Goal: Task Accomplishment & Management: Manage account settings

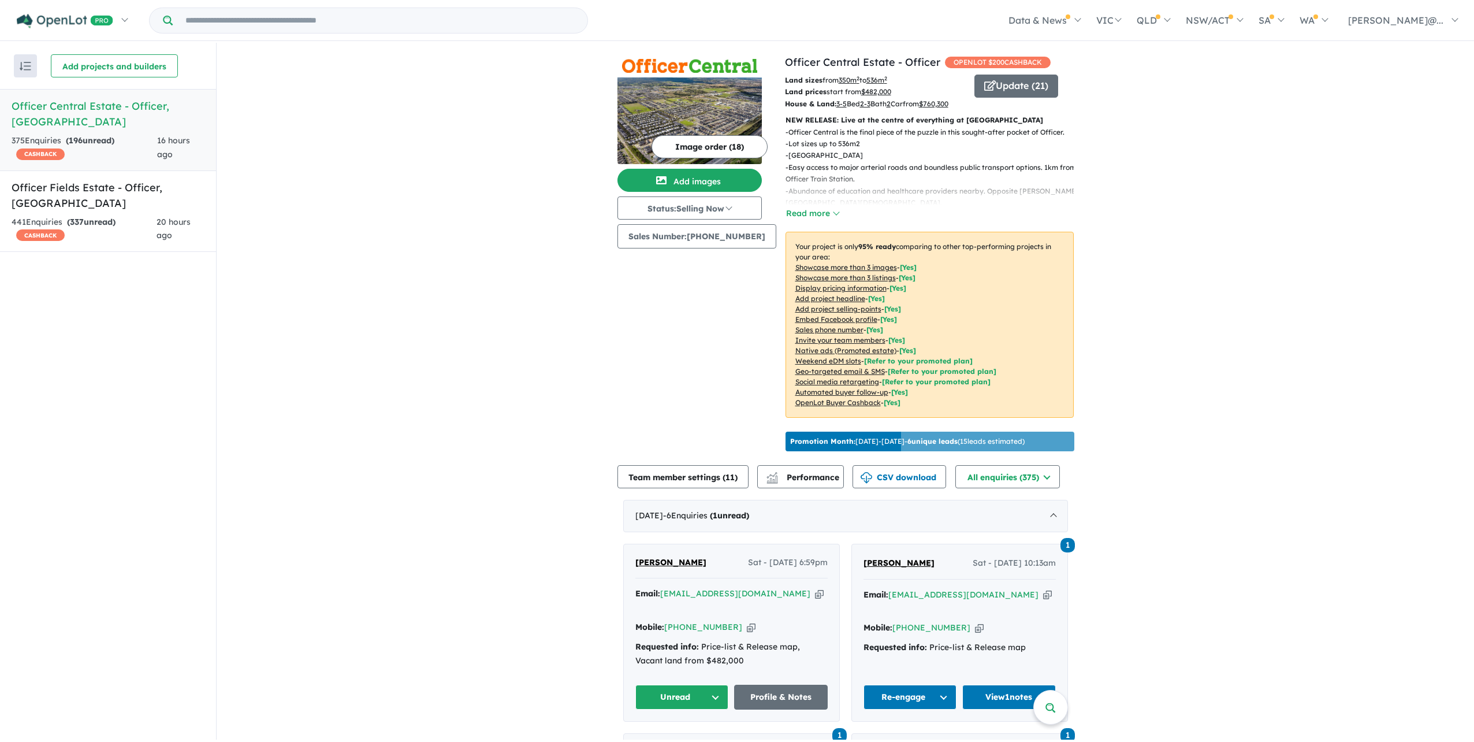
drag, startPoint x: 621, startPoint y: 418, endPoint x: 472, endPoint y: 425, distance: 149.2
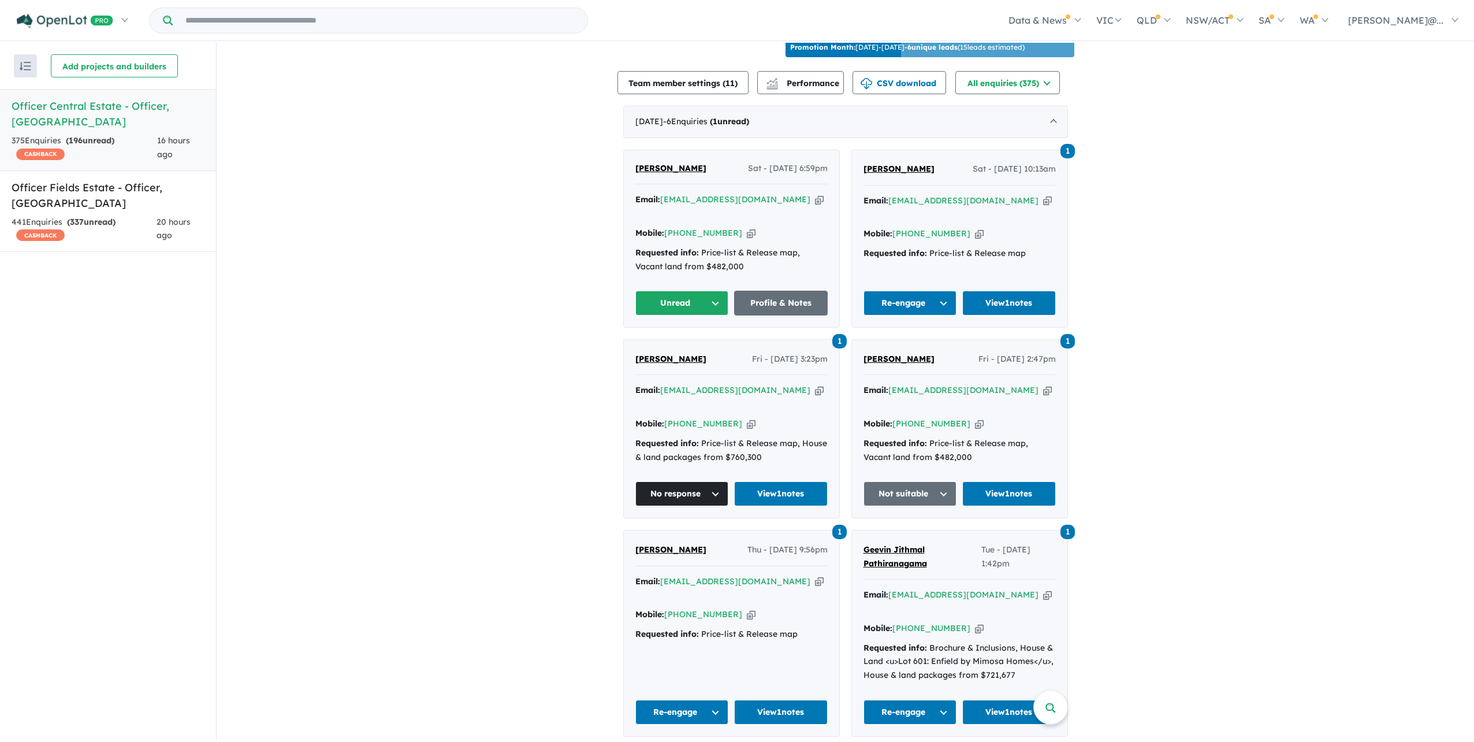
scroll to position [404, 0]
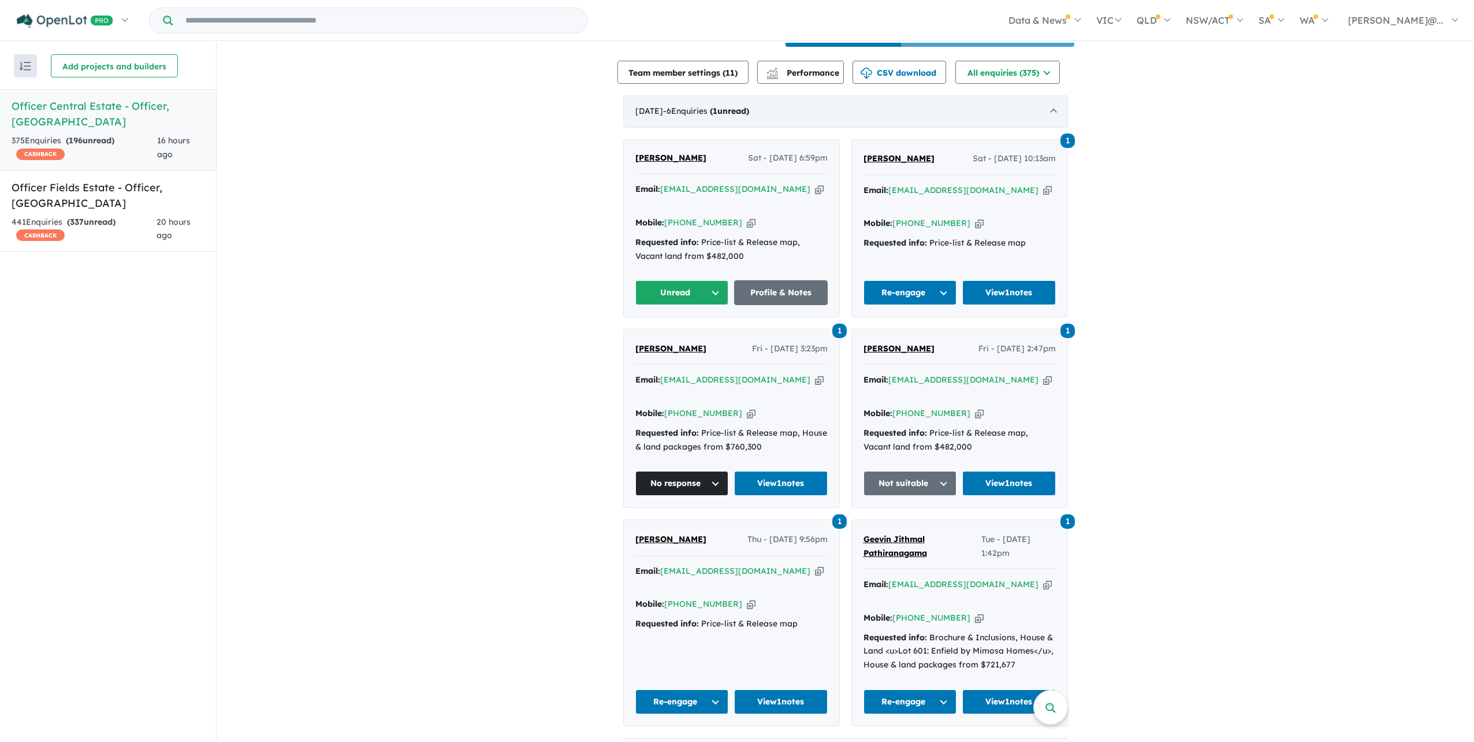
drag, startPoint x: 814, startPoint y: 243, endPoint x: 813, endPoint y: 256, distance: 12.7
click at [814, 128] on div "September 2025 - 6 Enquir ies ( 1 unread)" at bounding box center [845, 111] width 445 height 32
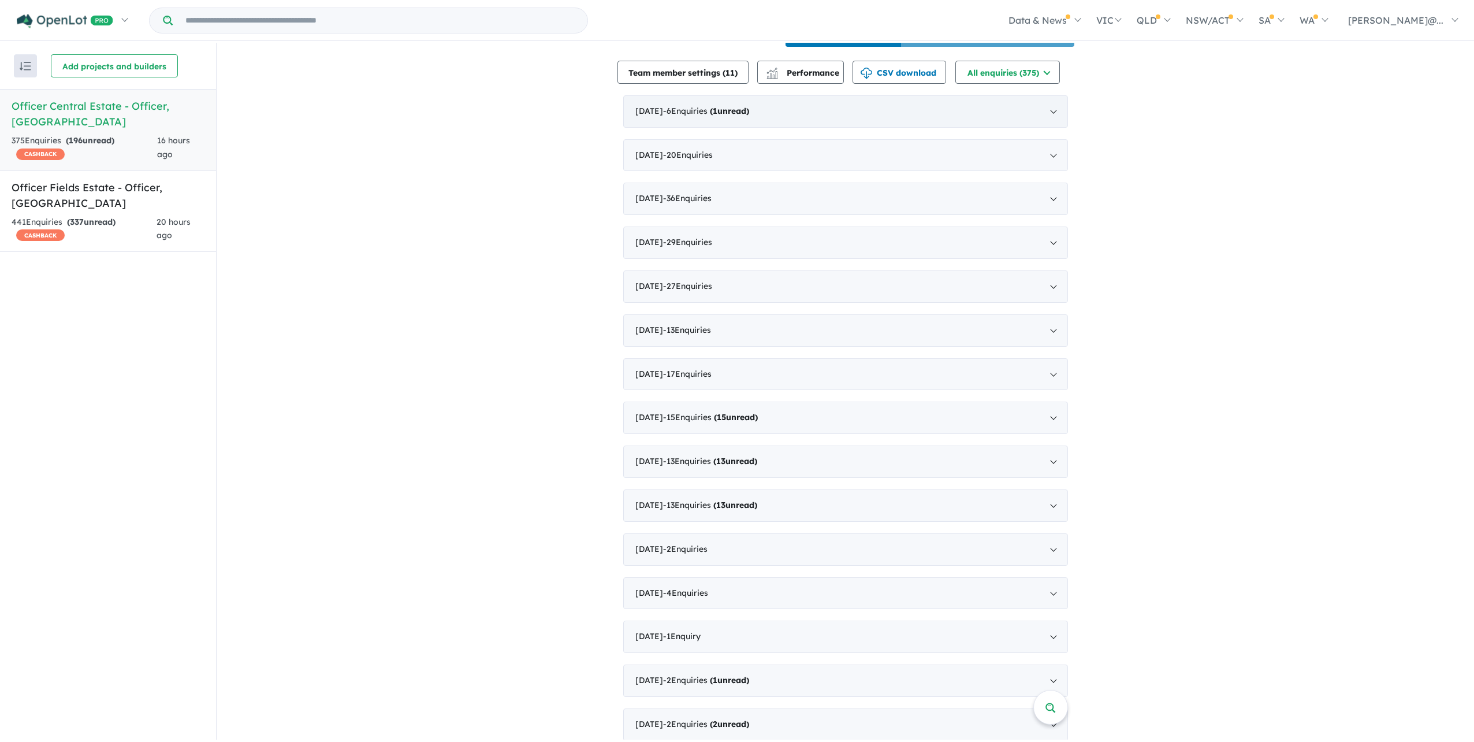
click at [814, 128] on div "September 2025 - 6 Enquir ies ( 1 unread)" at bounding box center [845, 111] width 445 height 32
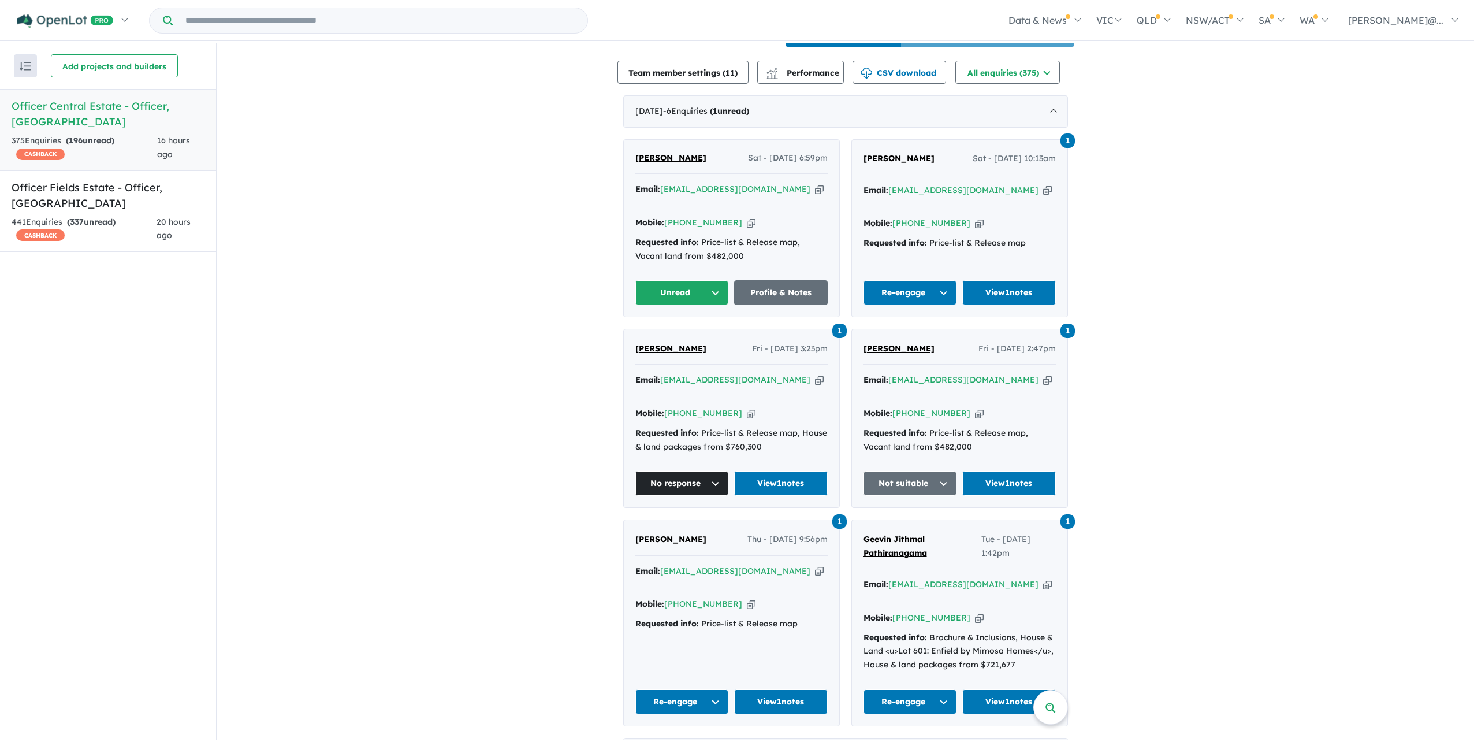
click at [660, 163] on span "[PERSON_NAME]" at bounding box center [670, 157] width 71 height 10
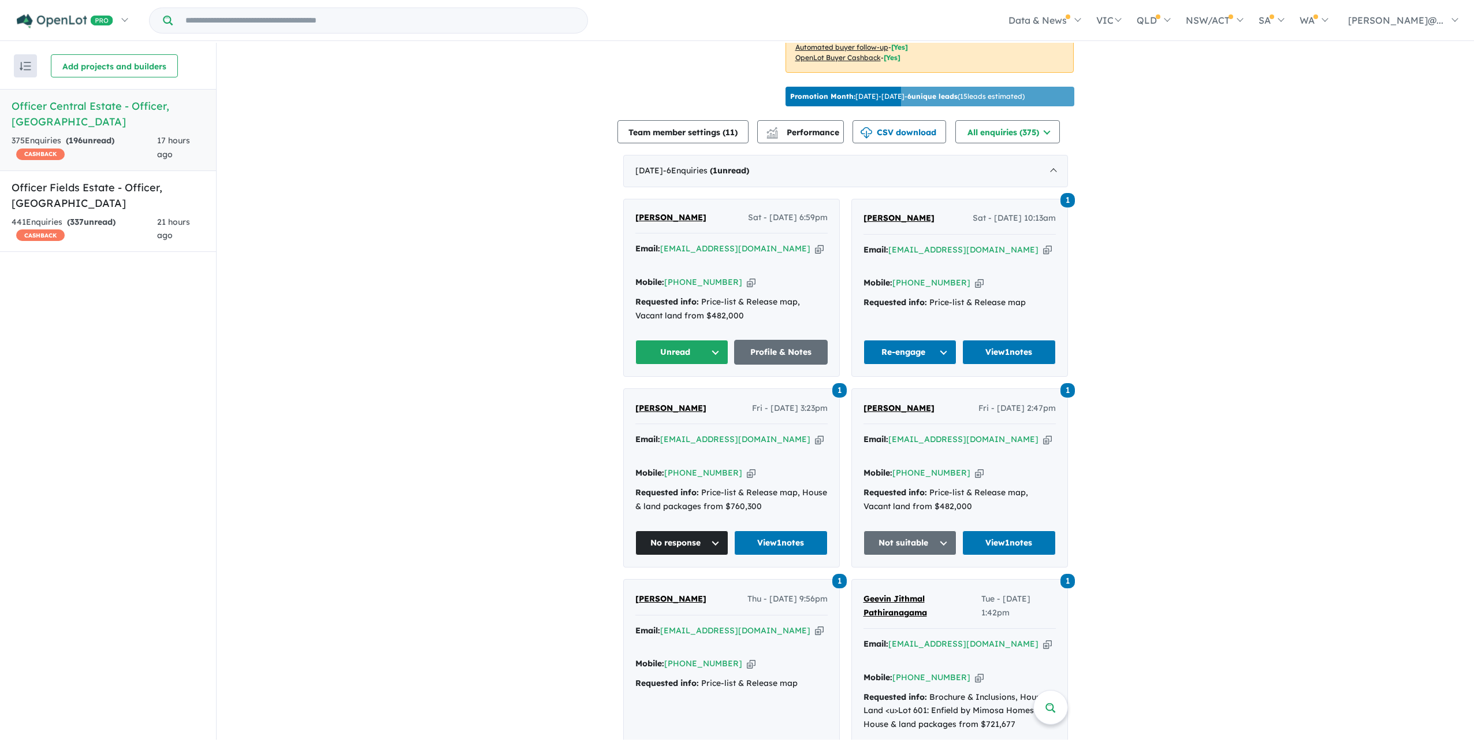
scroll to position [347, 0]
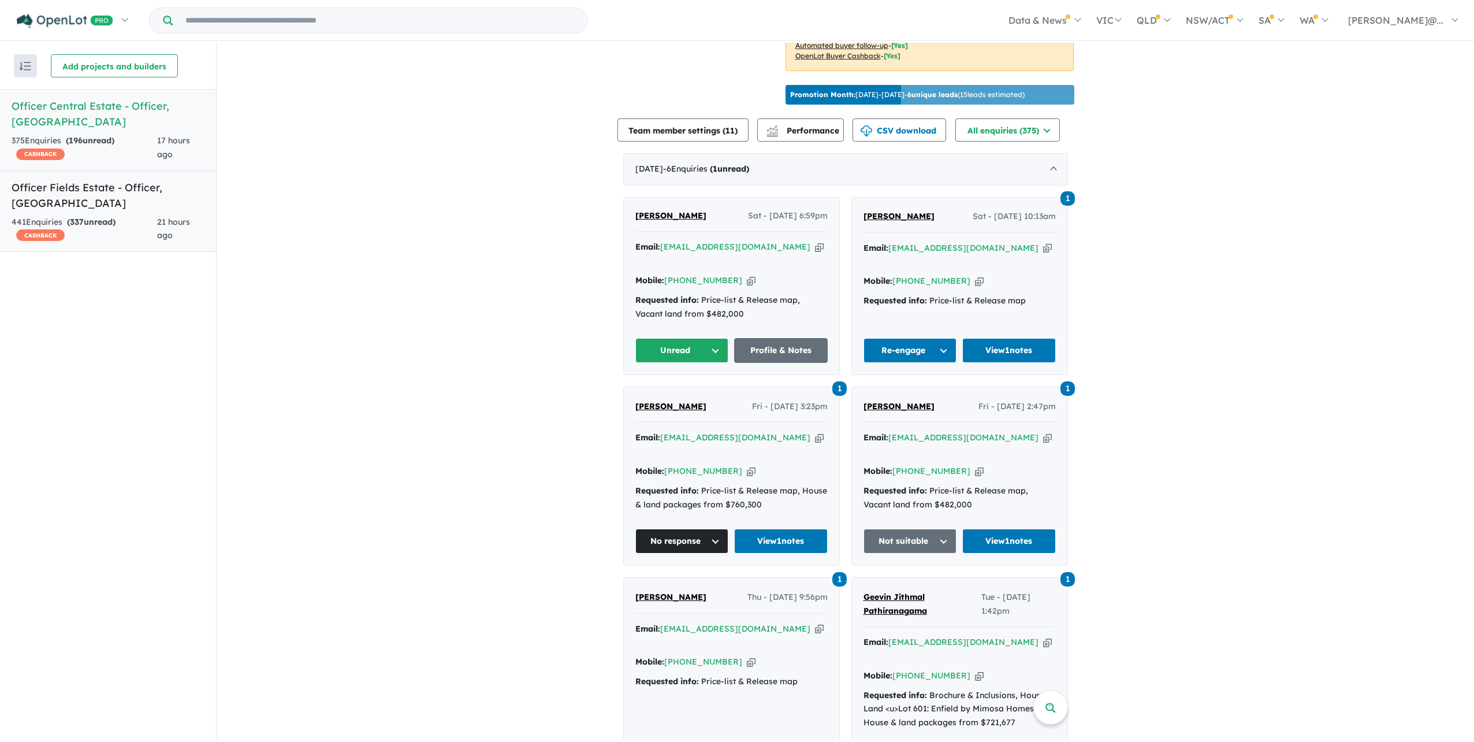
drag, startPoint x: 161, startPoint y: 224, endPoint x: 160, endPoint y: 233, distance: 8.7
click at [161, 224] on div "21 hours ago" at bounding box center [180, 229] width 47 height 28
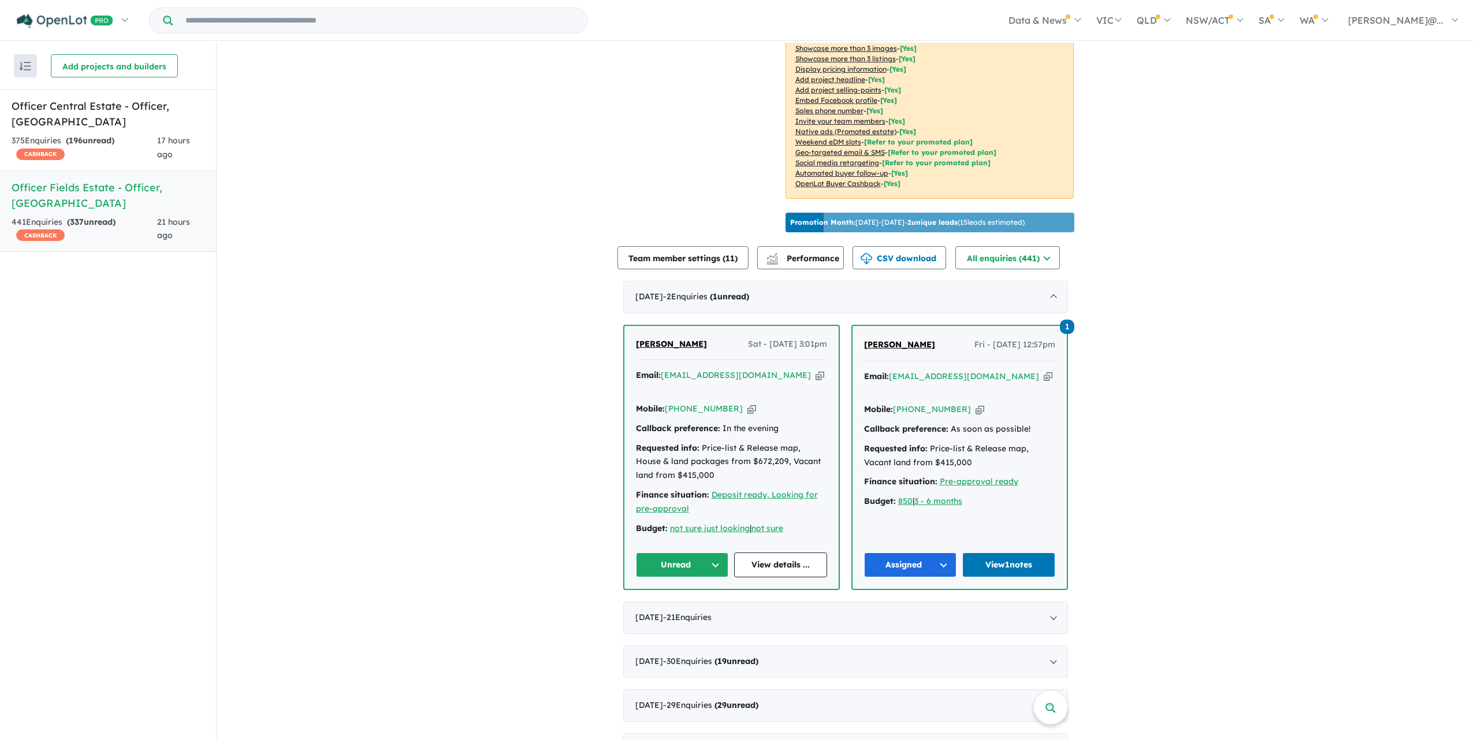
scroll to position [277, 0]
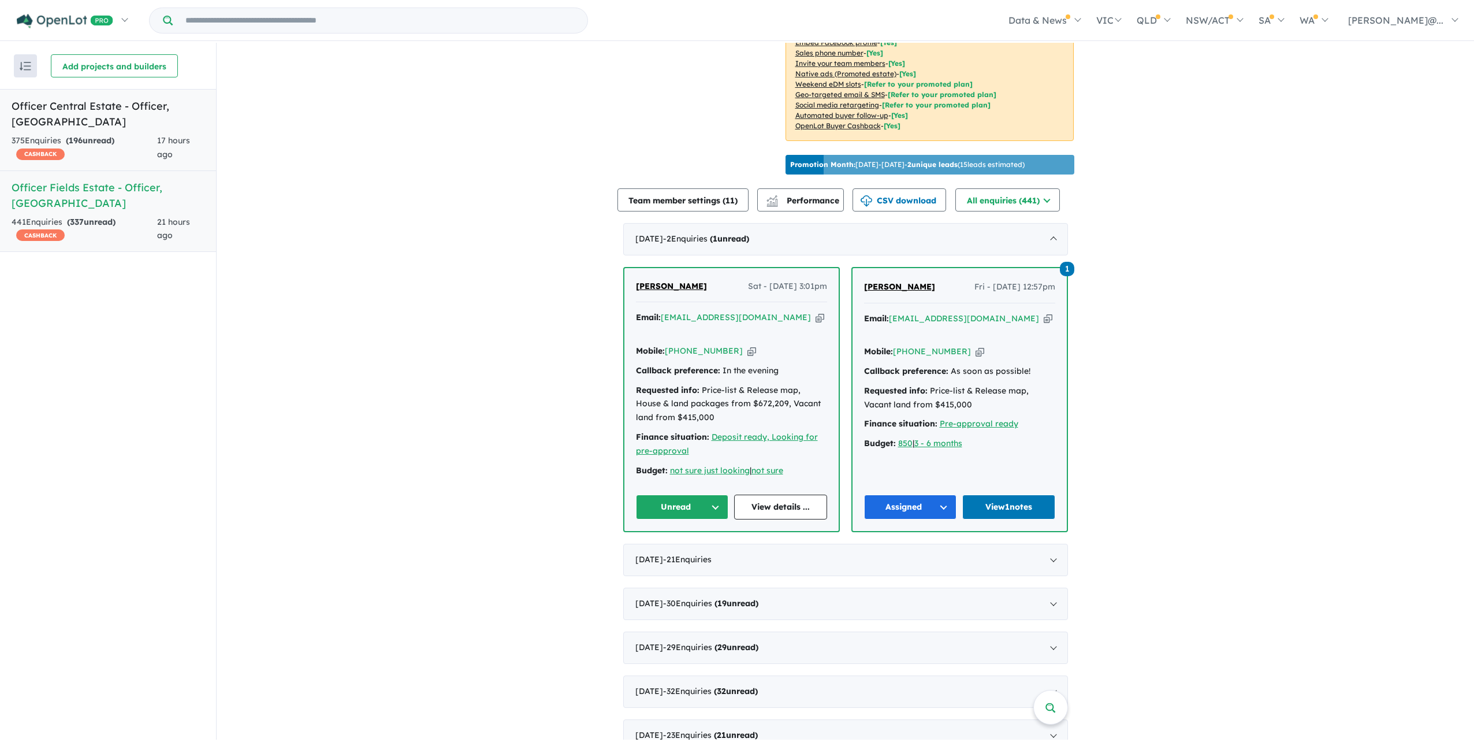
click at [122, 148] on div "375 Enquir ies ( 196 unread) CASHBACK" at bounding box center [85, 148] width 146 height 28
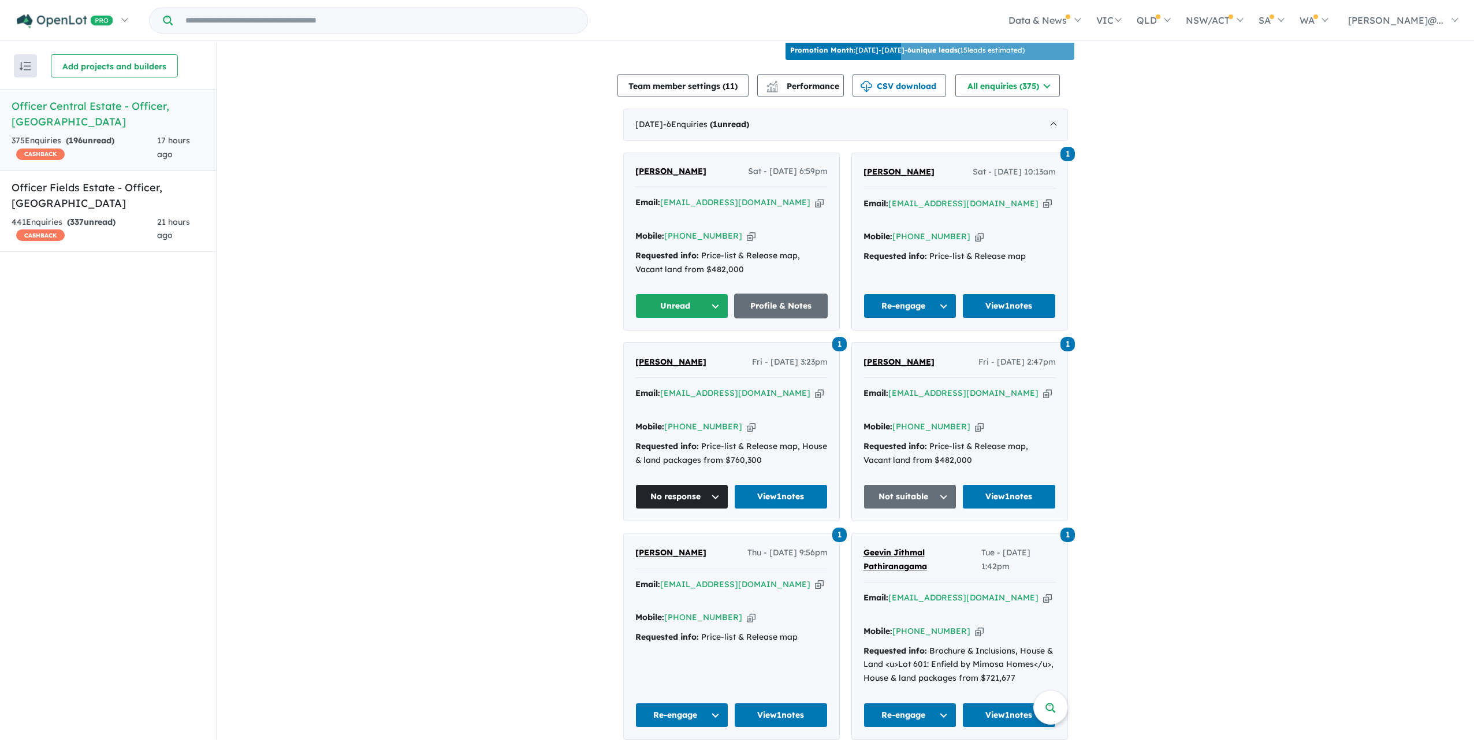
scroll to position [392, 0]
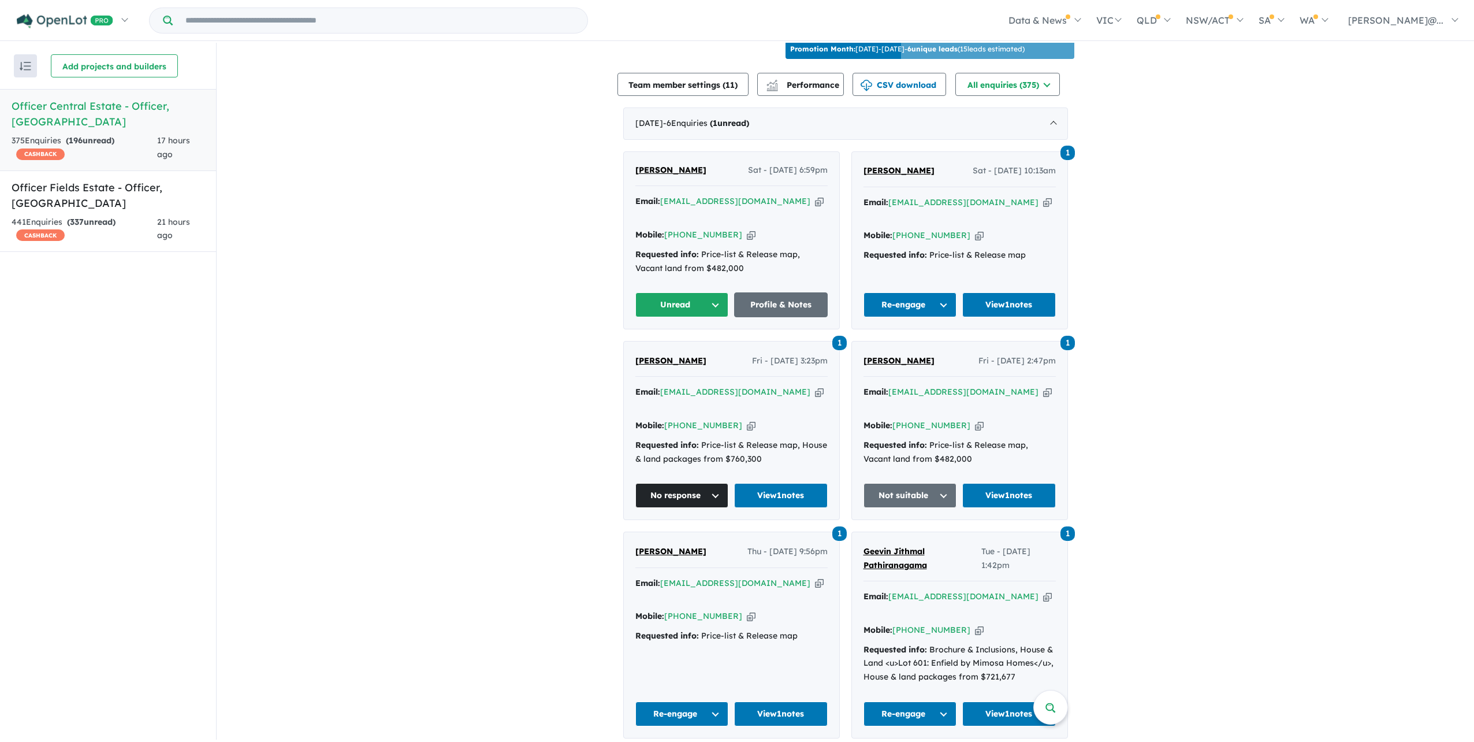
drag, startPoint x: 858, startPoint y: 442, endPoint x: 1394, endPoint y: 445, distance: 536.1
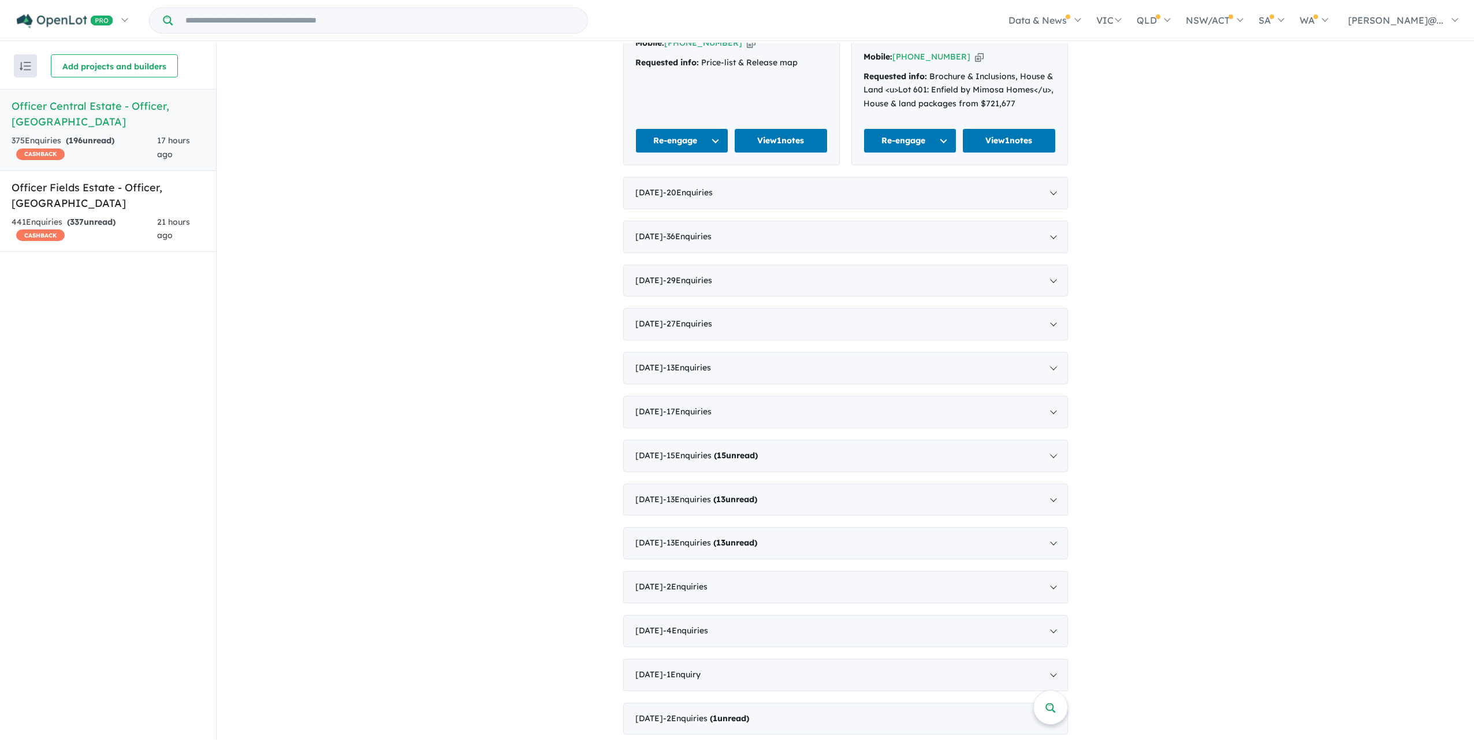
scroll to position [1028, 0]
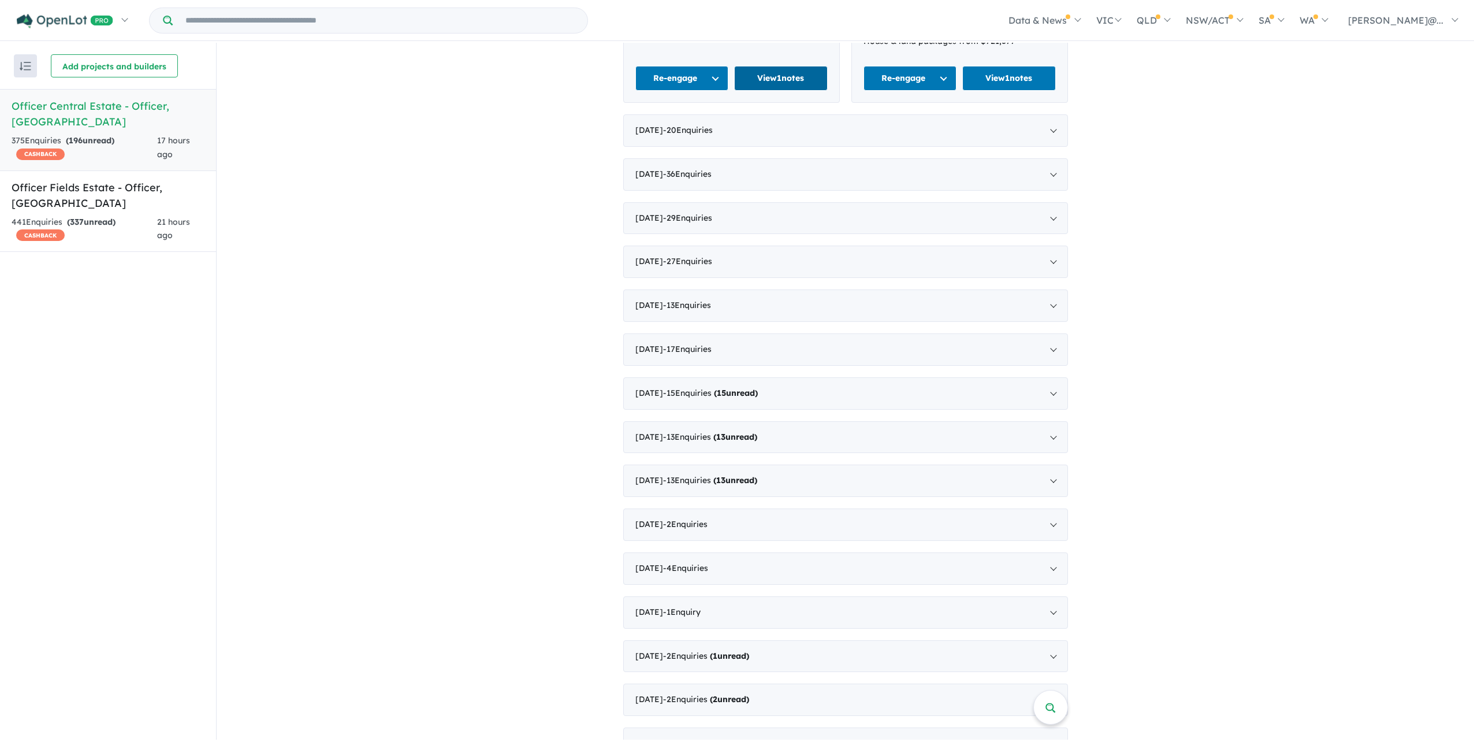
click at [799, 91] on link "View 1 notes" at bounding box center [781, 78] width 94 height 25
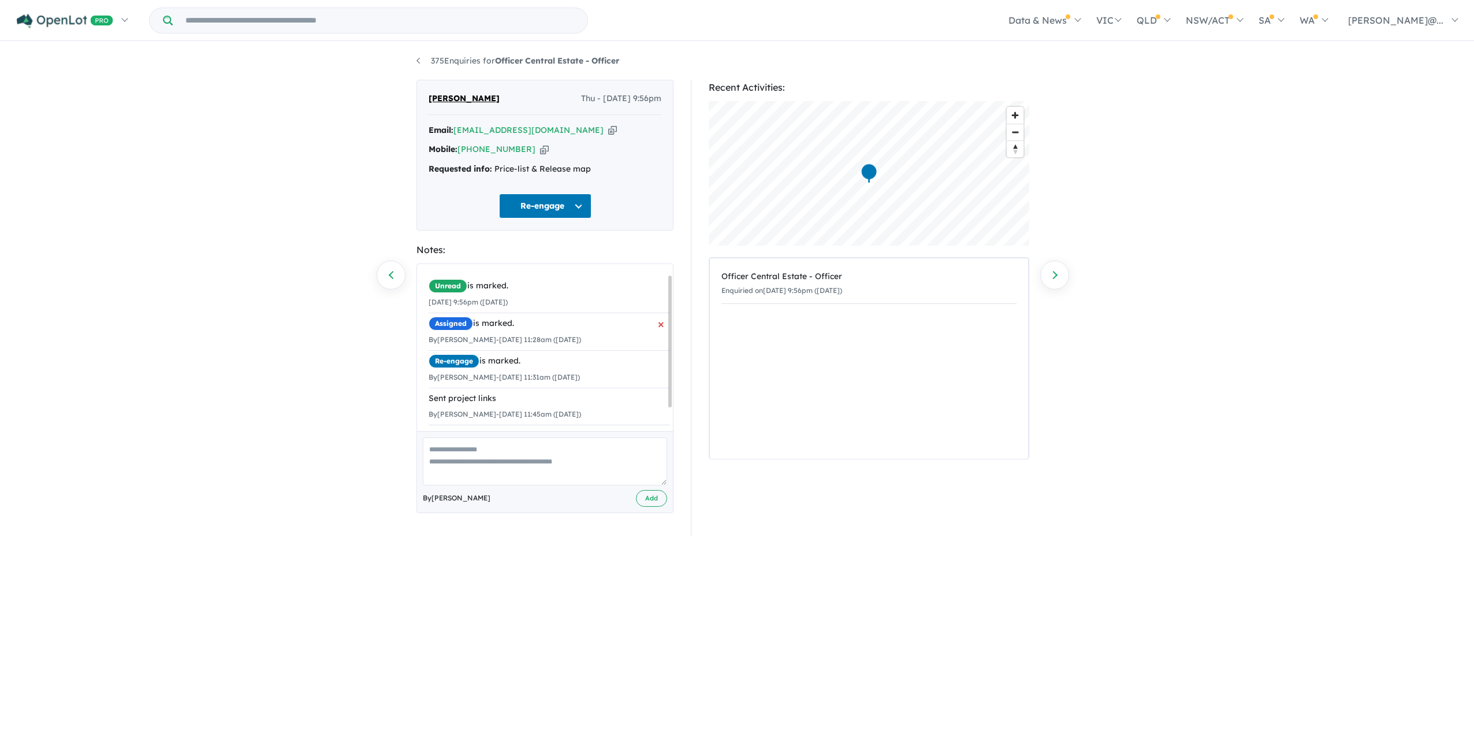
scroll to position [42, 0]
drag, startPoint x: 707, startPoint y: 368, endPoint x: 1202, endPoint y: 388, distance: 495.4
click at [1202, 388] on div "375 Enquiries for Officer Central Estate - Officer Previous enquiry Next enquir…" at bounding box center [737, 391] width 1474 height 697
drag, startPoint x: 542, startPoint y: 403, endPoint x: 383, endPoint y: 390, distance: 159.9
click at [383, 390] on div "375 Enquiries for Officer Central Estate - Officer Previous enquiry Next enquir…" at bounding box center [737, 391] width 1474 height 697
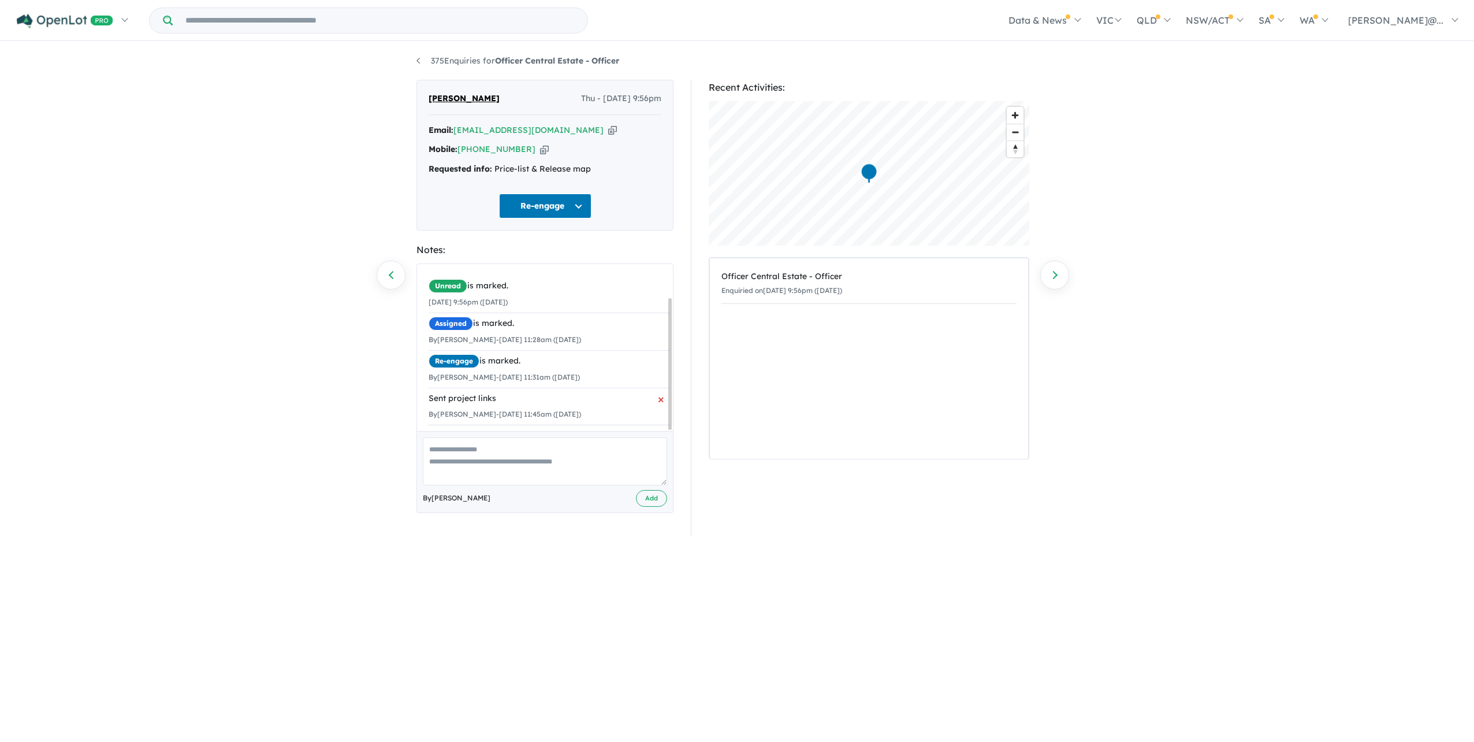
drag, startPoint x: 383, startPoint y: 390, endPoint x: 489, endPoint y: 411, distance: 108.2
click at [489, 411] on li "Sent project links By Jessica Ai - 06/09/2025 11:45am (Saturday) ×" at bounding box center [549, 407] width 241 height 38
click at [554, 218] on button "Re-engage" at bounding box center [545, 206] width 92 height 25
click at [545, 571] on button "No response" at bounding box center [550, 558] width 101 height 26
click at [1048, 270] on link "Next enquiry" at bounding box center [1054, 275] width 29 height 29
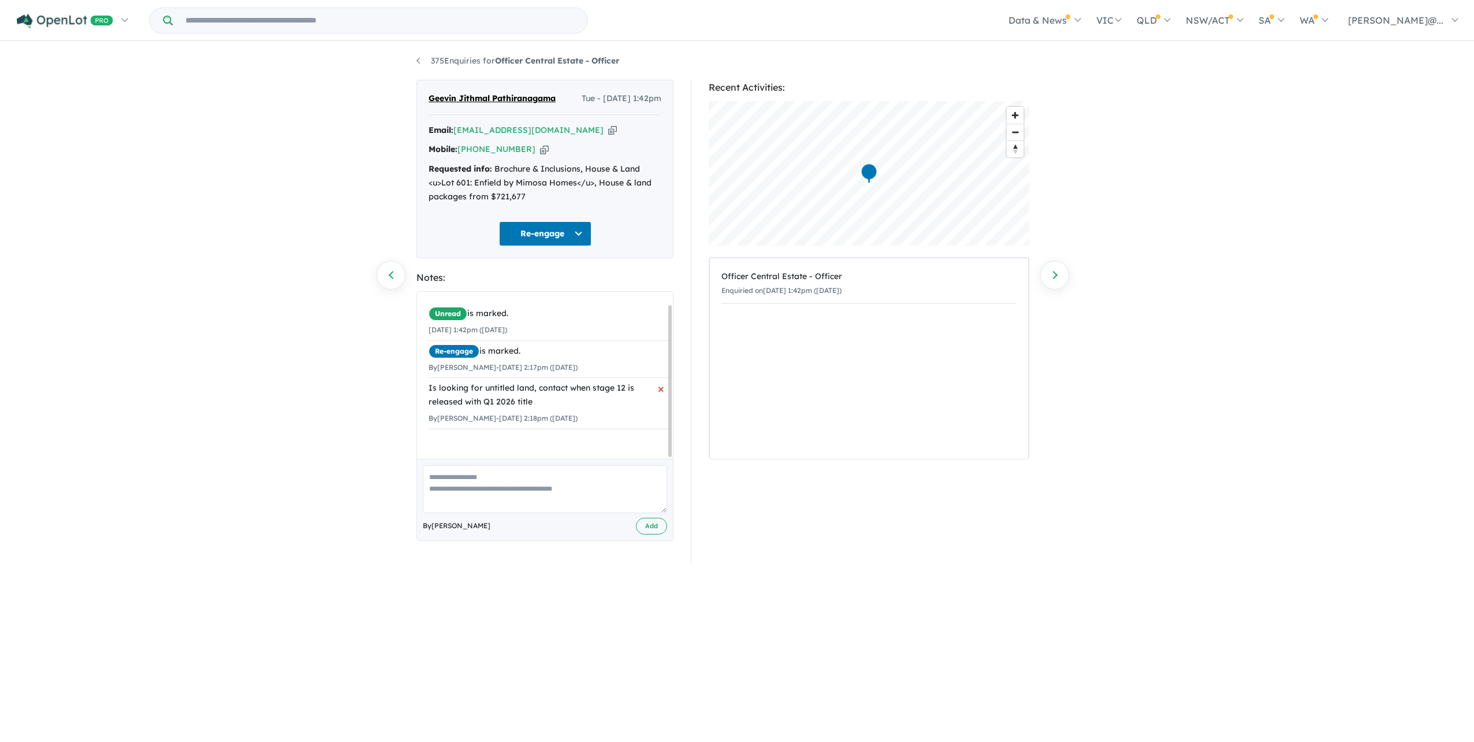
scroll to position [14, 0]
drag, startPoint x: 727, startPoint y: 462, endPoint x: 839, endPoint y: 519, distance: 126.1
click at [839, 519] on section "Recent Activities: © Mapbox © OpenStreetMap Improve this map Officer Central Es…" at bounding box center [869, 322] width 321 height 484
click at [547, 155] on icon "button" at bounding box center [544, 149] width 9 height 12
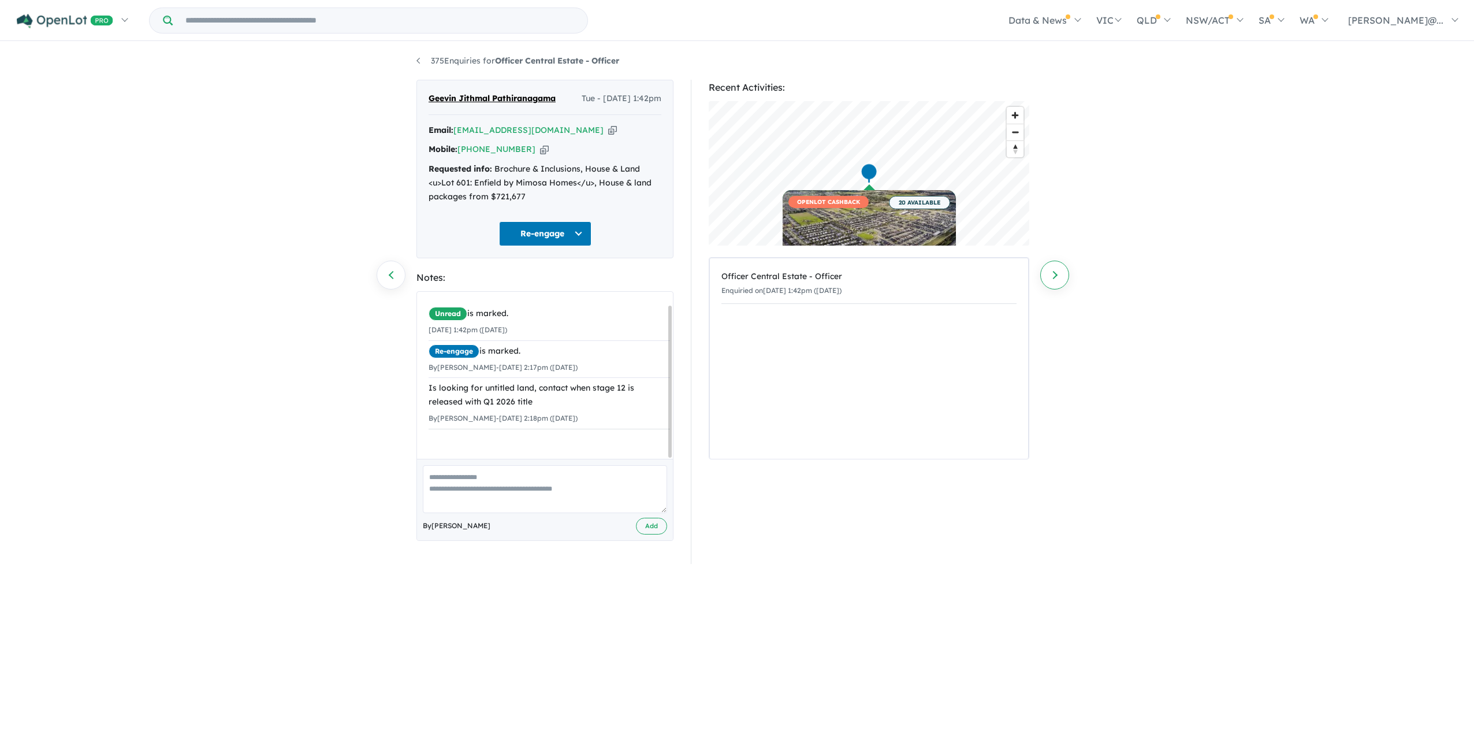
click at [1047, 272] on link "Next enquiry" at bounding box center [1054, 275] width 29 height 29
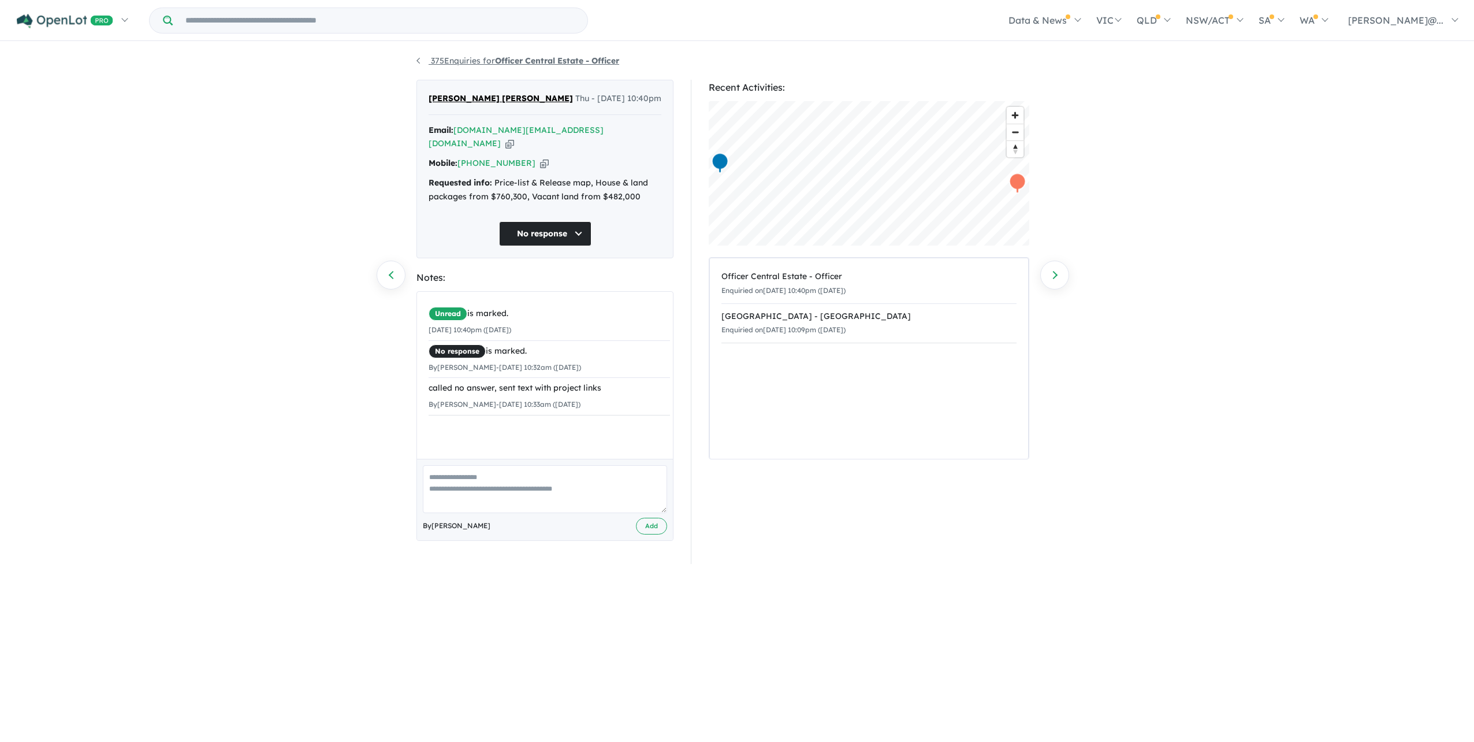
click at [418, 65] on link "375 Enquiries for Officer Central Estate - Officer" at bounding box center [517, 60] width 203 height 10
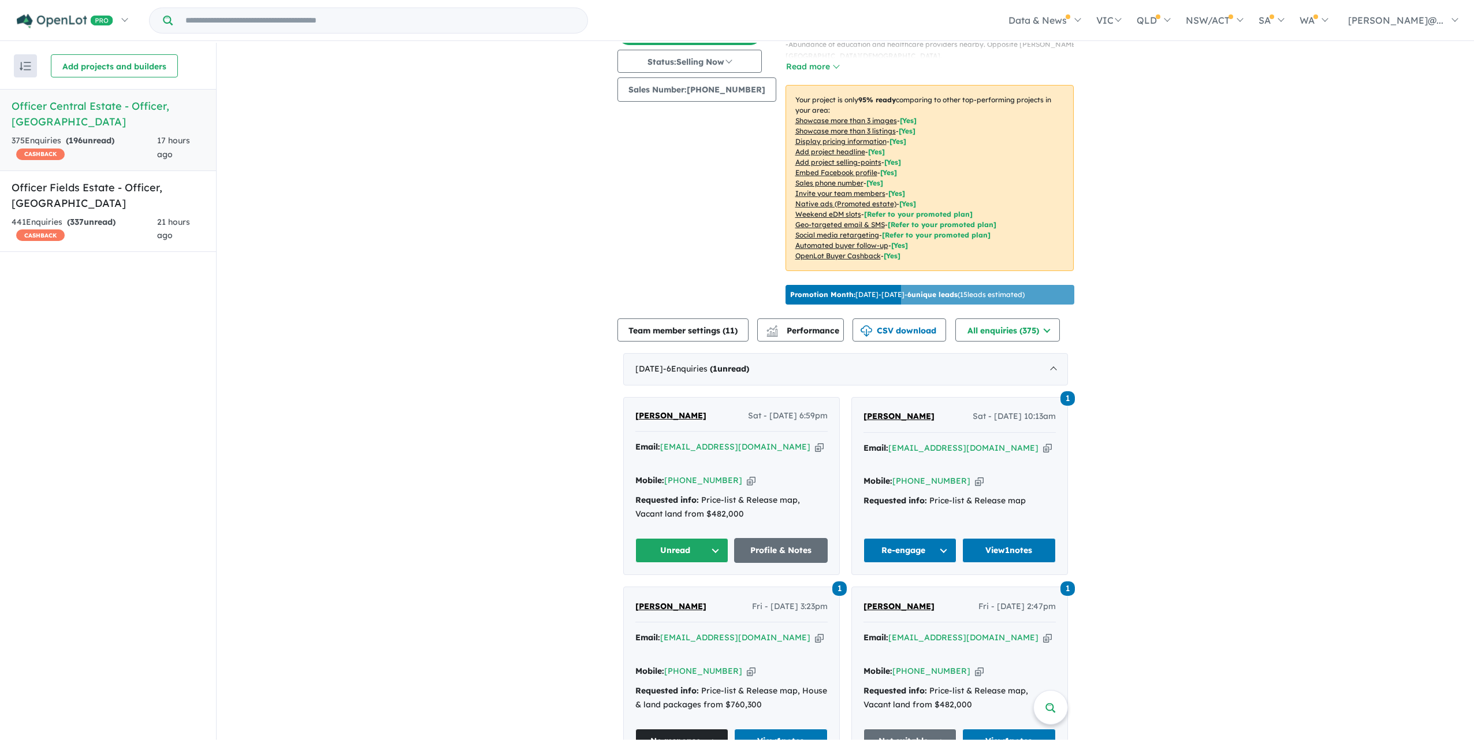
scroll to position [392, 0]
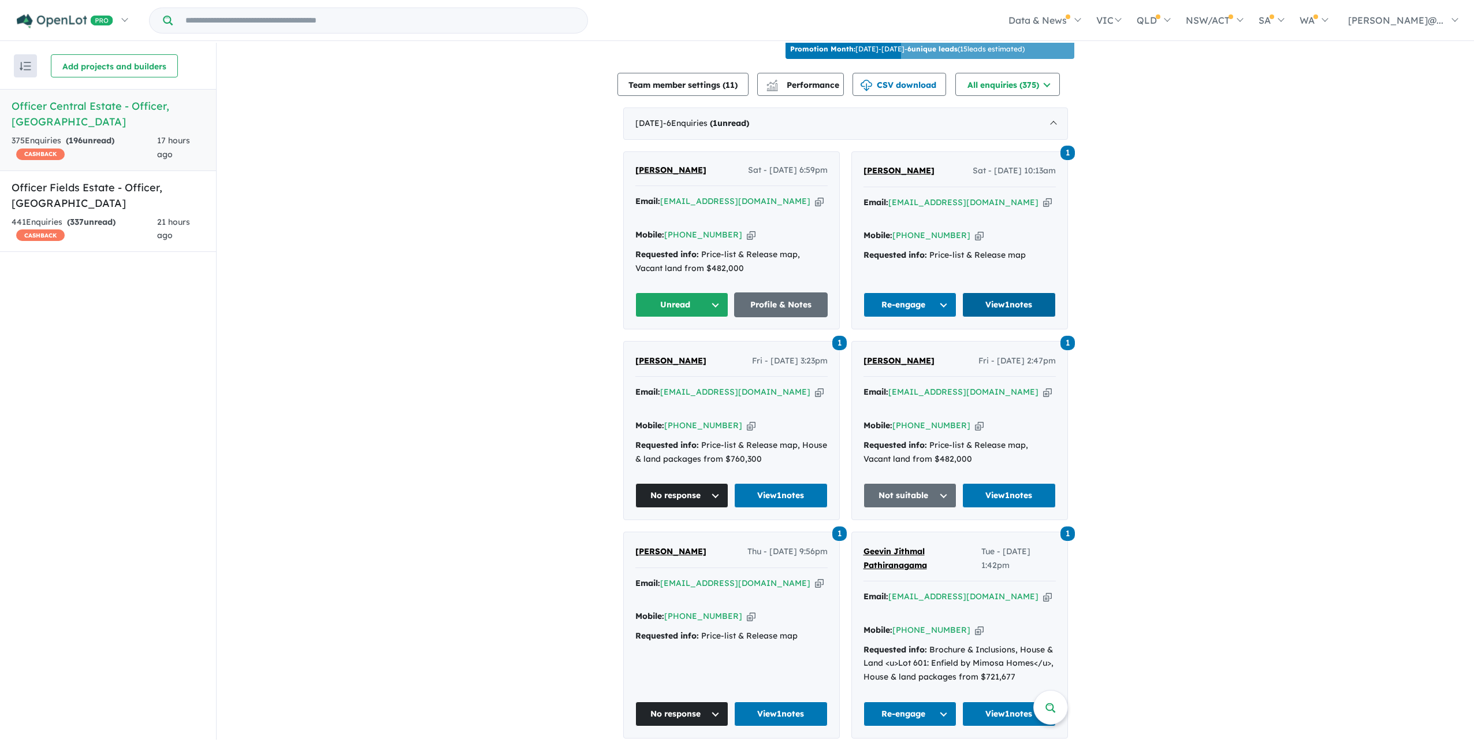
click at [994, 317] on link "View 1 notes" at bounding box center [1009, 304] width 94 height 25
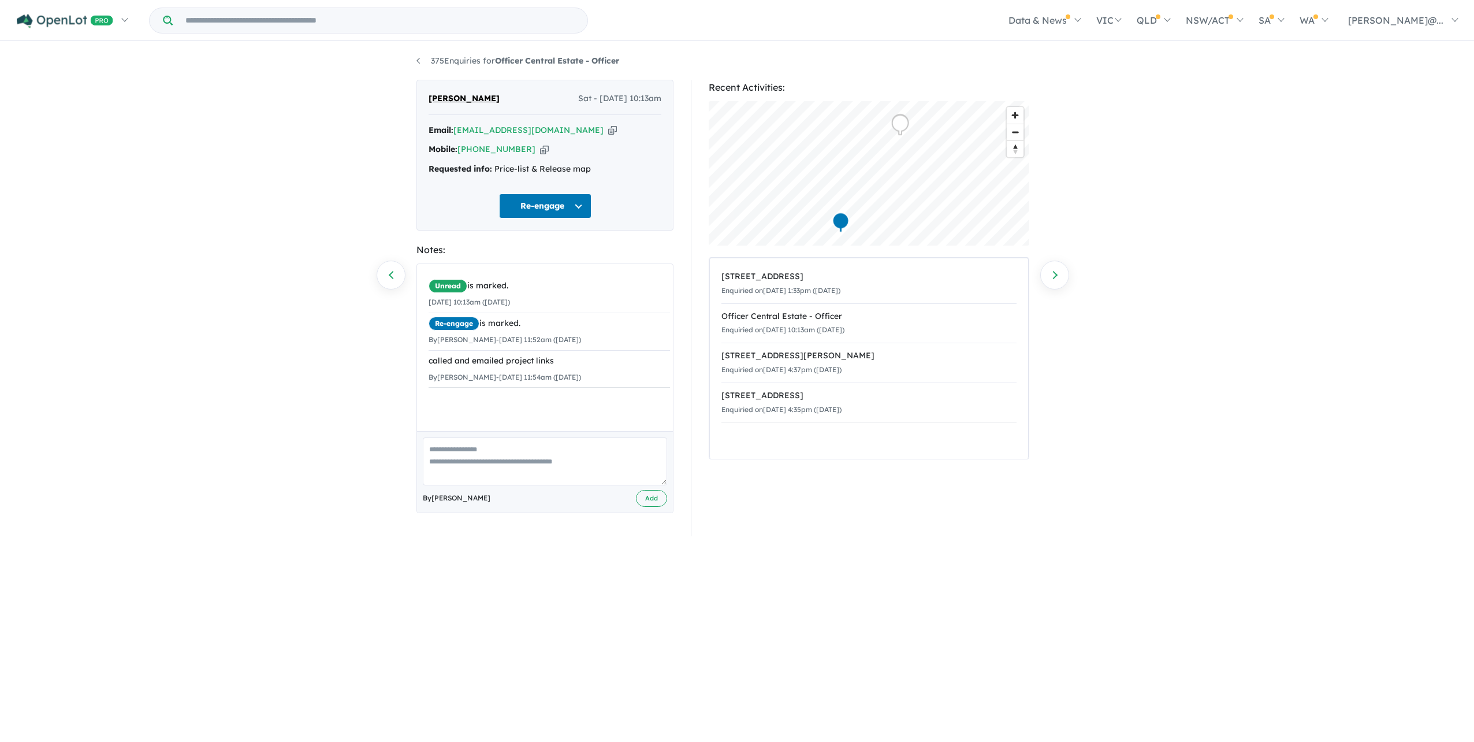
click at [575, 211] on button "Re-engage" at bounding box center [545, 206] width 92 height 25
click at [544, 570] on button "No response" at bounding box center [550, 558] width 101 height 26
click at [417, 61] on link "375 Enquiries for Officer Central Estate - Officer" at bounding box center [517, 60] width 203 height 10
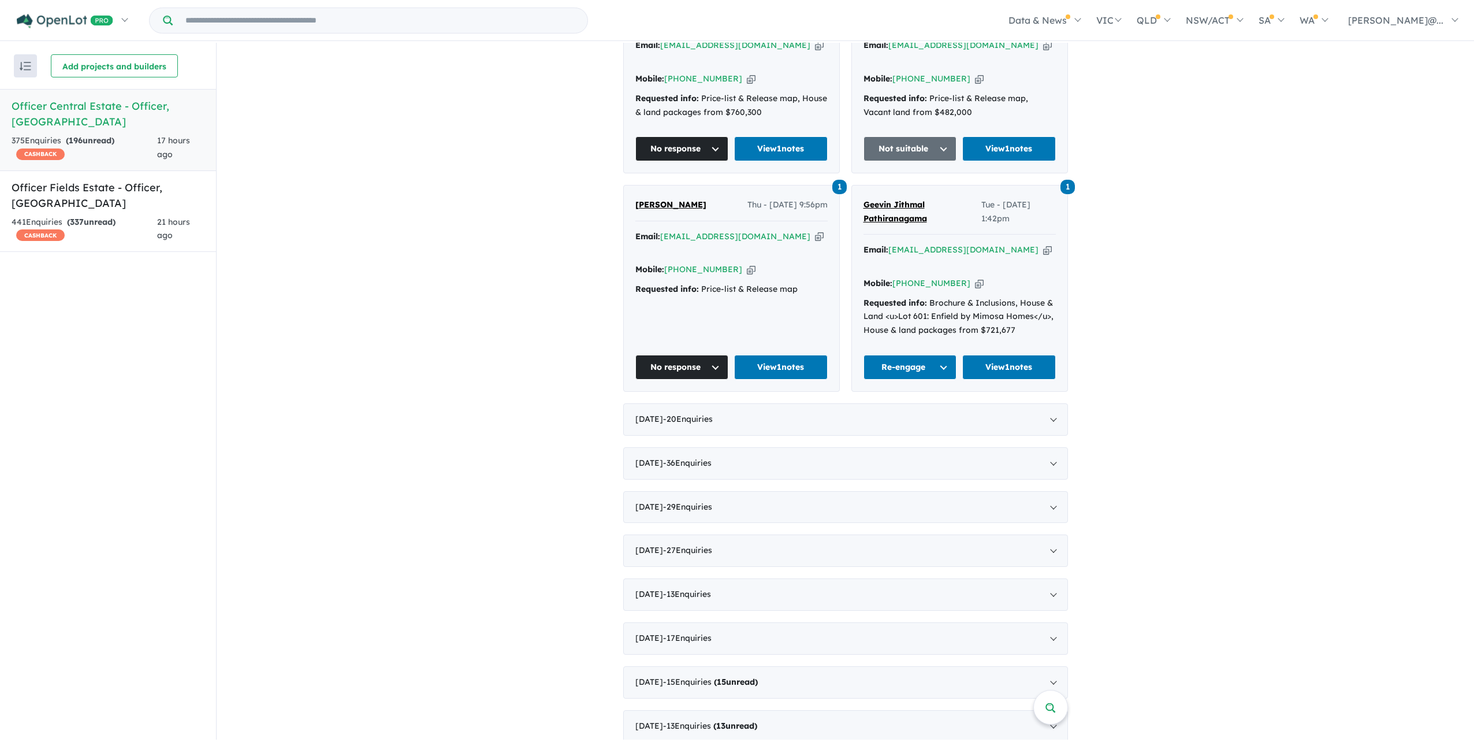
scroll to position [912, 0]
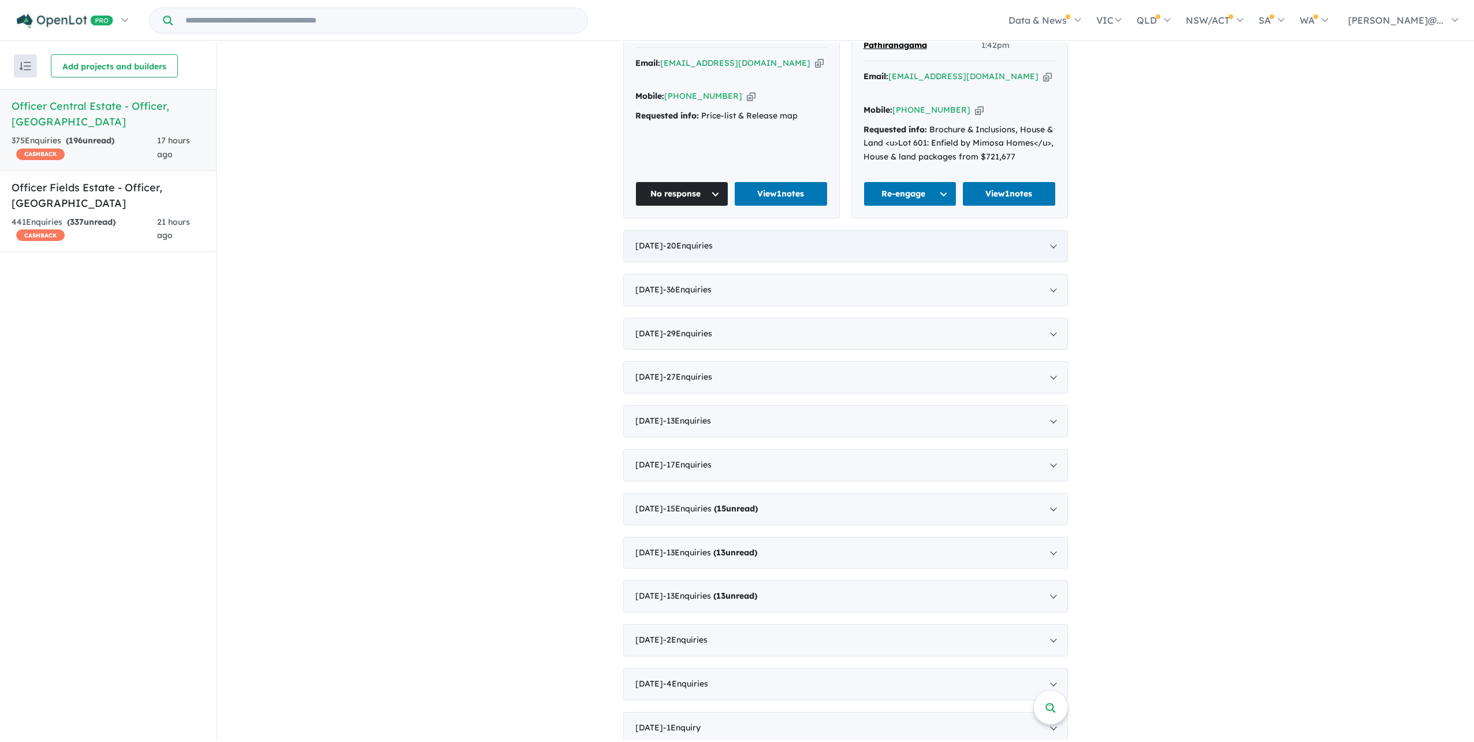
click at [843, 262] on div "[DATE] - 20 Enquir ies ( 0 unread)" at bounding box center [845, 246] width 445 height 32
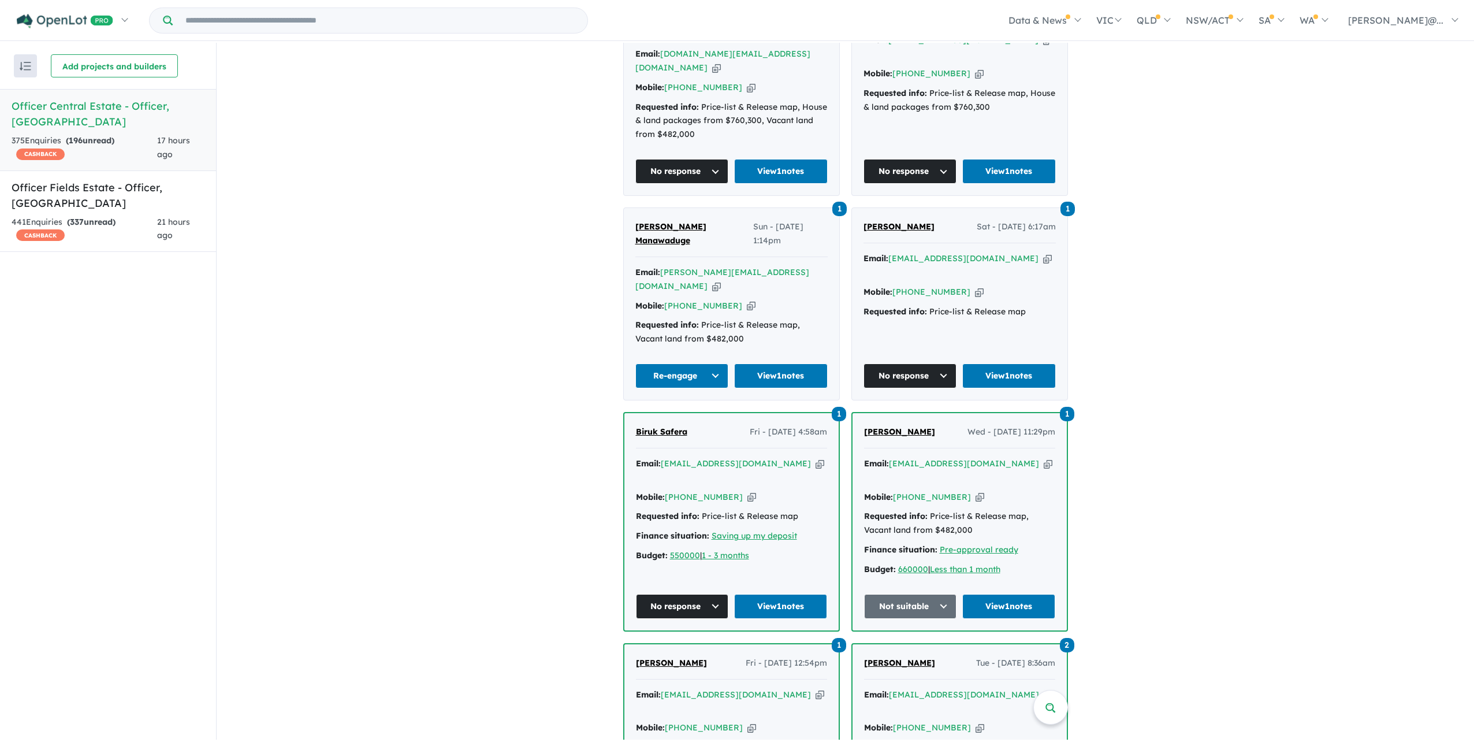
scroll to position [600, 0]
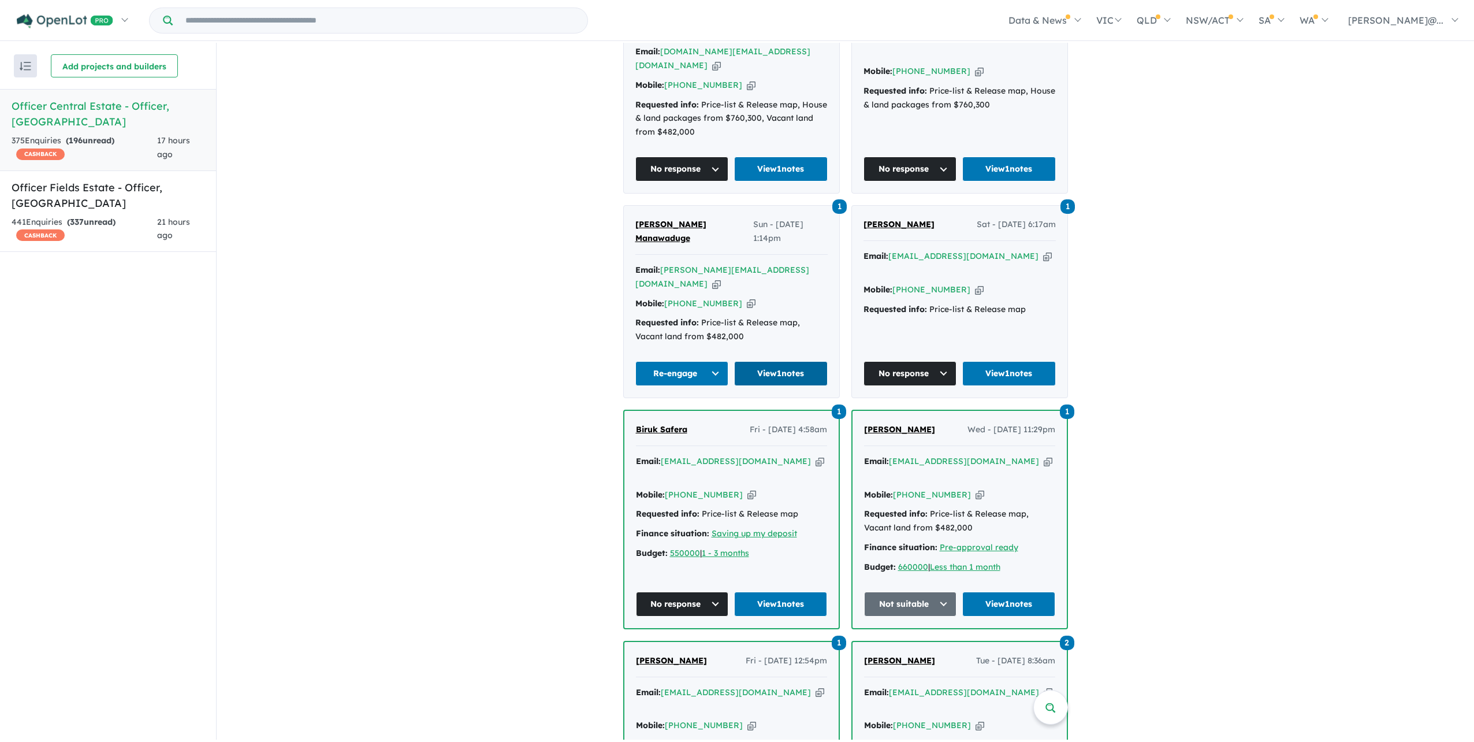
click at [775, 386] on link "View 1 notes" at bounding box center [781, 373] width 94 height 25
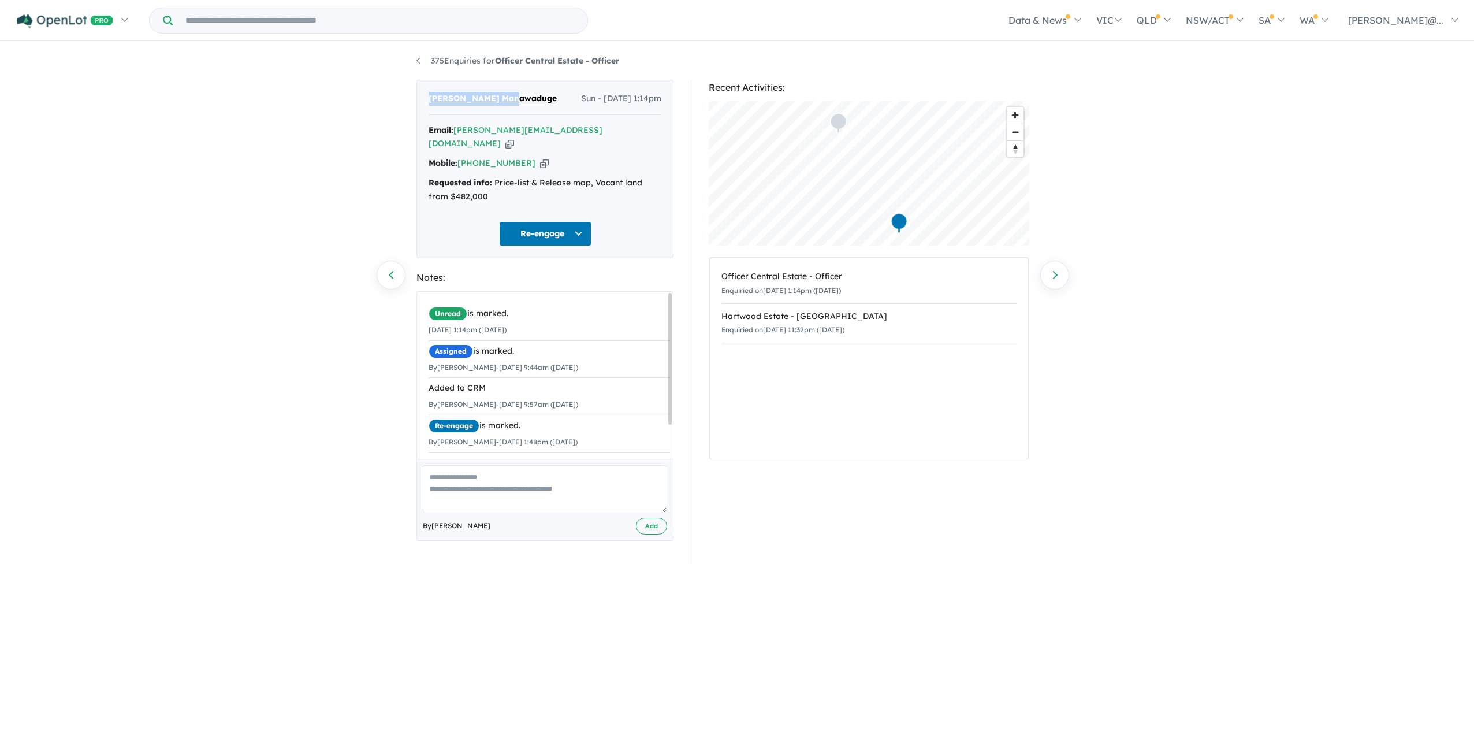
drag, startPoint x: 414, startPoint y: 100, endPoint x: 535, endPoint y: 101, distance: 120.7
click at [535, 101] on div "[PERSON_NAME] Manawaduge Sun - [DATE] 1:14pm Email: [PERSON_NAME][EMAIL_ADDRESS…" at bounding box center [545, 322] width 274 height 484
copy span "[PERSON_NAME] Manawaduge"
click at [585, 244] on button "Re-engage" at bounding box center [545, 233] width 92 height 25
click at [667, 229] on div "Subash Manawaduge Sun - 24/08/2025, 1:14pm Email: subash.manawaduge@gmail.com C…" at bounding box center [544, 169] width 257 height 178
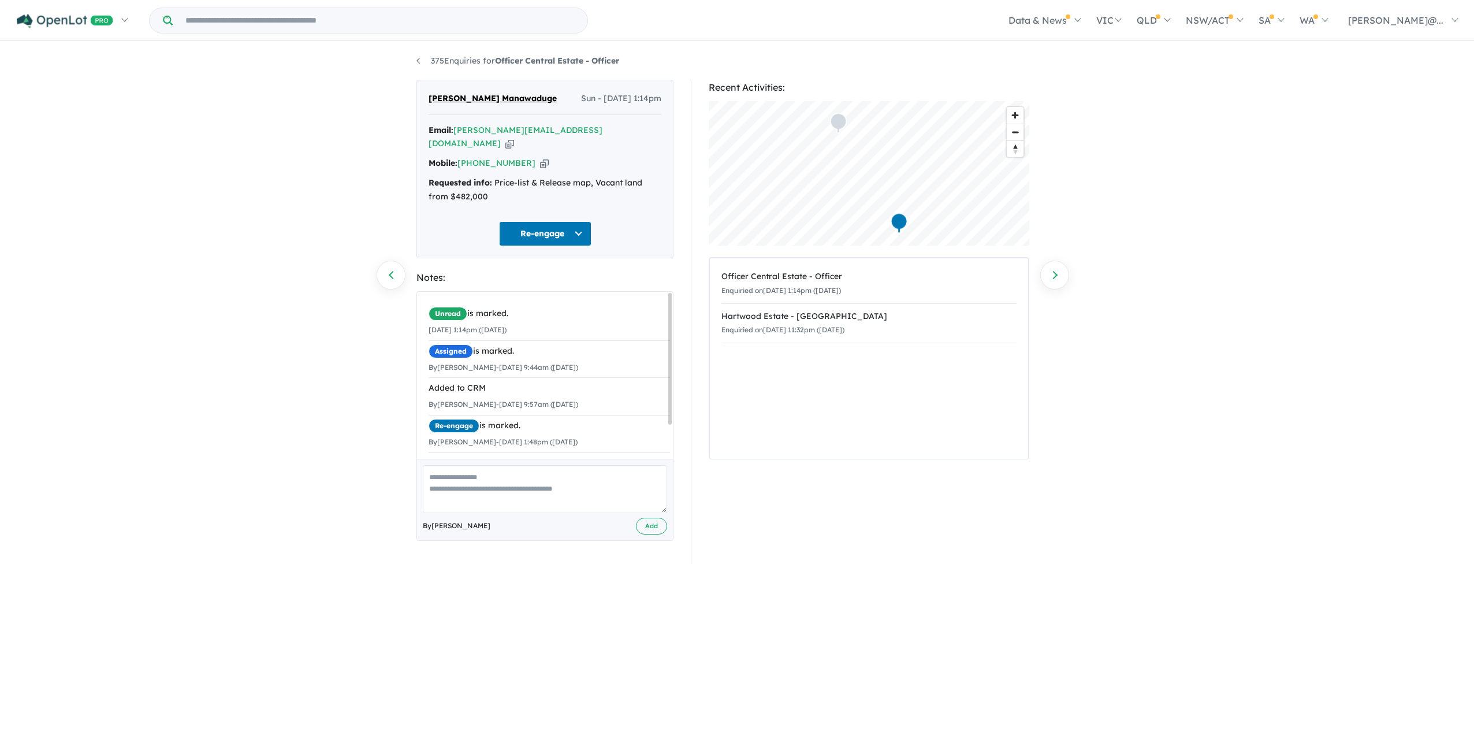
click at [572, 246] on button "Re-engage" at bounding box center [545, 233] width 92 height 25
click at [634, 337] on div "24/08/2025 1:14pm (Sunday)" at bounding box center [549, 330] width 241 height 14
click at [490, 513] on textarea at bounding box center [545, 489] width 244 height 48
type textarea "**********"
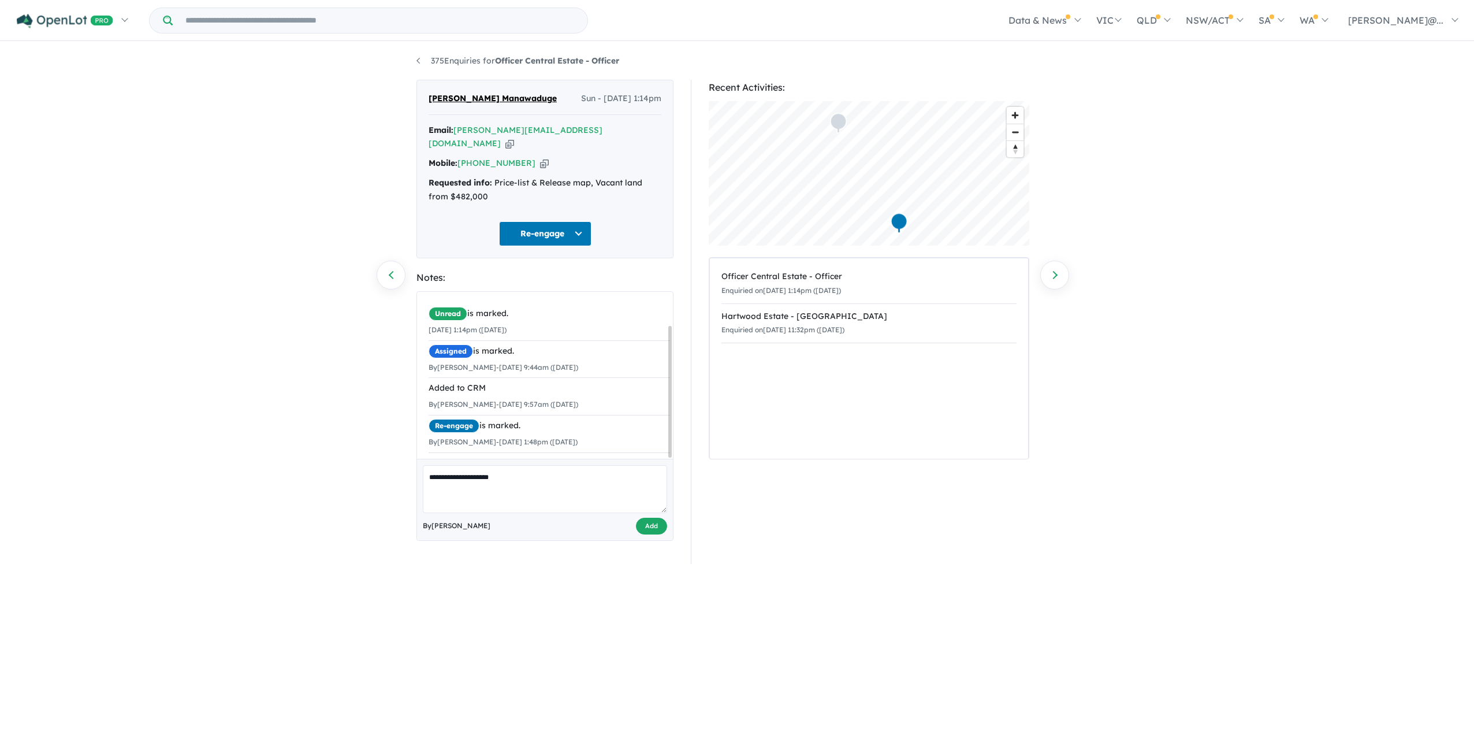
click at [638, 534] on button "Add" at bounding box center [651, 526] width 31 height 17
click at [555, 245] on button "Re-engage" at bounding box center [545, 233] width 92 height 25
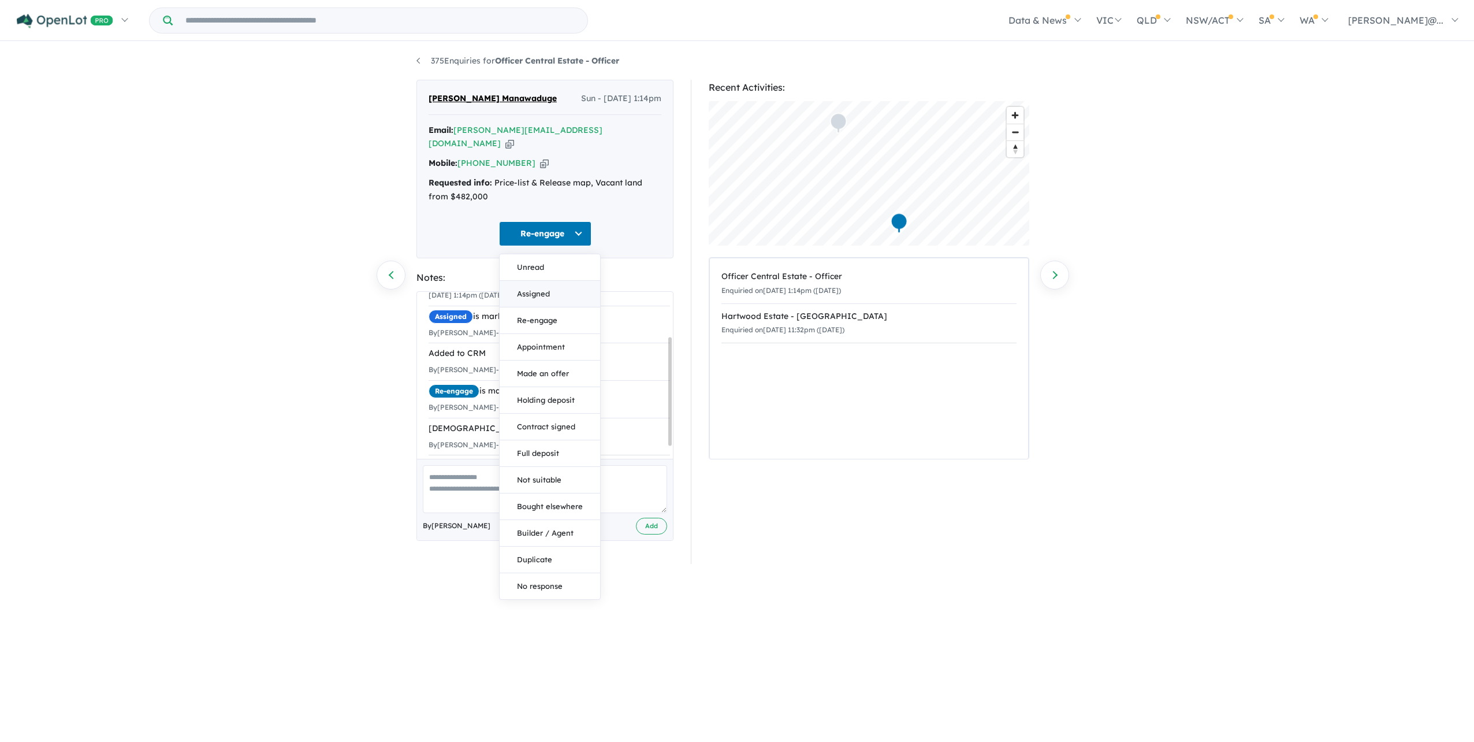
click at [558, 307] on button "Assigned" at bounding box center [550, 294] width 101 height 27
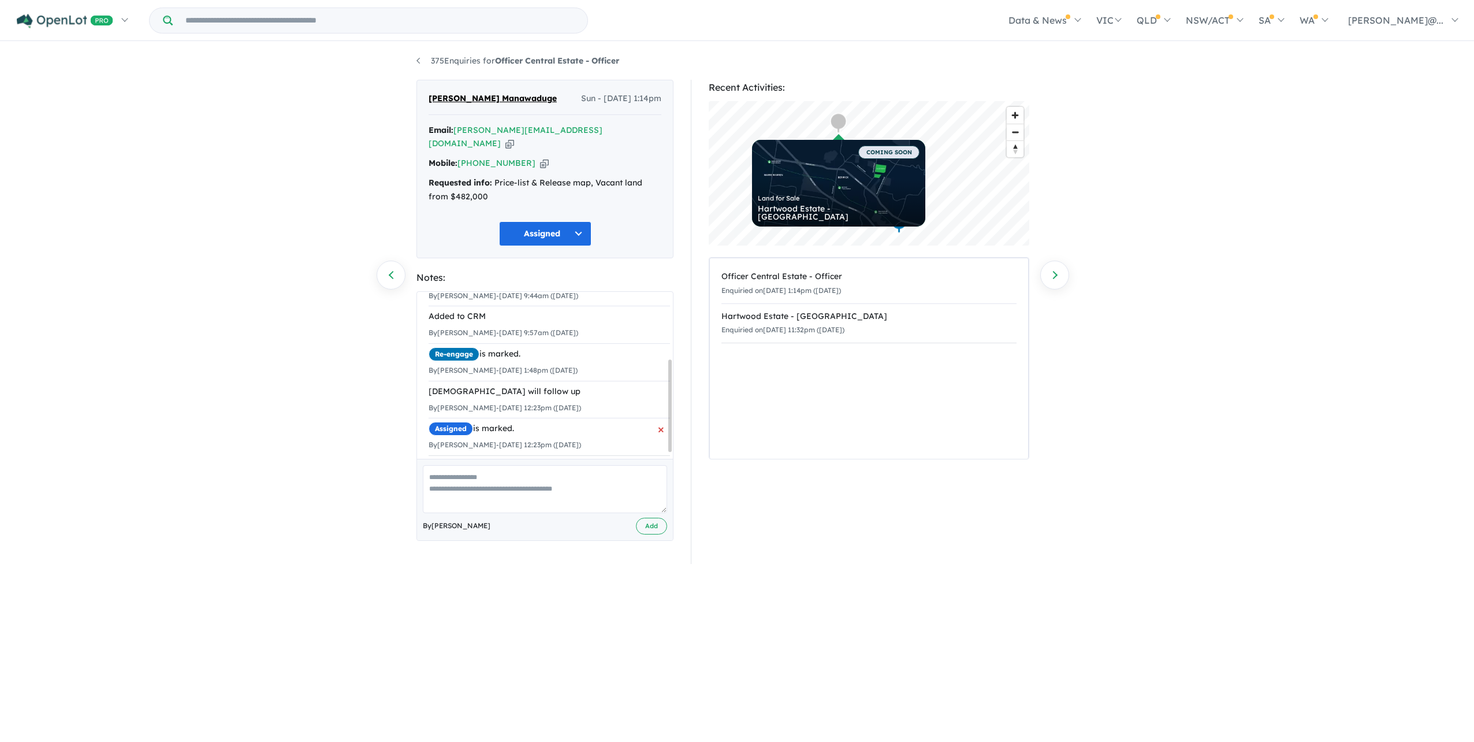
scroll to position [132, 0]
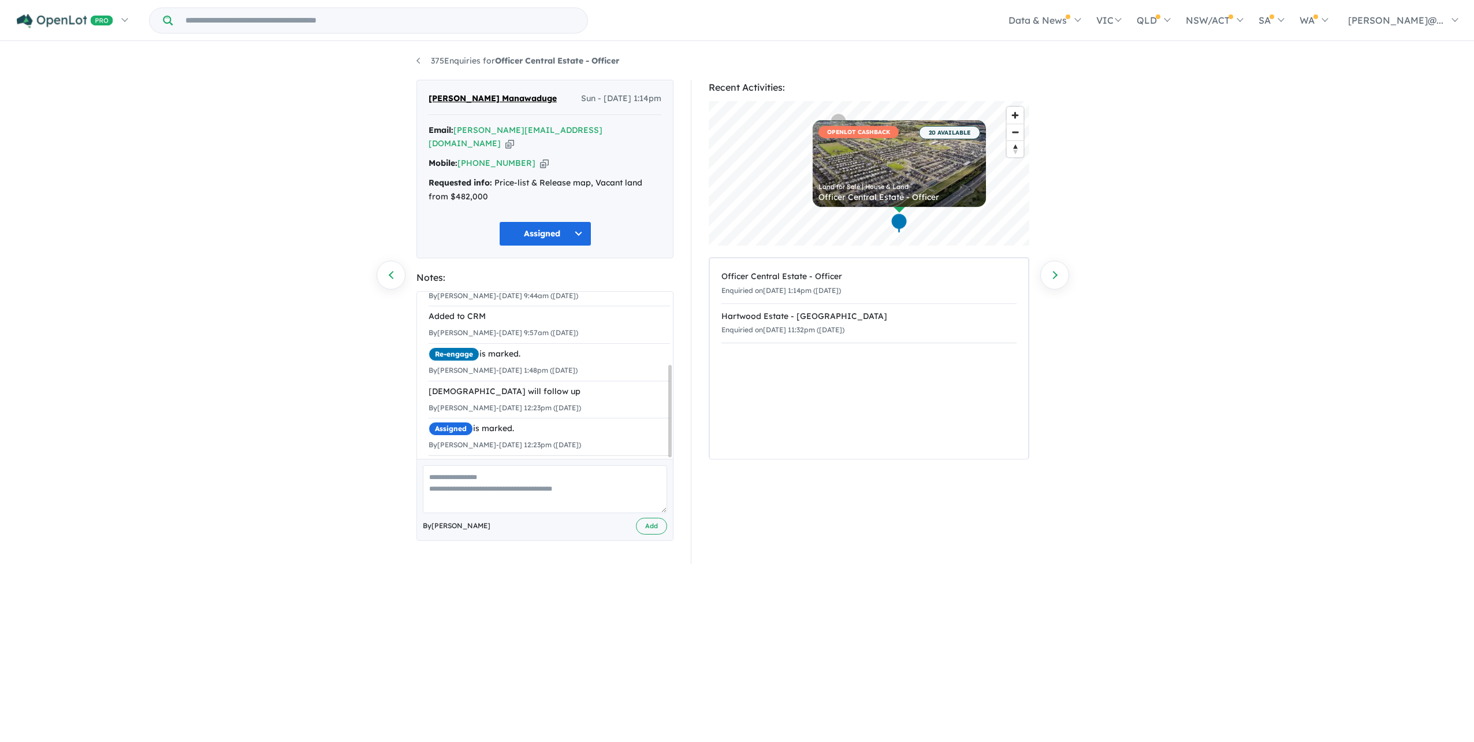
click at [1041, 226] on div "Recent Activities: © Mapbox © OpenStreetMap Improve this map OPENLOT CASHBACK 2…" at bounding box center [874, 322] width 367 height 484
click at [1237, 227] on div "375 Enquiries for Officer Central Estate - Officer Previous enquiry Next enquir…" at bounding box center [737, 391] width 1474 height 697
click at [1062, 271] on link "Next enquiry" at bounding box center [1054, 275] width 29 height 29
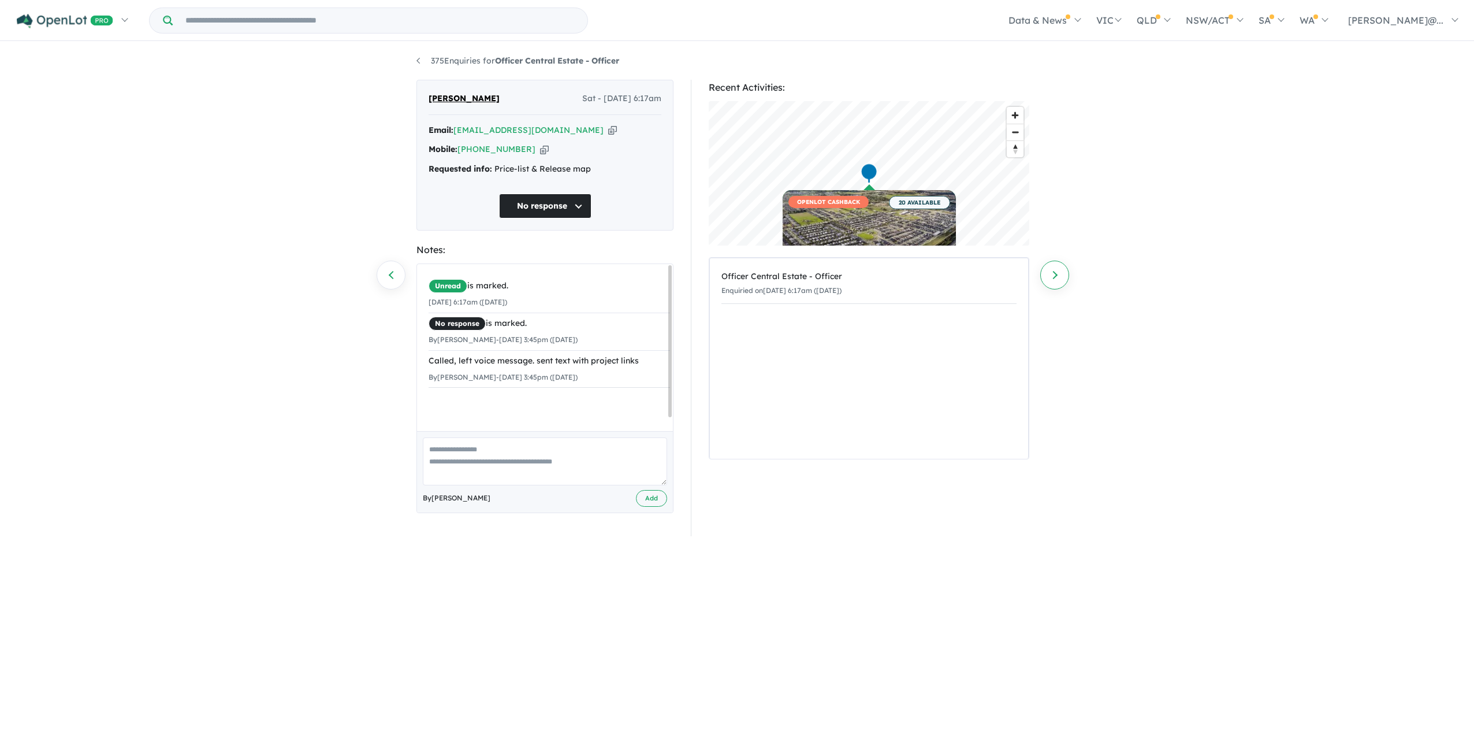
click at [1054, 282] on link "Next enquiry" at bounding box center [1054, 275] width 29 height 29
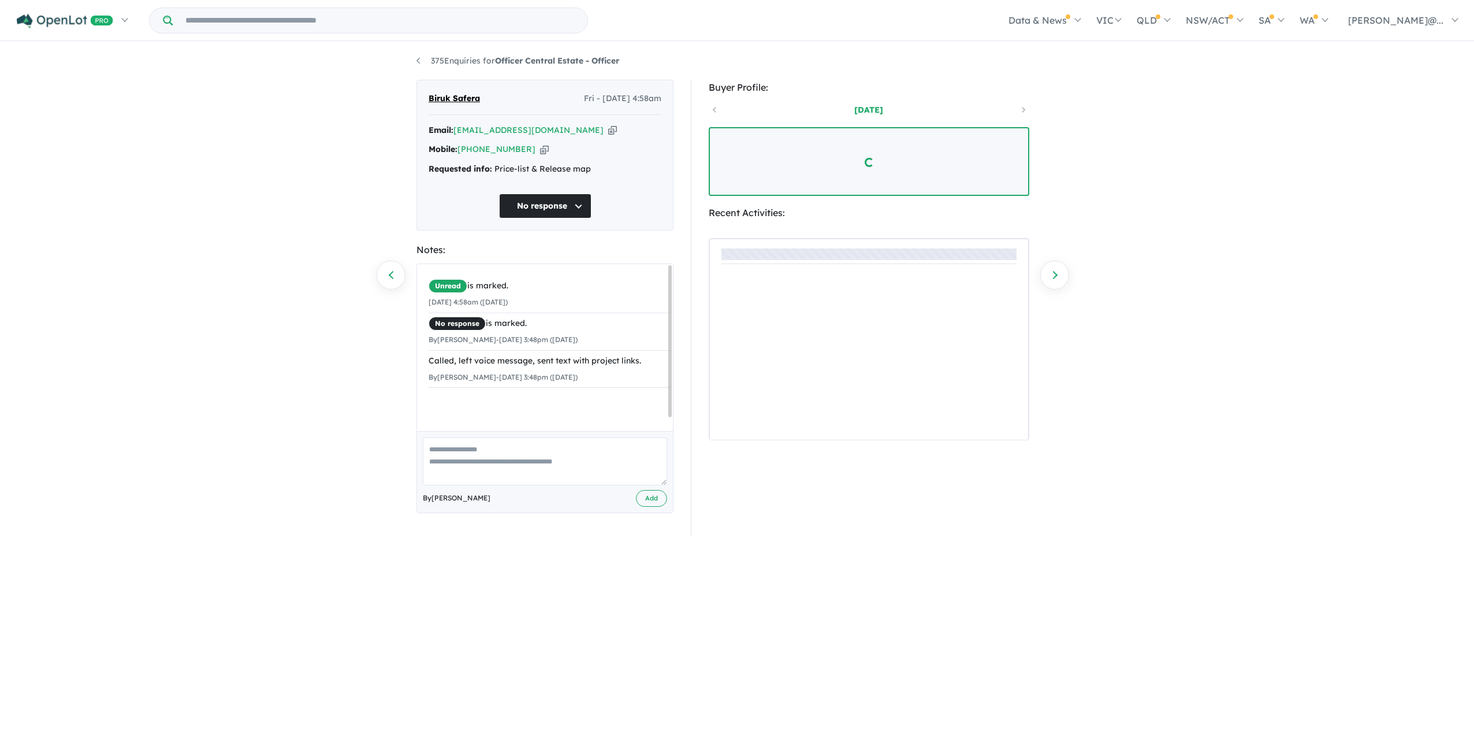
click at [1054, 282] on link "Next enquiry" at bounding box center [1054, 275] width 29 height 29
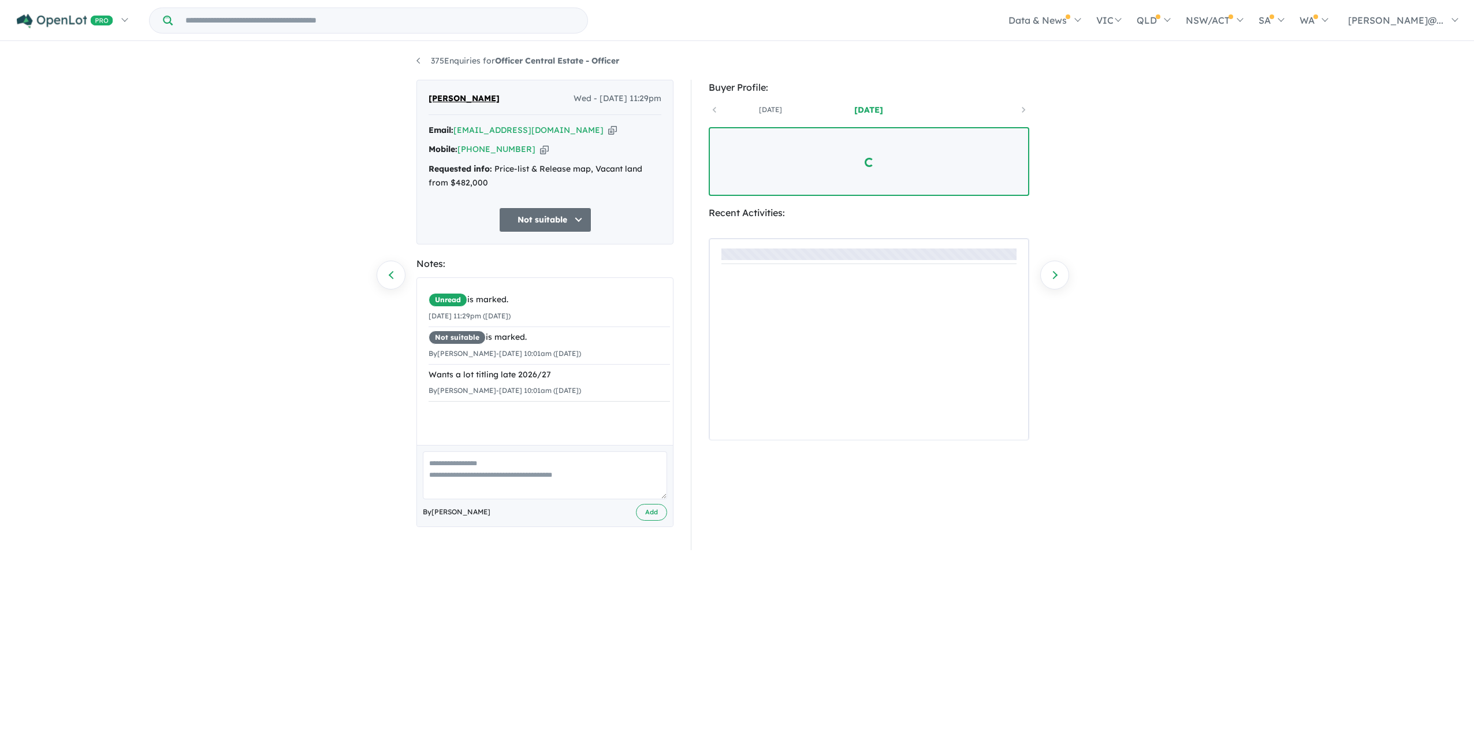
click at [1054, 282] on link "Next enquiry" at bounding box center [1054, 275] width 29 height 29
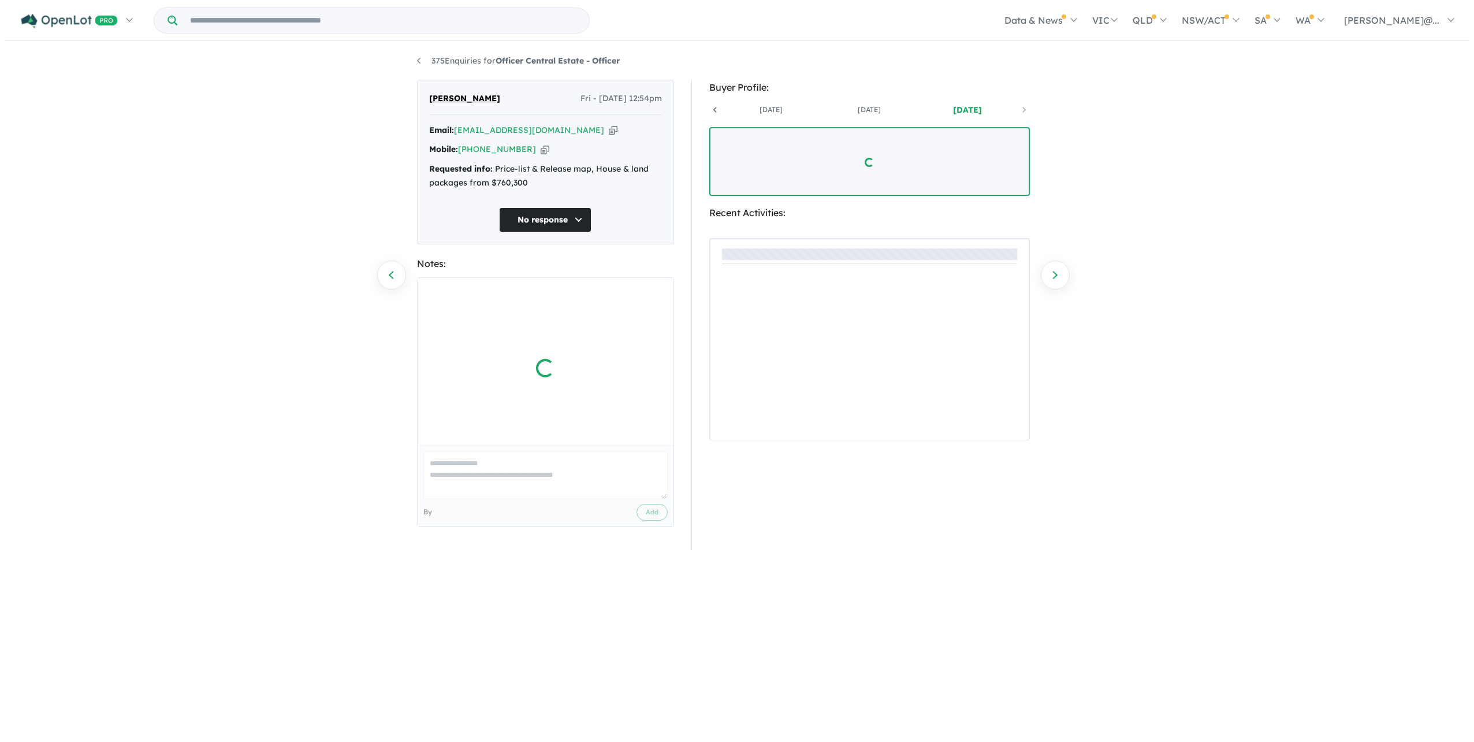
scroll to position [0, 85]
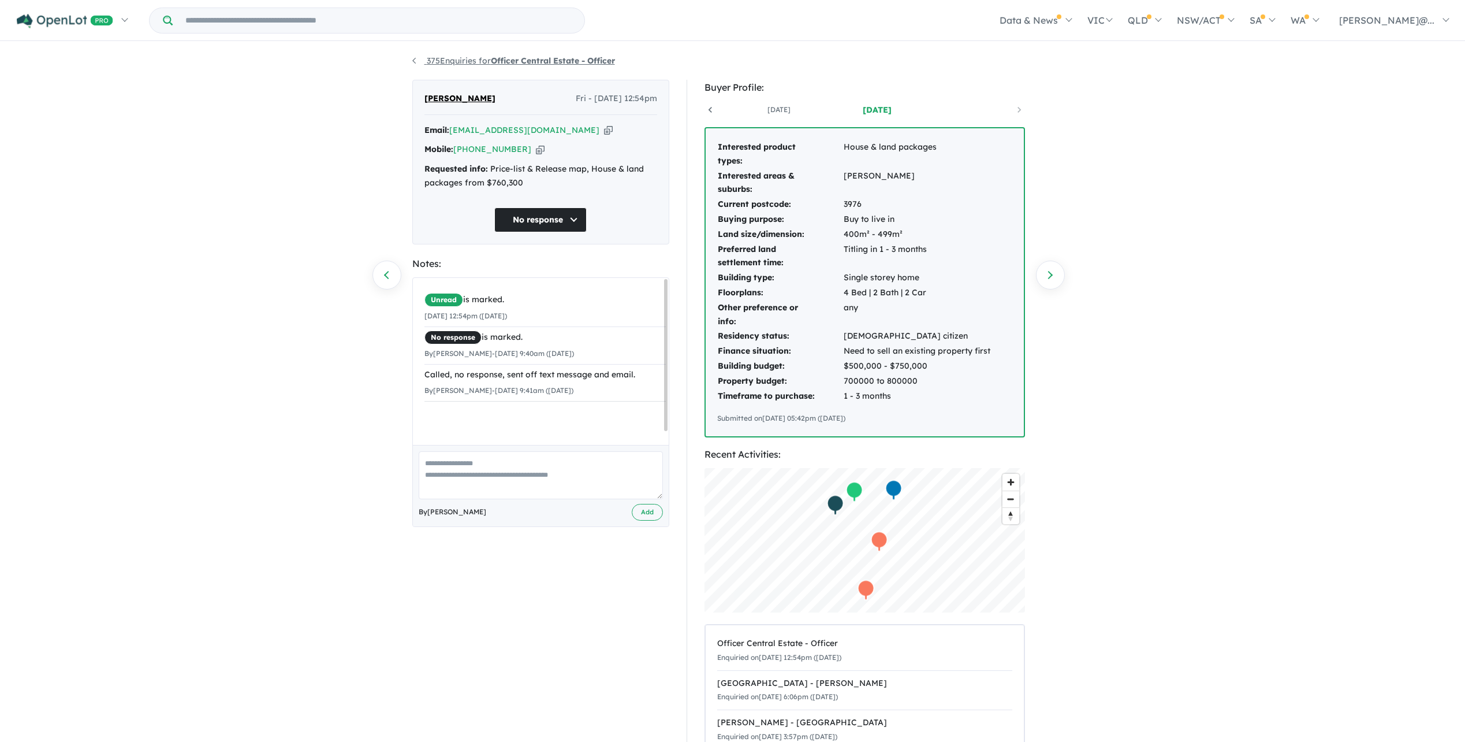
click at [421, 66] on link "375 Enquiries for Officer Central Estate - Officer" at bounding box center [513, 60] width 203 height 10
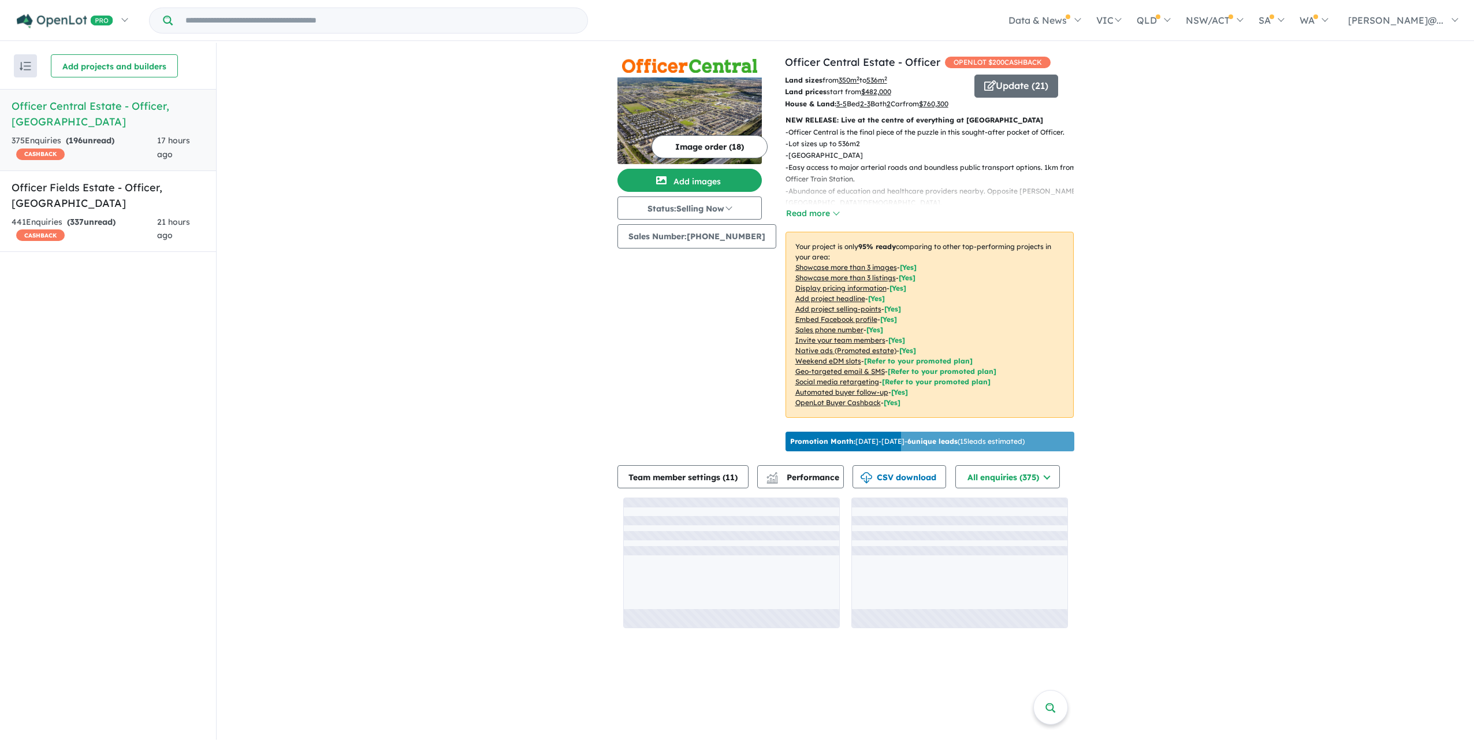
scroll to position [46, 0]
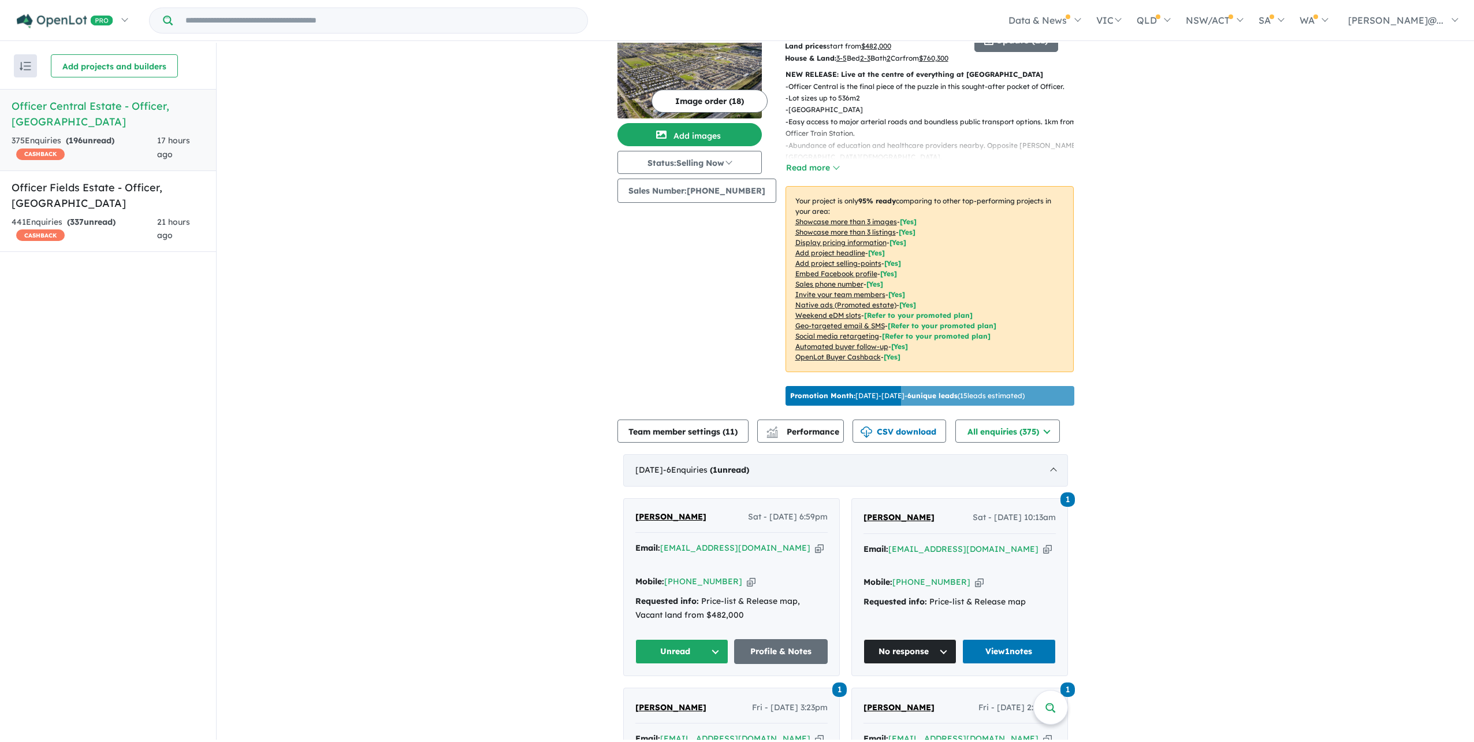
click at [771, 486] on div "September 2025 - 6 Enquir ies ( 1 unread)" at bounding box center [845, 470] width 445 height 32
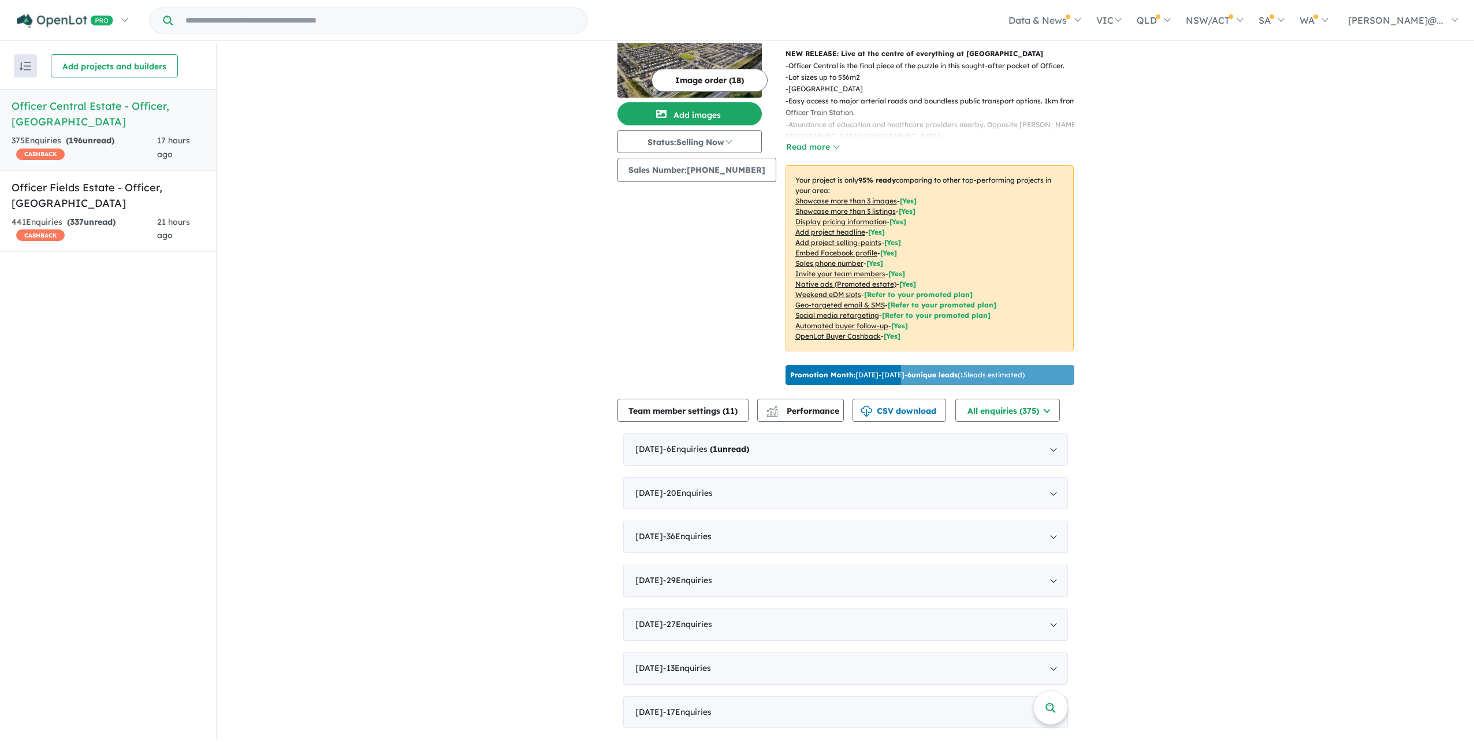
scroll to position [103, 0]
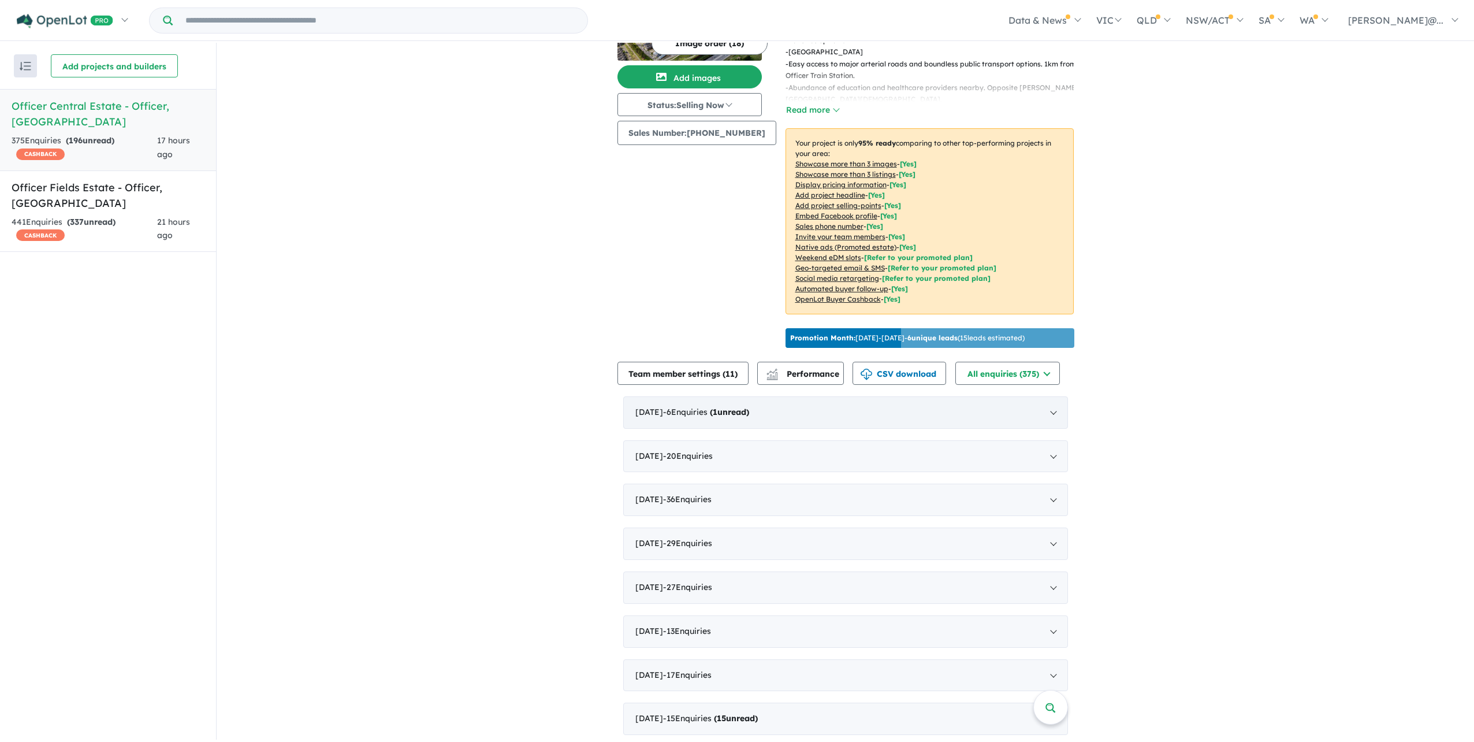
click at [737, 429] on div "September 2025 - 6 Enquir ies ( 1 unread)" at bounding box center [845, 412] width 445 height 32
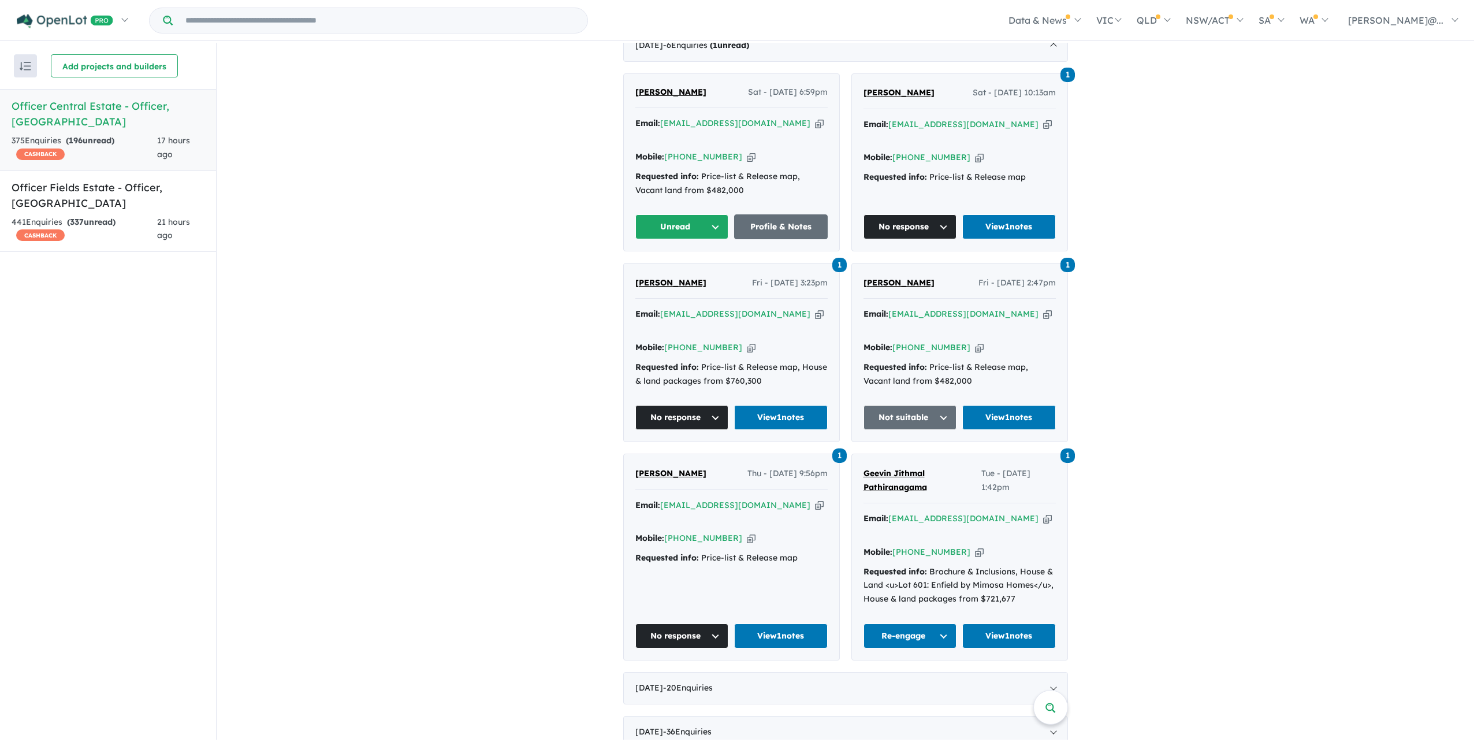
scroll to position [450, 0]
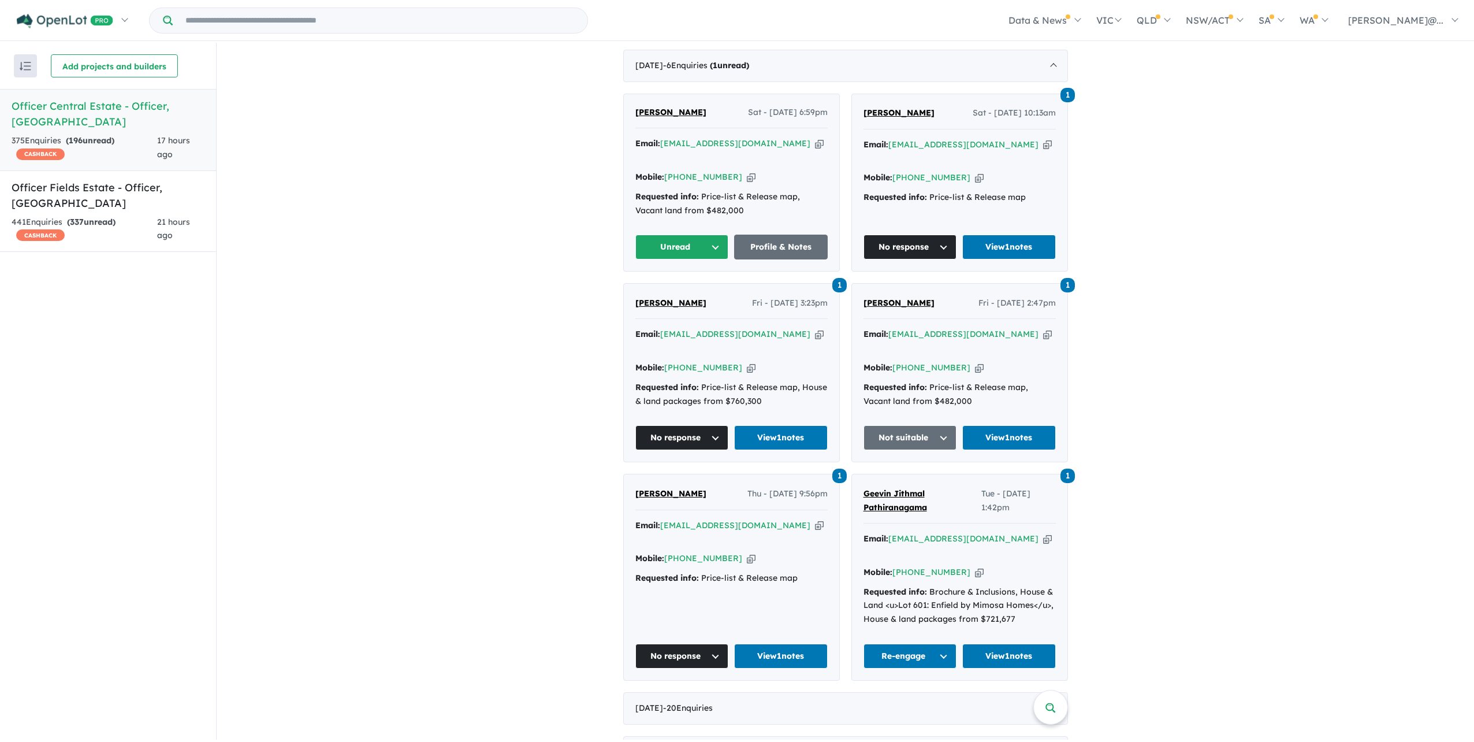
click at [648, 117] on span "Viral Shah" at bounding box center [670, 112] width 71 height 10
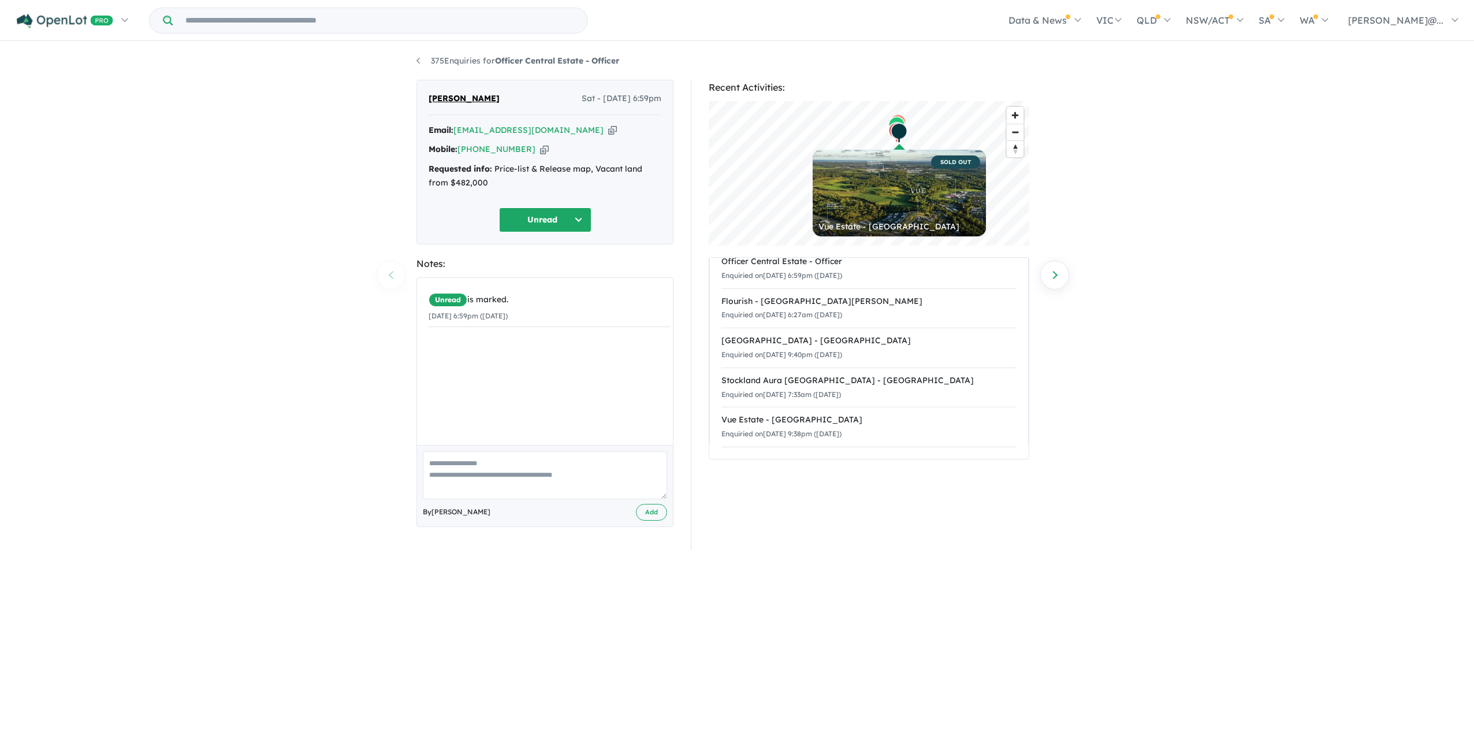
click at [591, 232] on button "Unread" at bounding box center [545, 219] width 92 height 25
click at [555, 579] on button "No response" at bounding box center [550, 572] width 101 height 26
click at [535, 425] on div "Unread is marked. 06/09/2025 6:59pm (Saturday) By Jessica Ai Add" at bounding box center [544, 402] width 257 height 250
click at [530, 493] on textarea at bounding box center [545, 475] width 244 height 48
type textarea "*"
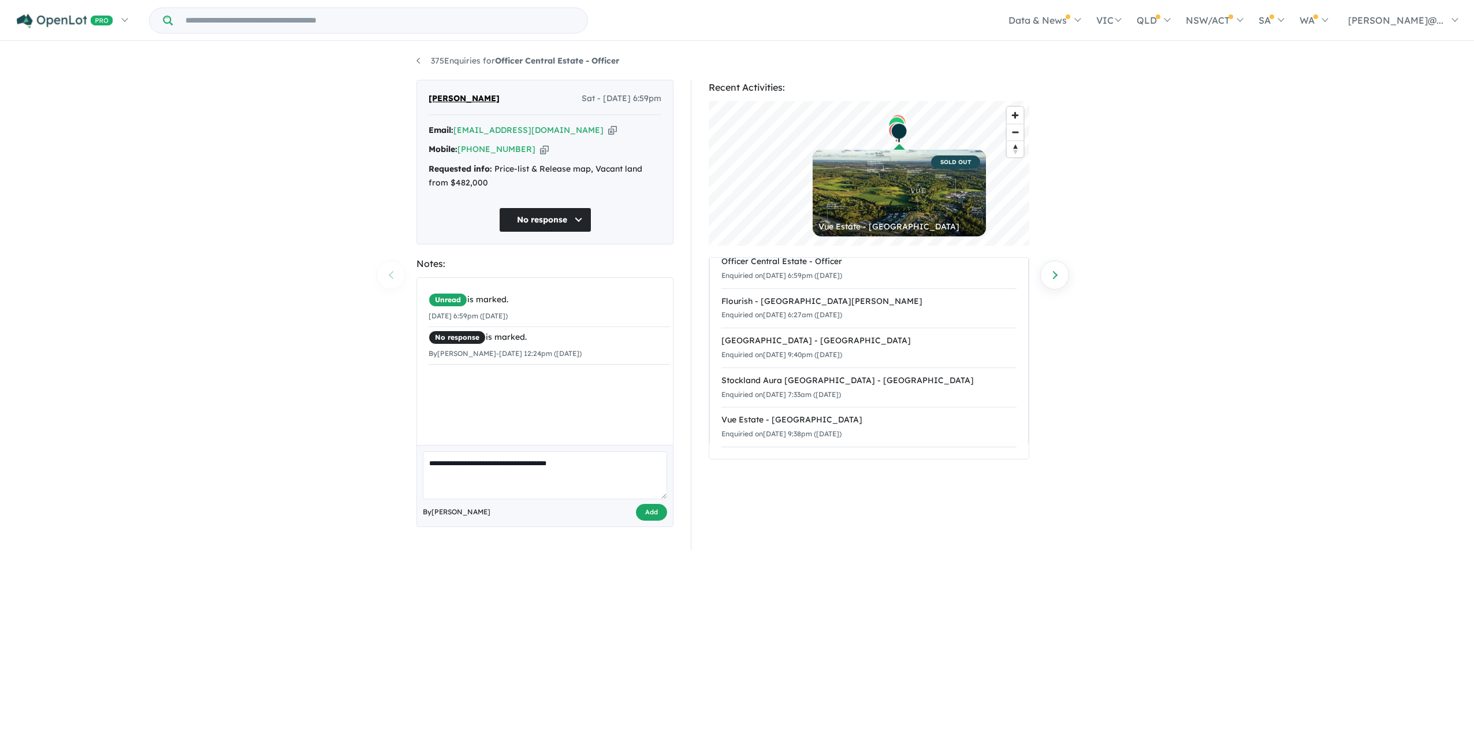
type textarea "**********"
click at [645, 520] on button "Add" at bounding box center [651, 512] width 31 height 17
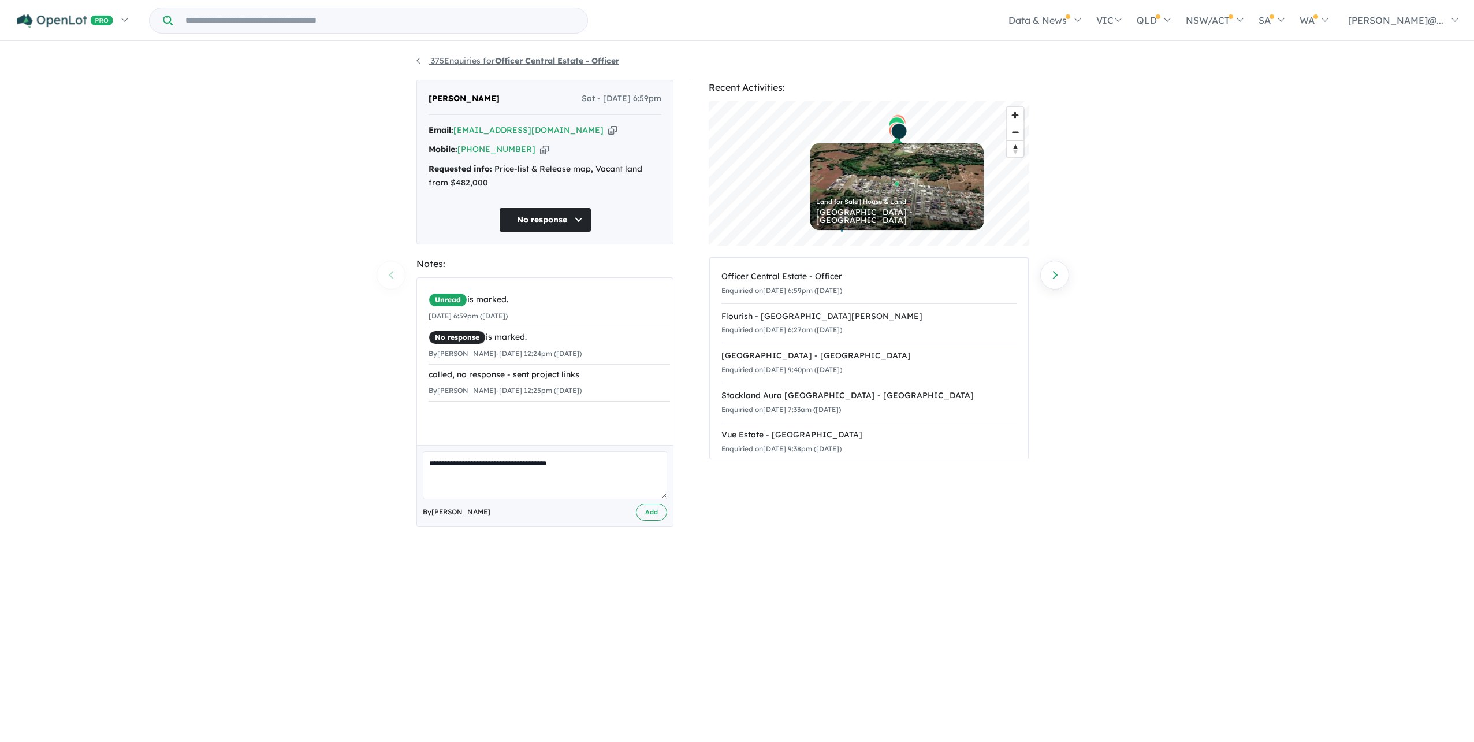
click at [425, 66] on link "375 Enquiries for Officer Central Estate - Officer" at bounding box center [517, 60] width 203 height 10
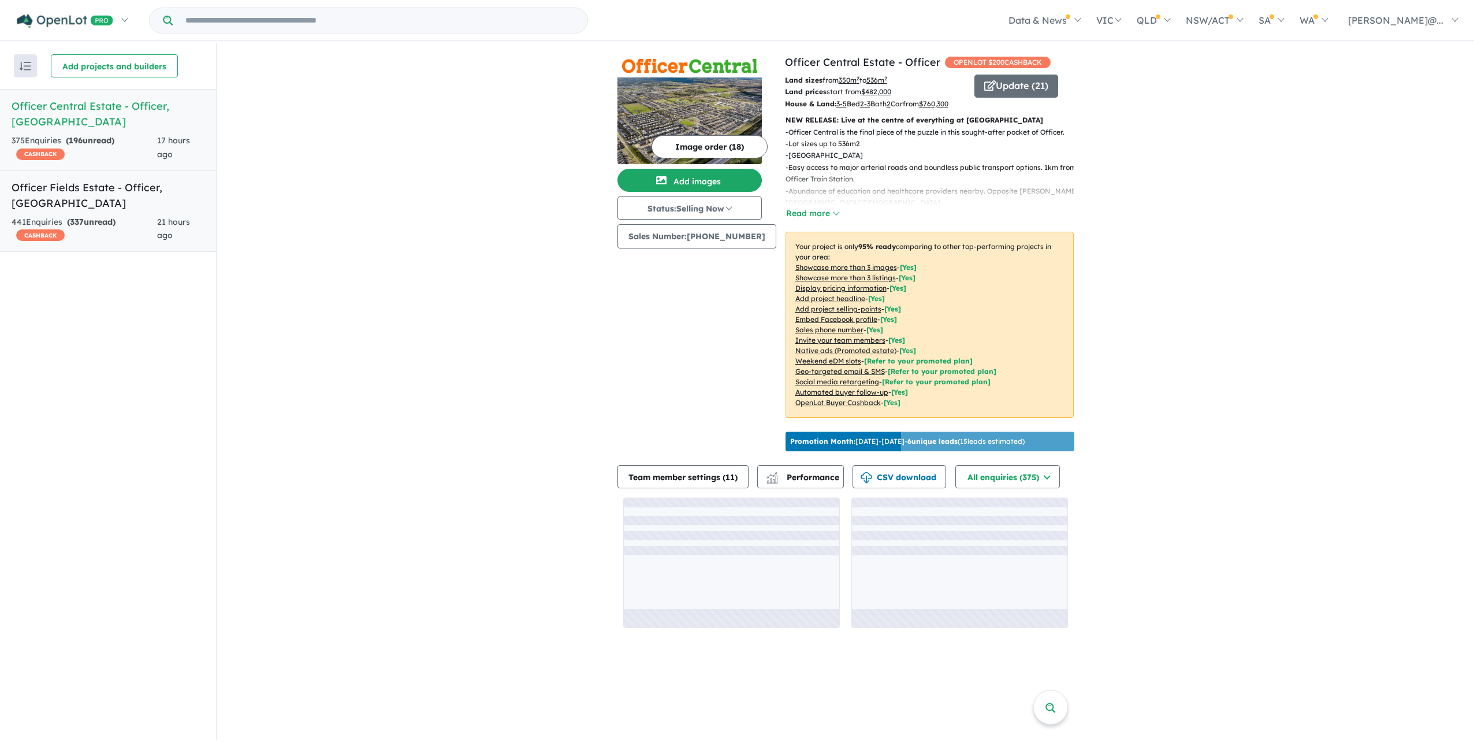
click at [122, 215] on div "441 Enquir ies ( 337 unread) CASHBACK" at bounding box center [85, 229] width 146 height 28
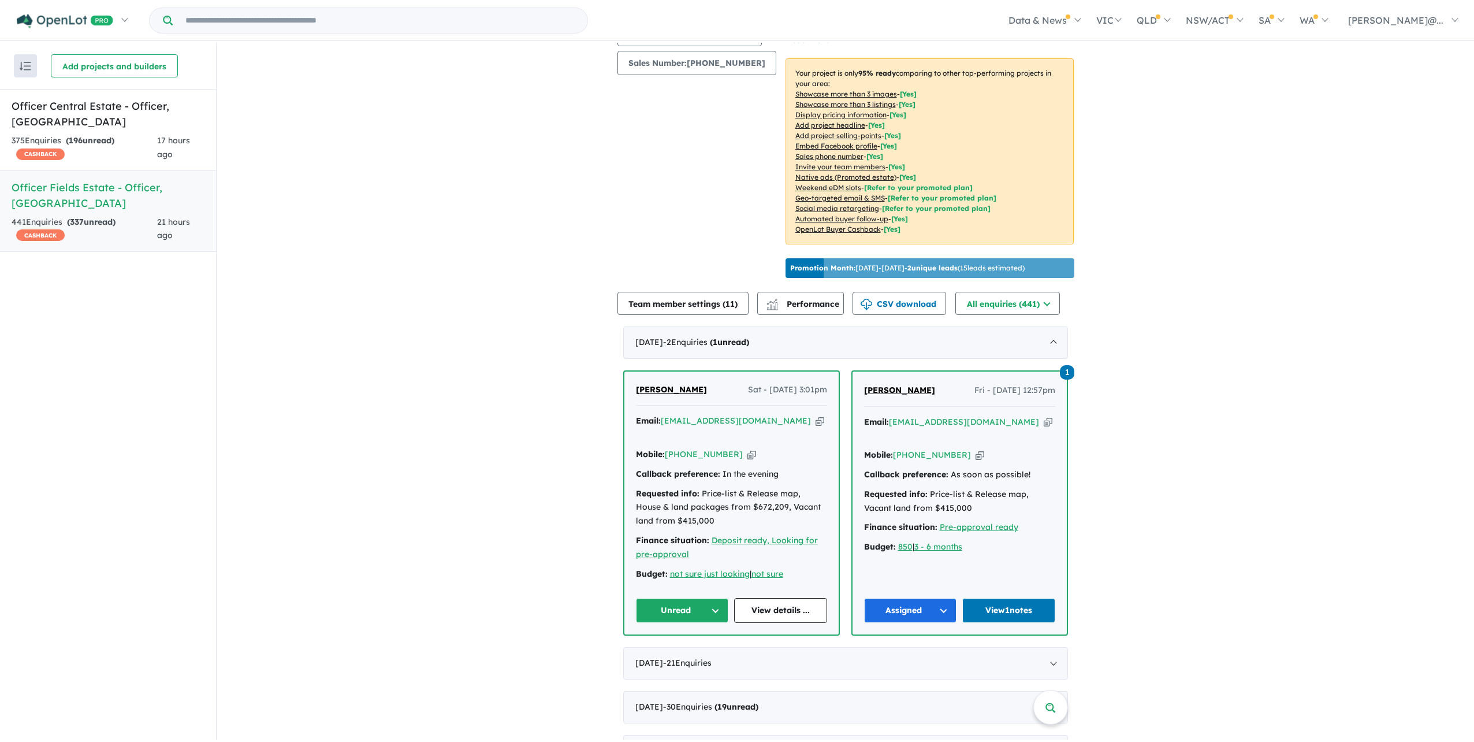
scroll to position [404, 0]
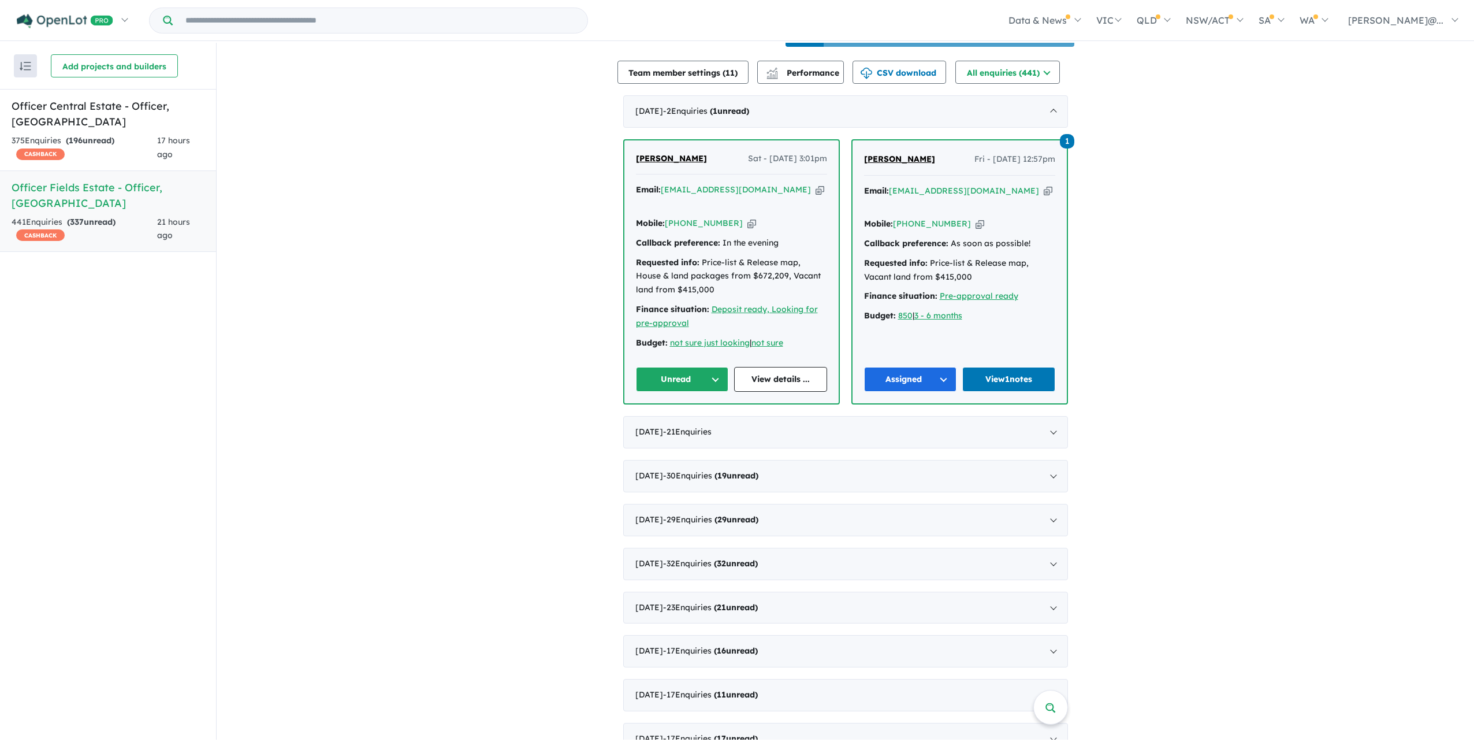
click at [687, 163] on span "Debbie Ponton" at bounding box center [671, 158] width 71 height 10
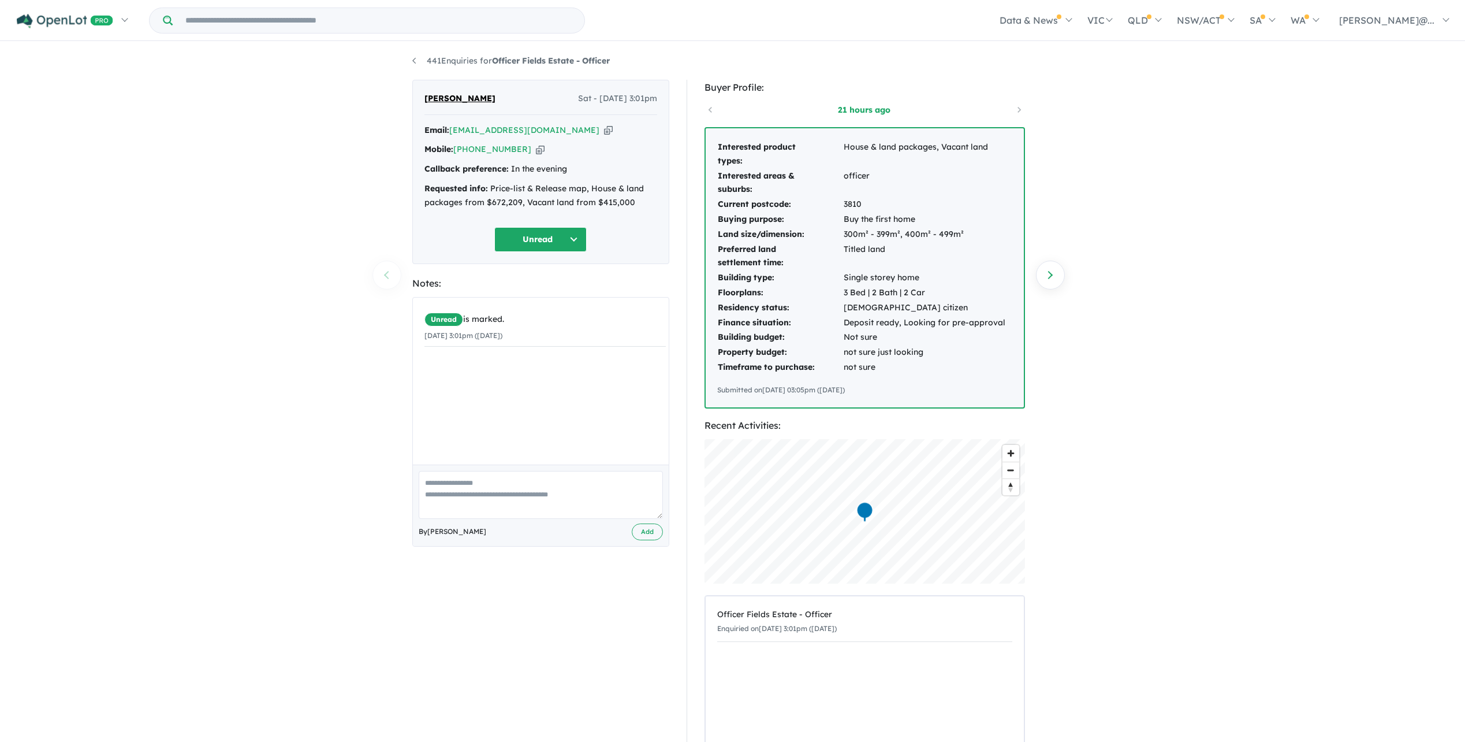
click at [530, 519] on textarea at bounding box center [541, 495] width 244 height 48
click at [511, 252] on button "Unread" at bounding box center [540, 239] width 92 height 25
click at [535, 313] on button "Assigned" at bounding box center [545, 300] width 101 height 27
click at [541, 155] on icon "button" at bounding box center [540, 149] width 9 height 12
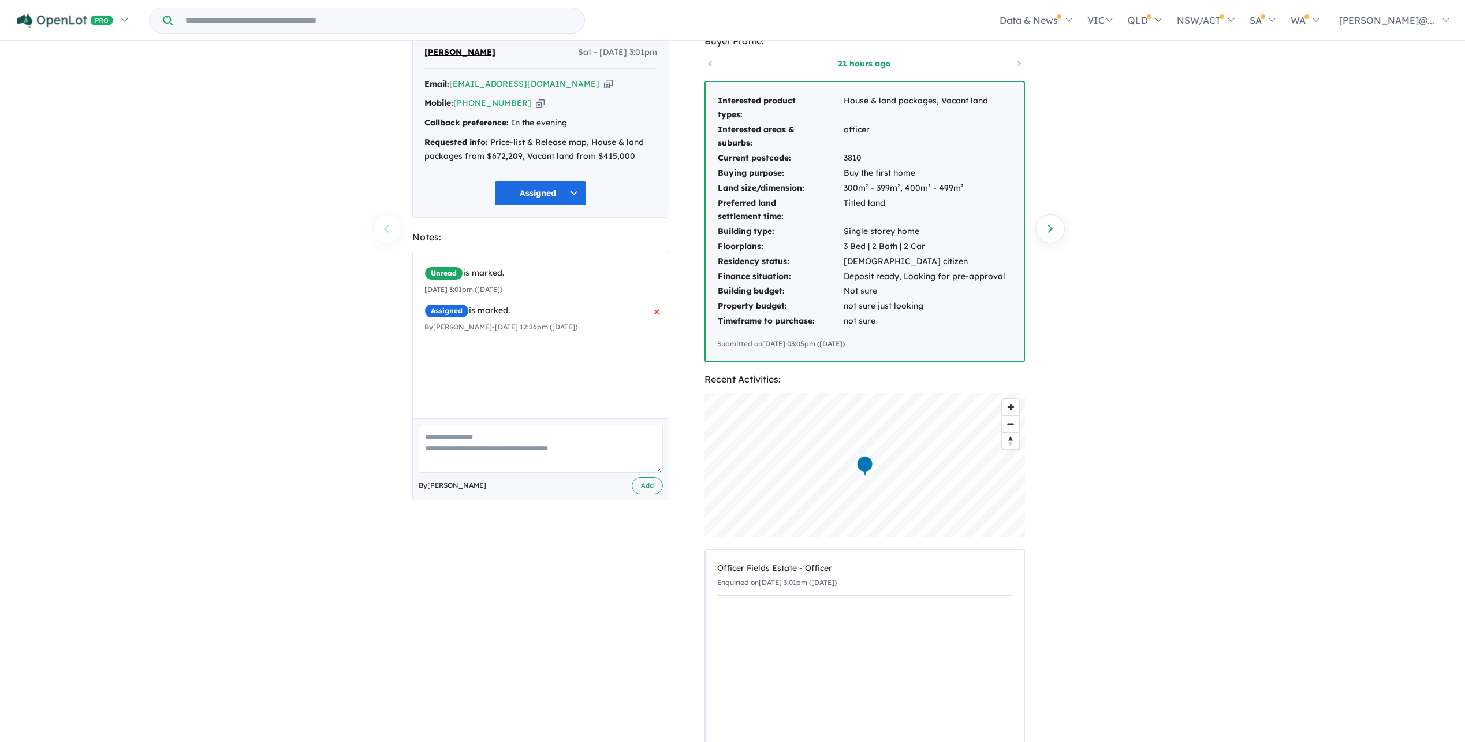
scroll to position [116, 0]
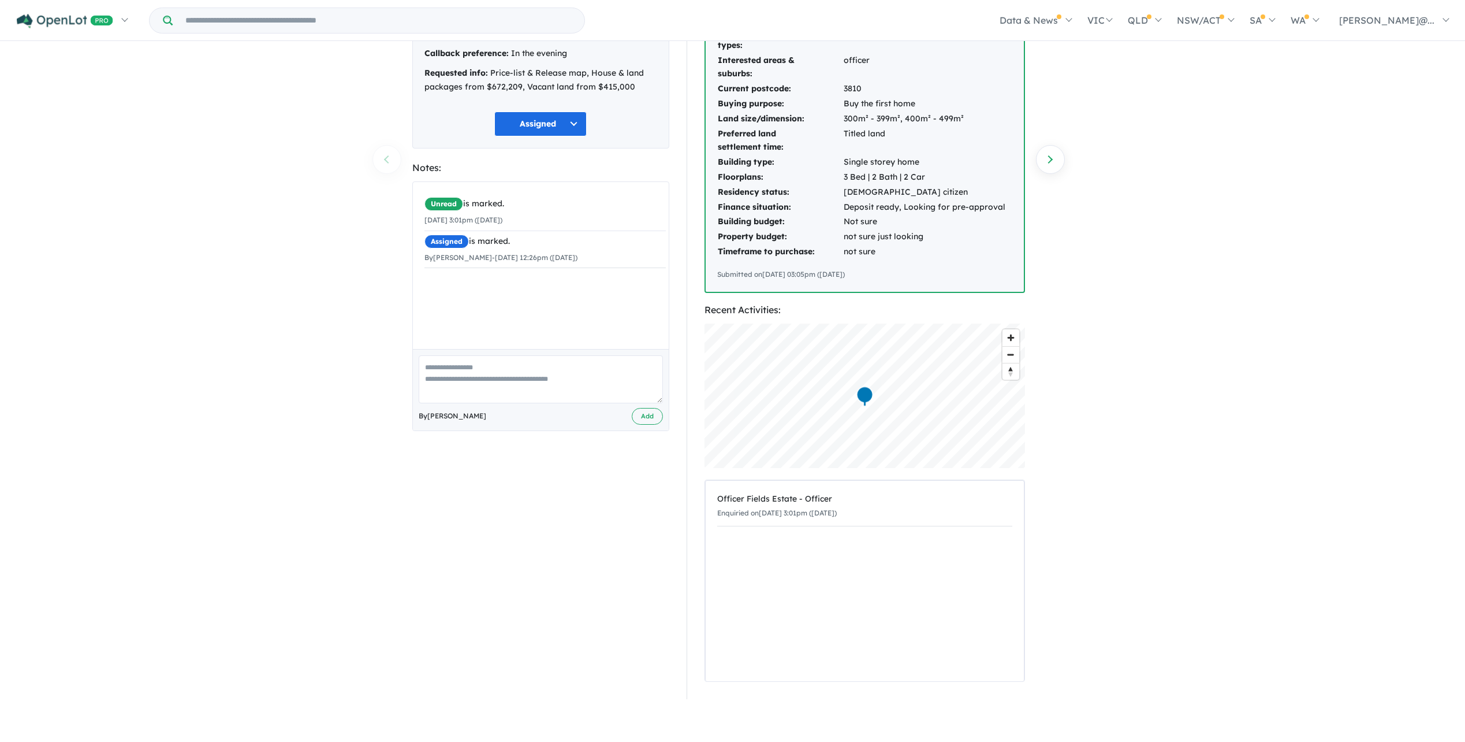
click at [571, 403] on textarea at bounding box center [541, 379] width 244 height 48
click at [571, 358] on div "Unread is marked. 06/09/2025 3:01pm (Saturday) Assigned is marked. By Jessica A…" at bounding box center [545, 270] width 265 height 176
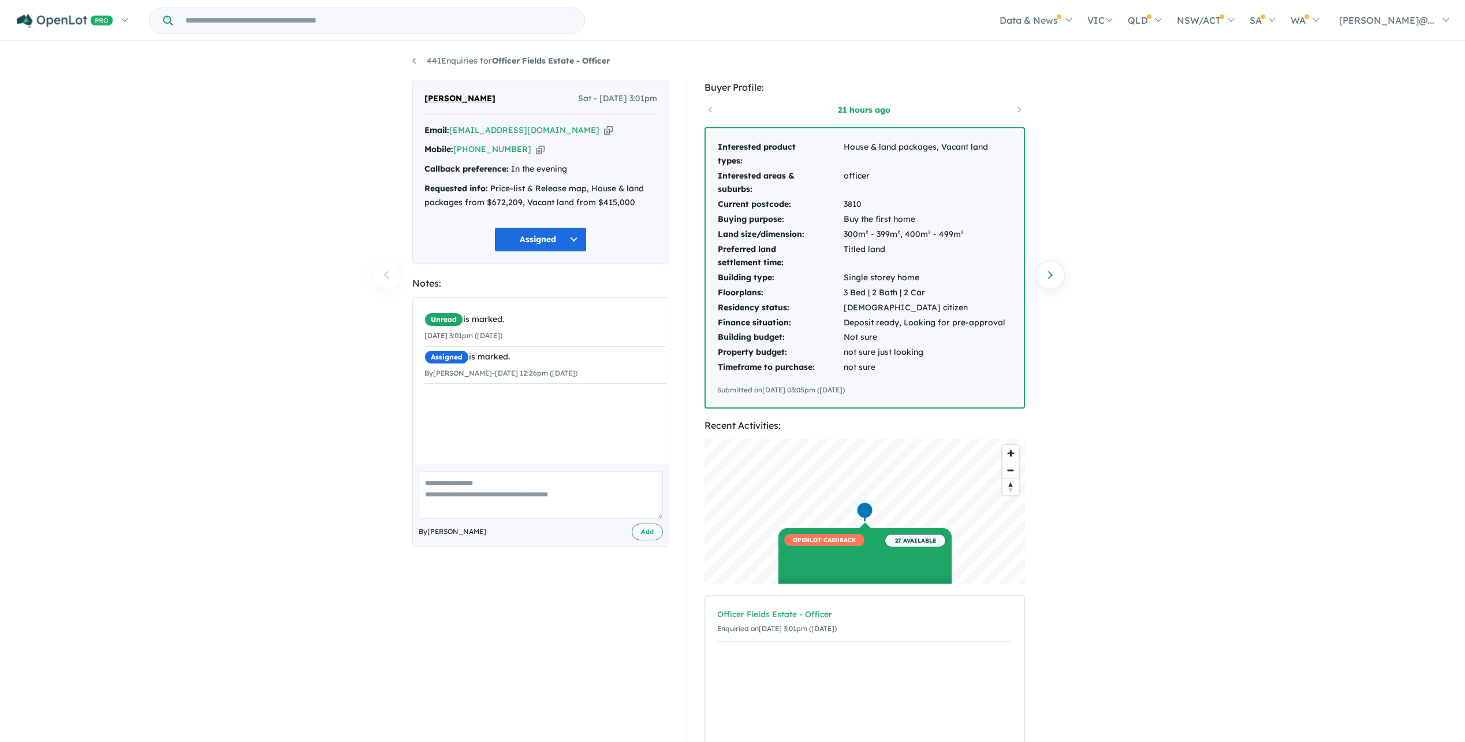
scroll to position [0, 0]
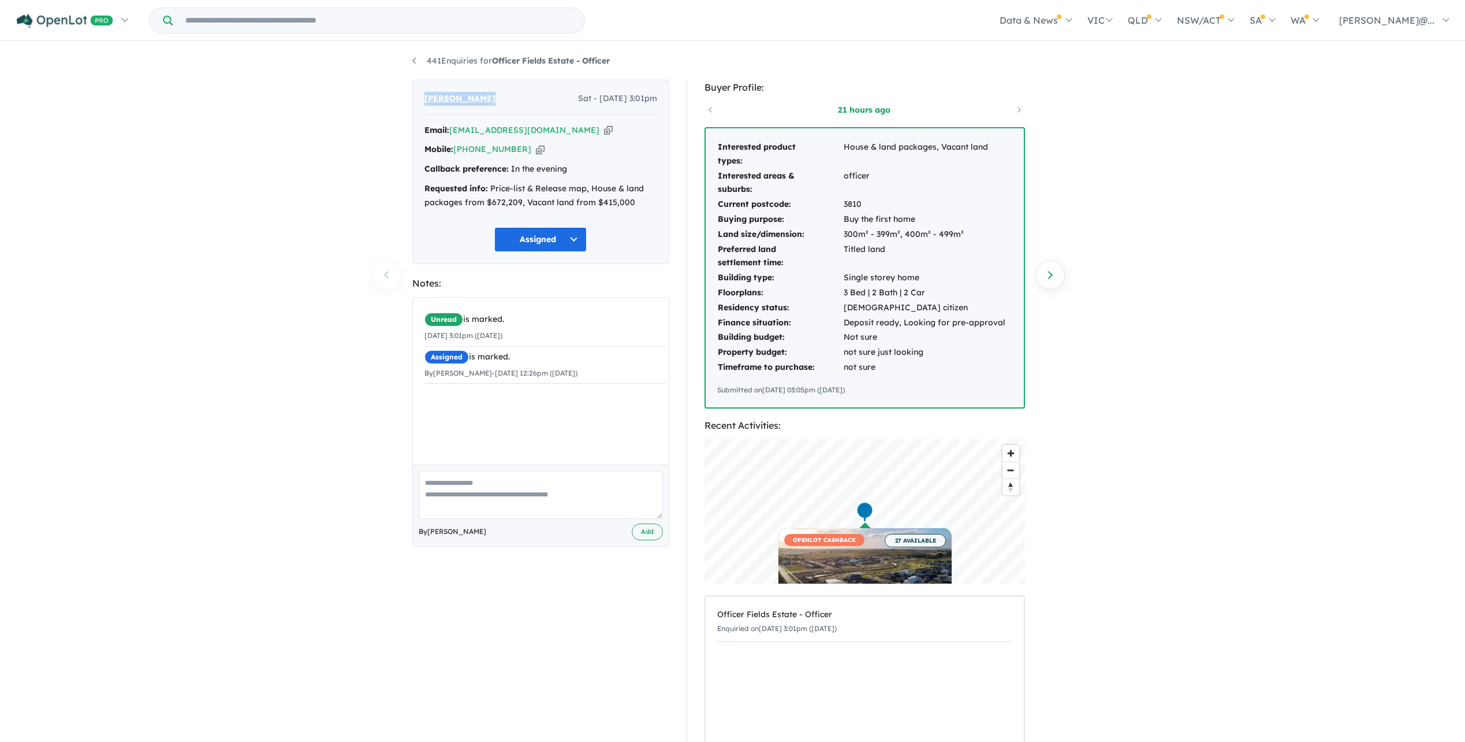
drag, startPoint x: 497, startPoint y: 99, endPoint x: 401, endPoint y: 96, distance: 95.9
click at [401, 96] on div "441 Enquiries for Officer Fields Estate - Officer Previous enquiry Next enquiry…" at bounding box center [732, 391] width 1465 height 697
drag, startPoint x: 401, startPoint y: 96, endPoint x: 449, endPoint y: 95, distance: 47.4
copy span "[PERSON_NAME]"
click at [831, 68] on ul "441 Enquiries for Officer Fields Estate - Officer" at bounding box center [732, 61] width 641 height 14
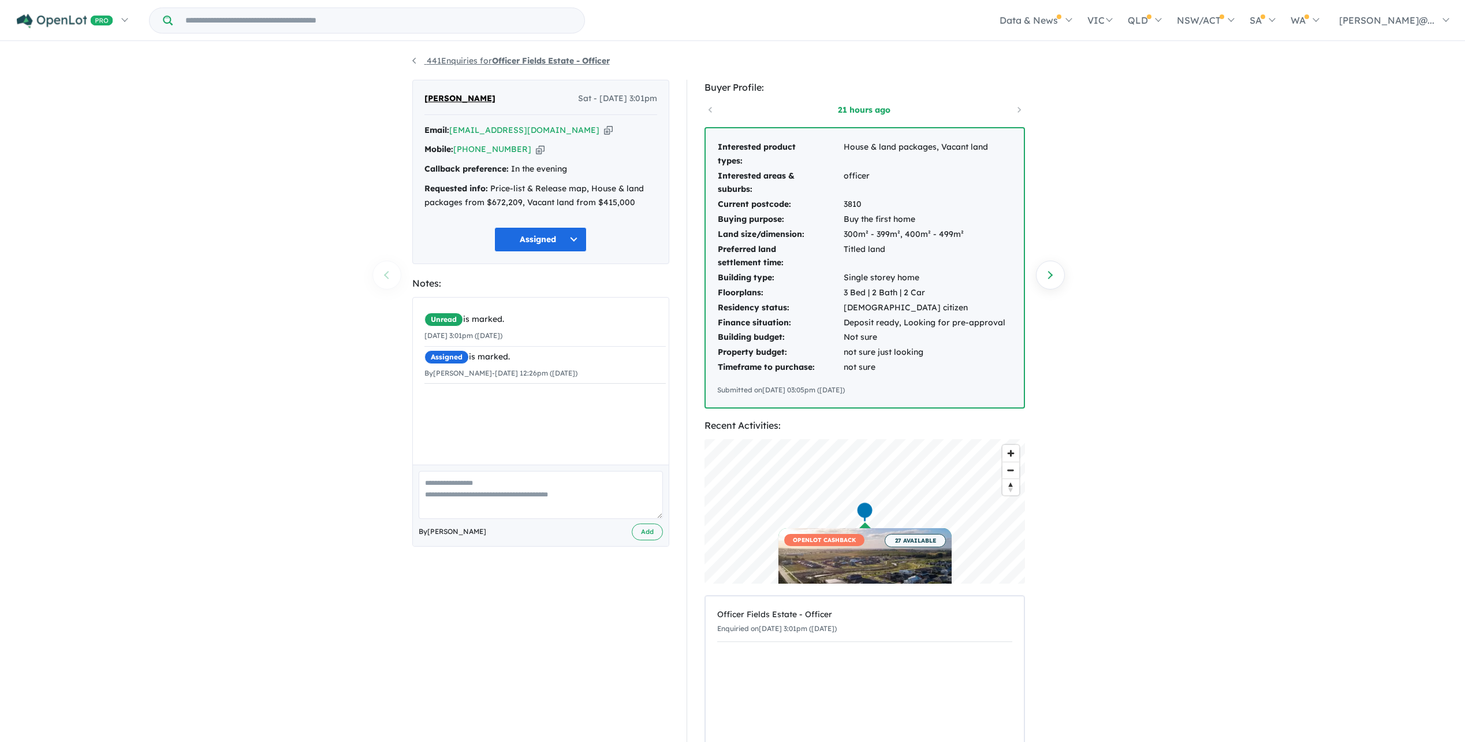
click at [416, 64] on link "441 Enquiries for Officer Fields Estate - Officer" at bounding box center [511, 60] width 198 height 10
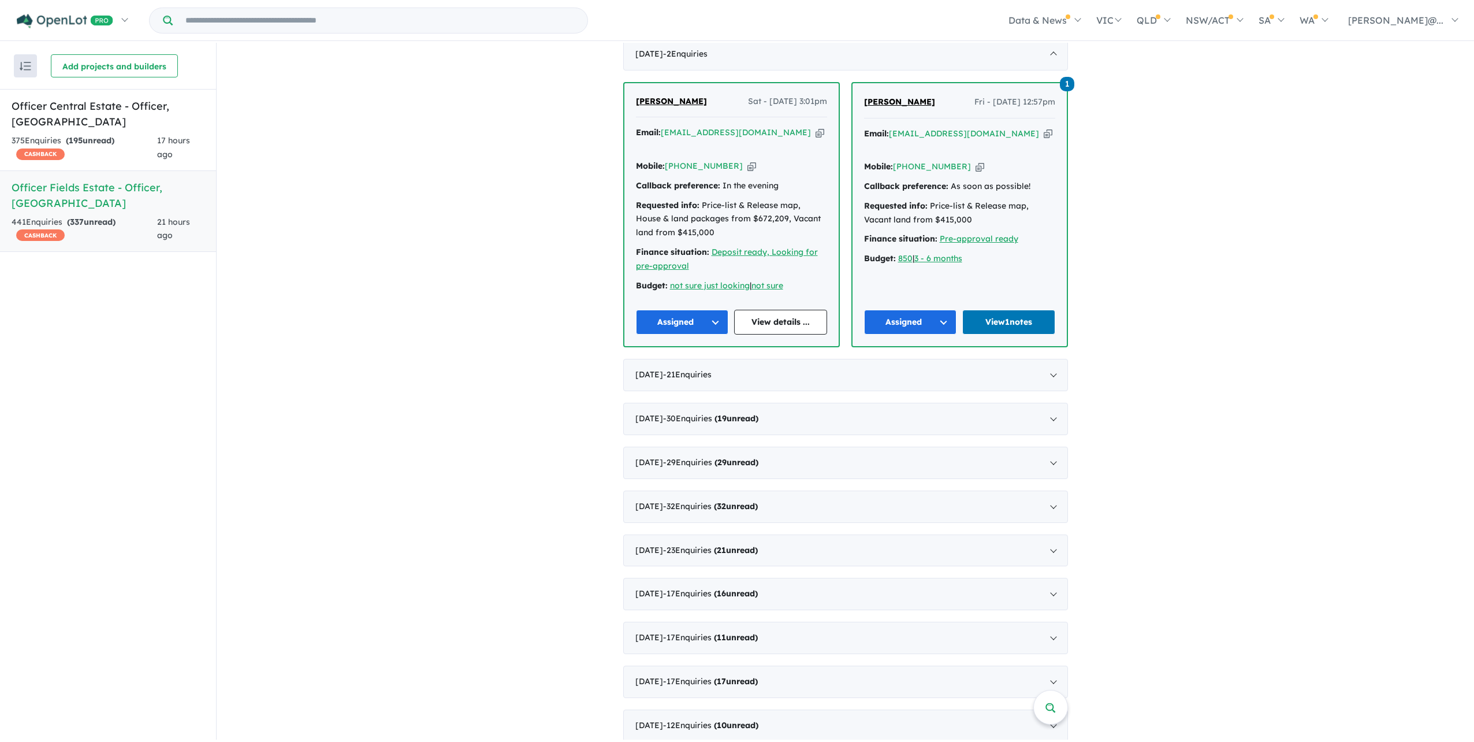
scroll to position [462, 0]
click at [1020, 334] on link "View 1 notes" at bounding box center [1008, 321] width 93 height 25
click at [500, 15] on input "Try estate name, suburb, builder or developer" at bounding box center [380, 20] width 410 height 25
paste input "**********"
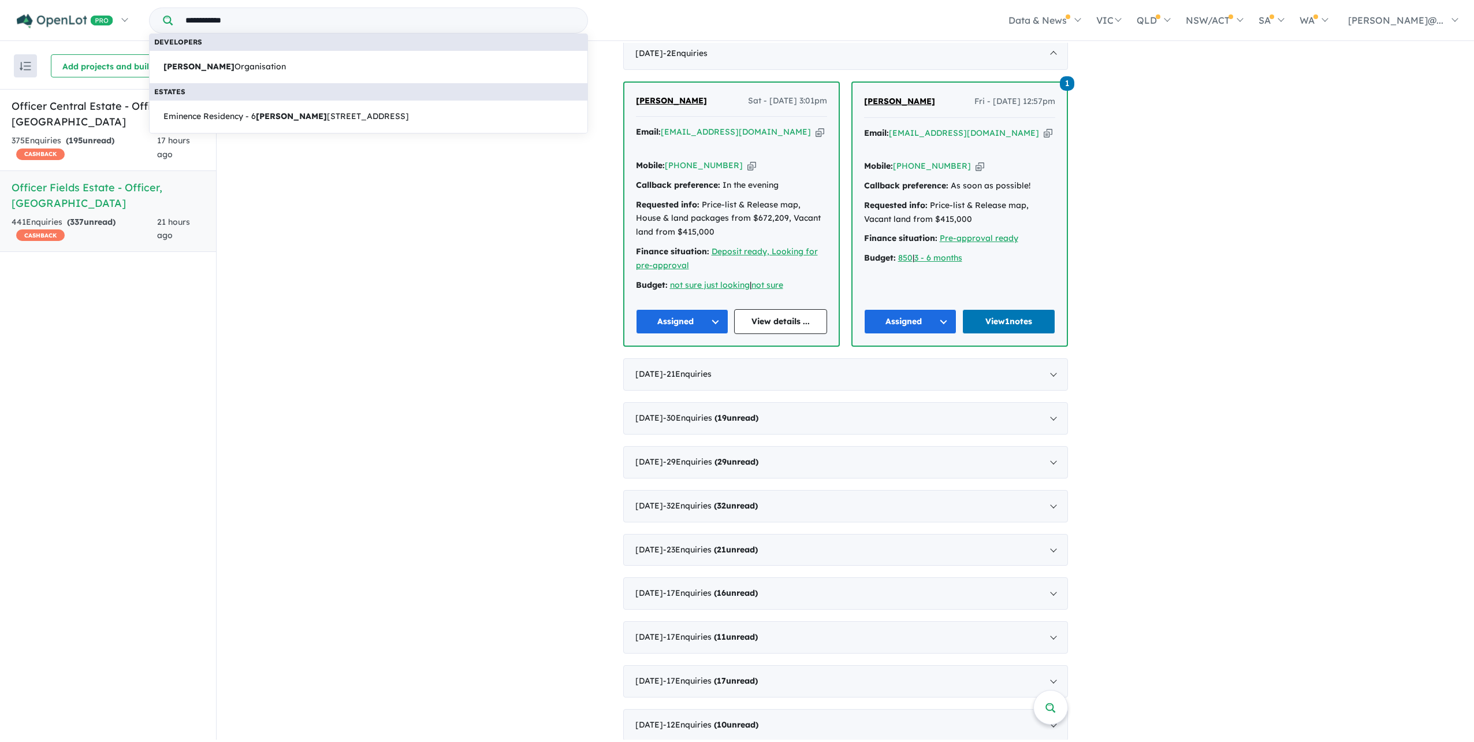
type input "**********"
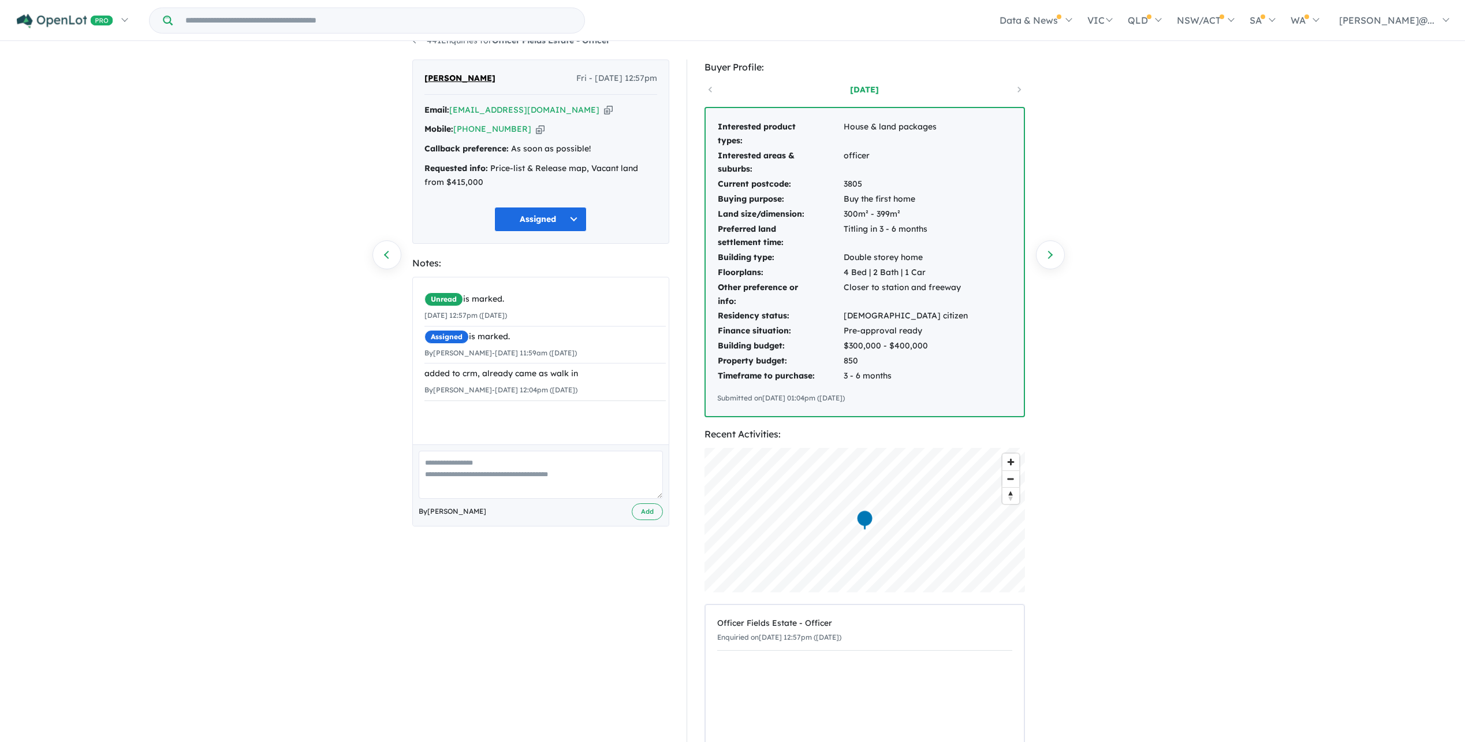
scroll to position [26, 0]
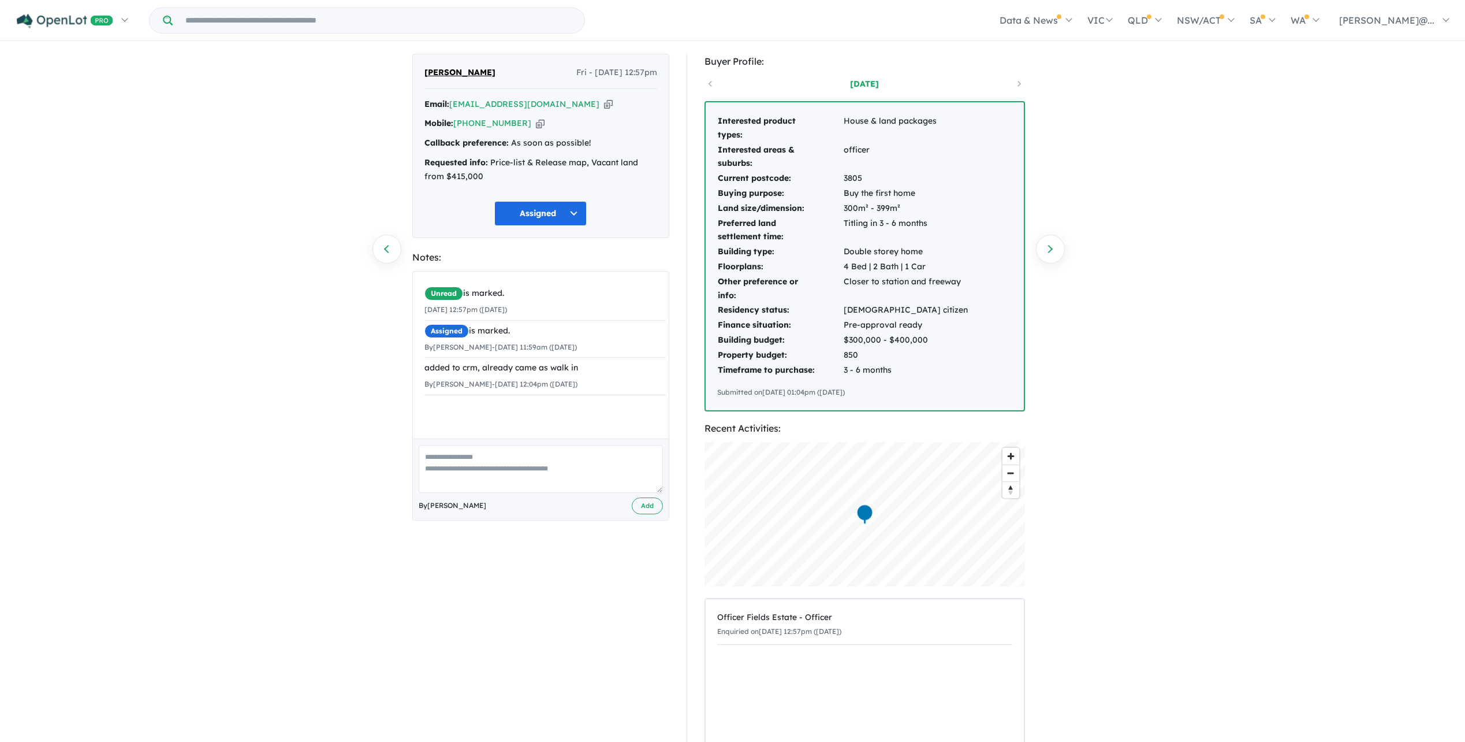
click at [561, 226] on button "Assigned" at bounding box center [540, 213] width 92 height 25
click at [624, 317] on div "[DATE] 12:57pm ([DATE])" at bounding box center [545, 310] width 241 height 14
click at [388, 246] on link "Previous enquiry" at bounding box center [387, 249] width 29 height 29
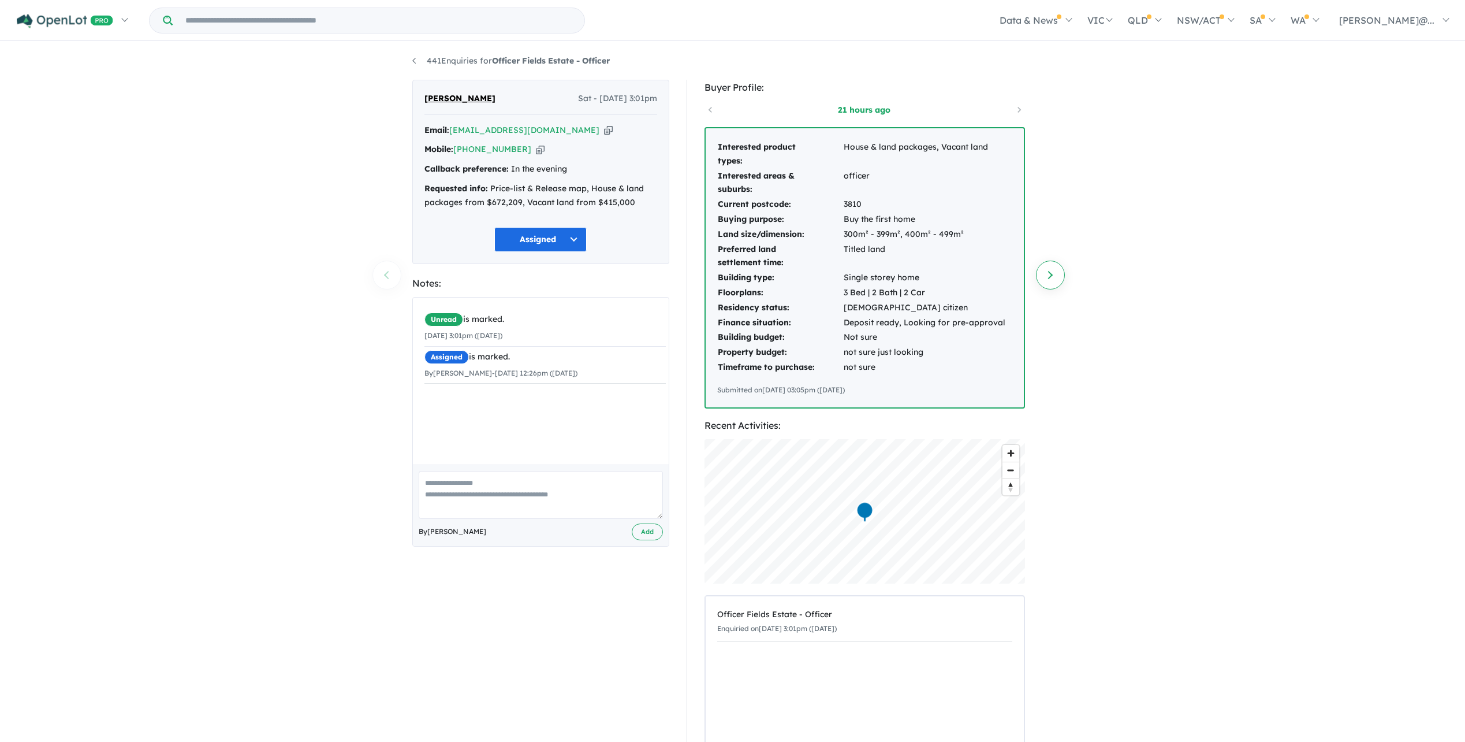
click at [1057, 281] on link "Next enquiry" at bounding box center [1050, 275] width 29 height 29
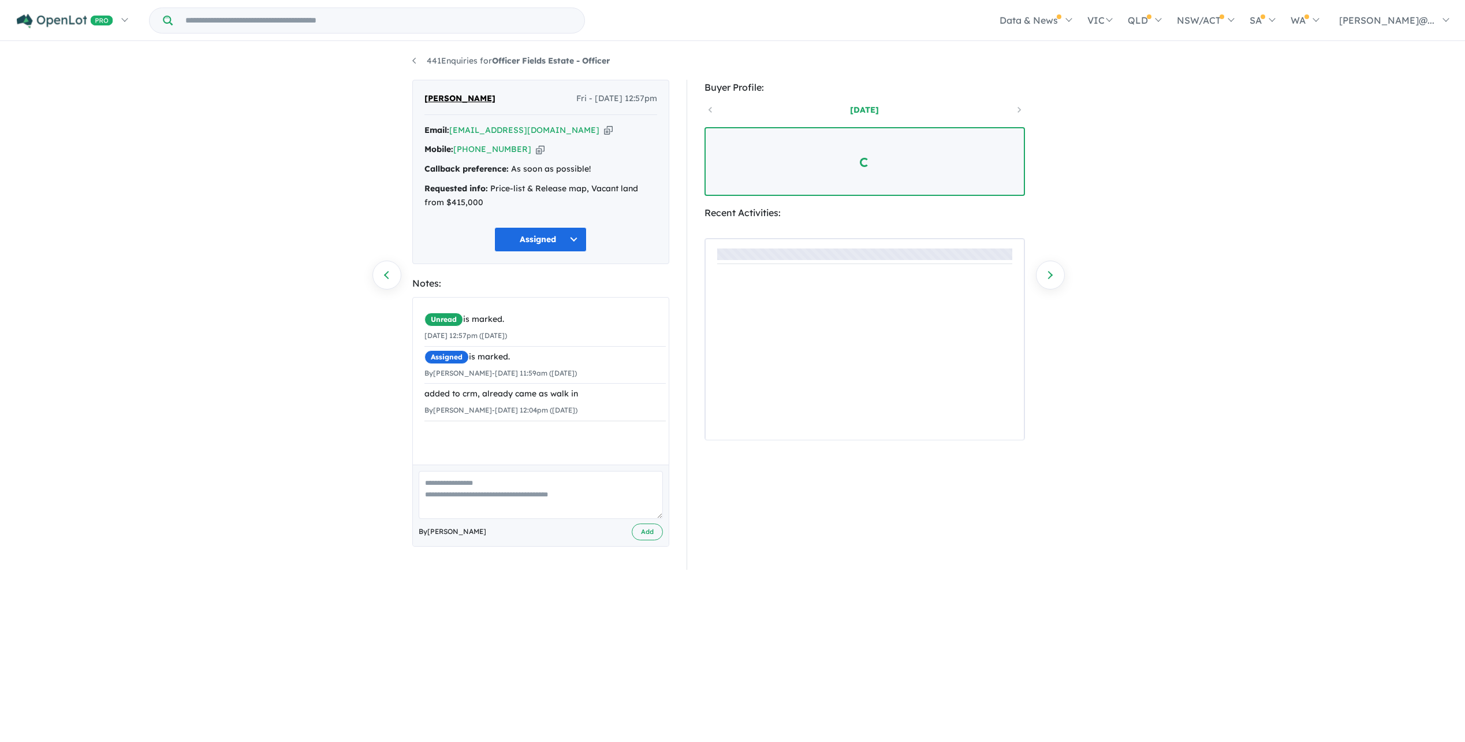
click at [1059, 283] on link "Next enquiry" at bounding box center [1050, 275] width 29 height 29
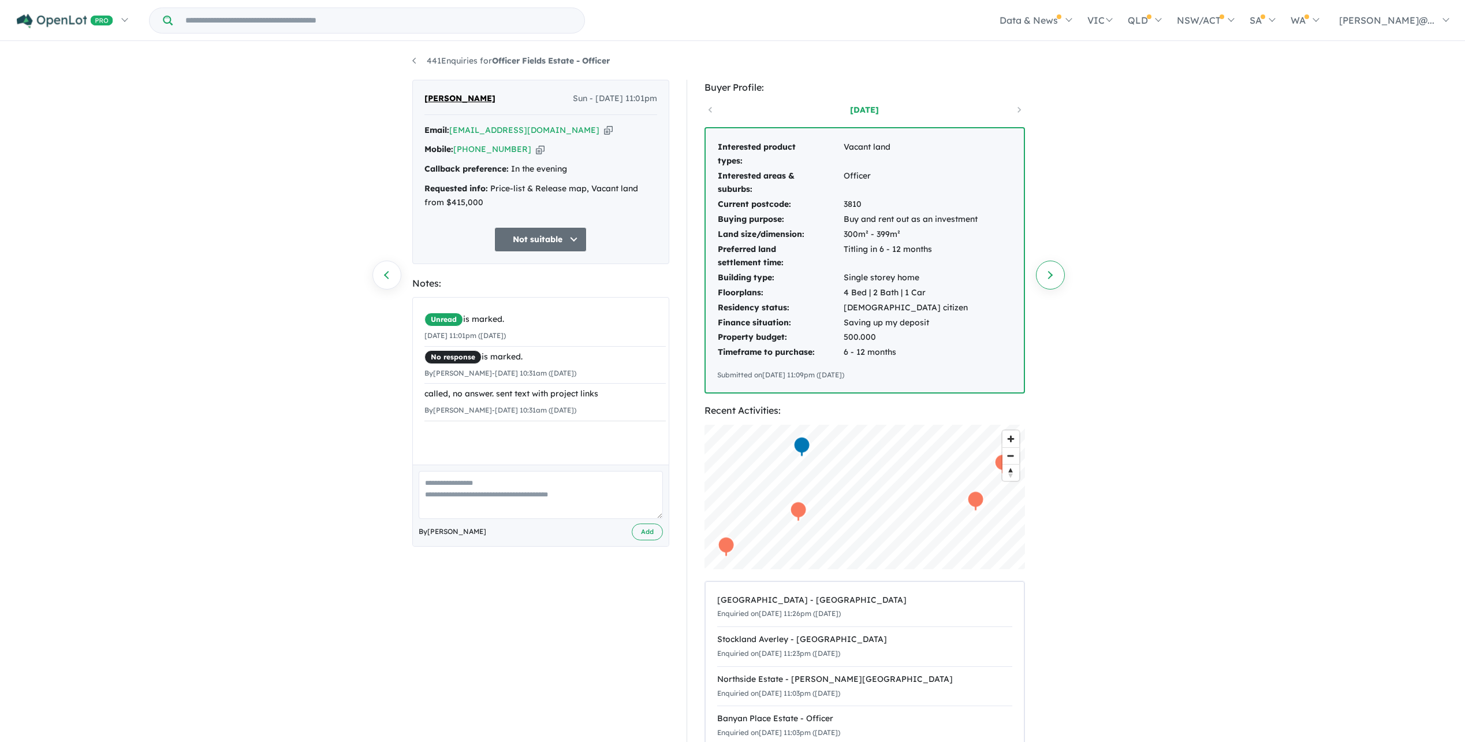
click at [1040, 267] on link "Next enquiry" at bounding box center [1050, 275] width 29 height 29
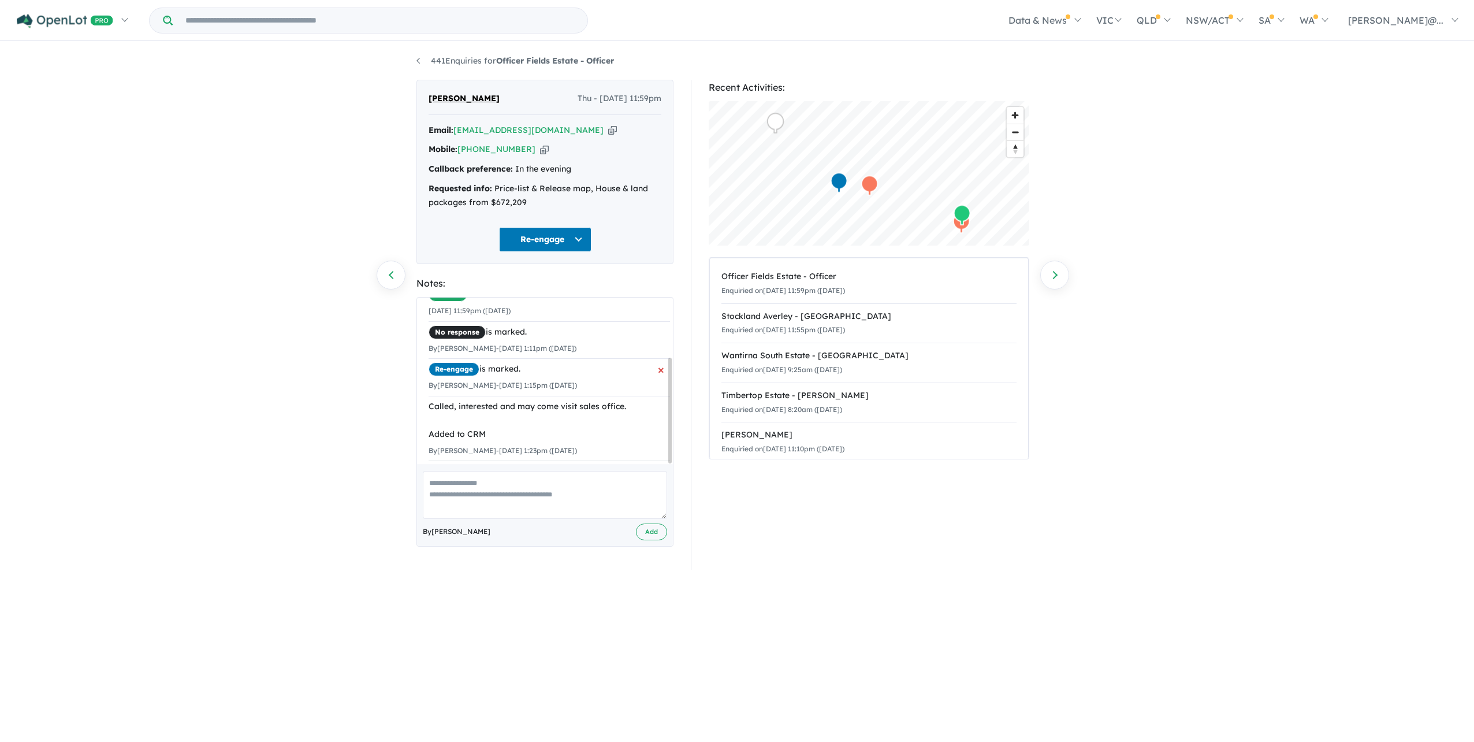
scroll to position [94, 0]
drag, startPoint x: 531, startPoint y: 106, endPoint x: 429, endPoint y: 111, distance: 102.4
click at [429, 111] on div "[PERSON_NAME] Thu - [DATE] 11:59pm" at bounding box center [545, 103] width 233 height 23
copy span "[PERSON_NAME]"
click at [556, 252] on button "Re-engage" at bounding box center [545, 239] width 92 height 25
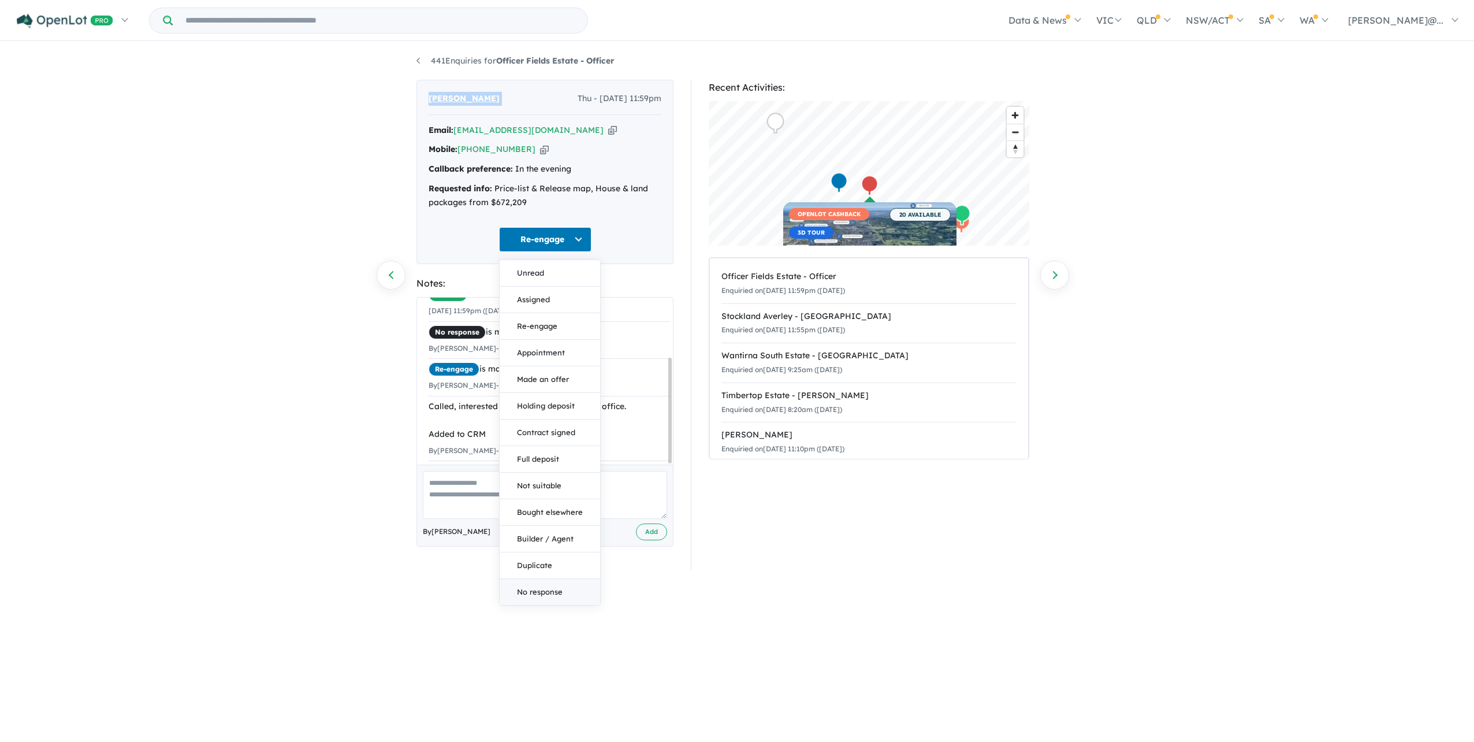
click at [518, 605] on button "No response" at bounding box center [550, 592] width 101 height 26
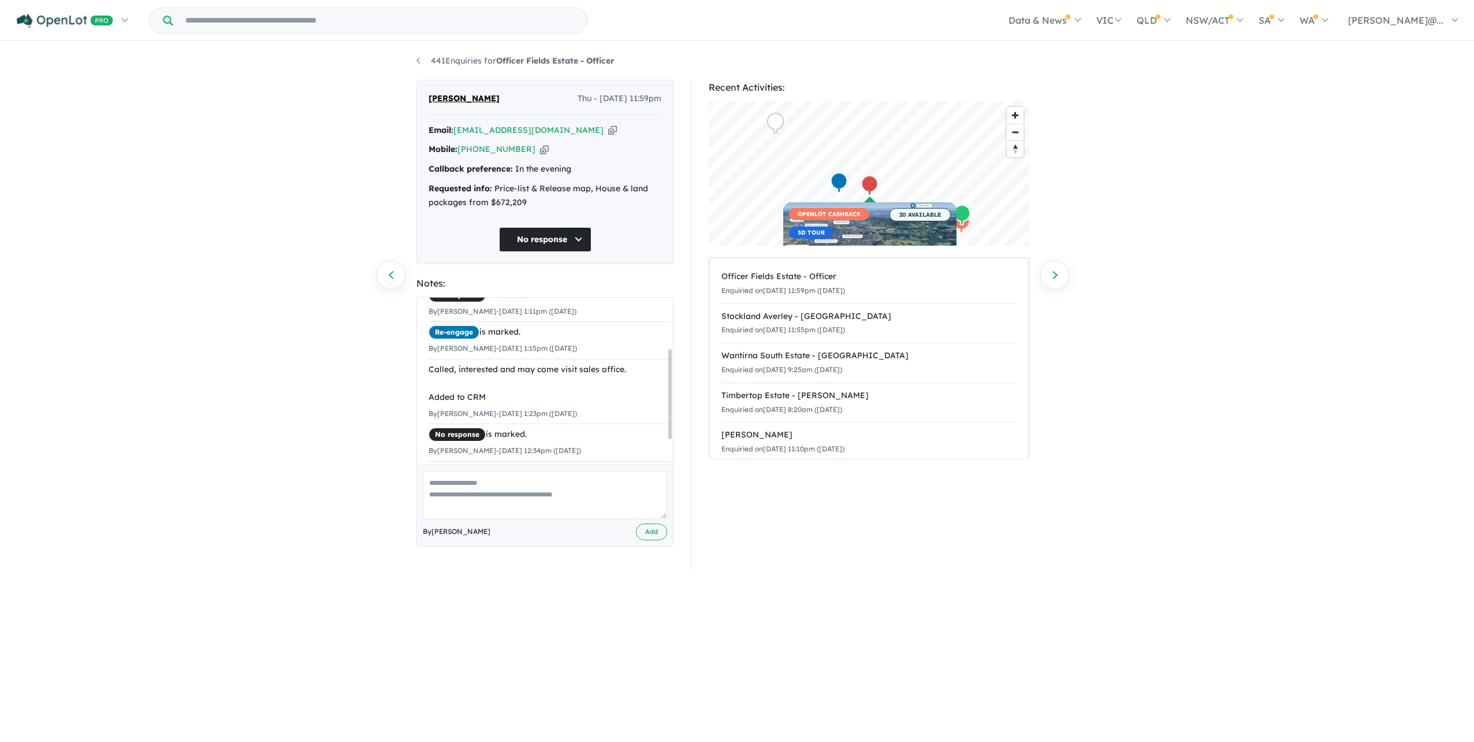
drag, startPoint x: 549, startPoint y: 512, endPoint x: 550, endPoint y: 518, distance: 5.9
click at [550, 518] on textarea at bounding box center [545, 495] width 244 height 48
click at [608, 136] on icon "button" at bounding box center [612, 130] width 9 height 12
click at [549, 252] on button "No response" at bounding box center [545, 239] width 92 height 25
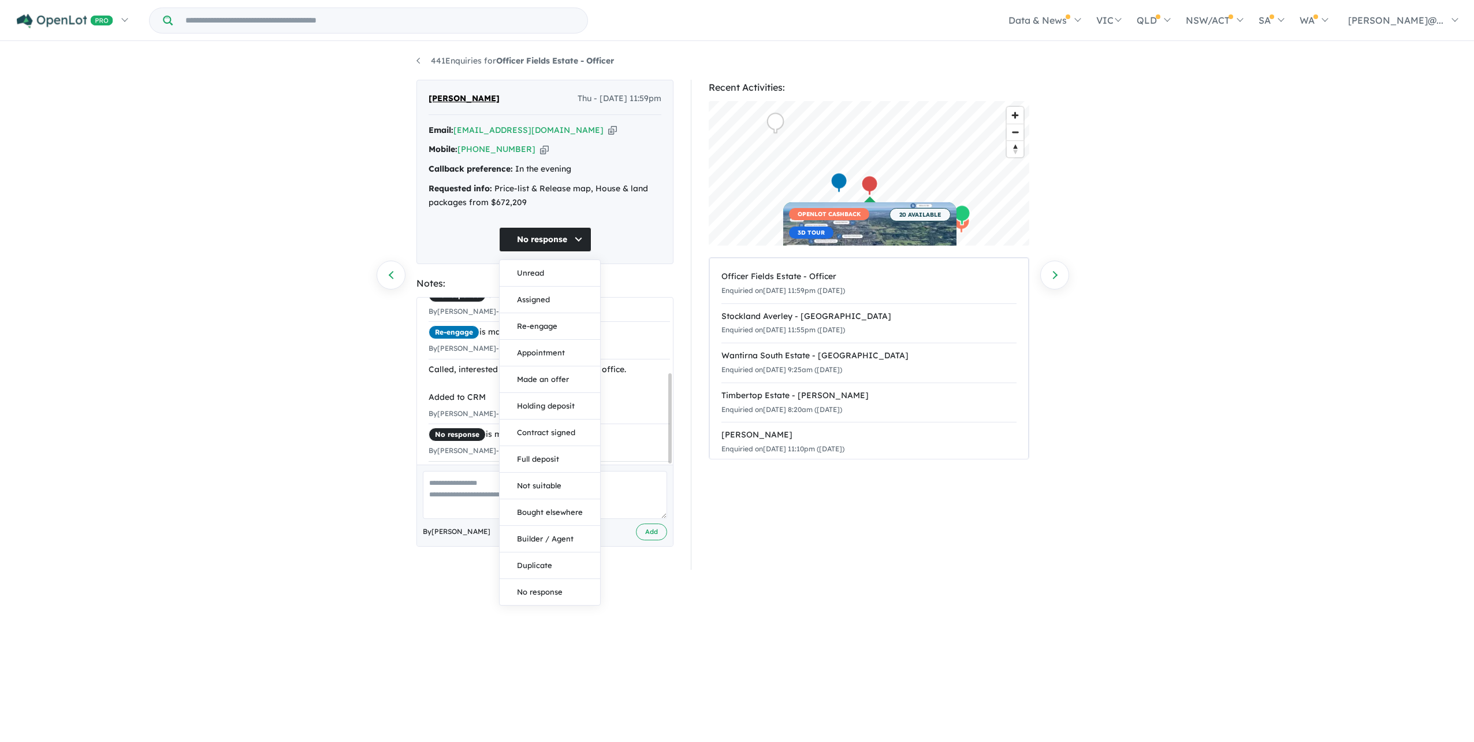
click at [623, 510] on textarea at bounding box center [545, 495] width 244 height 48
click at [568, 252] on button "No response" at bounding box center [545, 239] width 92 height 25
click at [580, 311] on button "Assigned" at bounding box center [550, 300] width 101 height 27
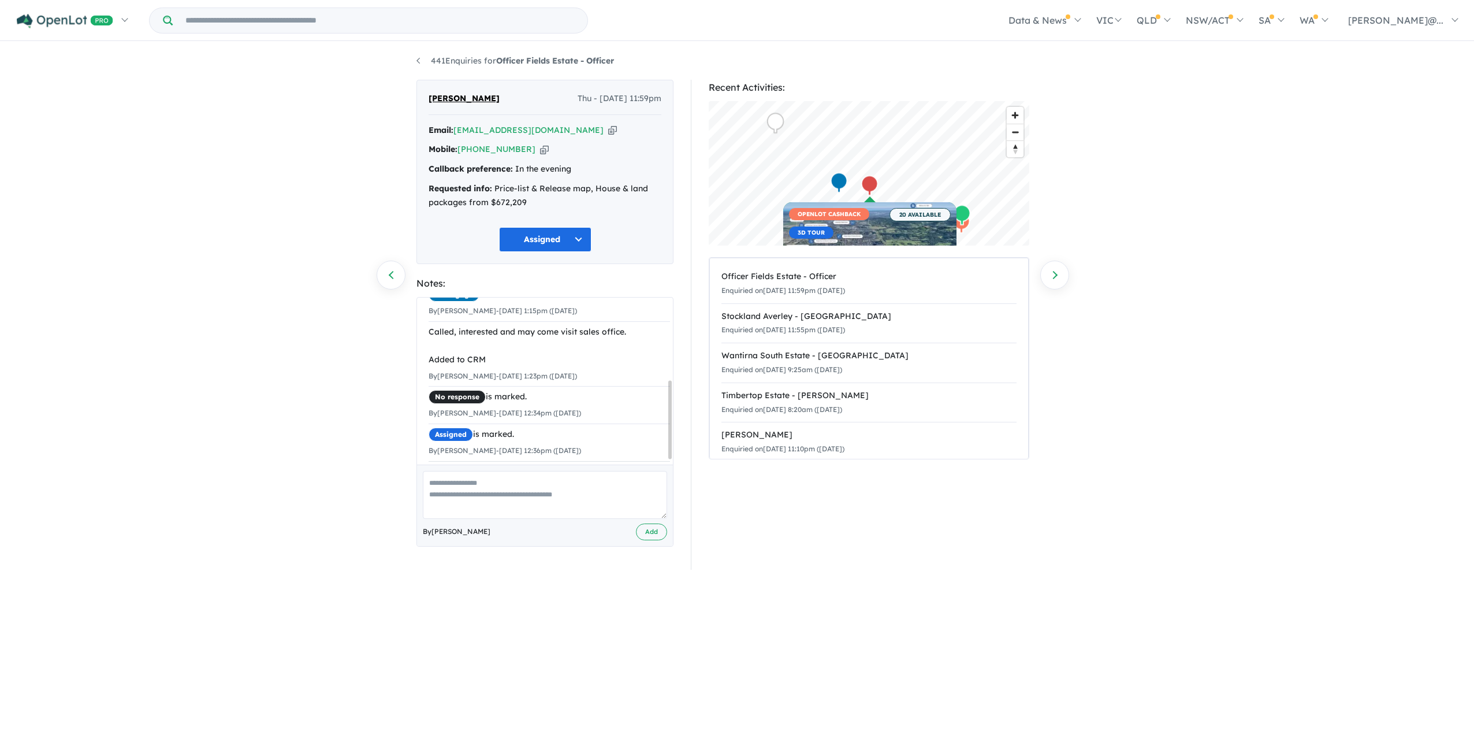
scroll to position [184, 0]
click at [546, 519] on textarea at bounding box center [545, 495] width 244 height 48
type textarea "**********"
click at [656, 540] on button "Add" at bounding box center [651, 531] width 31 height 17
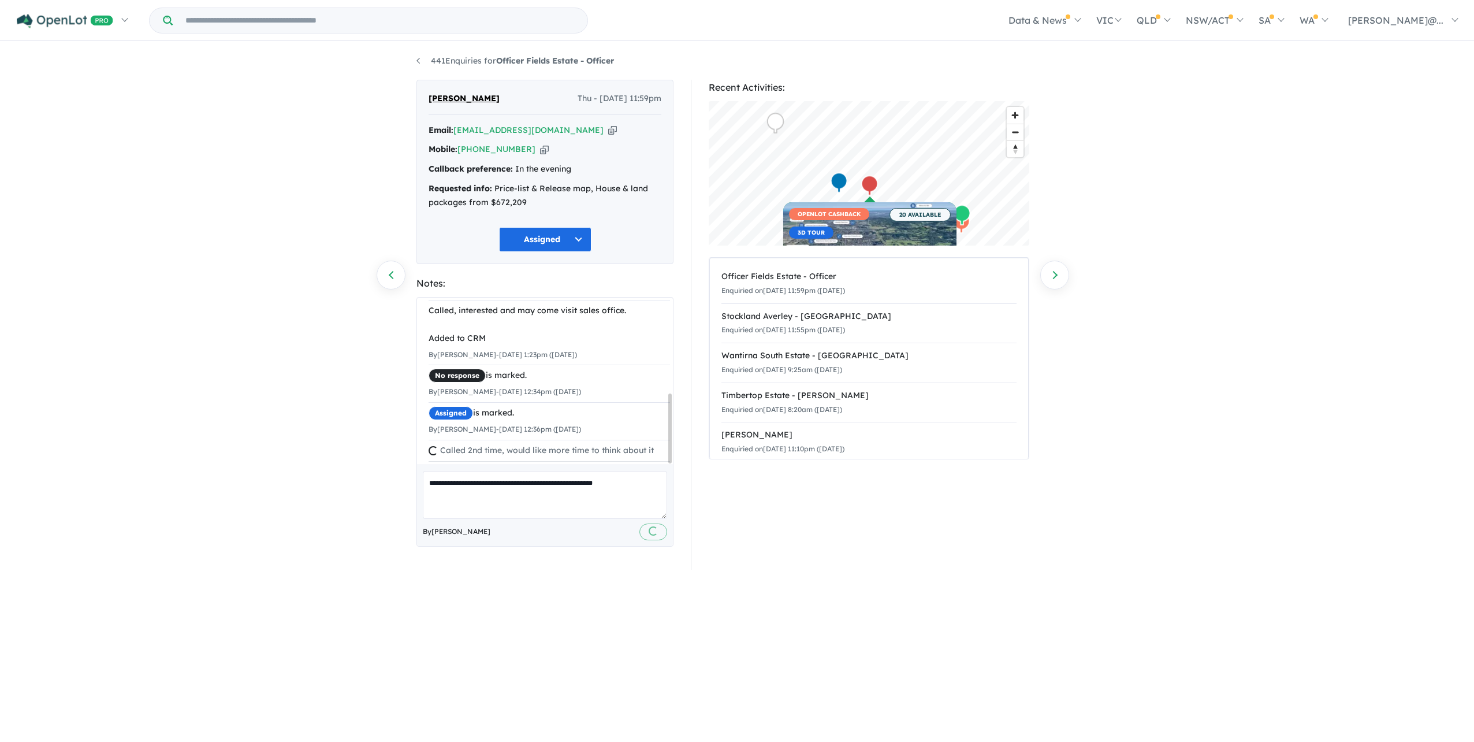
scroll to position [227, 0]
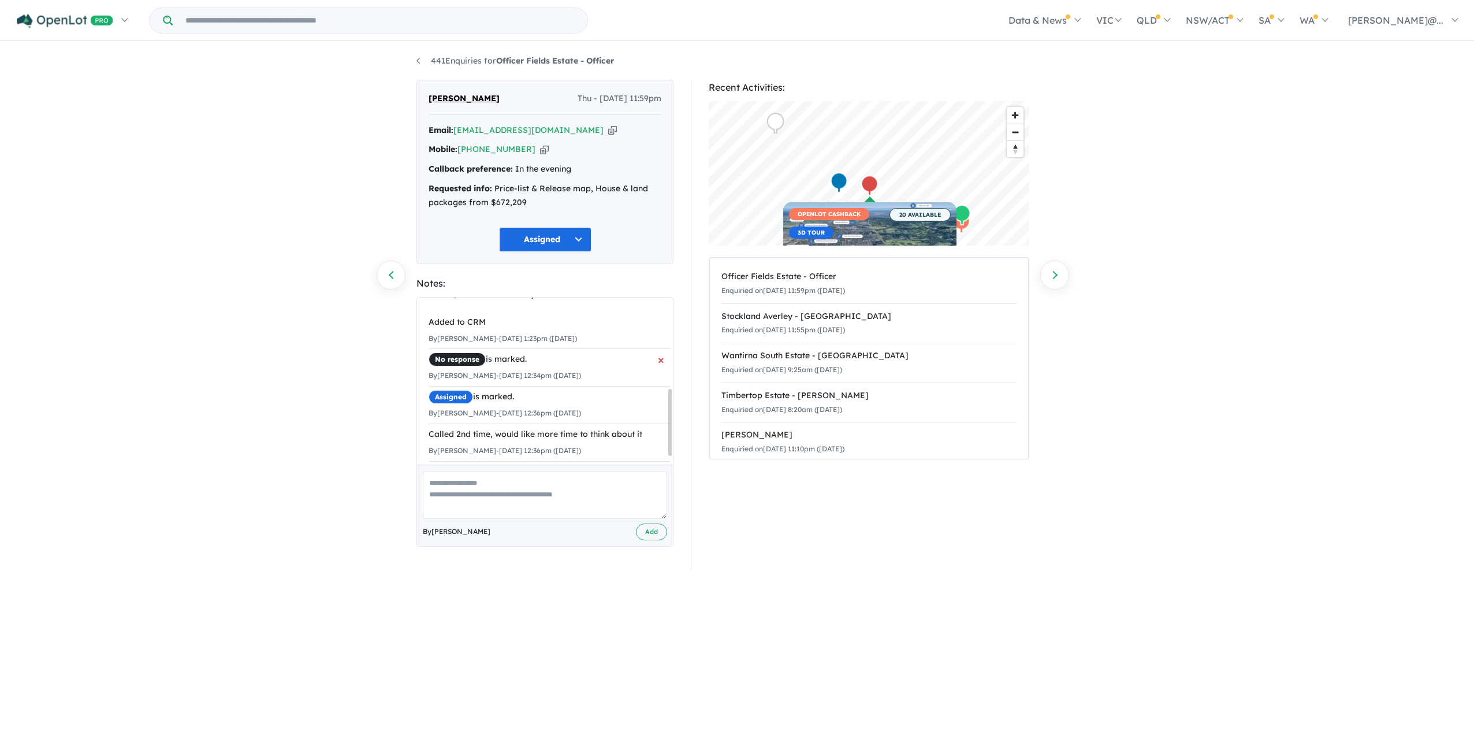
click at [658, 349] on span "×" at bounding box center [661, 359] width 6 height 21
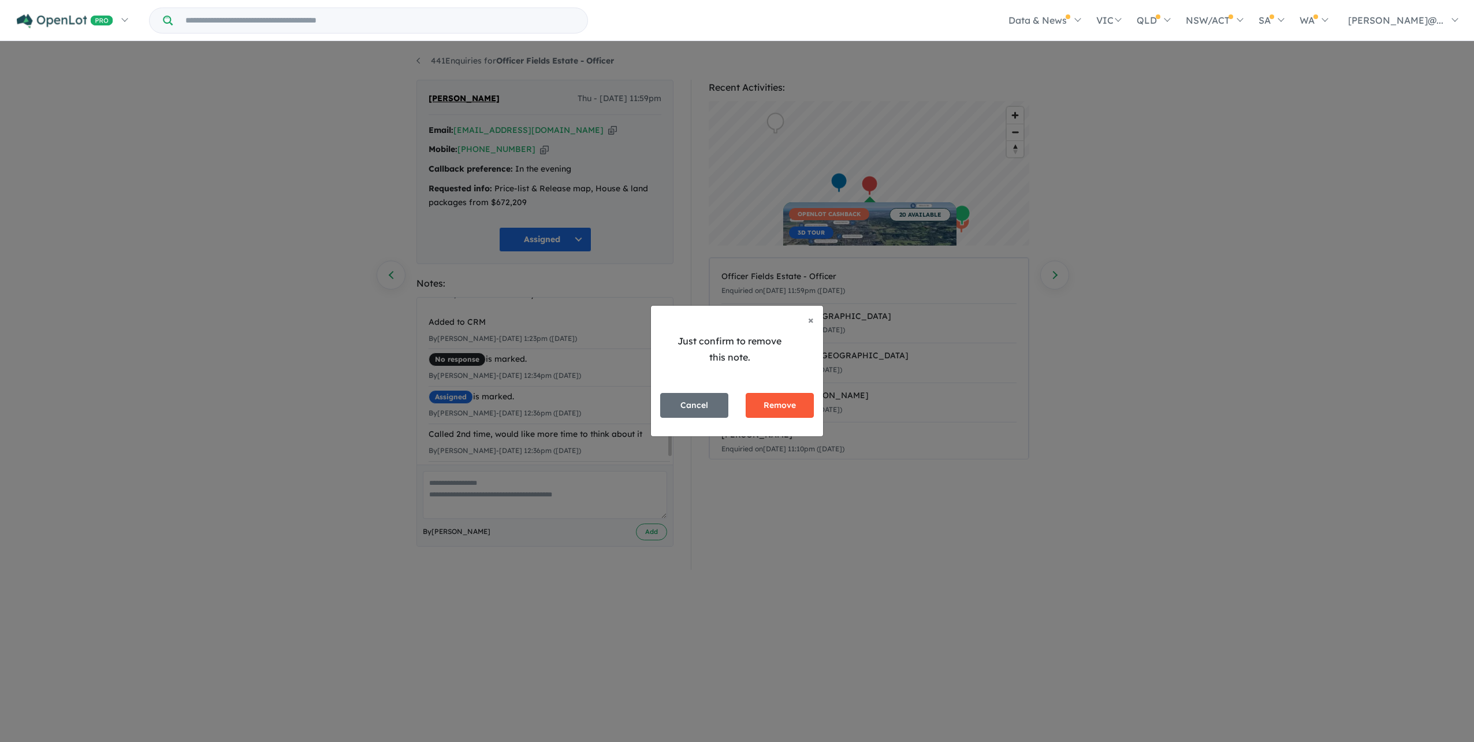
click at [799, 404] on button "Remove" at bounding box center [780, 405] width 68 height 25
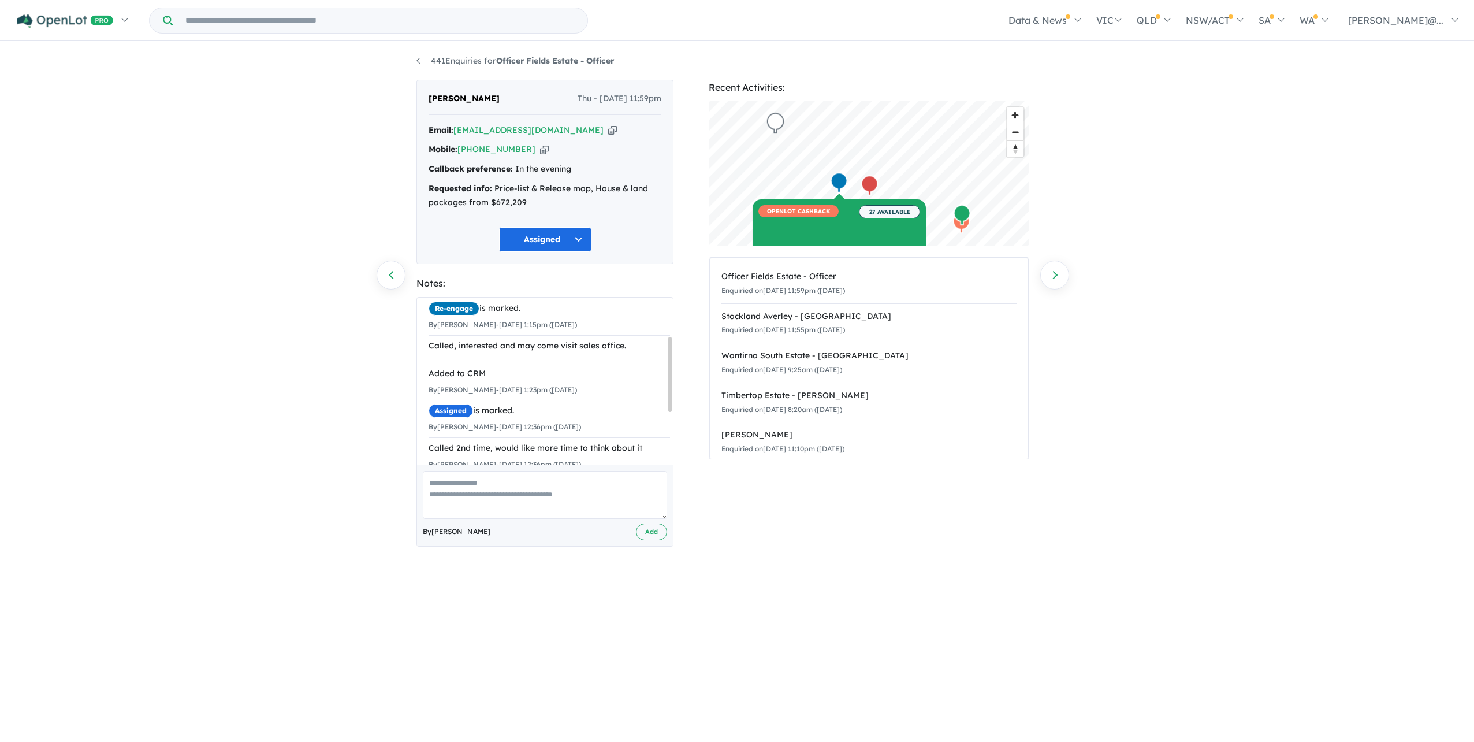
scroll to position [0, 0]
click at [1051, 273] on link "Next enquiry" at bounding box center [1054, 275] width 29 height 29
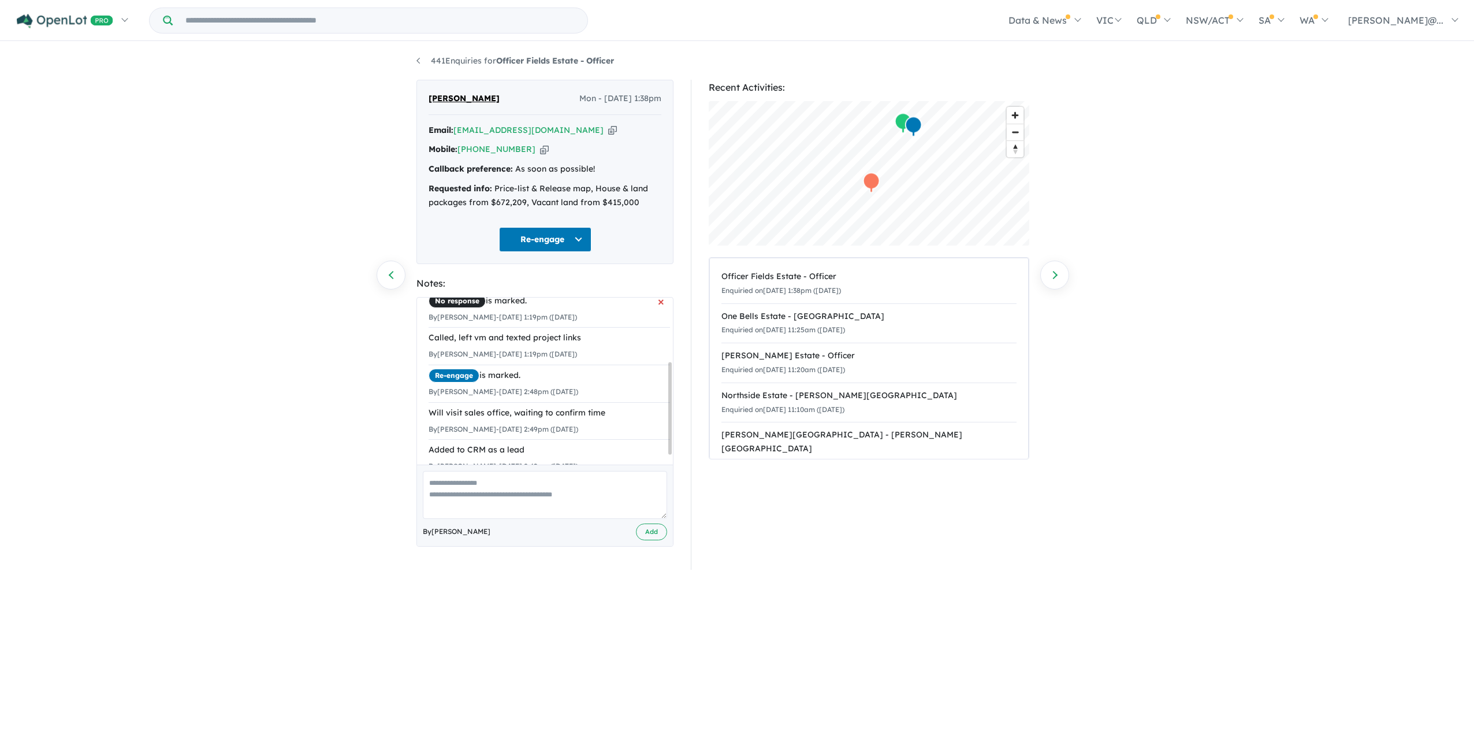
scroll to position [132, 0]
drag, startPoint x: 514, startPoint y: 111, endPoint x: 400, endPoint y: 102, distance: 114.2
click at [400, 102] on div "441 Enquiries for Officer Fields Estate - Officer Previous enquiry Next enquiry…" at bounding box center [737, 391] width 1474 height 697
copy span "Kanchna Iyer"
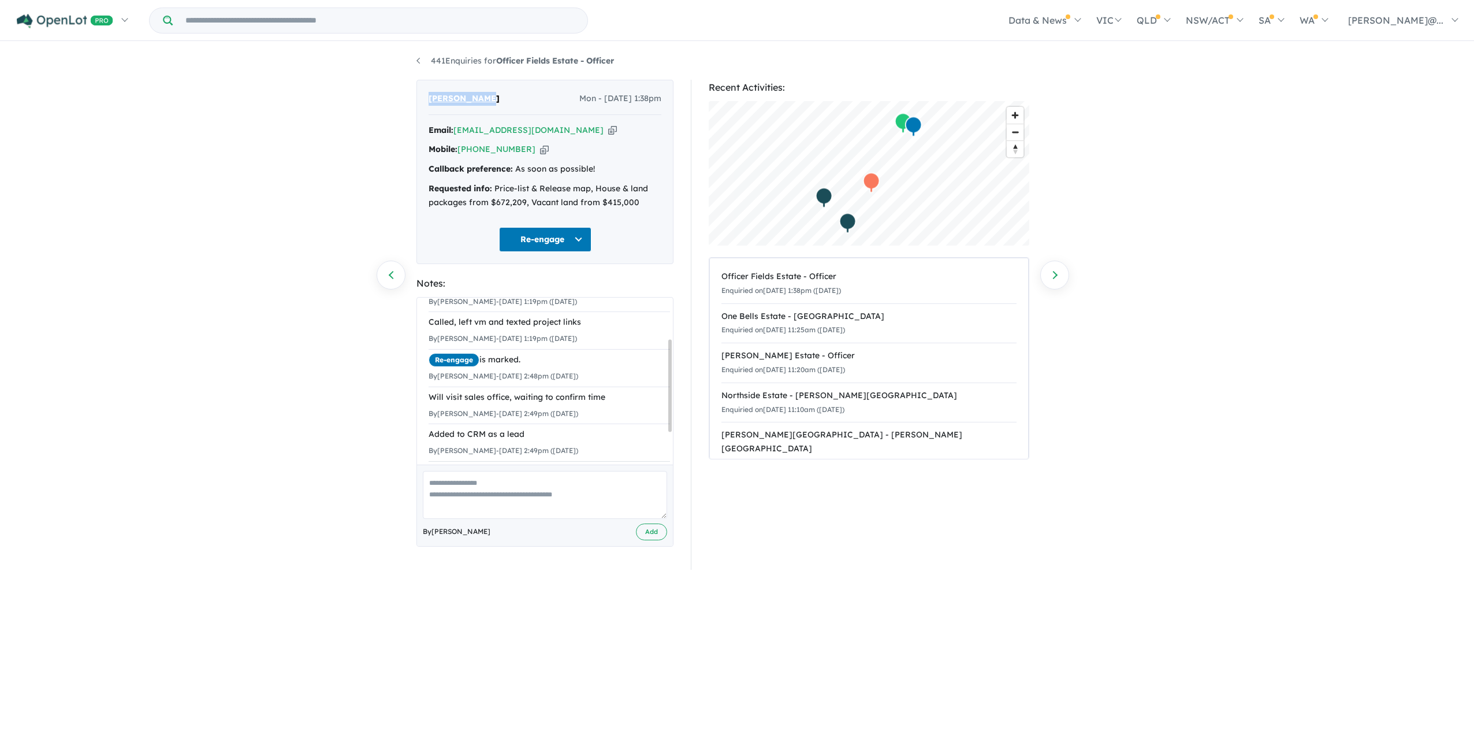
click at [563, 252] on button "Re-engage" at bounding box center [545, 239] width 92 height 25
click at [566, 313] on button "Assigned" at bounding box center [550, 300] width 101 height 27
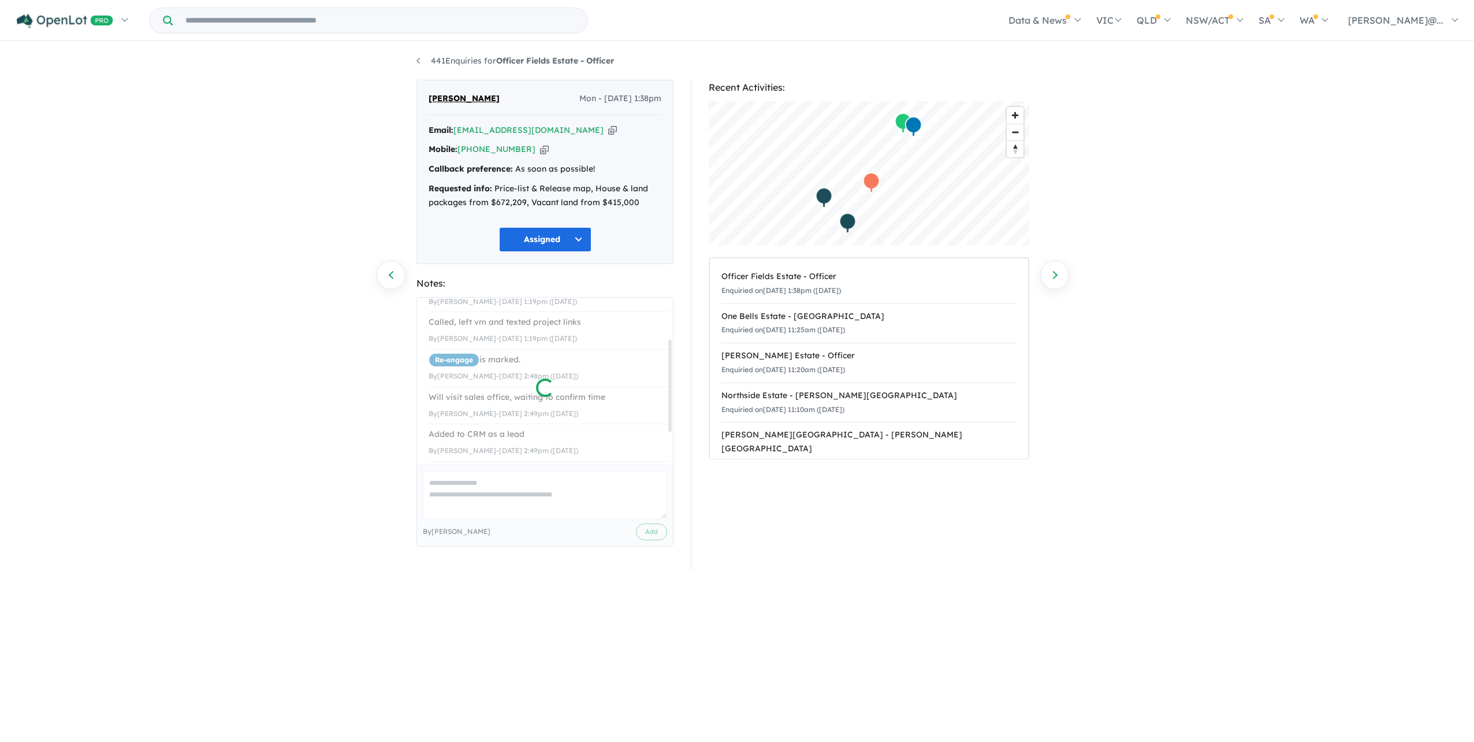
click at [571, 535] on div at bounding box center [545, 421] width 256 height 248
click at [571, 519] on textarea at bounding box center [545, 495] width 244 height 48
drag, startPoint x: 503, startPoint y: 524, endPoint x: 640, endPoint y: 525, distance: 137.5
click at [640, 519] on textarea "**********" at bounding box center [545, 495] width 244 height 48
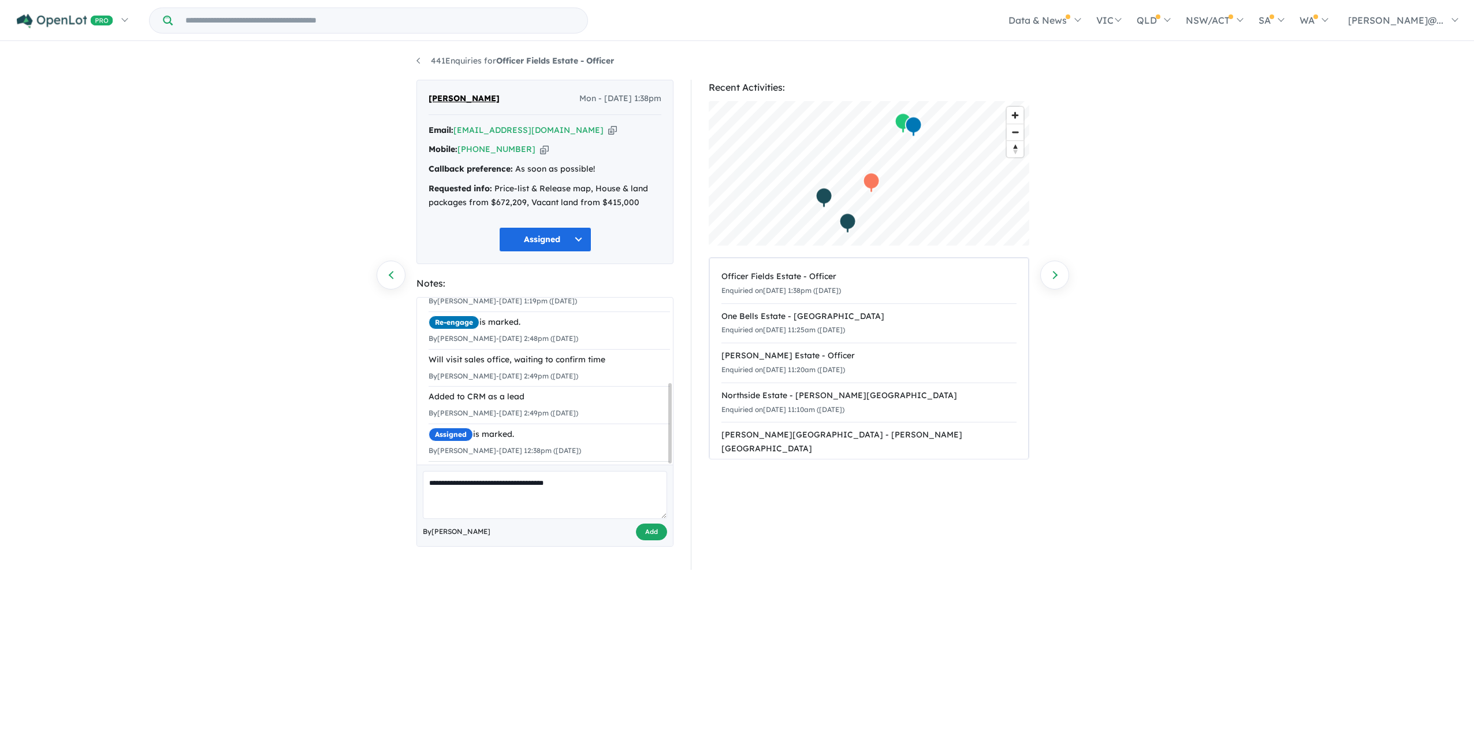
type textarea "**********"
click at [643, 540] on button "Add" at bounding box center [651, 531] width 31 height 17
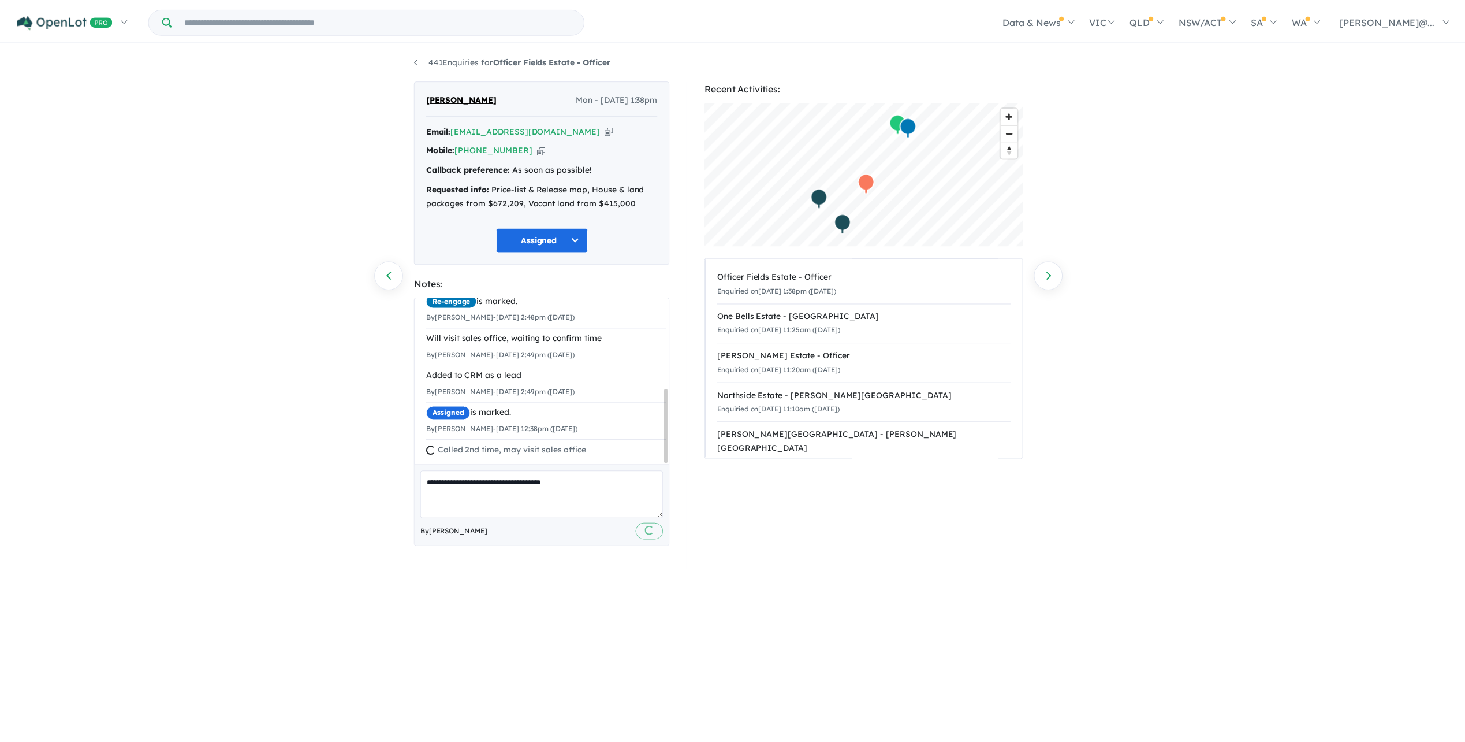
scroll to position [203, 0]
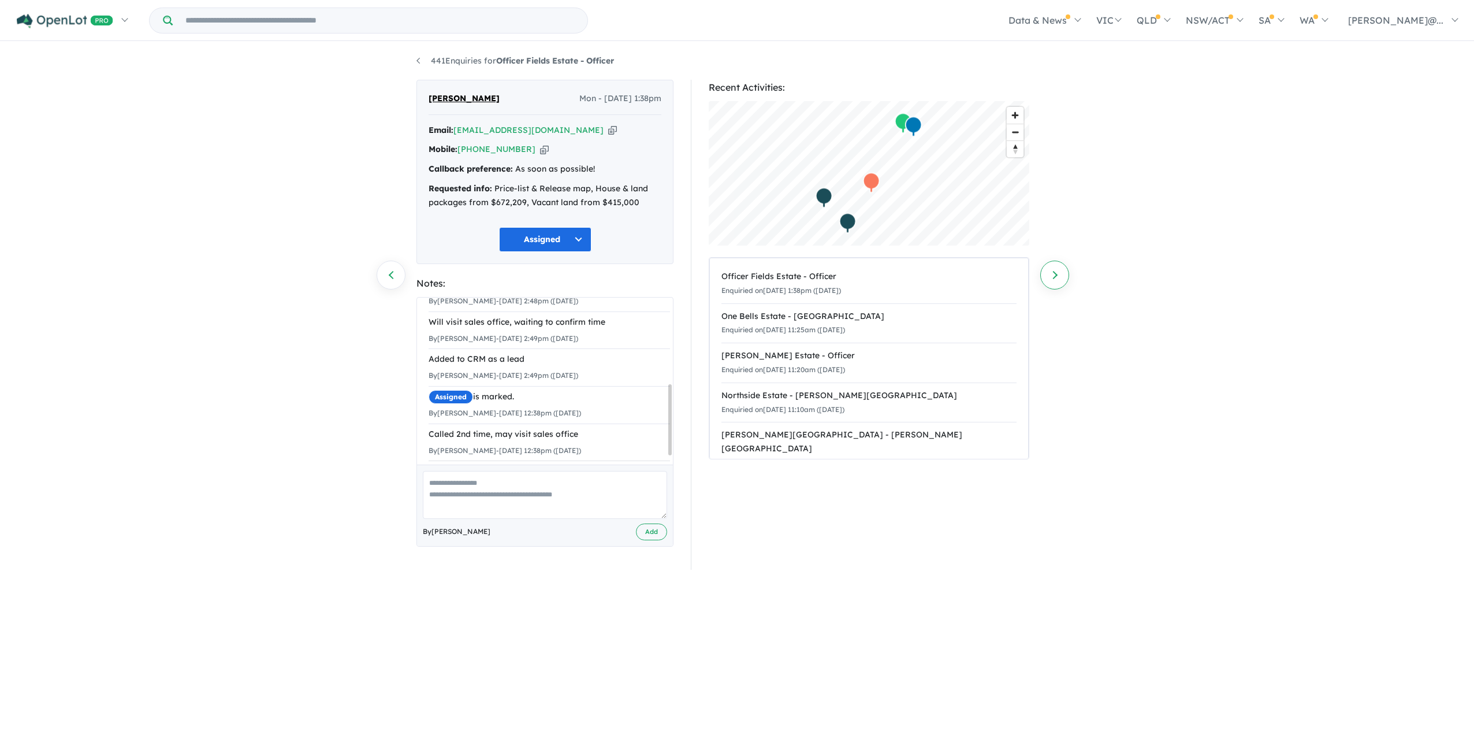
click at [1041, 278] on link "Next enquiry" at bounding box center [1054, 275] width 29 height 29
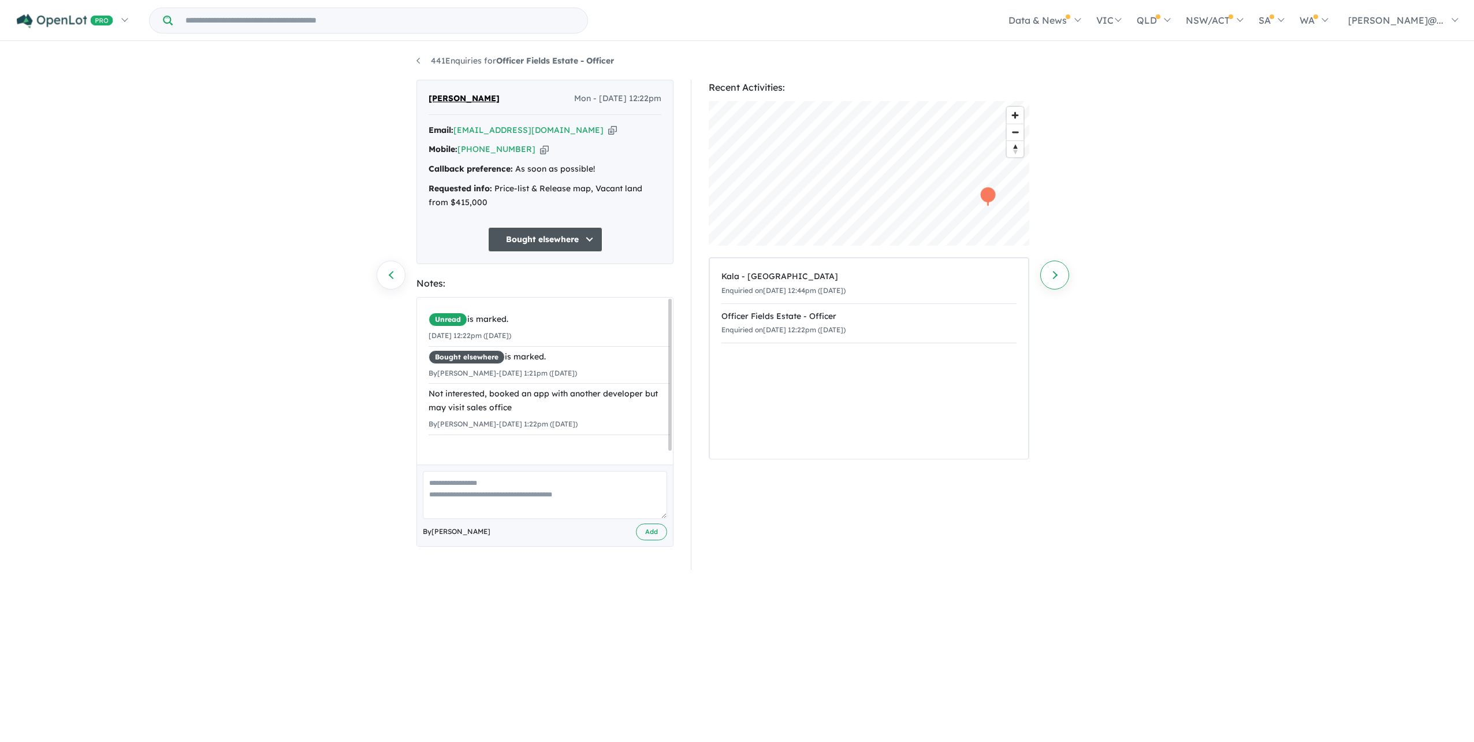
click at [1048, 279] on link "Next enquiry" at bounding box center [1054, 275] width 29 height 29
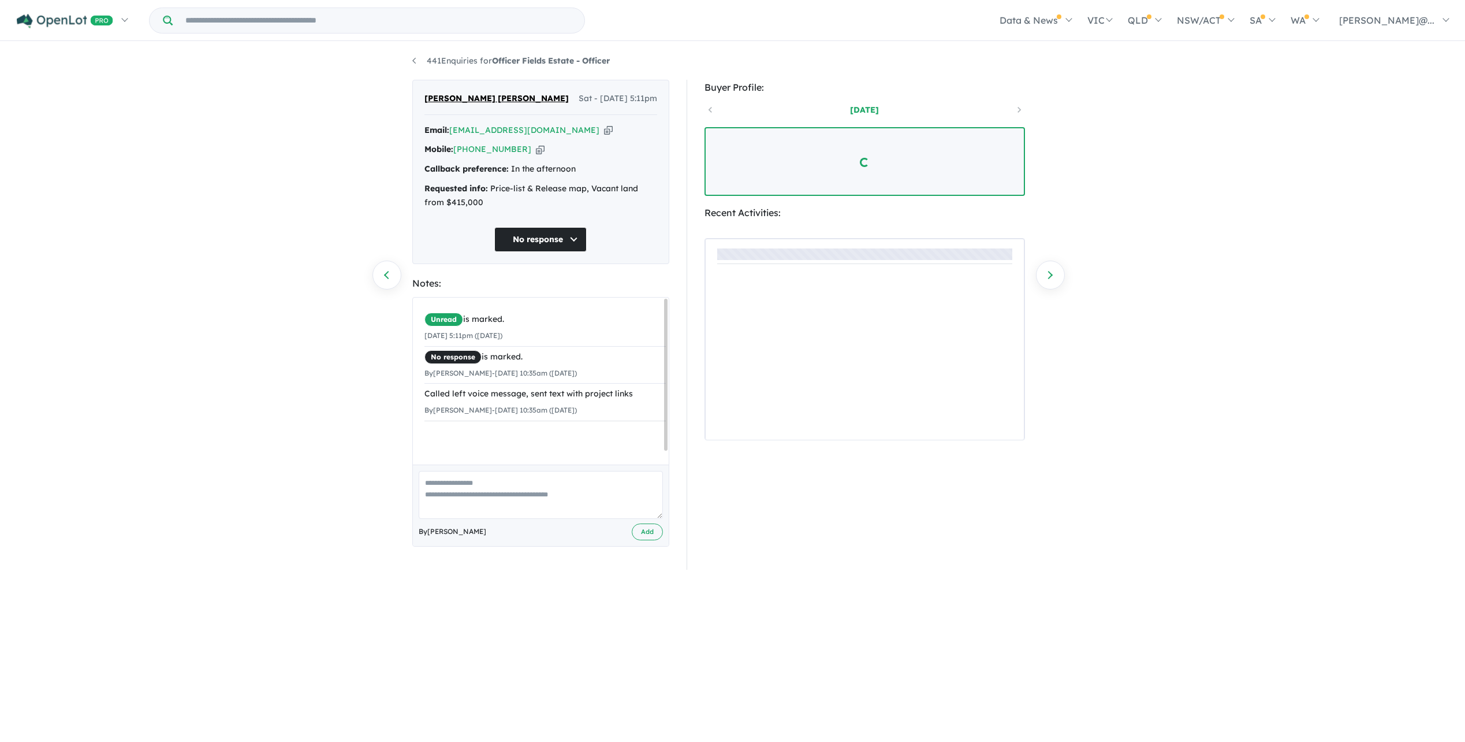
click at [1048, 279] on link "Next enquiry" at bounding box center [1050, 275] width 29 height 29
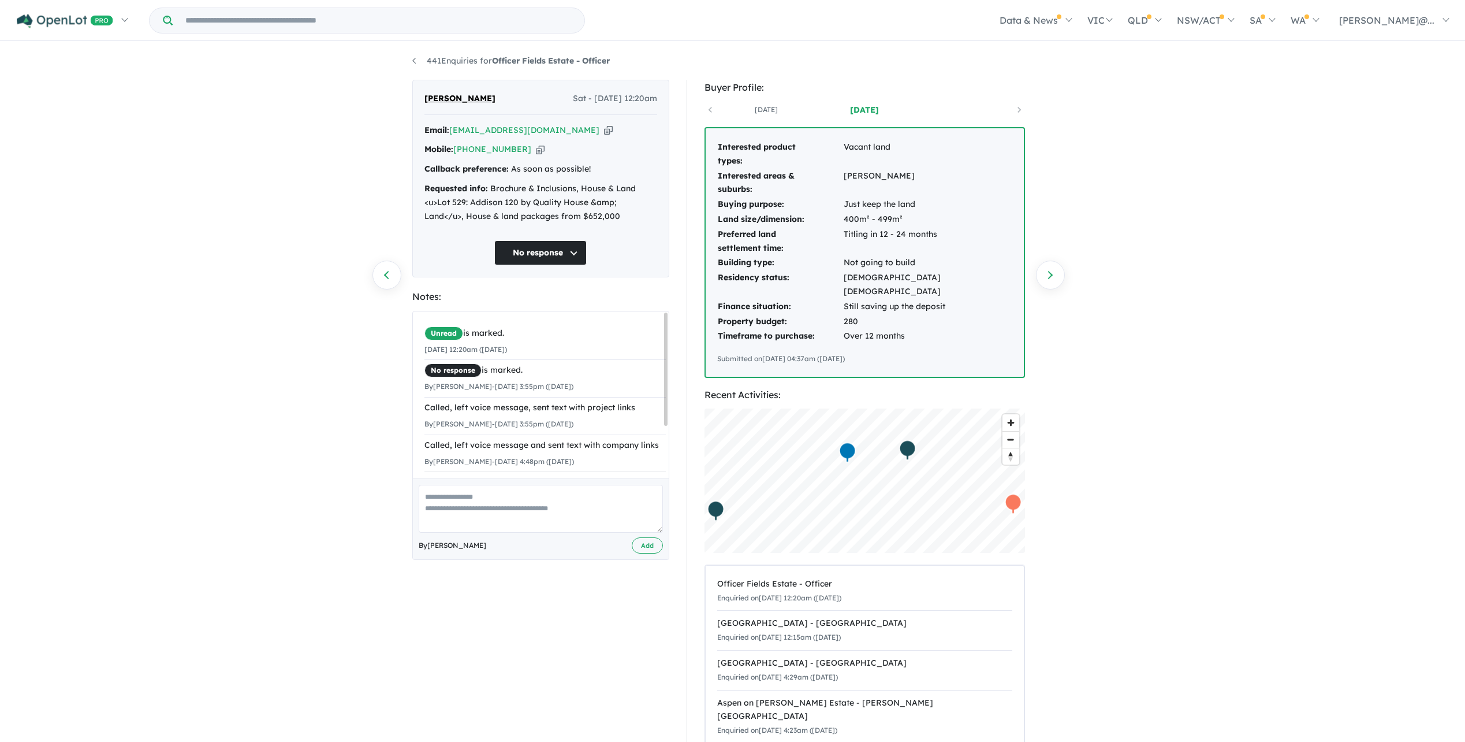
click at [1048, 279] on link "Next enquiry" at bounding box center [1050, 275] width 29 height 29
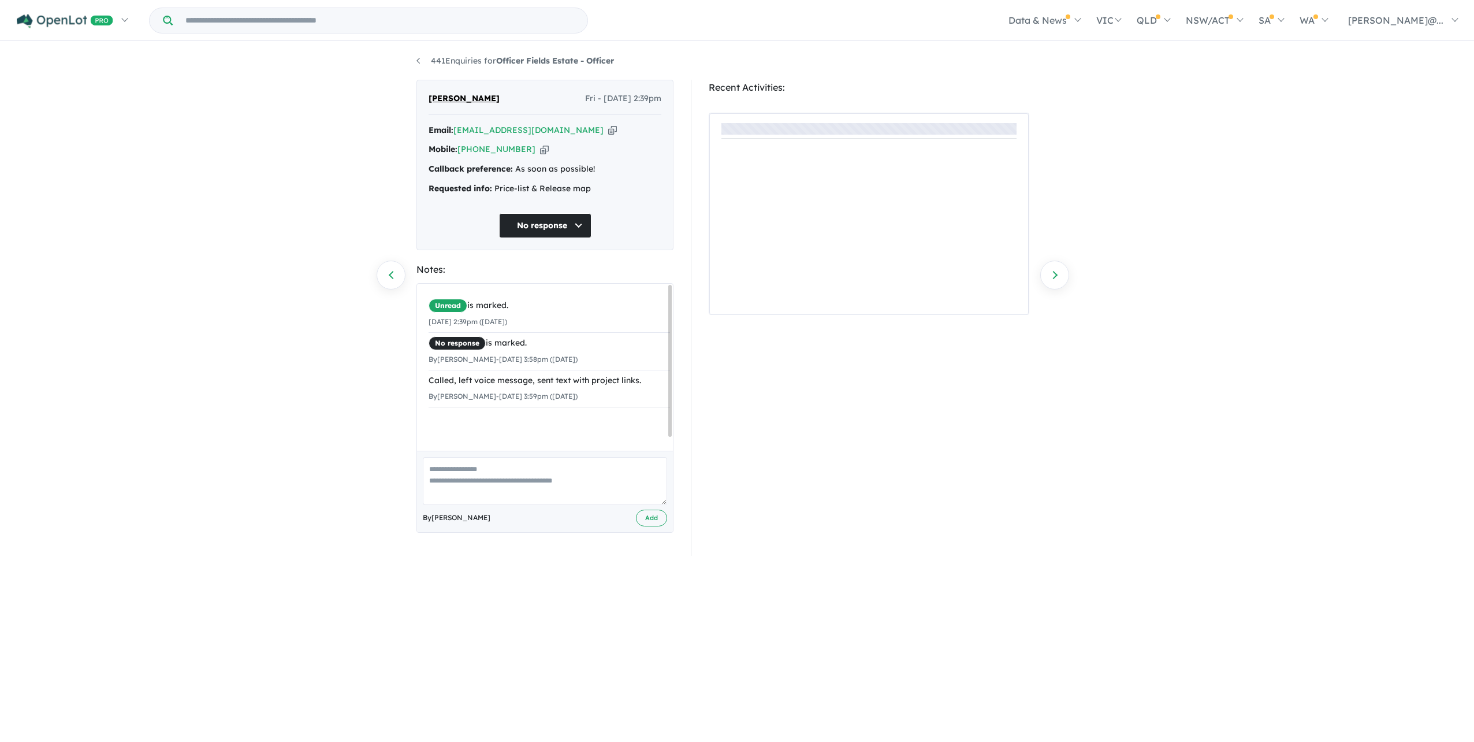
click at [1048, 279] on link "Next enquiry" at bounding box center [1054, 275] width 29 height 29
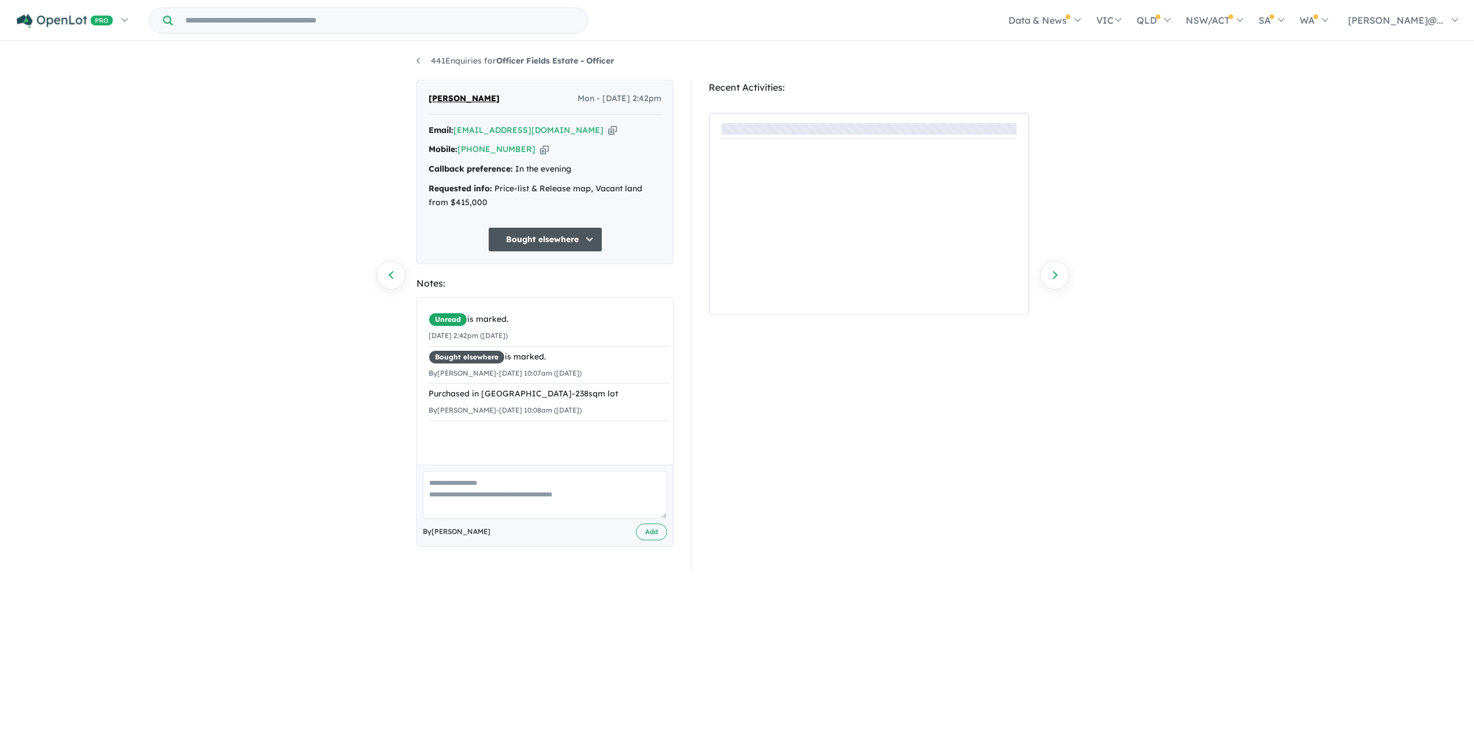
click at [1048, 279] on link "Next enquiry" at bounding box center [1054, 275] width 29 height 29
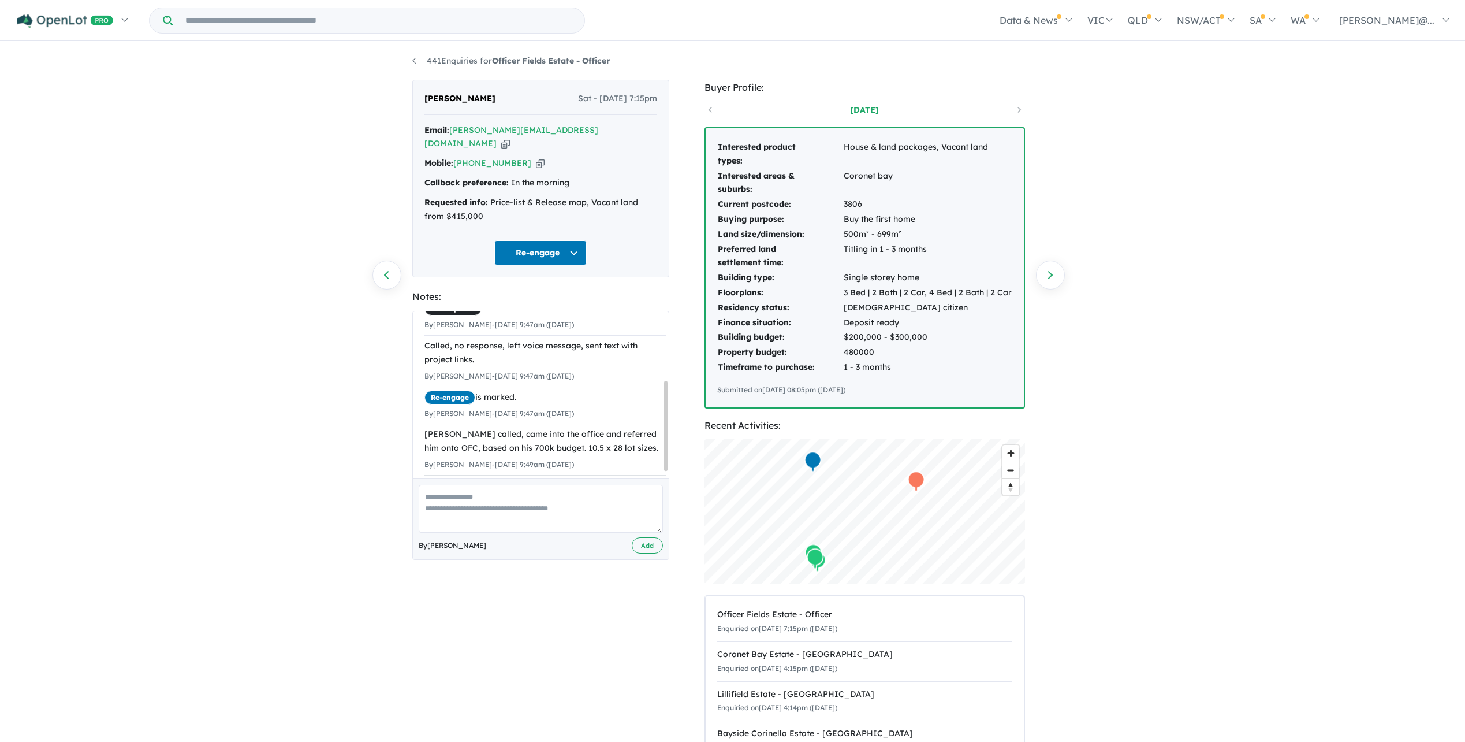
scroll to position [139, 0]
drag, startPoint x: 494, startPoint y: 99, endPoint x: 390, endPoint y: 102, distance: 104.0
click at [390, 102] on div "441 Enquiries for Officer Fields Estate - Officer Previous enquiry Next enquiry…" at bounding box center [732, 391] width 1465 height 697
copy span "Blake Swaris"
click at [541, 265] on button "Re-engage" at bounding box center [540, 252] width 92 height 25
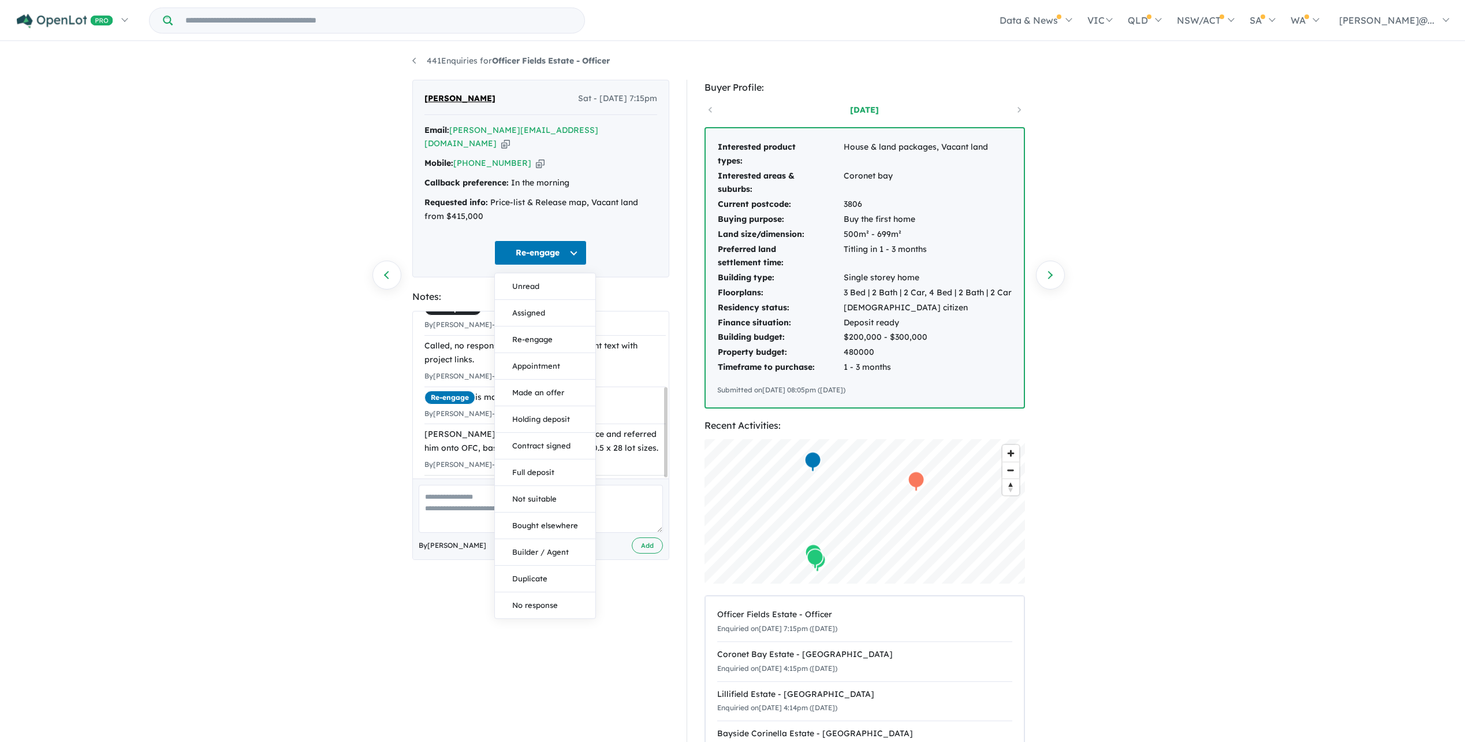
click at [325, 371] on div "441 Enquiries for Officer Fields Estate - Officer Previous enquiry Next enquiry…" at bounding box center [732, 391] width 1465 height 697
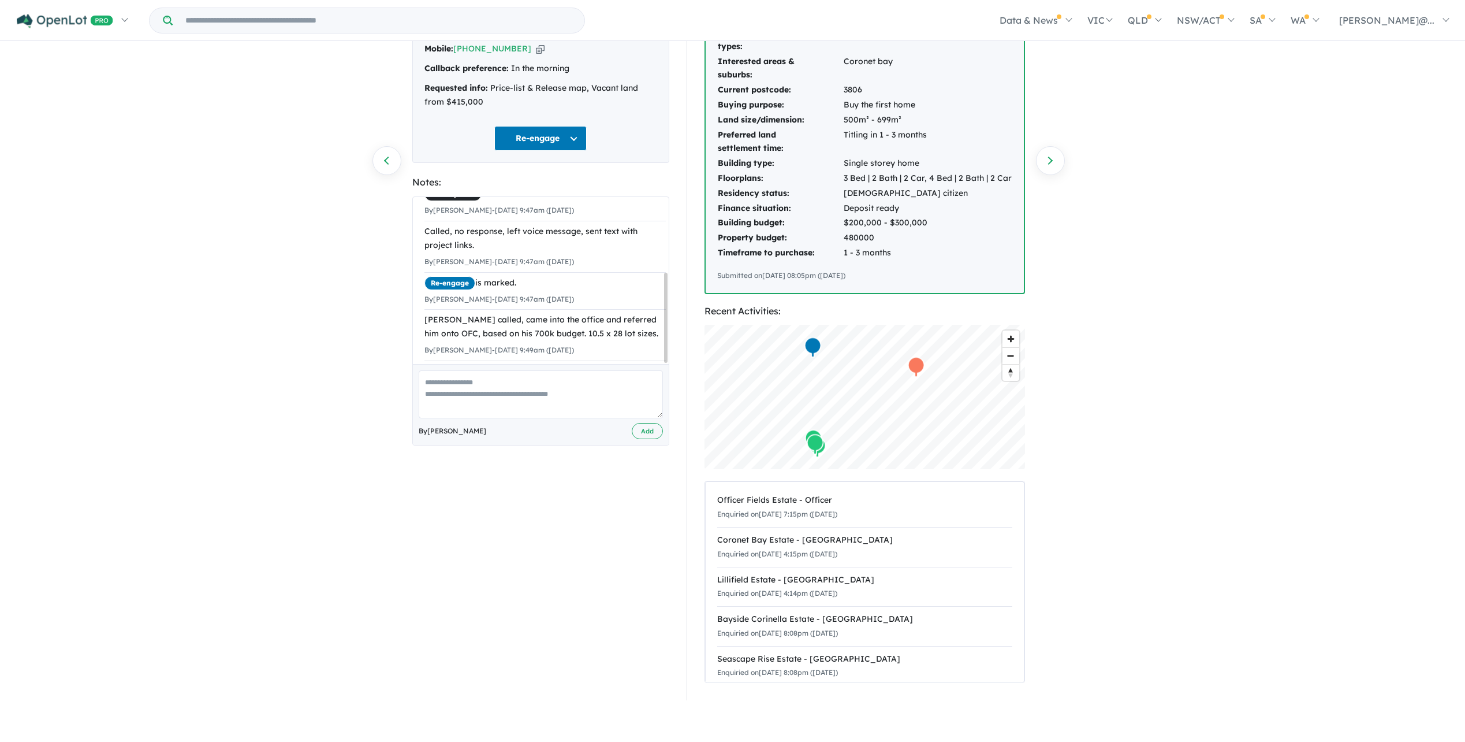
scroll to position [116, 0]
drag, startPoint x: 601, startPoint y: 327, endPoint x: 422, endPoint y: 284, distance: 184.7
click at [422, 284] on div "Unread is marked. 16/08/2025 7:15pm (Saturday) No response is marked. By Santo …" at bounding box center [545, 252] width 265 height 237
copy div "Blake called, came into the office and referred him onto OFC, based on his 700k…"
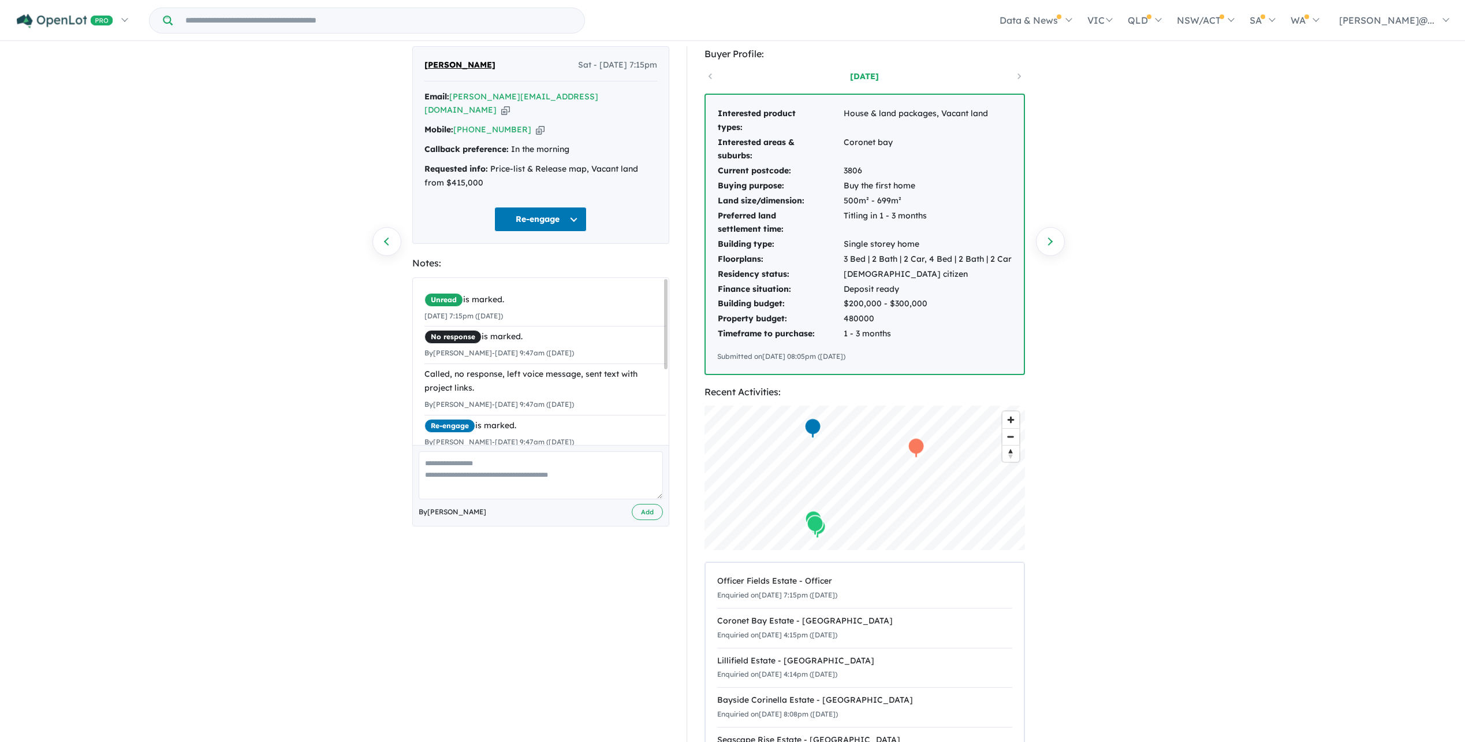
scroll to position [0, 0]
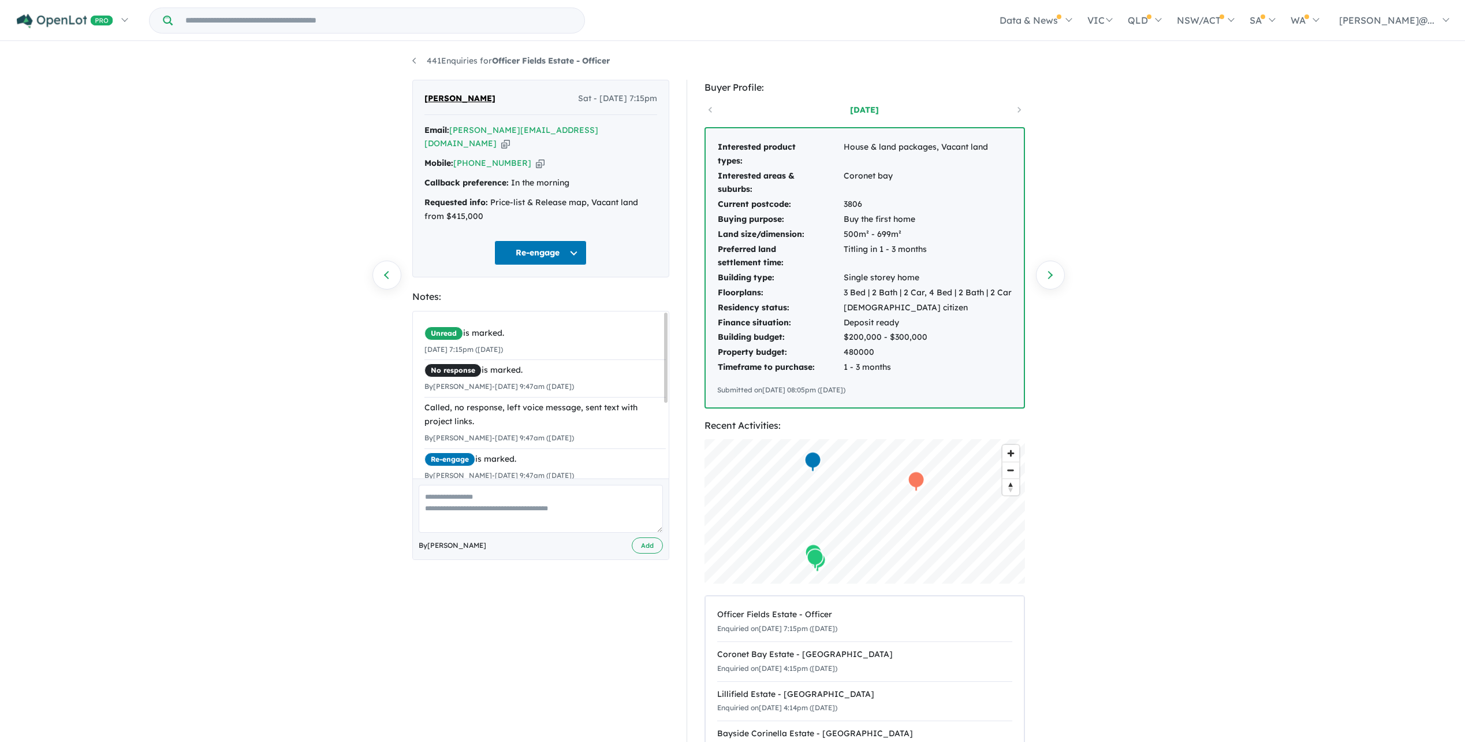
click at [1176, 252] on div "441 Enquiries for Officer Fields Estate - Officer Previous enquiry Next enquiry…" at bounding box center [732, 391] width 1465 height 697
click at [1046, 276] on link "Next enquiry" at bounding box center [1050, 275] width 29 height 29
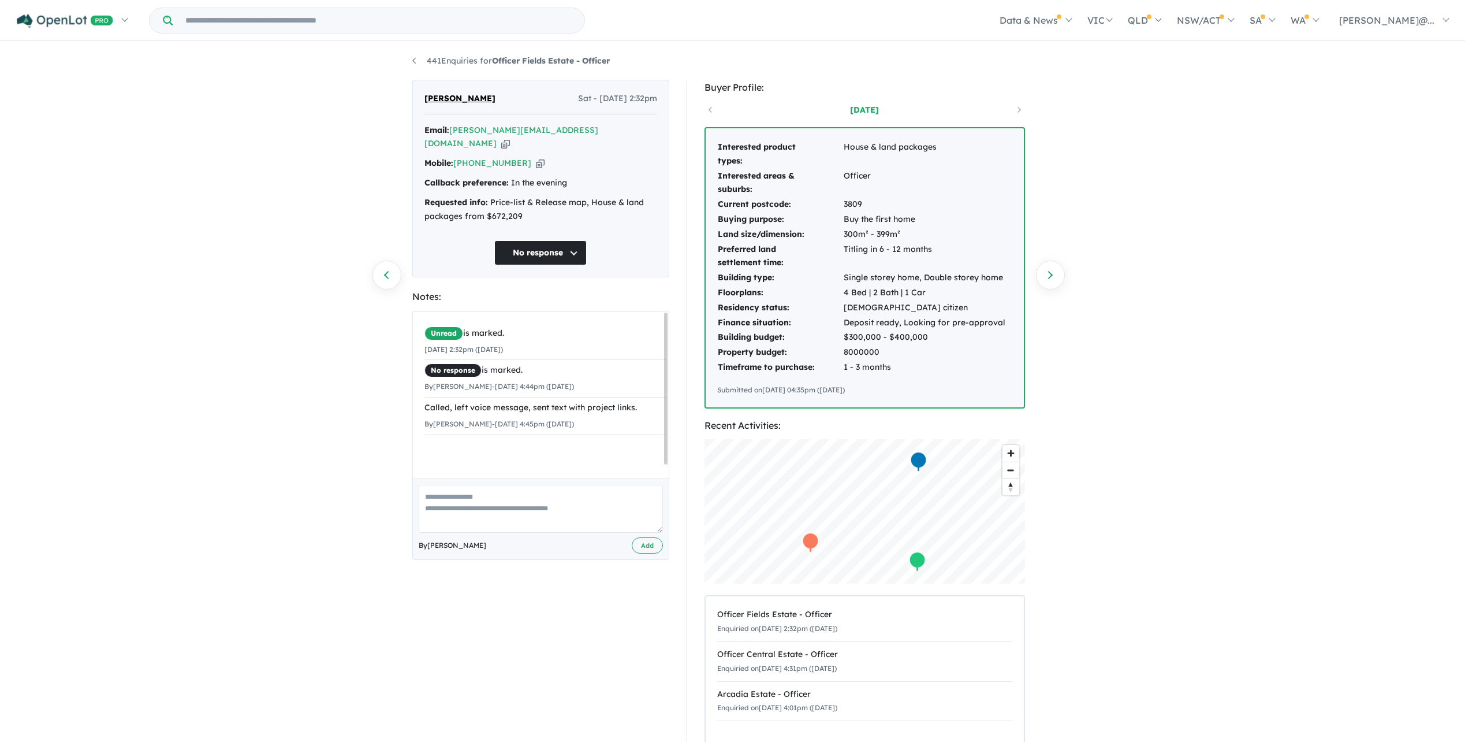
click at [1046, 276] on link "Next enquiry" at bounding box center [1050, 275] width 29 height 29
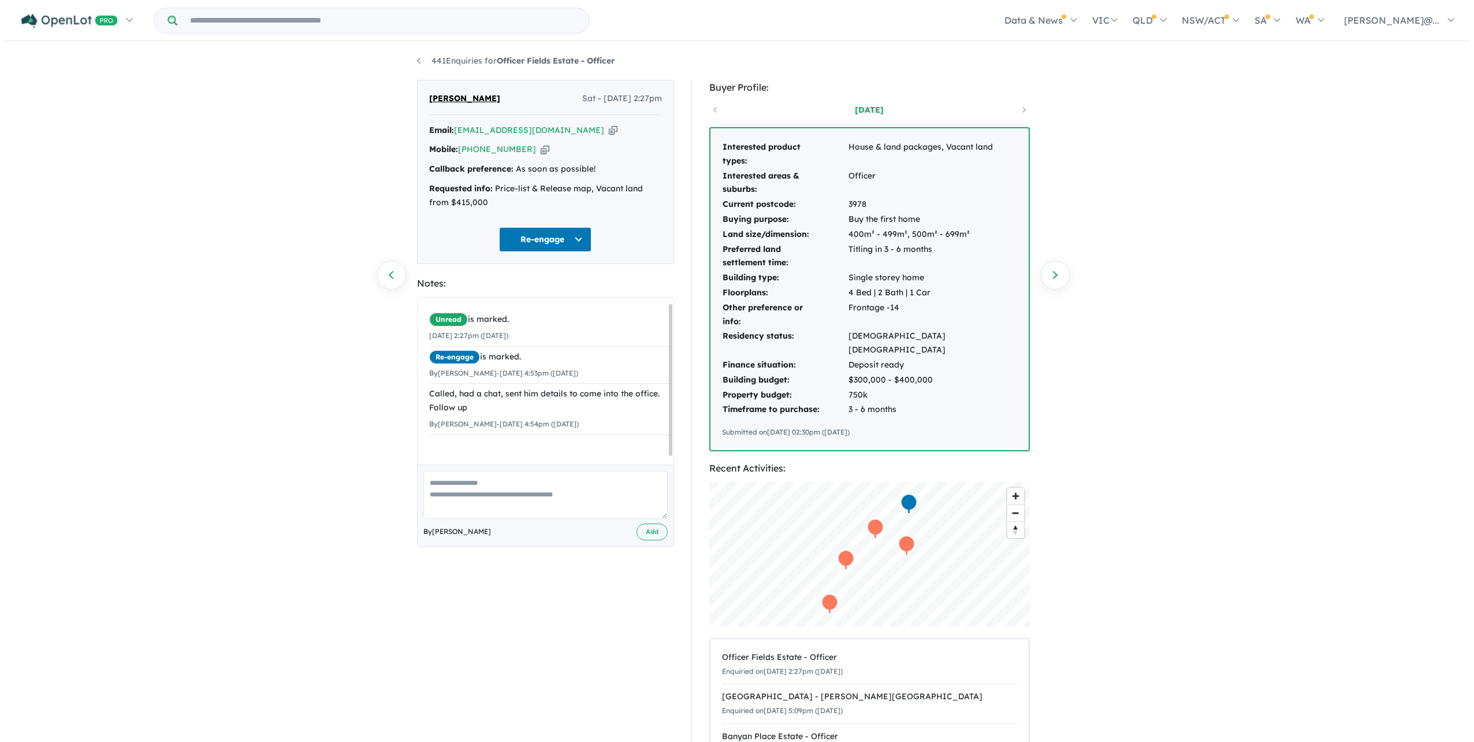
scroll to position [14, 0]
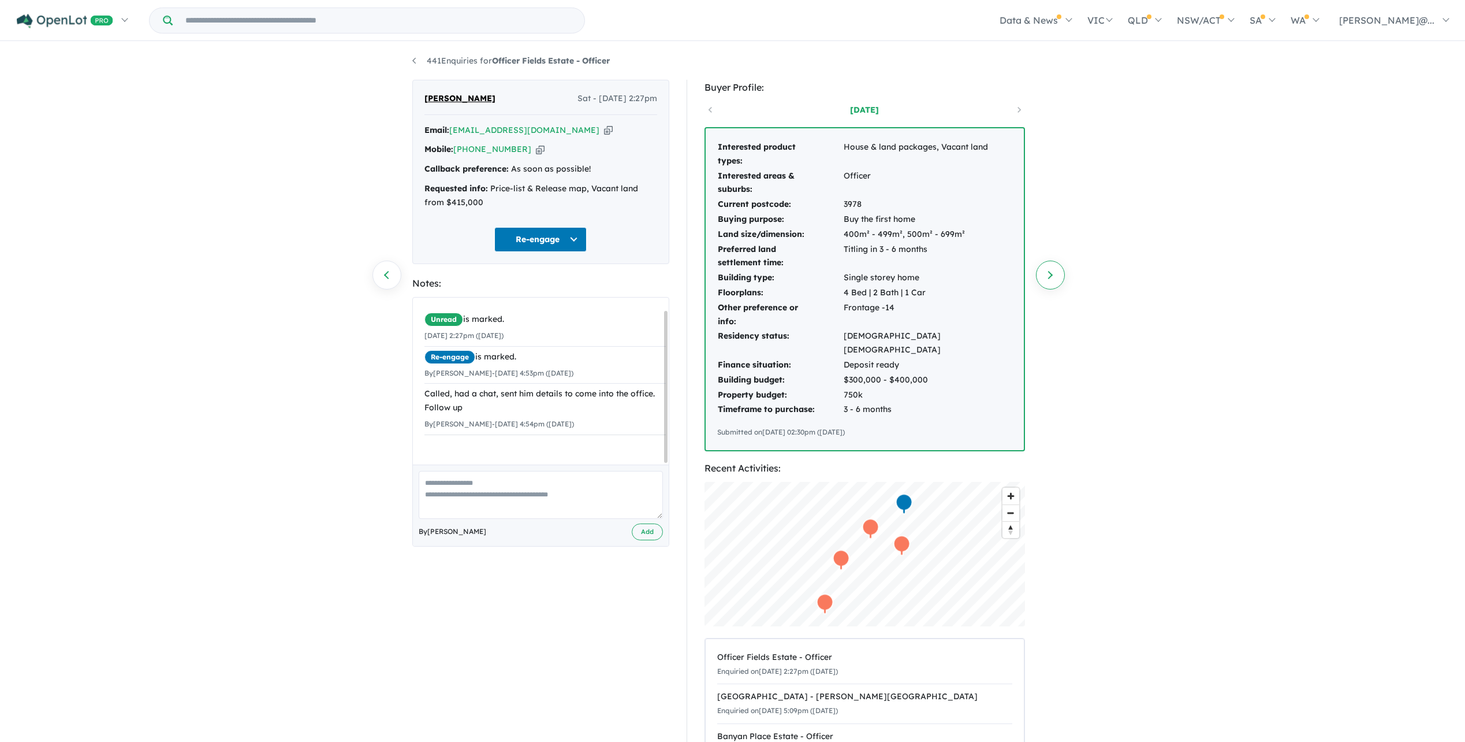
click at [1046, 282] on link "Next enquiry" at bounding box center [1050, 275] width 29 height 29
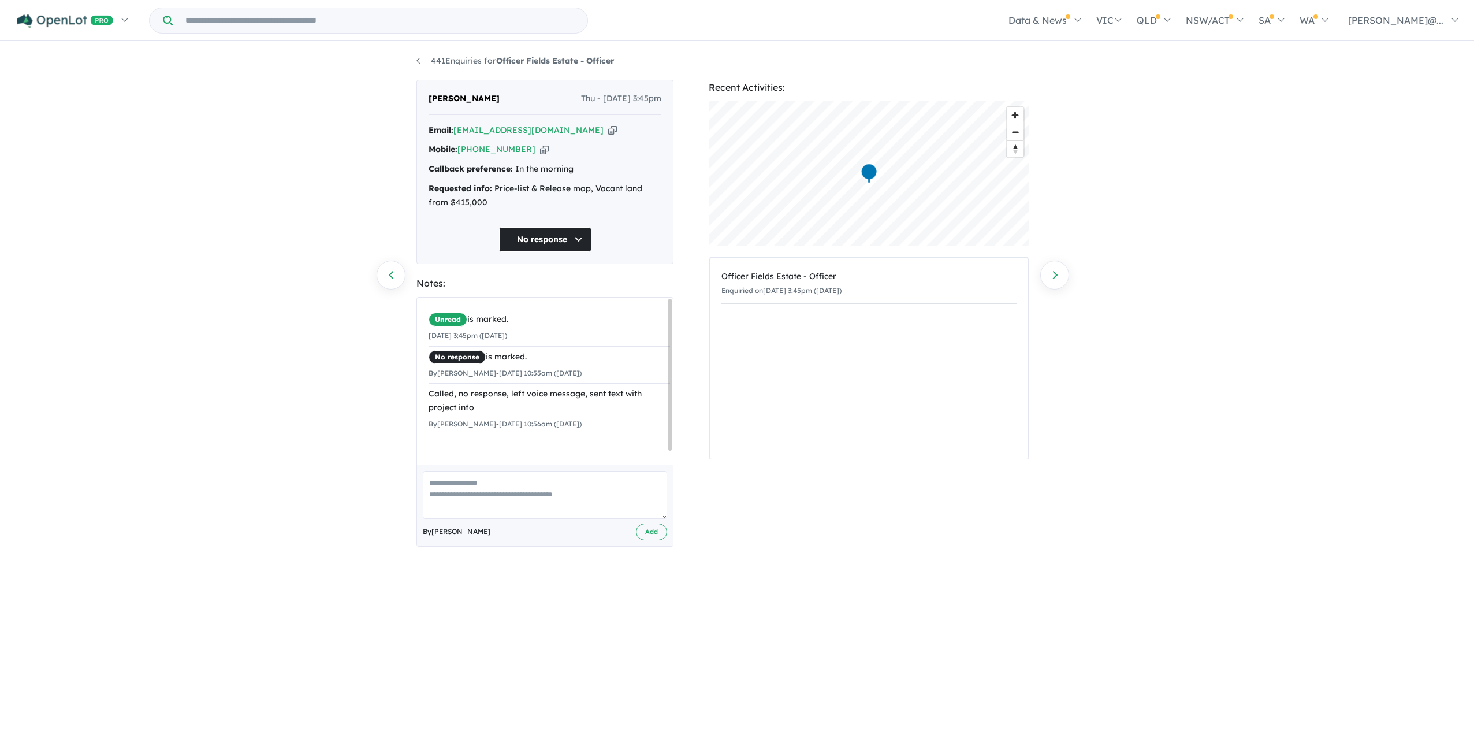
click at [414, 63] on div "441 Enquiries for Officer Fields Estate - Officer Previous enquiry Next enquiry…" at bounding box center [737, 391] width 659 height 697
click at [423, 59] on link "441 Enquiries for Officer Fields Estate - Officer" at bounding box center [515, 60] width 198 height 10
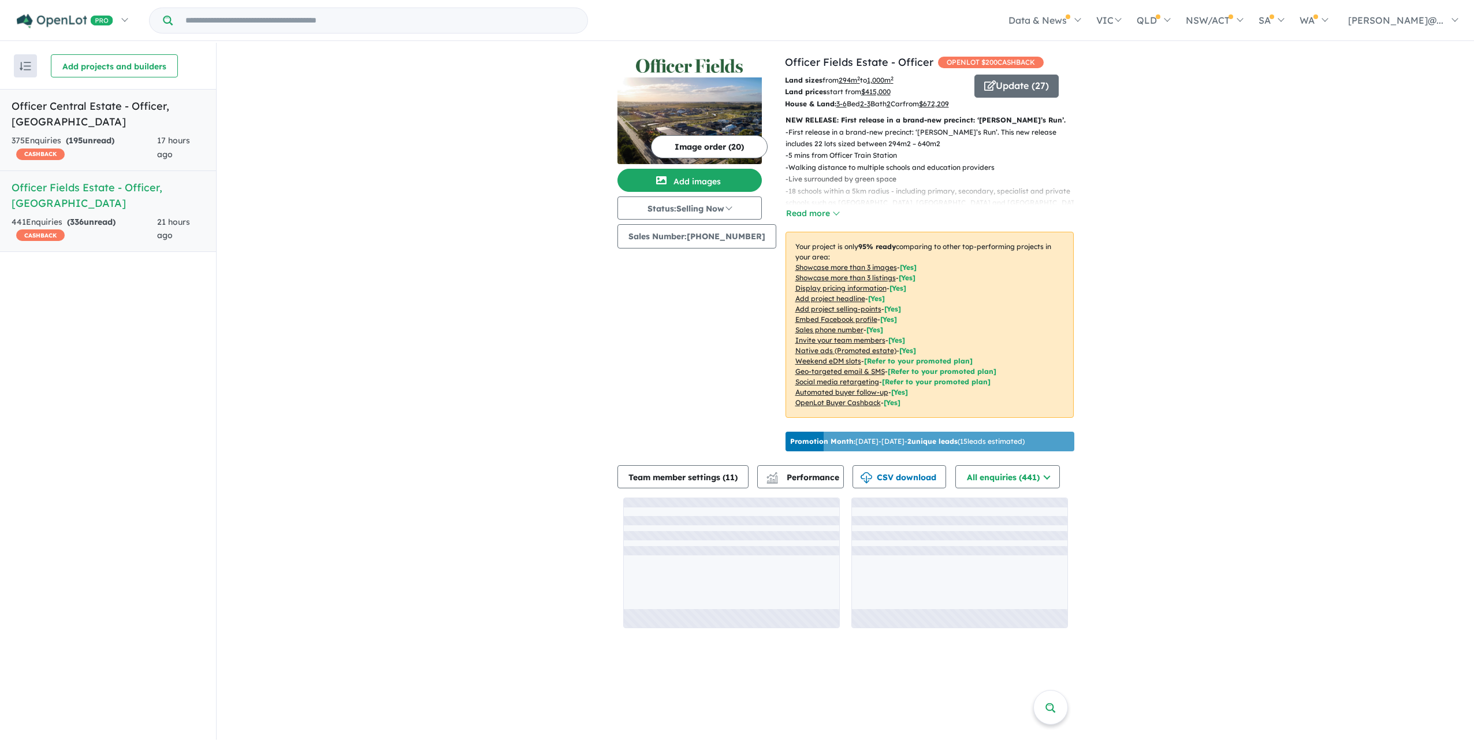
click at [114, 135] on strong "( 195 unread)" at bounding box center [90, 140] width 49 height 10
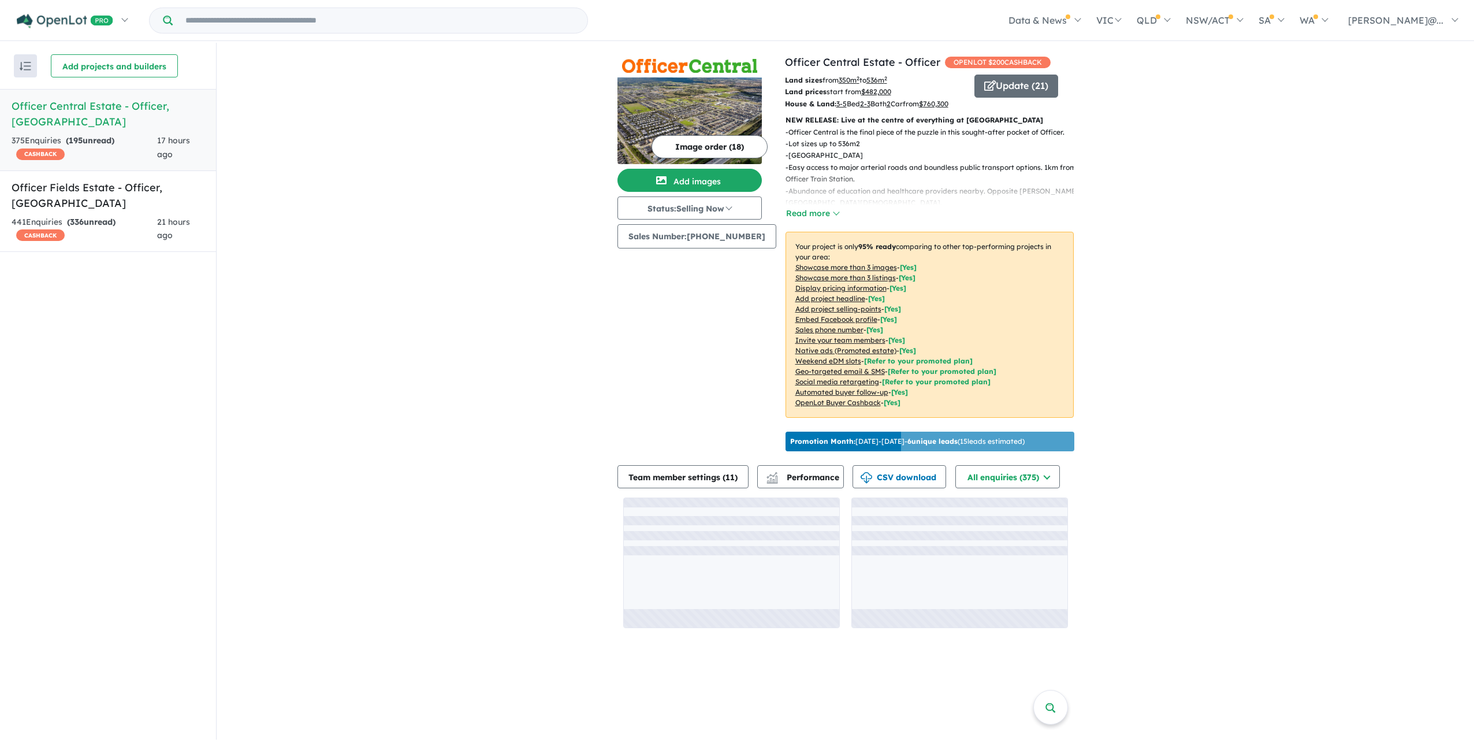
scroll to position [46, 0]
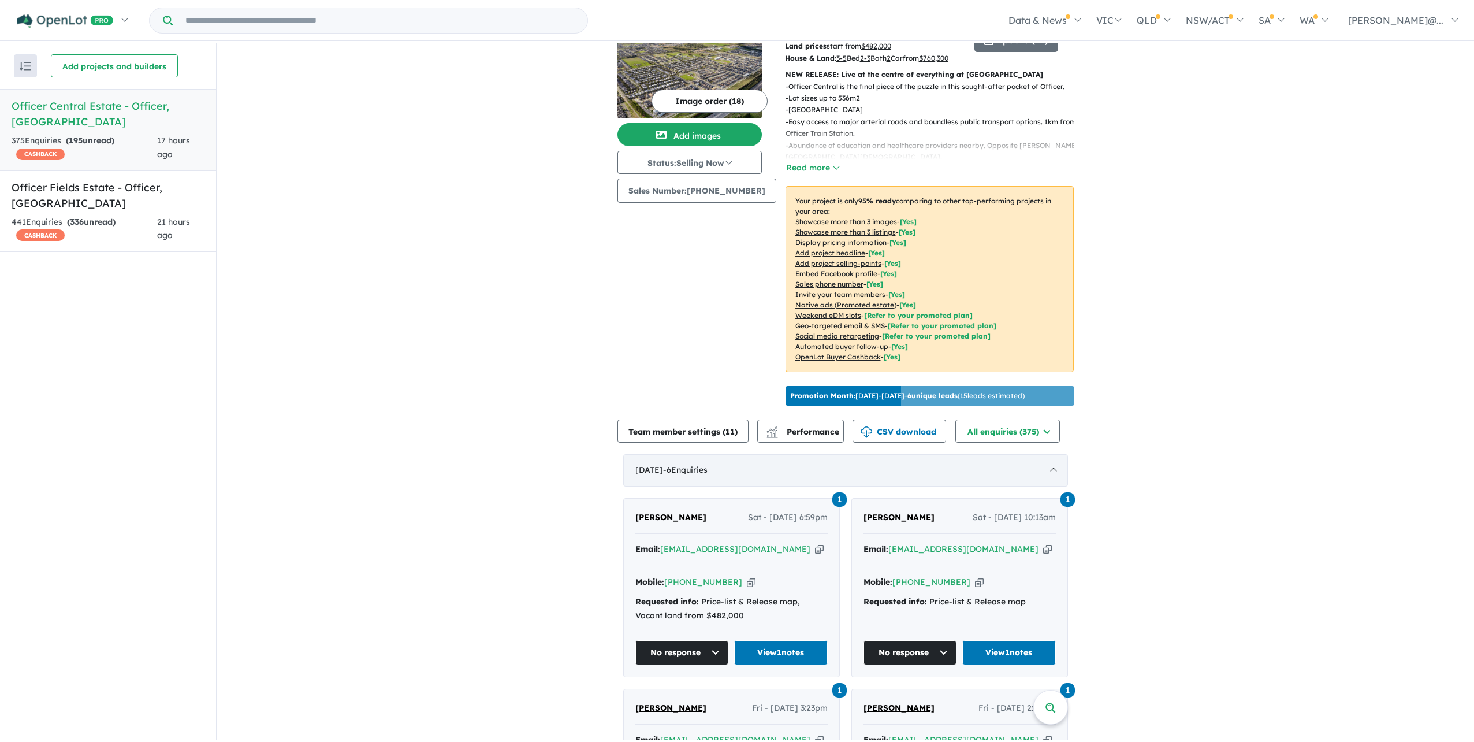
click at [969, 486] on div "[DATE] - 6 Enquir ies ( 0 unread)" at bounding box center [845, 470] width 445 height 32
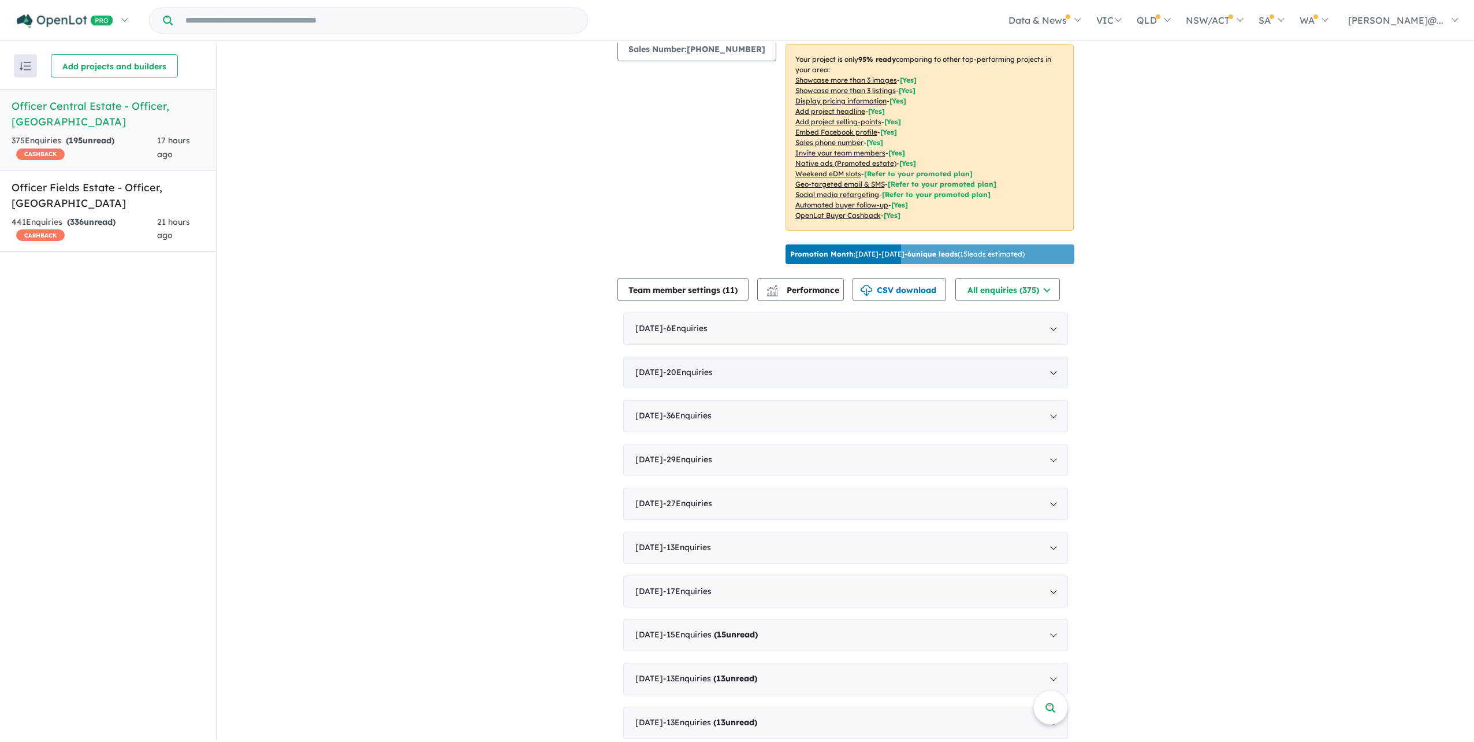
scroll to position [219, 0]
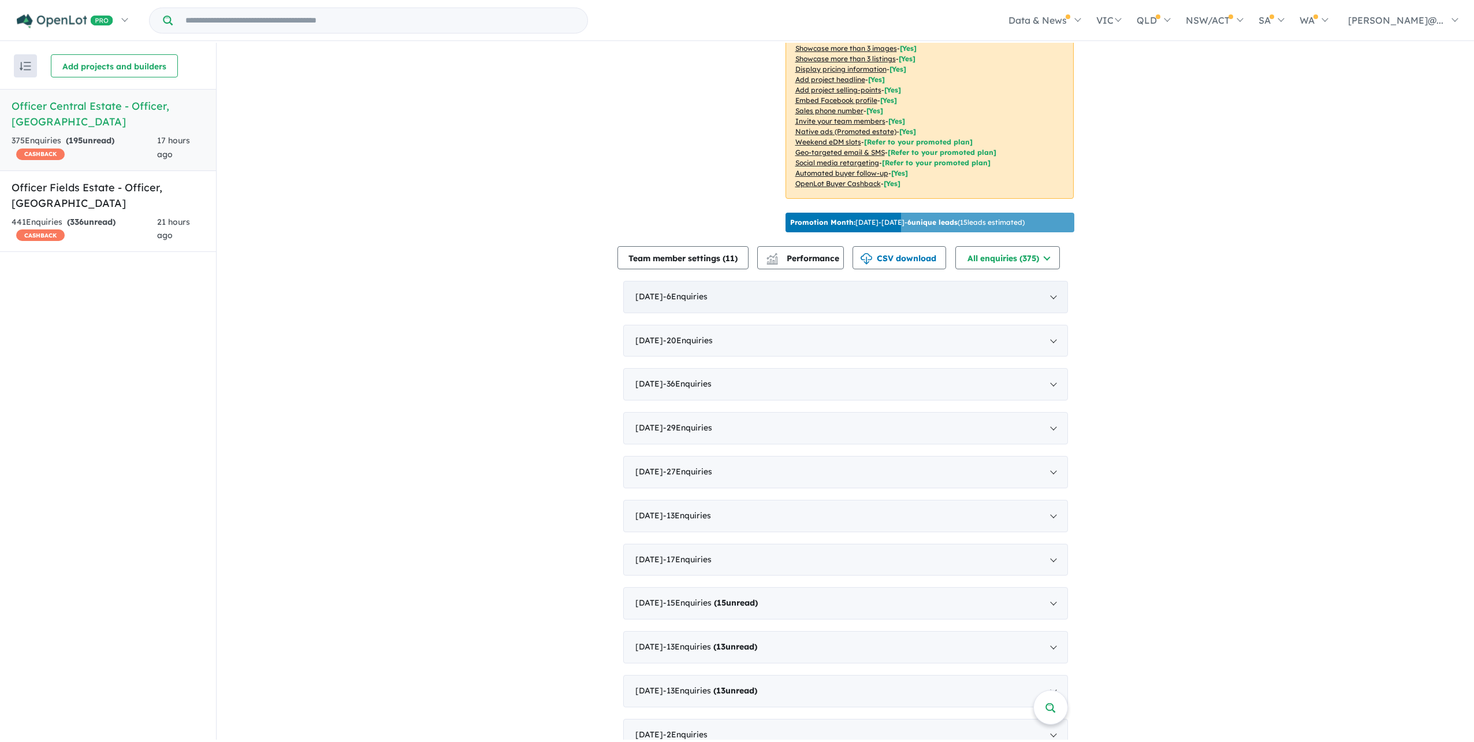
click at [731, 313] on div "[DATE] - 6 Enquir ies ( 0 unread)" at bounding box center [845, 297] width 445 height 32
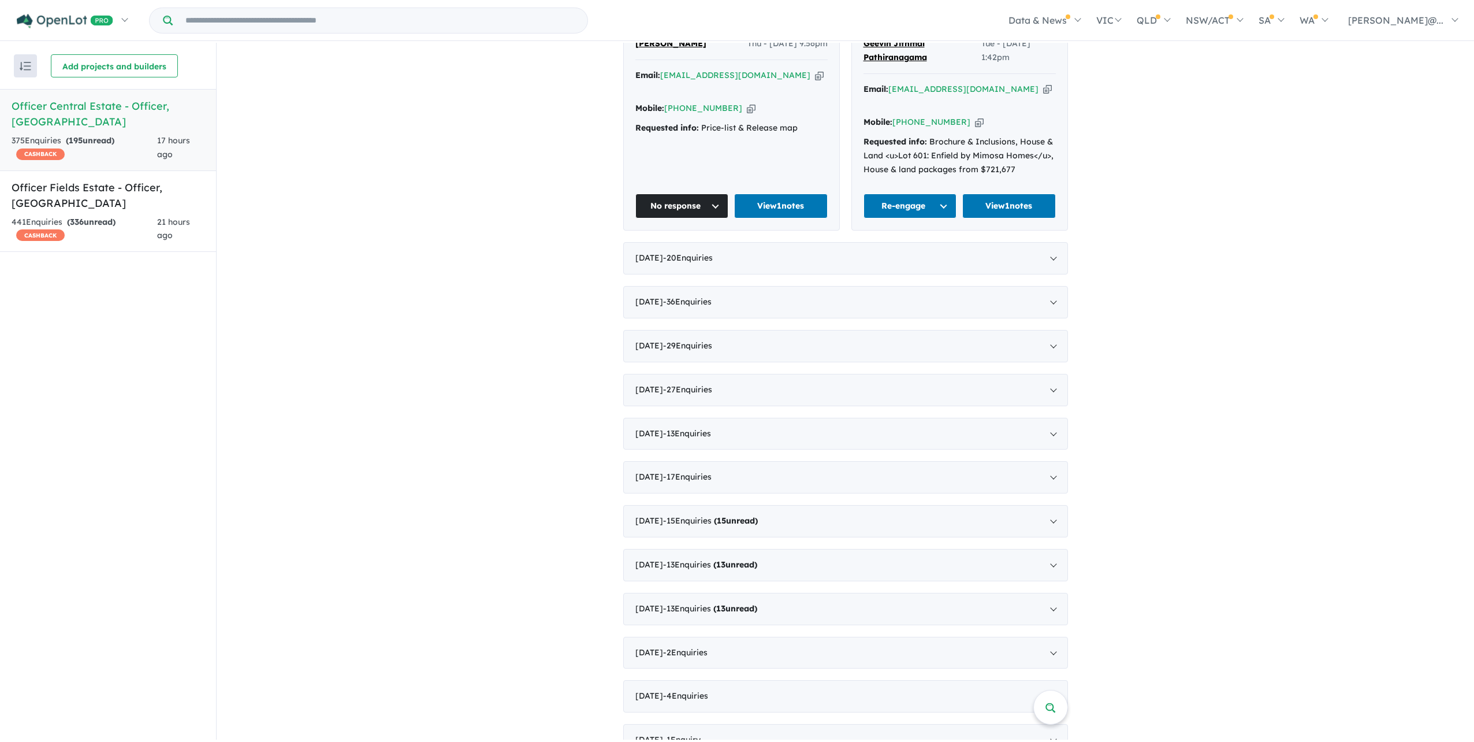
scroll to position [912, 0]
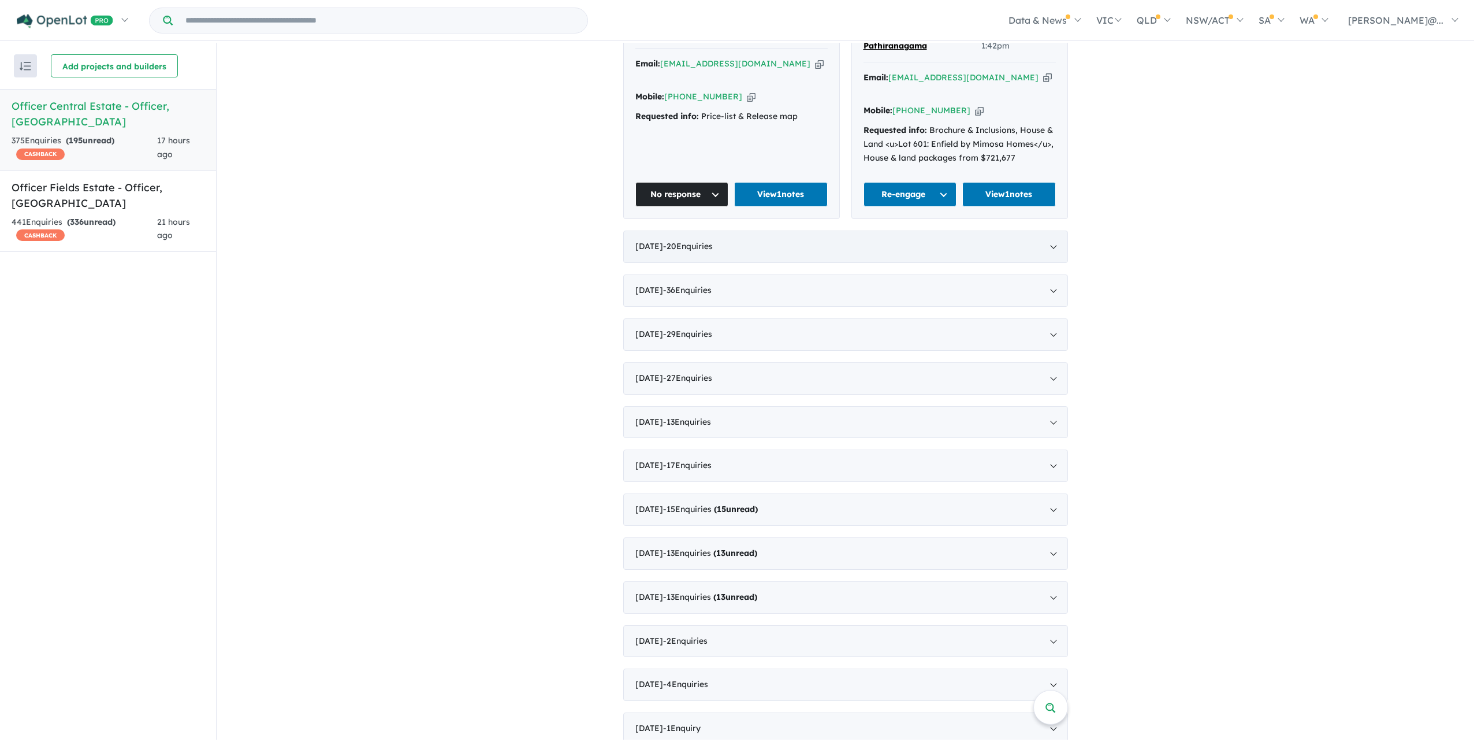
click at [745, 263] on div "August 2025 - 20 Enquir ies ( 0 unread)" at bounding box center [845, 246] width 445 height 32
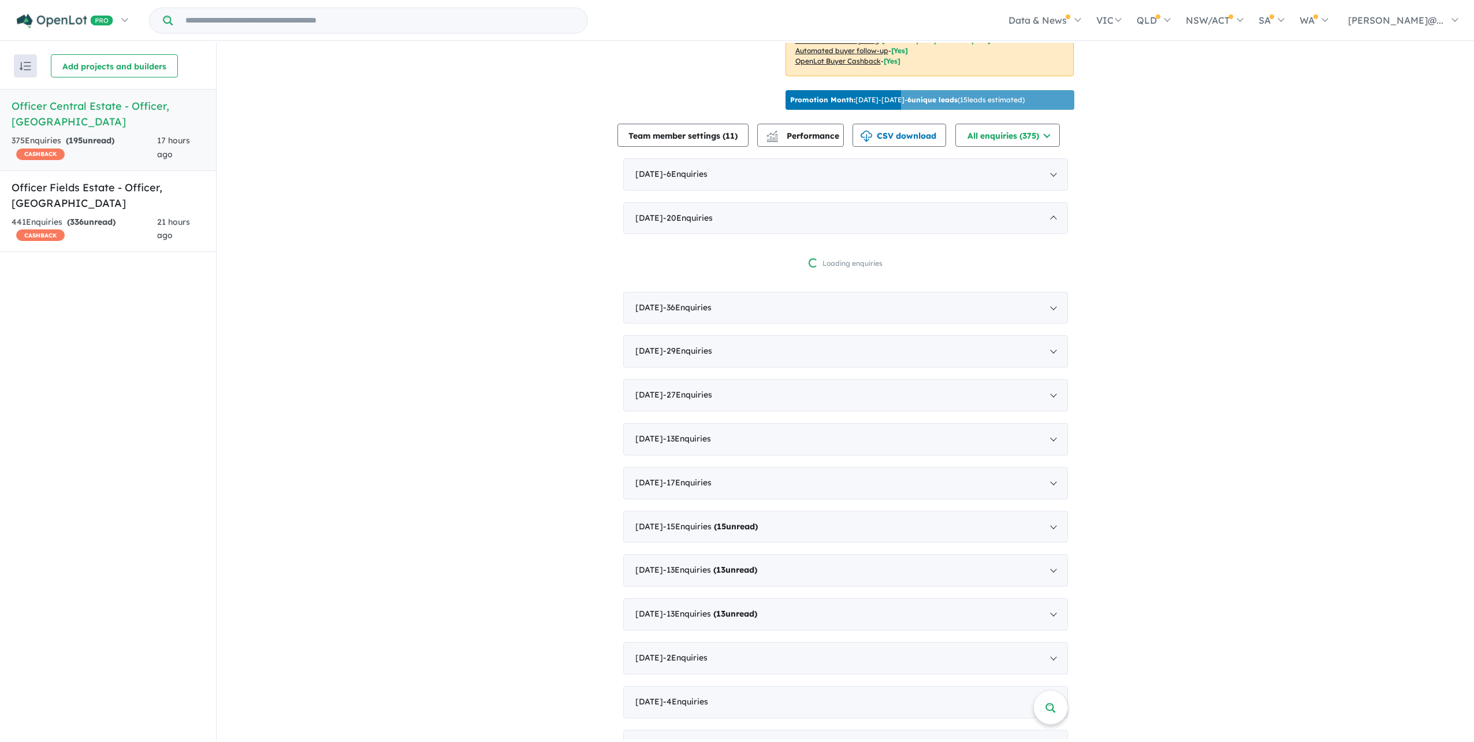
scroll to position [369, 0]
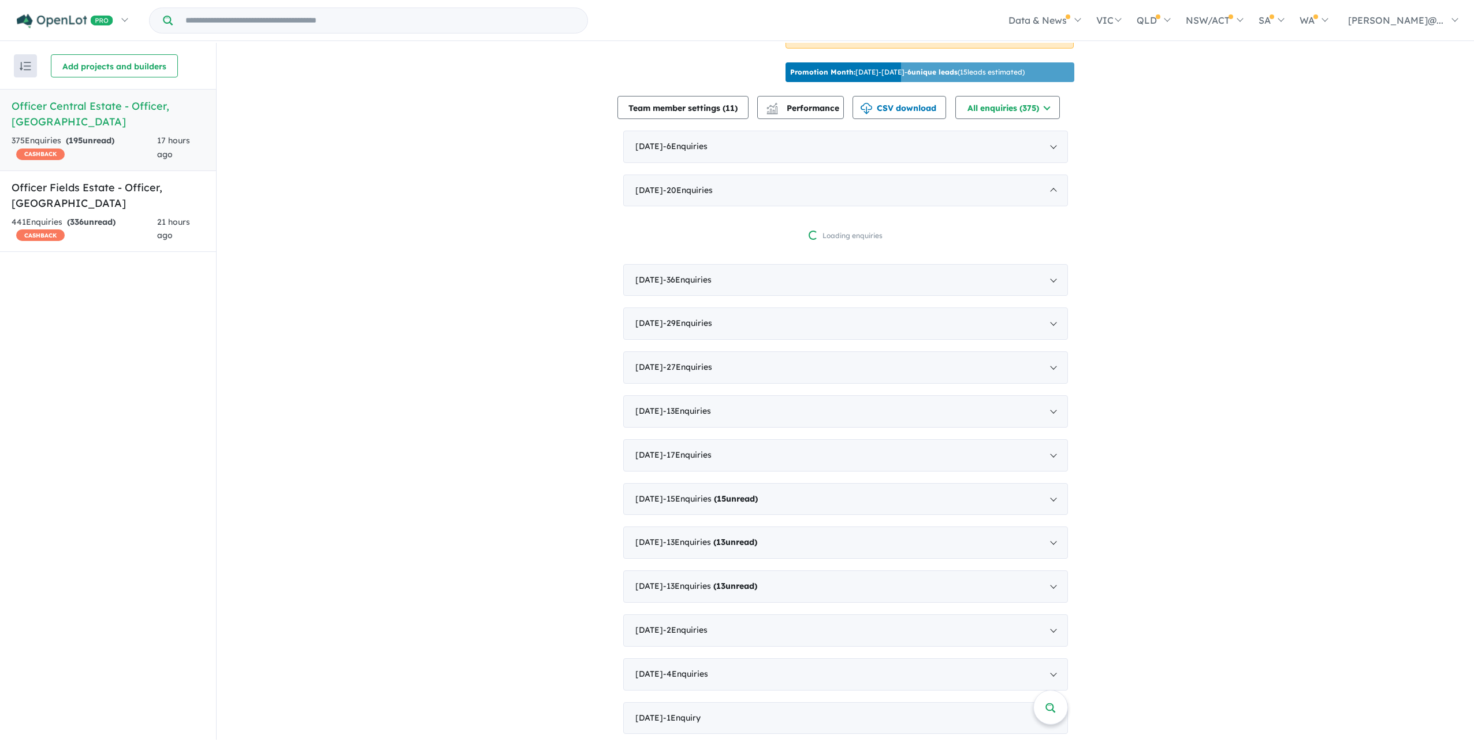
drag, startPoint x: 800, startPoint y: 399, endPoint x: 525, endPoint y: 343, distance: 280.6
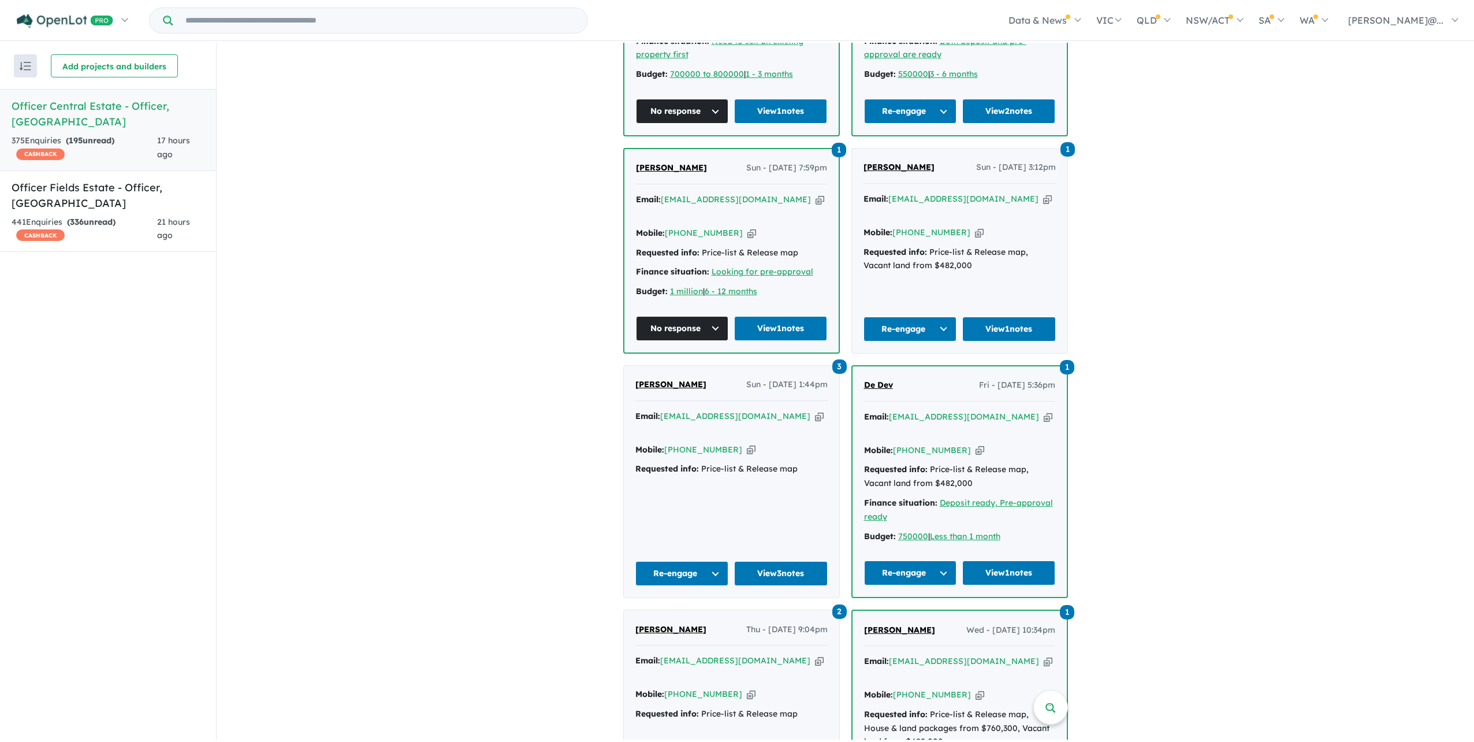
scroll to position [1351, 0]
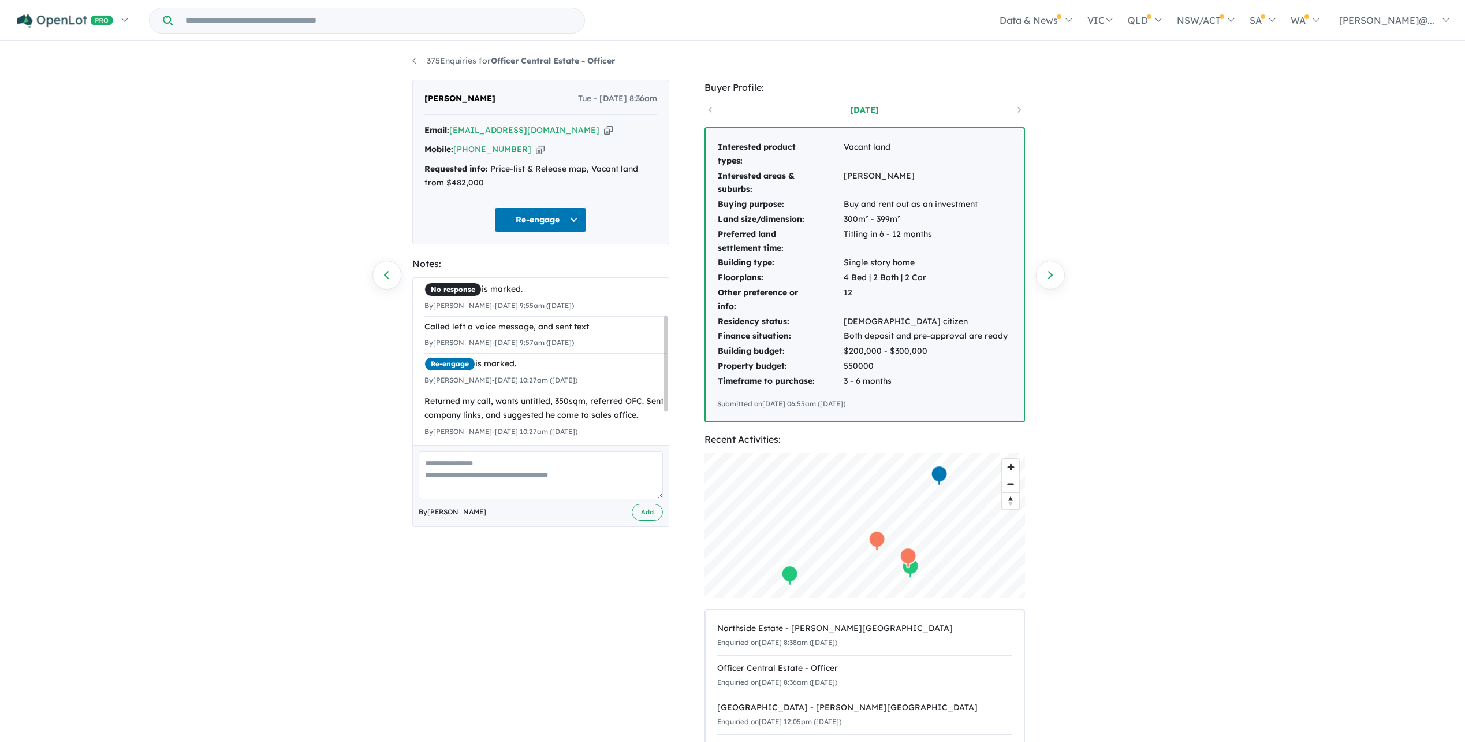
scroll to position [121, 0]
drag, startPoint x: 488, startPoint y: 100, endPoint x: 421, endPoint y: 112, distance: 68.7
click at [421, 112] on div "[PERSON_NAME] Tue - [DATE] 8:36am Email: [EMAIL_ADDRESS][DOMAIN_NAME] Copied! M…" at bounding box center [540, 162] width 257 height 165
copy span "[PERSON_NAME]"
click at [543, 232] on button "Re-engage" at bounding box center [540, 219] width 92 height 25
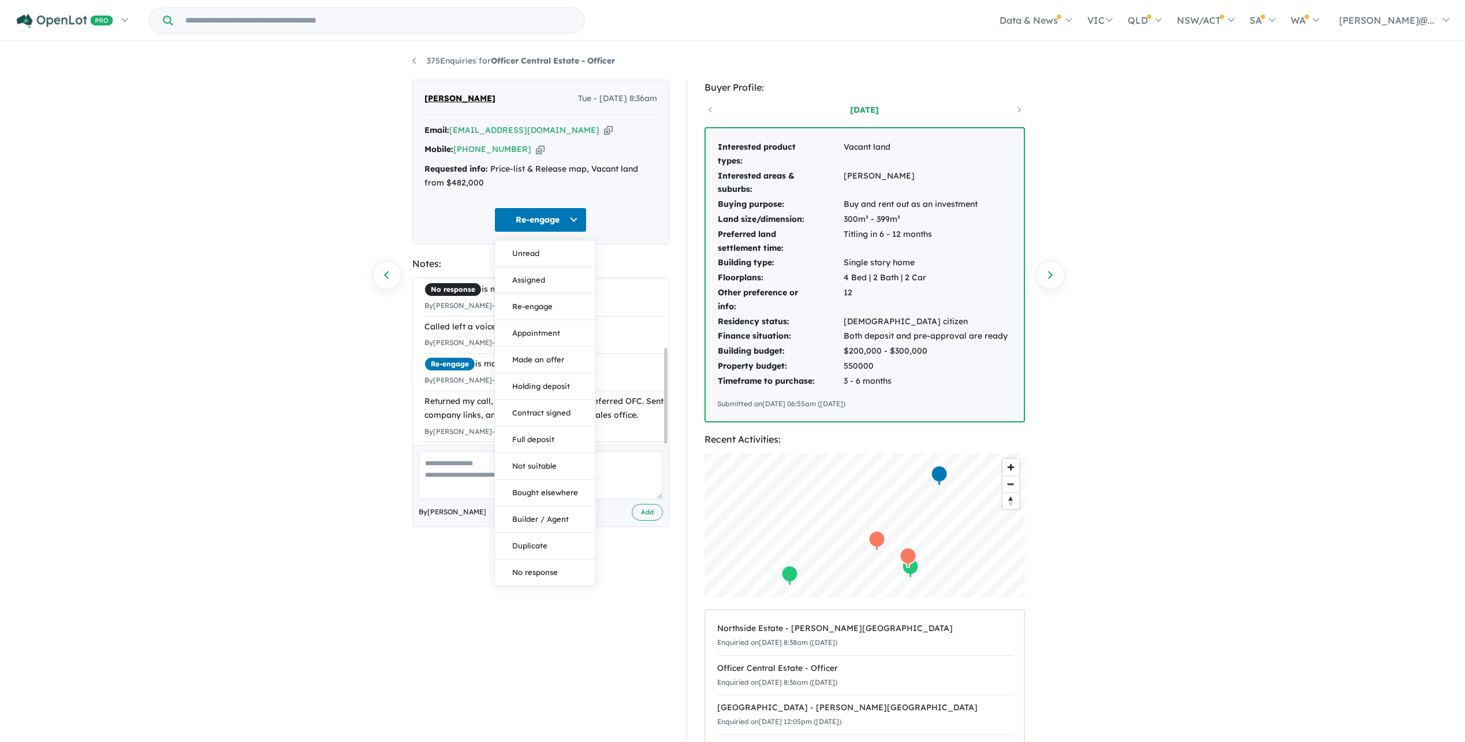
click at [1171, 342] on div "375 Enquiries for Officer Central Estate - Officer Previous enquiry Next enquir…" at bounding box center [732, 391] width 1465 height 697
click at [553, 232] on button "Re-engage" at bounding box center [540, 219] width 92 height 25
click at [317, 472] on div "375 Enquiries for Officer Central Estate - Officer Previous enquiry Next enquir…" at bounding box center [732, 391] width 1465 height 697
click at [567, 230] on button "Re-engage" at bounding box center [540, 219] width 92 height 25
click at [1120, 471] on div "375 Enquiries for Officer Central Estate - Officer Previous enquiry Next enquir…" at bounding box center [732, 391] width 1465 height 697
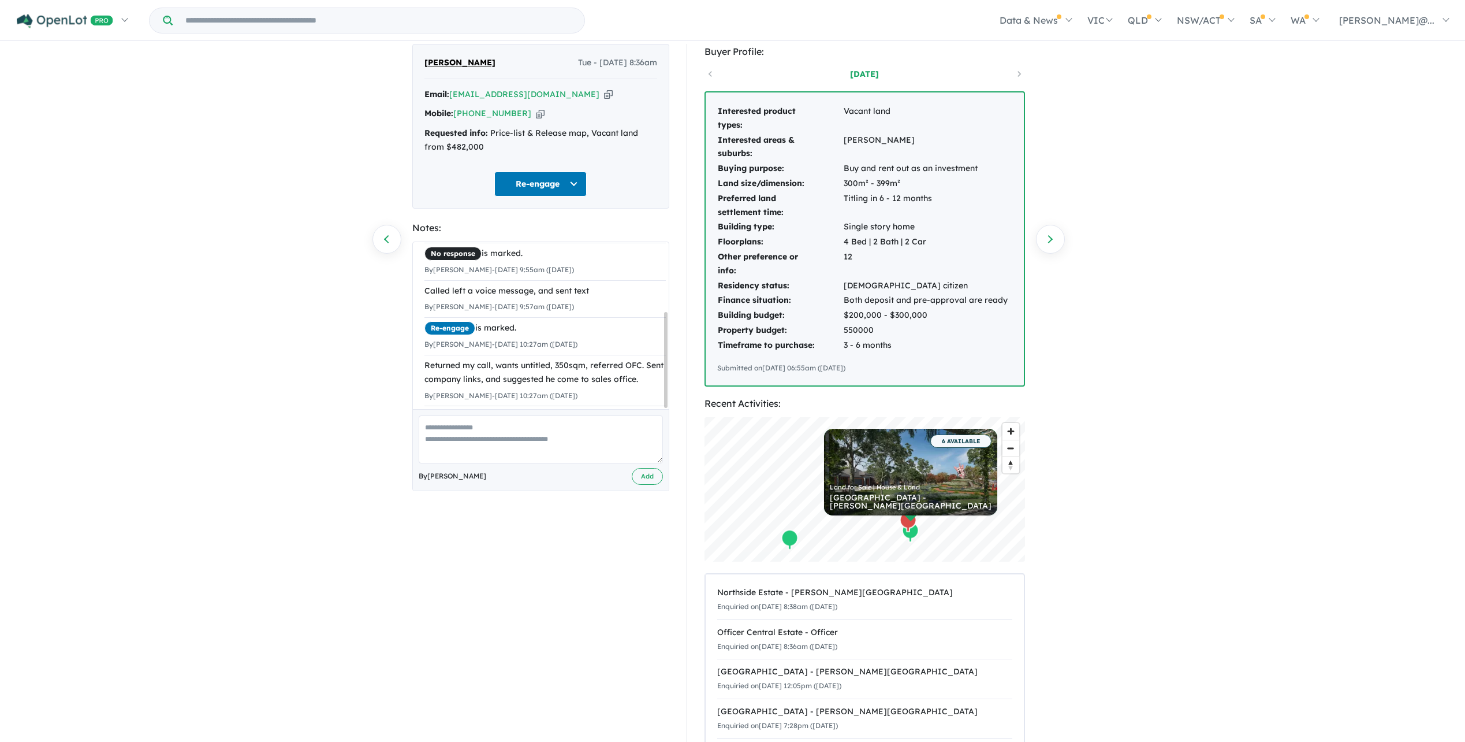
scroll to position [0, 0]
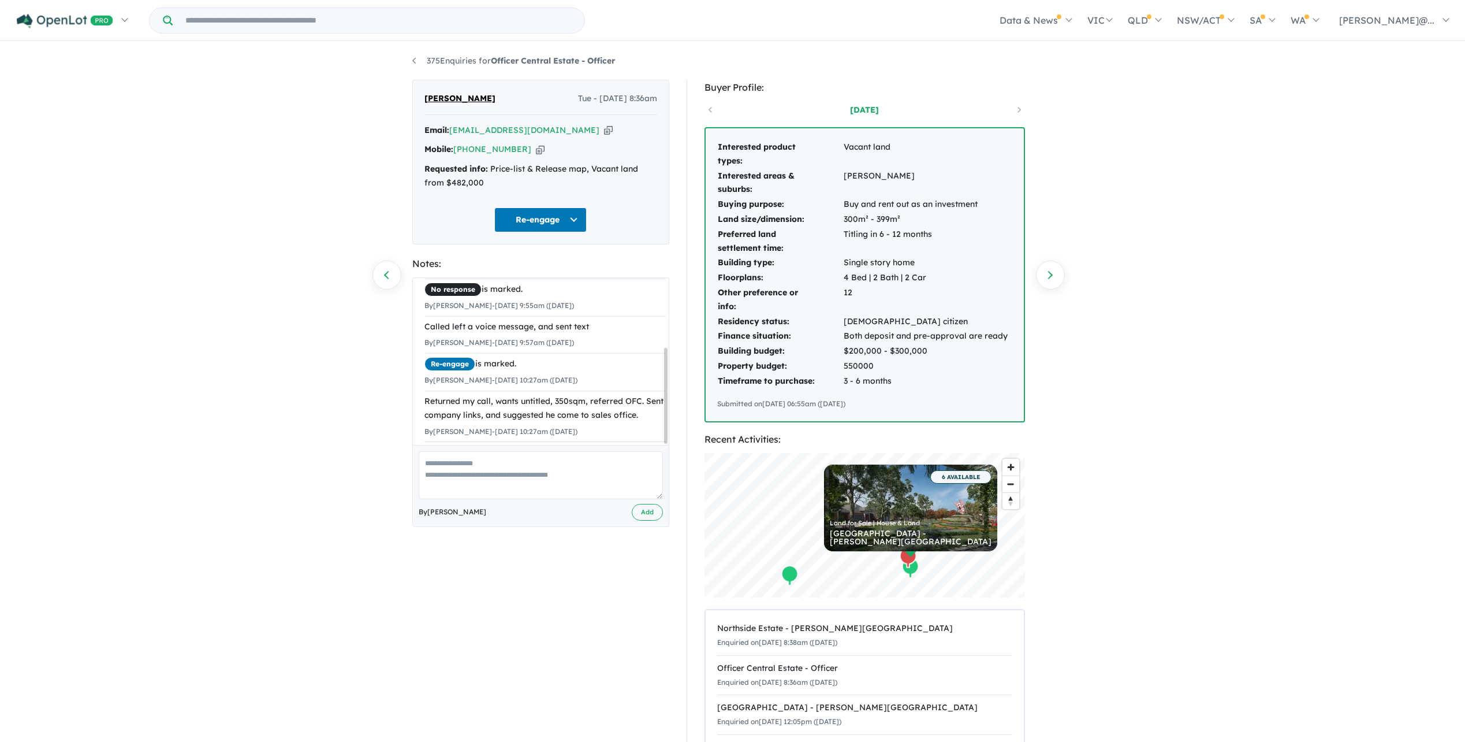
click at [548, 232] on button "Re-engage" at bounding box center [540, 219] width 92 height 25
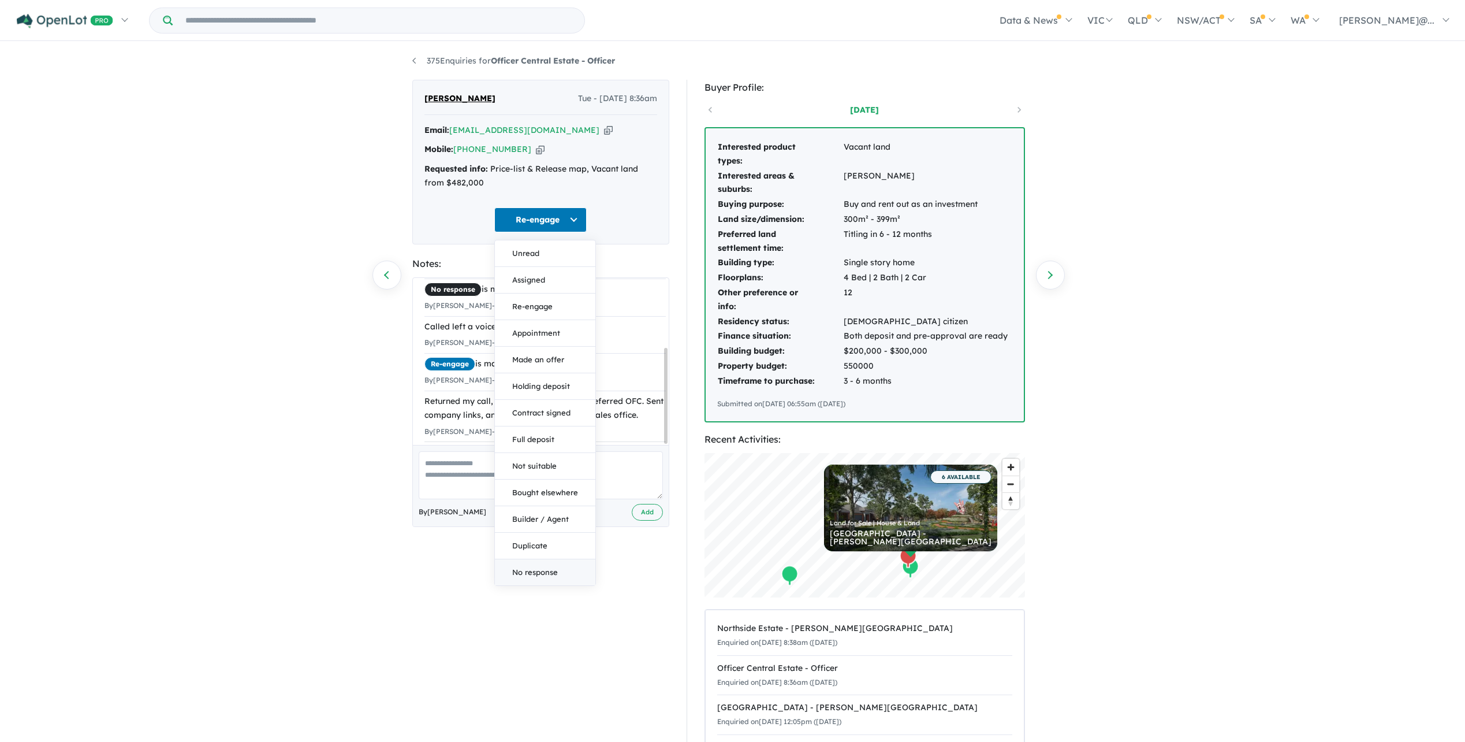
click at [538, 585] on button "No response" at bounding box center [545, 572] width 101 height 26
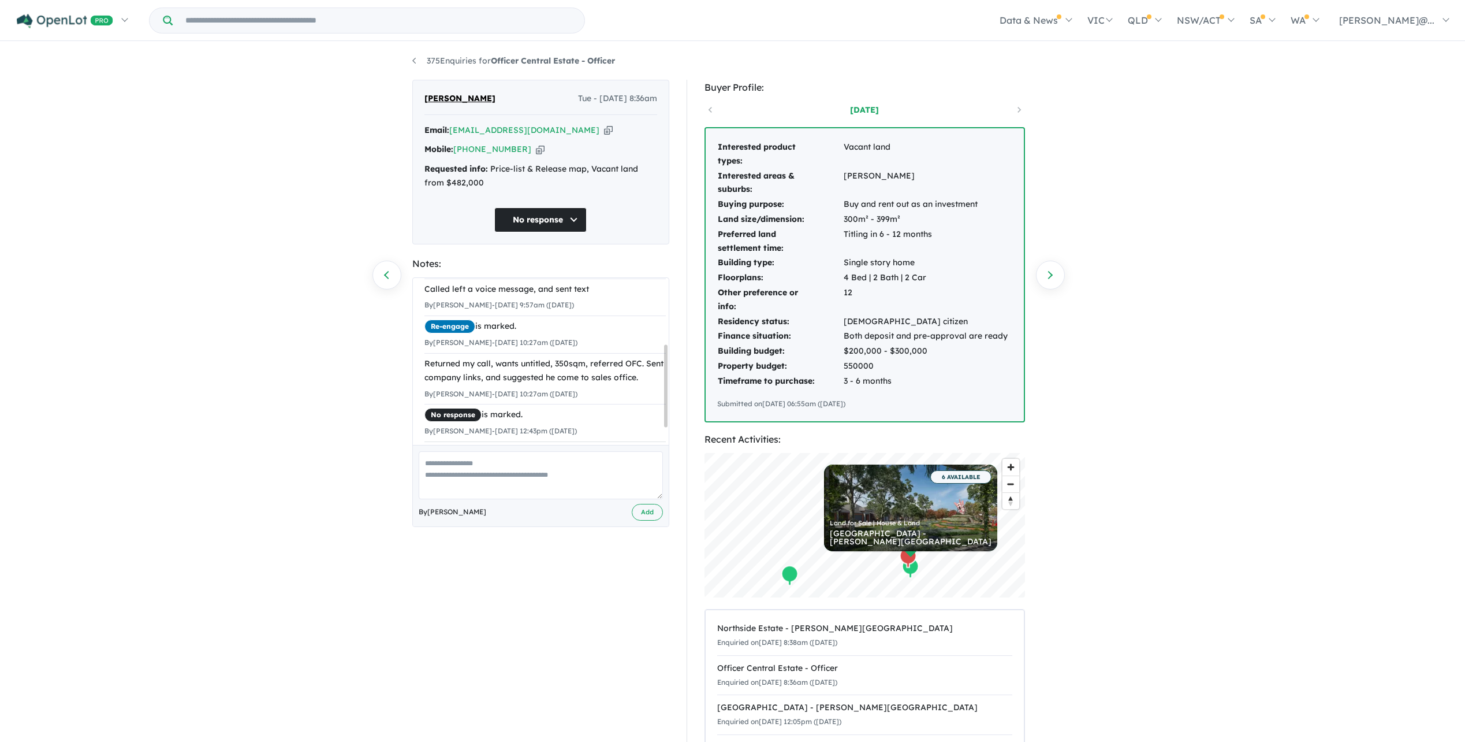
scroll to position [166, 0]
click at [556, 499] on textarea at bounding box center [541, 475] width 244 height 48
type textarea "**********"
drag, startPoint x: 633, startPoint y: 534, endPoint x: 638, endPoint y: 544, distance: 10.9
click at [634, 526] on div "**********" at bounding box center [541, 485] width 256 height 81
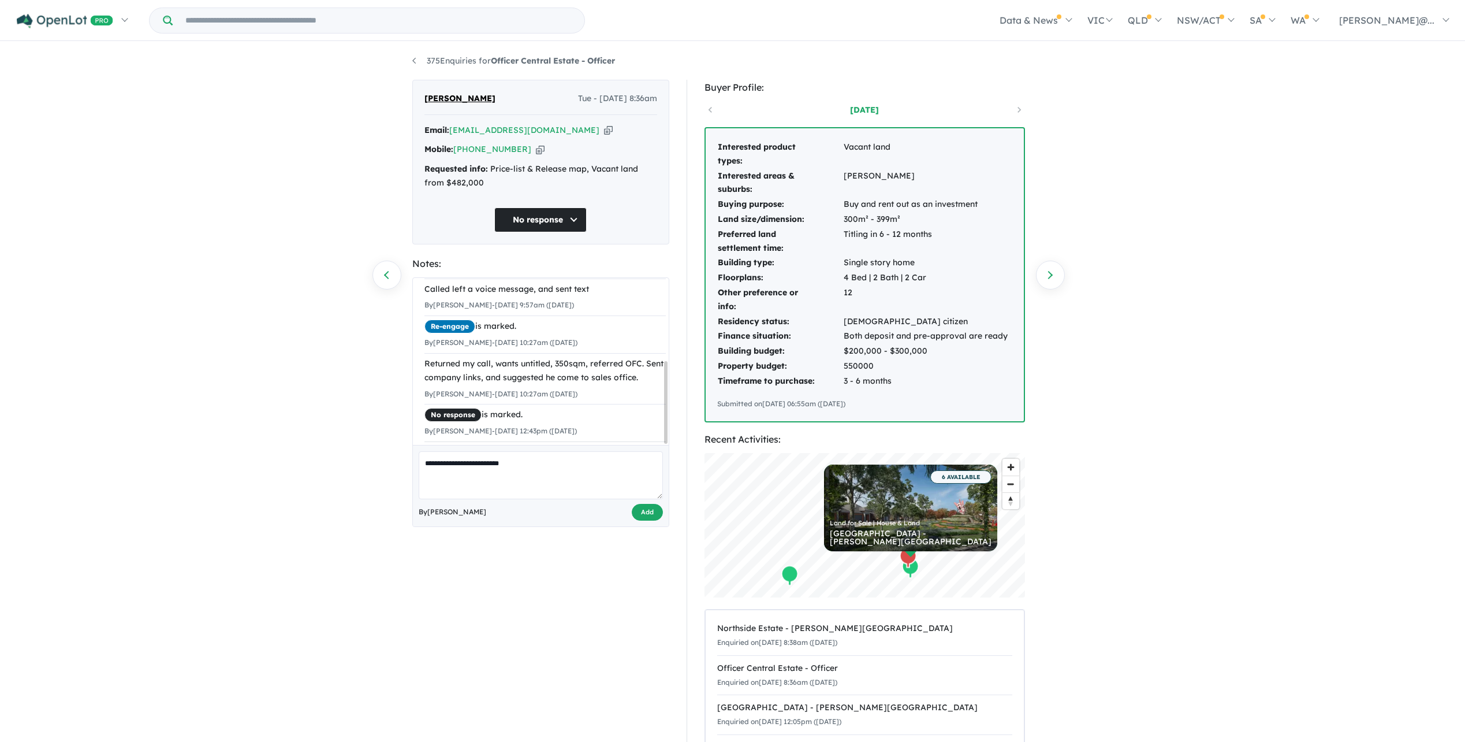
click at [638, 520] on button "Add" at bounding box center [647, 512] width 31 height 17
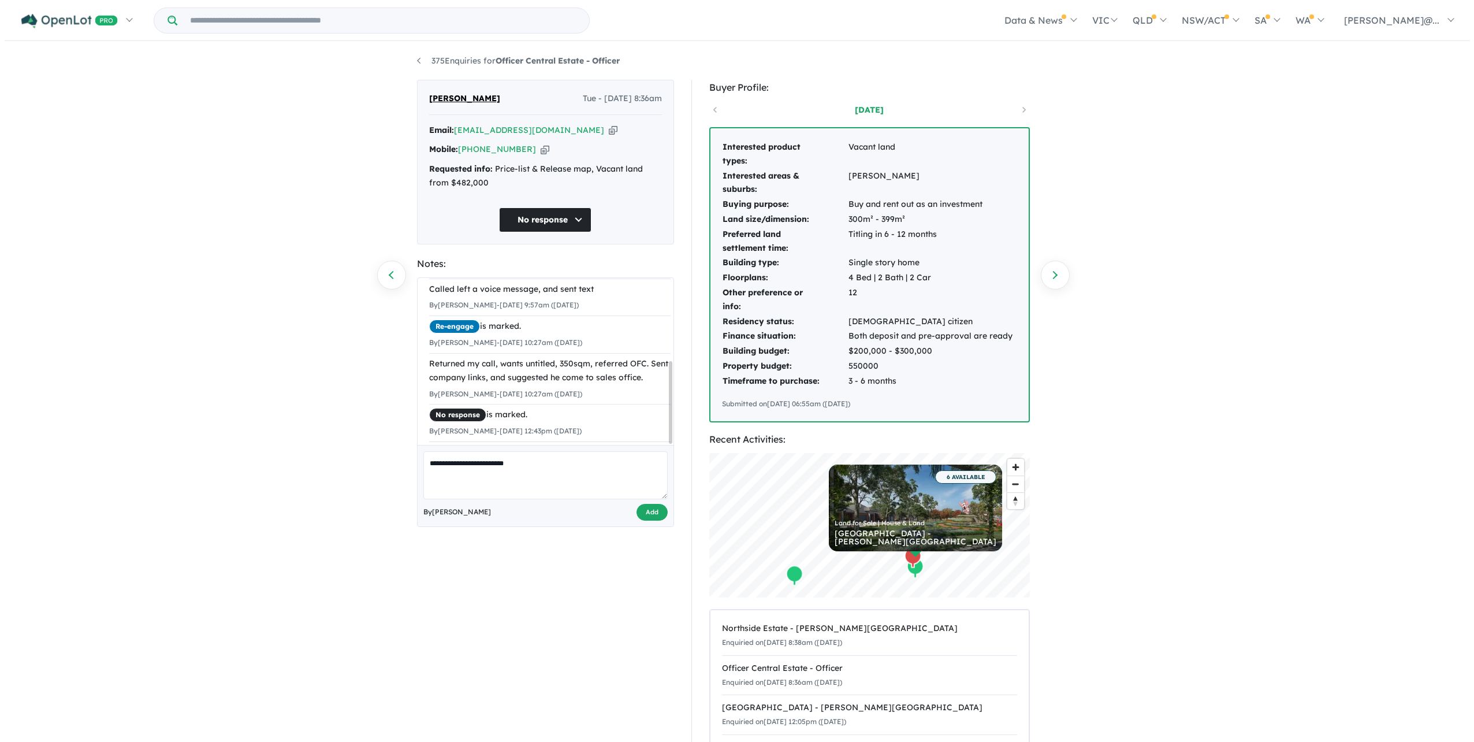
scroll to position [193, 0]
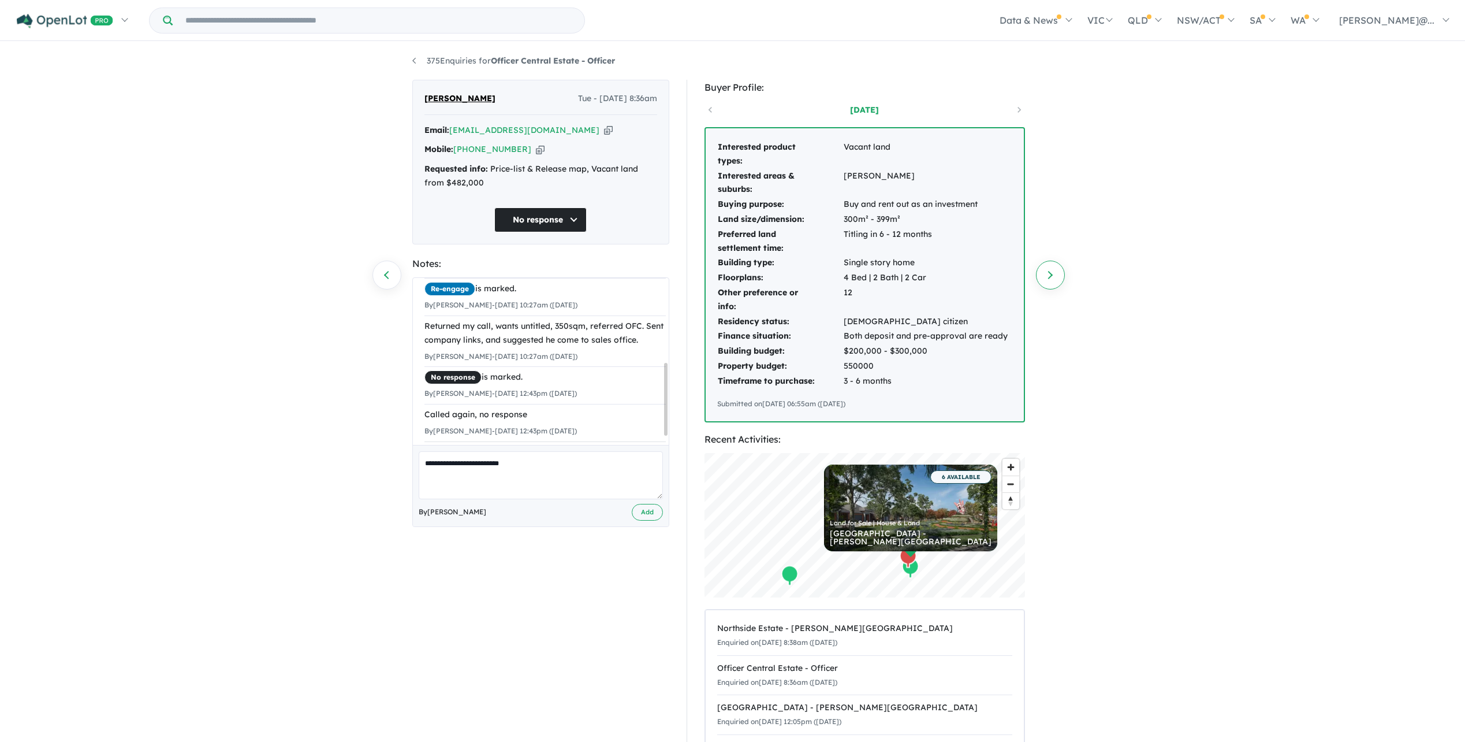
click at [1047, 273] on link "Next enquiry" at bounding box center [1050, 275] width 29 height 29
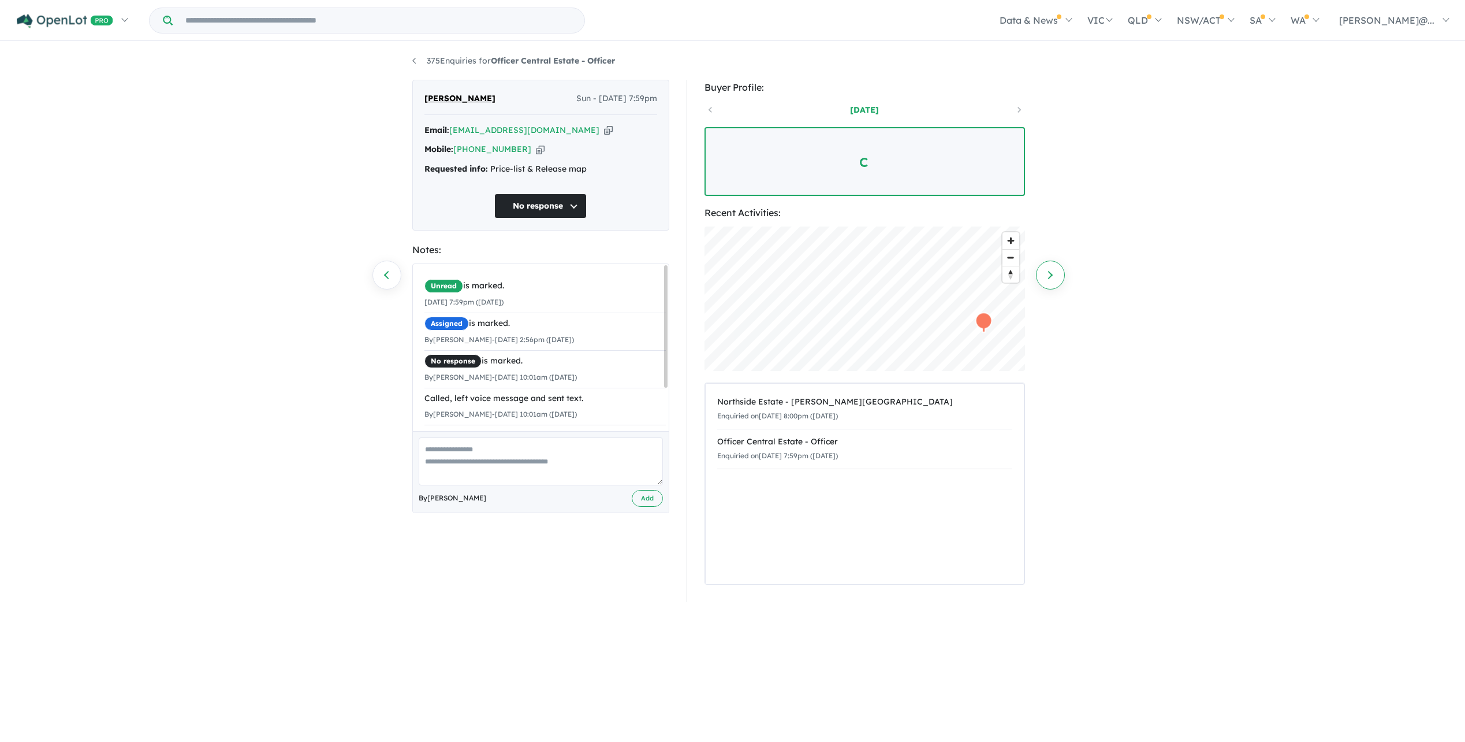
click at [1057, 280] on link "Next enquiry" at bounding box center [1050, 275] width 29 height 29
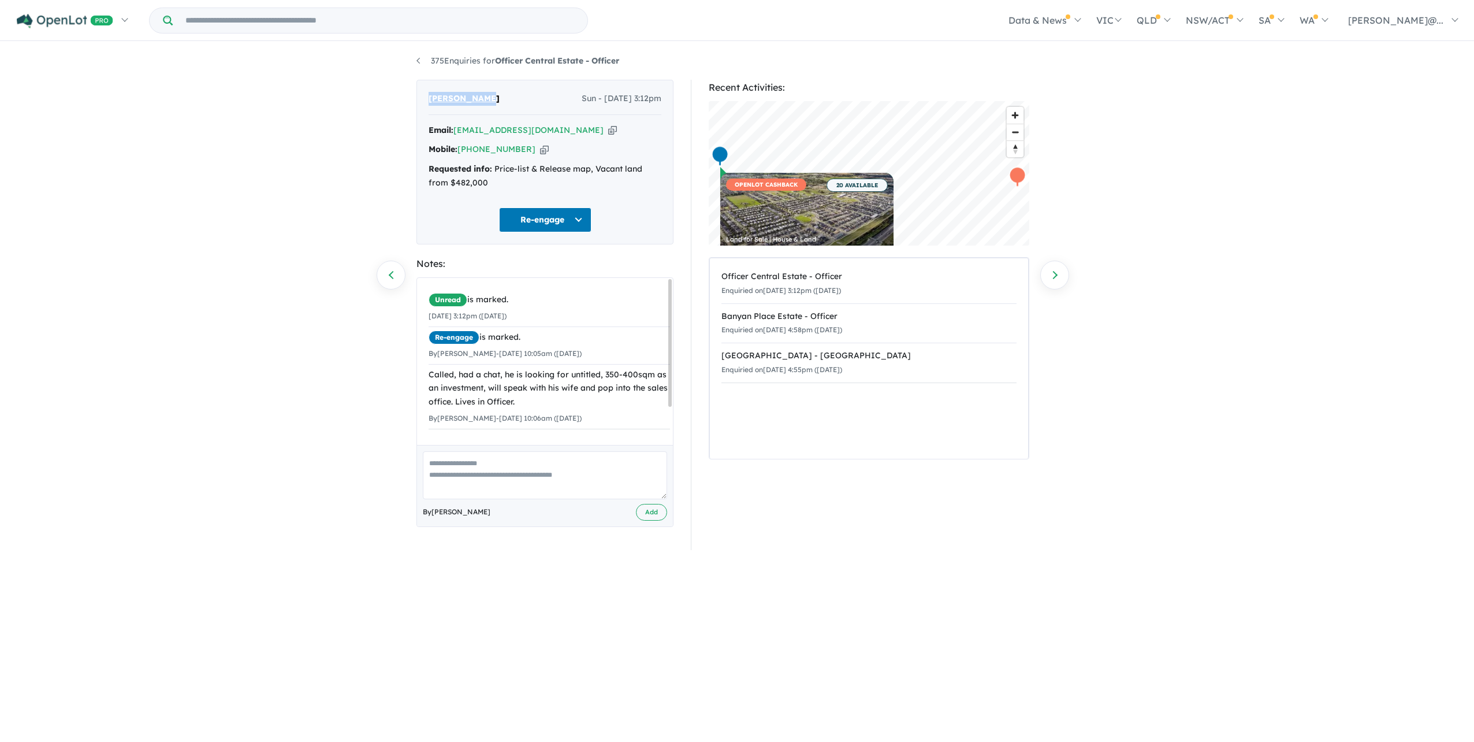
drag, startPoint x: 490, startPoint y: 99, endPoint x: 397, endPoint y: 108, distance: 92.8
click at [397, 108] on div "375 Enquiries for Officer Central Estate - Officer Previous enquiry Next enquir…" at bounding box center [737, 391] width 1474 height 697
copy span "Janith Pilla"
click at [555, 486] on textarea at bounding box center [545, 475] width 244 height 48
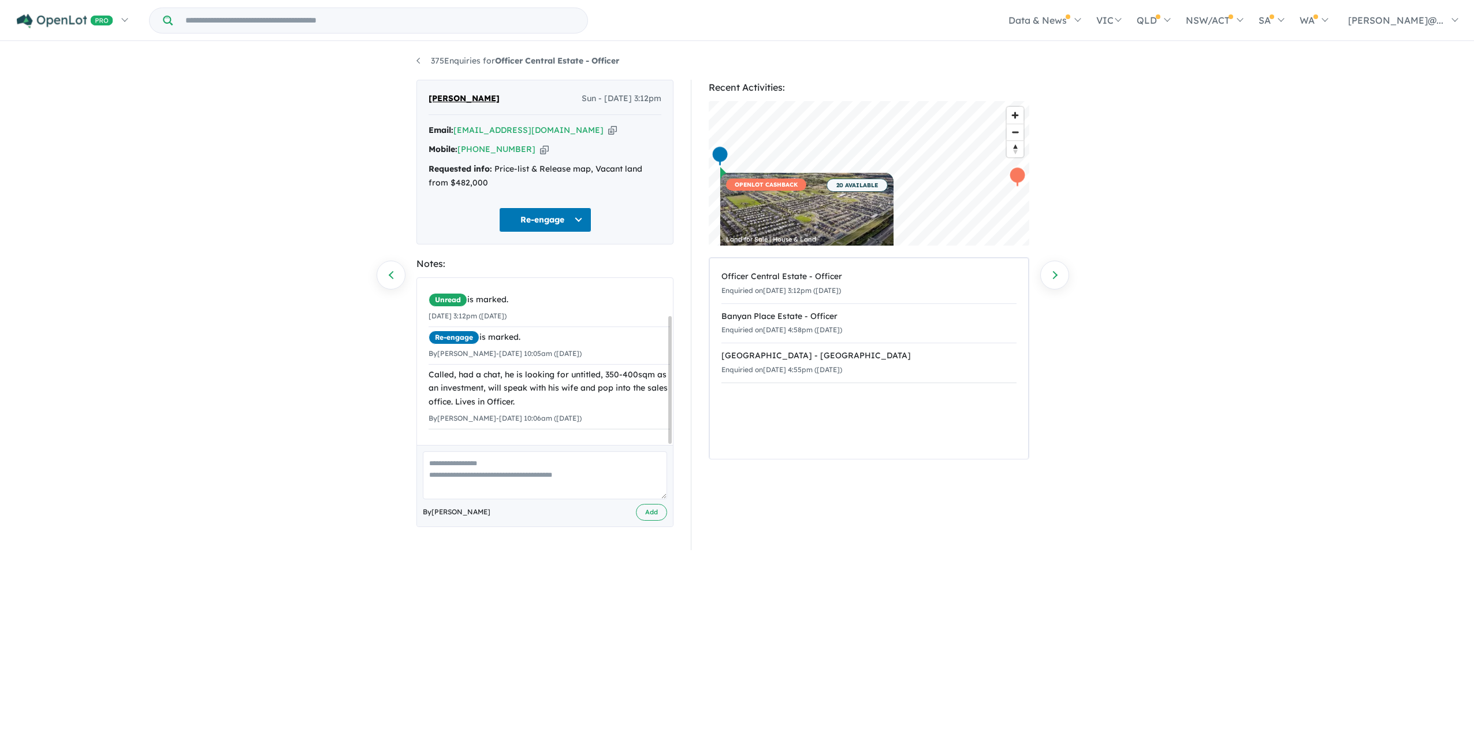
click at [577, 232] on button "Re-engage" at bounding box center [545, 219] width 92 height 25
click at [643, 244] on div "Janith Pilla Sun - 10/08/2025, 3:12pm Email: janithwijesiri@yahoo.com Copied! M…" at bounding box center [544, 162] width 257 height 165
click at [552, 230] on button "Re-engage" at bounding box center [545, 219] width 92 height 25
click at [527, 583] on button "No response" at bounding box center [550, 572] width 101 height 26
click at [515, 499] on textarea at bounding box center [545, 475] width 244 height 48
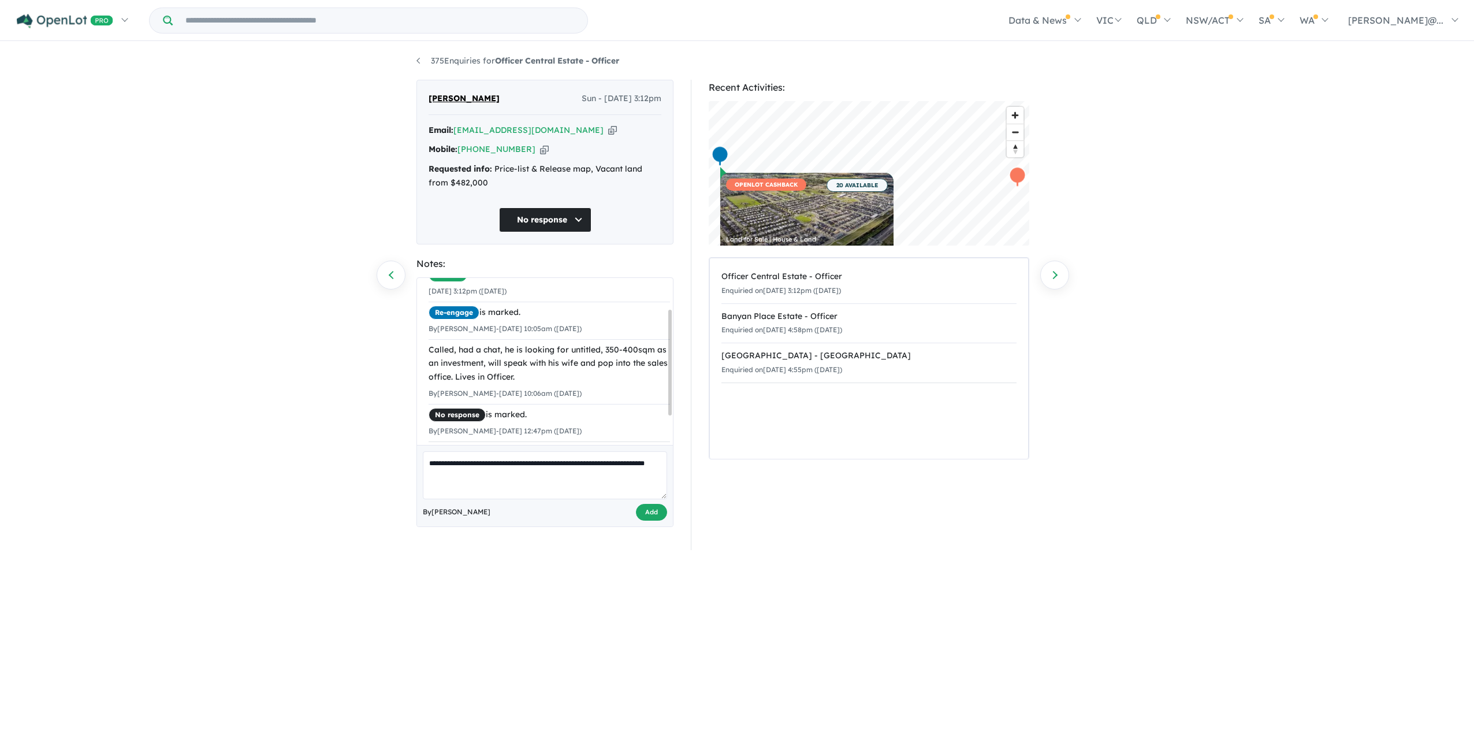
type textarea "**********"
click at [653, 520] on button "Add" at bounding box center [651, 512] width 31 height 17
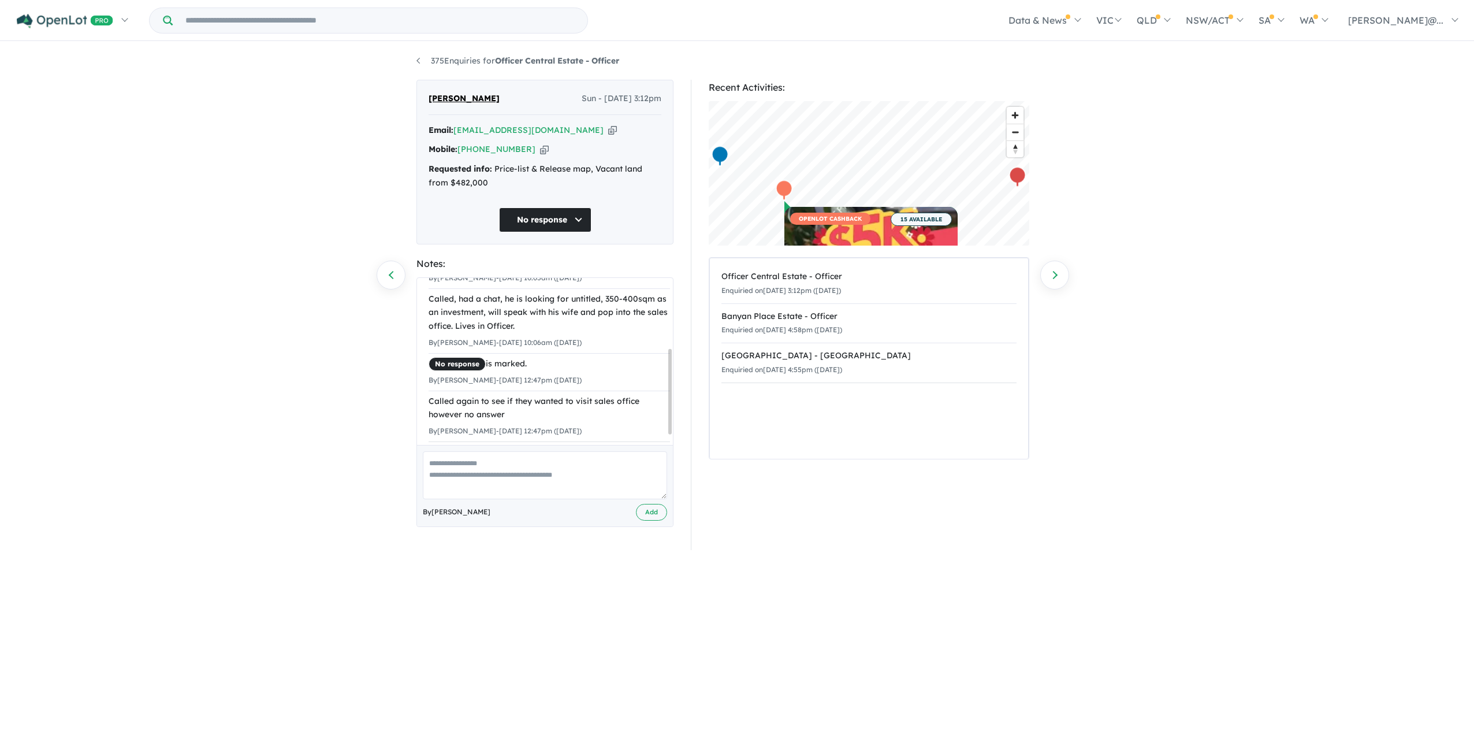
scroll to position [0, 0]
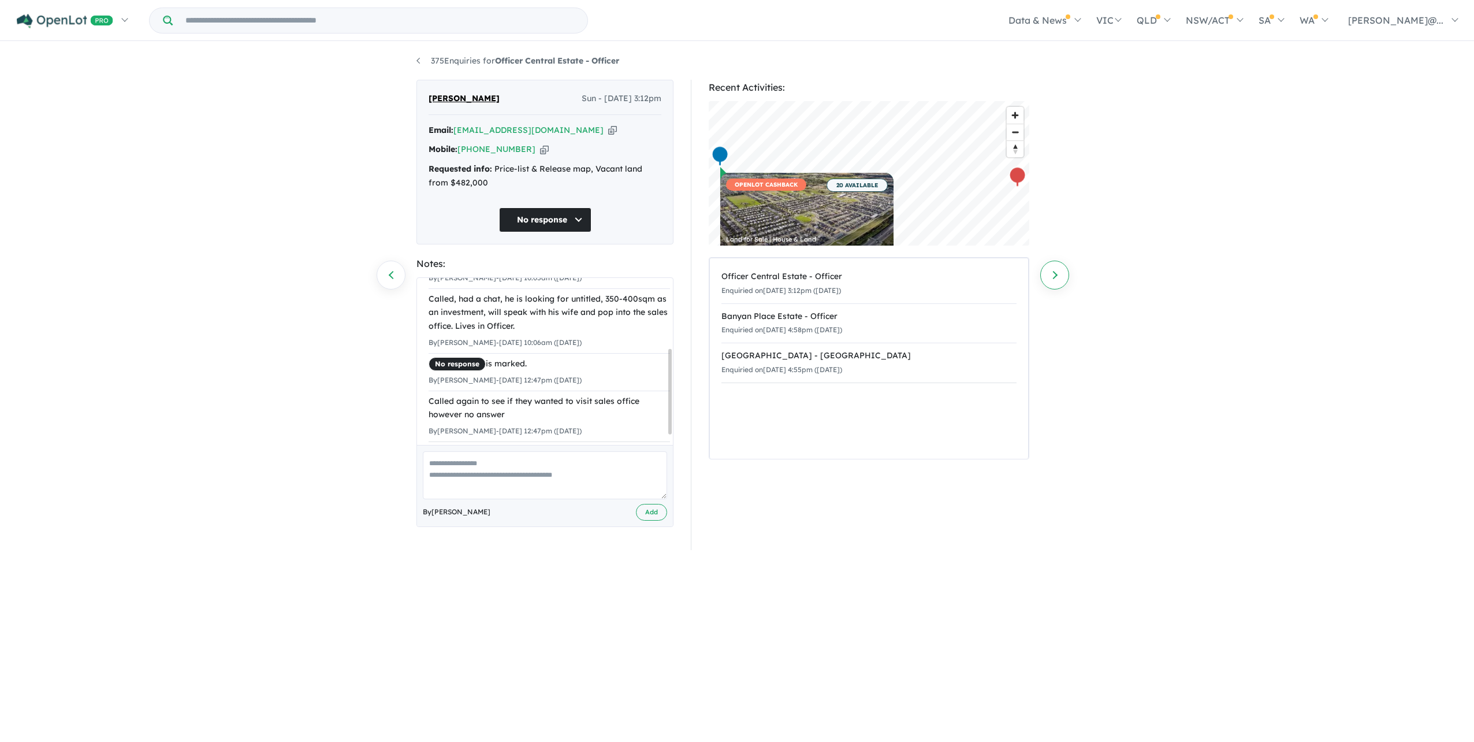
click at [1060, 284] on link "Next enquiry" at bounding box center [1054, 275] width 29 height 29
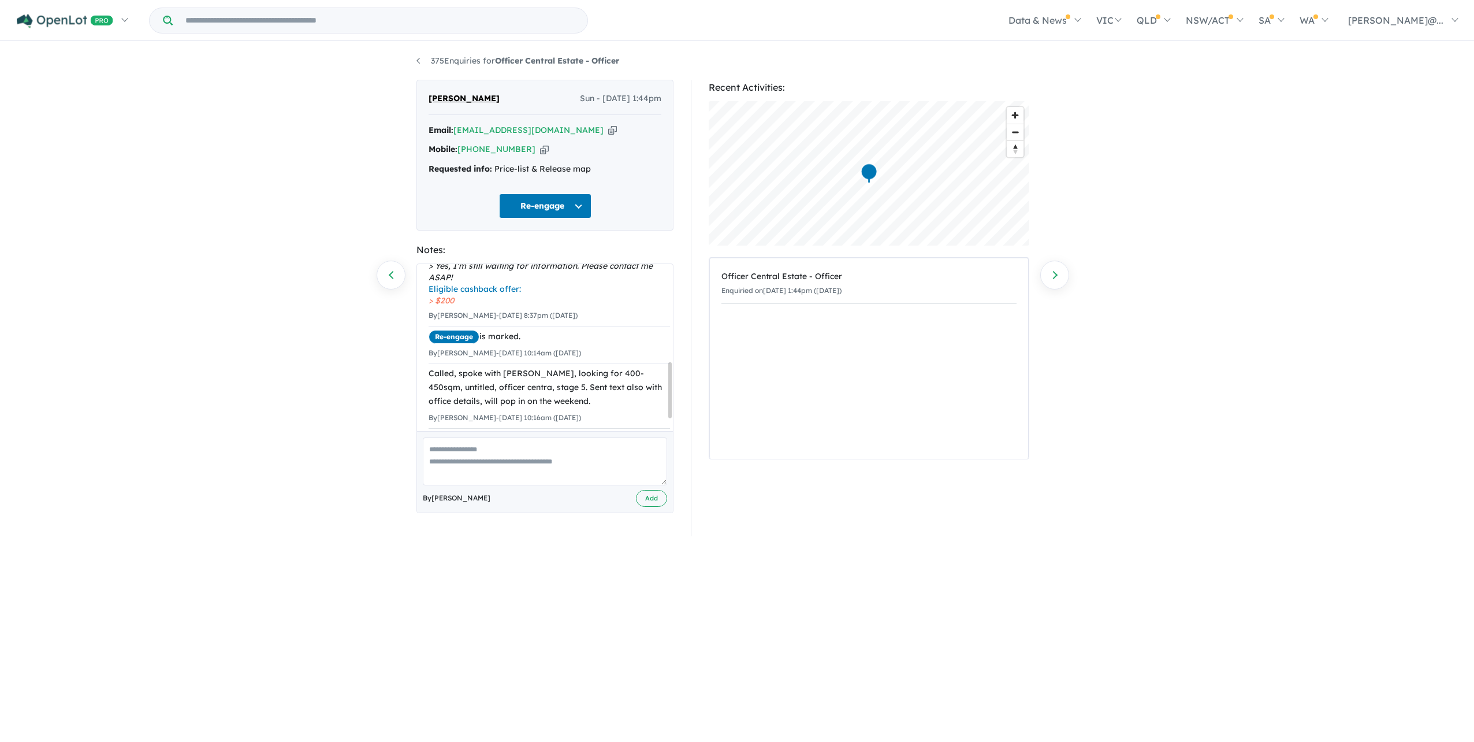
scroll to position [326, 0]
drag, startPoint x: 556, startPoint y: 491, endPoint x: 533, endPoint y: 388, distance: 106.1
click at [556, 485] on textarea at bounding box center [545, 461] width 244 height 48
drag, startPoint x: 499, startPoint y: 101, endPoint x: 427, endPoint y: 106, distance: 72.4
click at [427, 106] on div "Karam Sidhu Sun - 10/08/2025, 1:44pm Email: bizdocss2020@gmail.com Copied! Mobi…" at bounding box center [544, 155] width 257 height 151
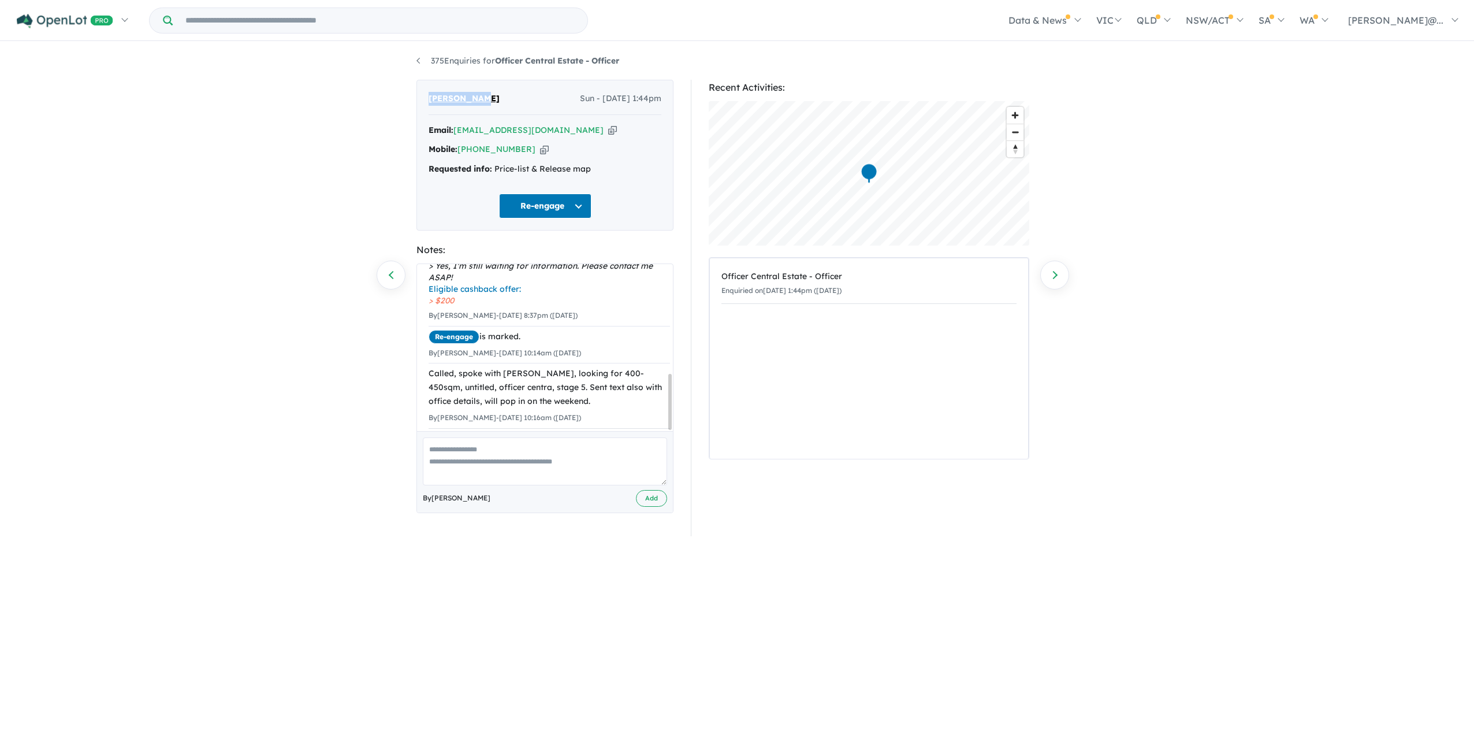
copy span "Karam Sidhu"
click at [544, 155] on icon "button" at bounding box center [544, 149] width 9 height 12
copy span "Karam Sidhu"
drag, startPoint x: 573, startPoint y: 392, endPoint x: 478, endPoint y: 366, distance: 98.1
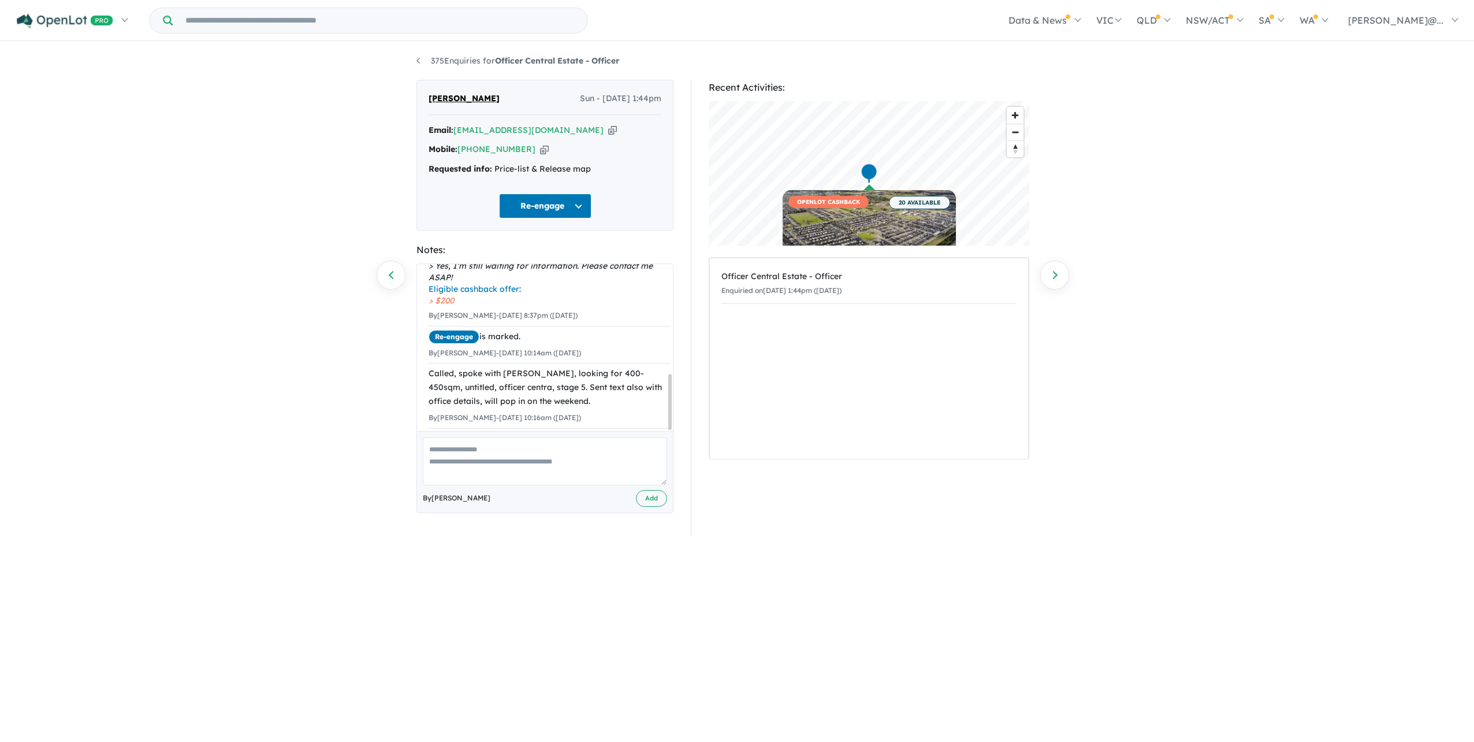
click at [478, 367] on div "Called, spoke with Karam, looking for 400-450sqm, untitled, officer centra, sta…" at bounding box center [549, 387] width 241 height 41
click at [582, 218] on button "Re-engage" at bounding box center [545, 206] width 92 height 25
click at [557, 569] on button "No response" at bounding box center [550, 558] width 101 height 26
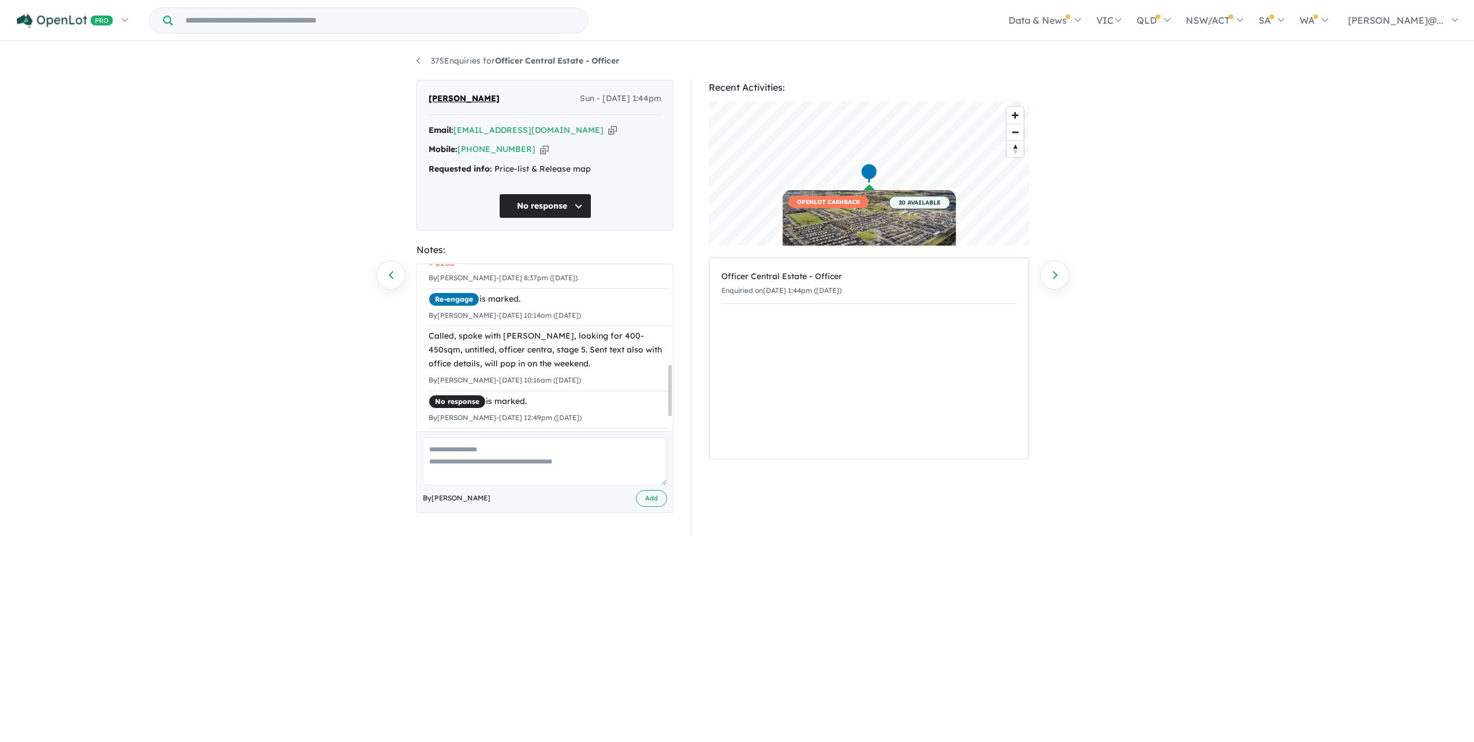
click at [561, 478] on textarea at bounding box center [545, 461] width 244 height 48
type textarea "*"
type textarea "**********"
click at [645, 507] on button "Add" at bounding box center [651, 498] width 31 height 17
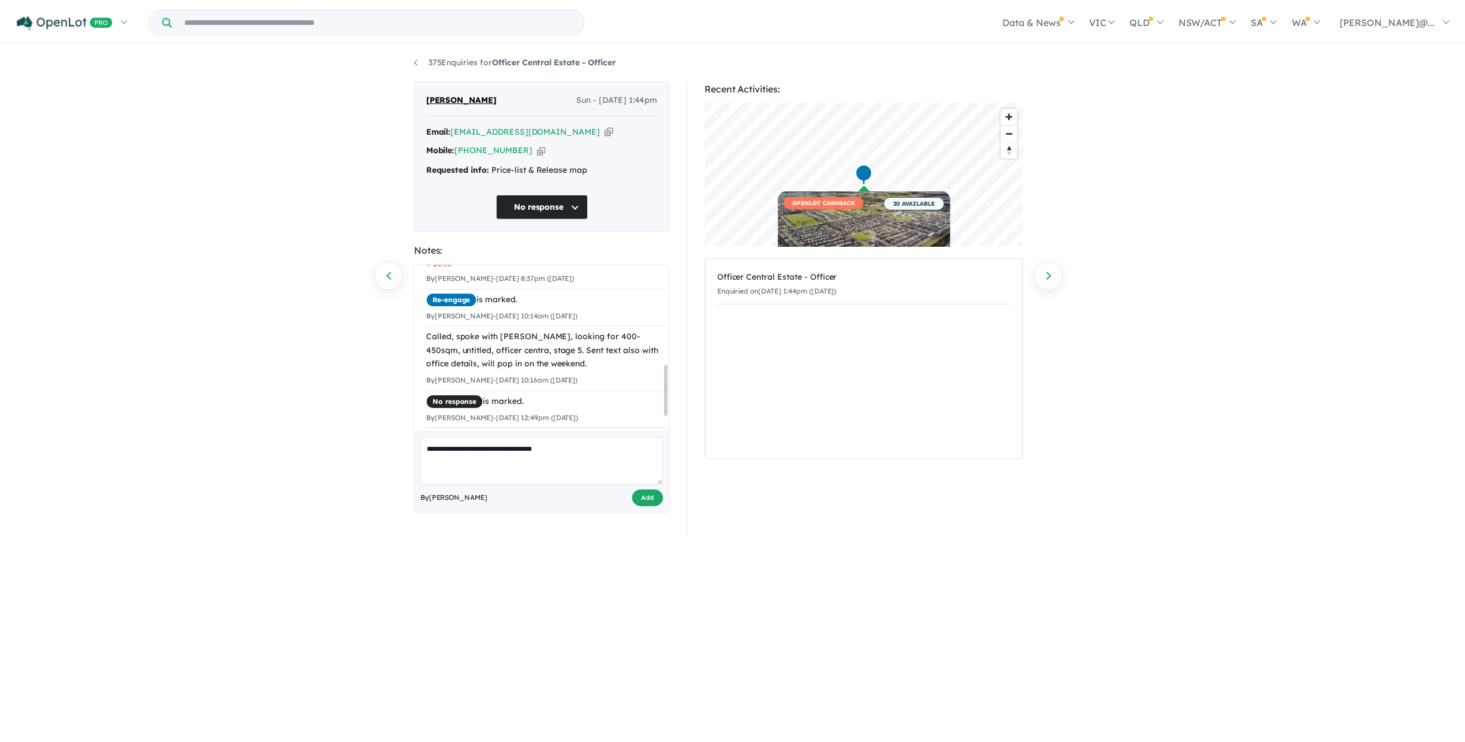
scroll to position [397, 0]
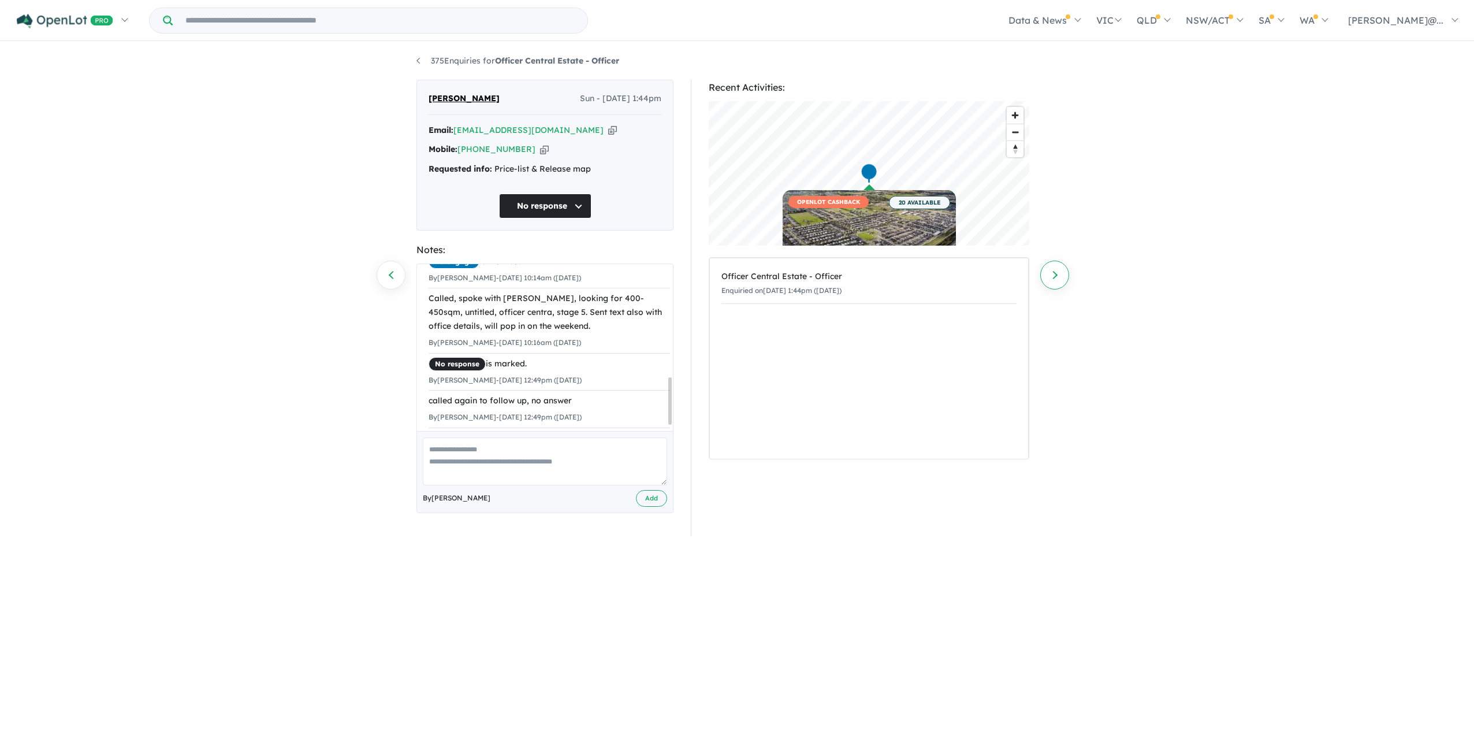
click at [1049, 270] on link "Next enquiry" at bounding box center [1054, 275] width 29 height 29
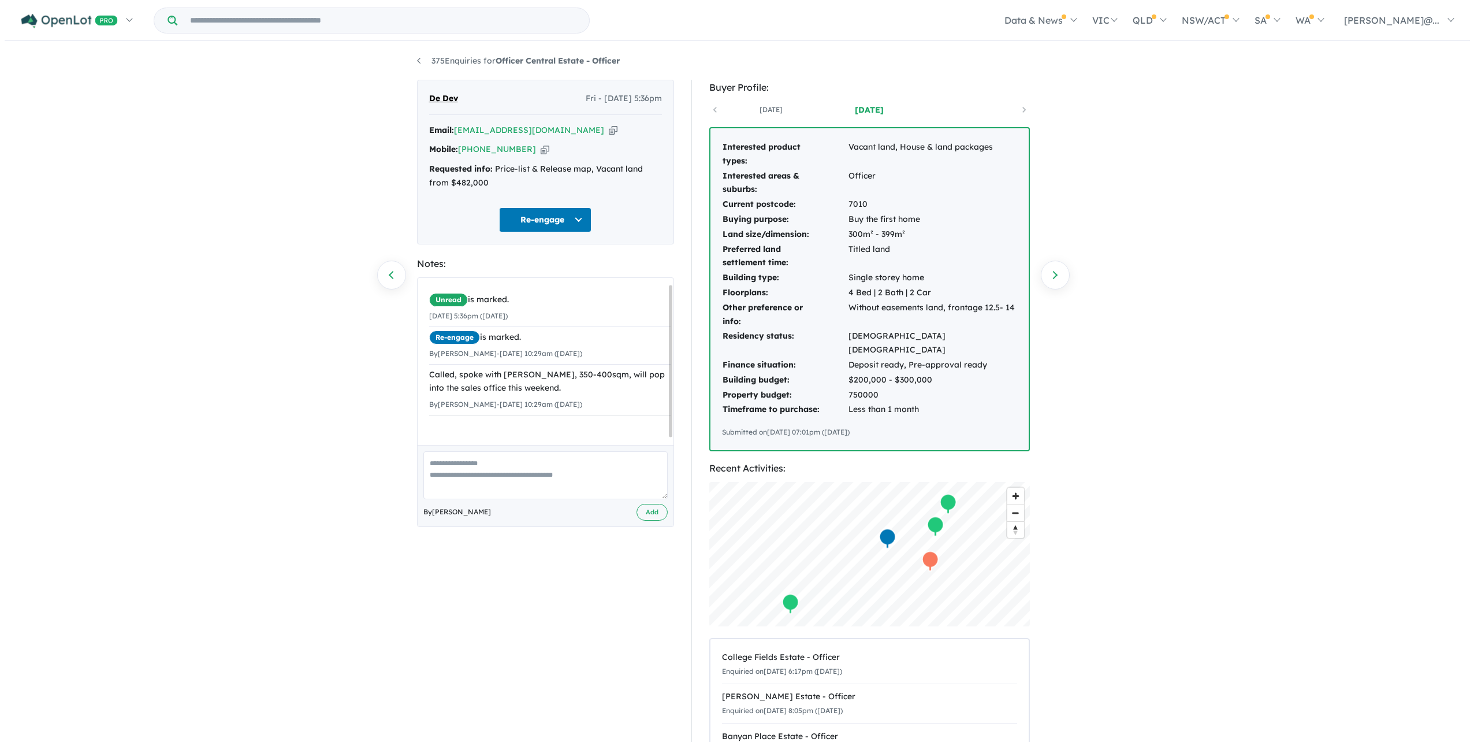
scroll to position [14, 0]
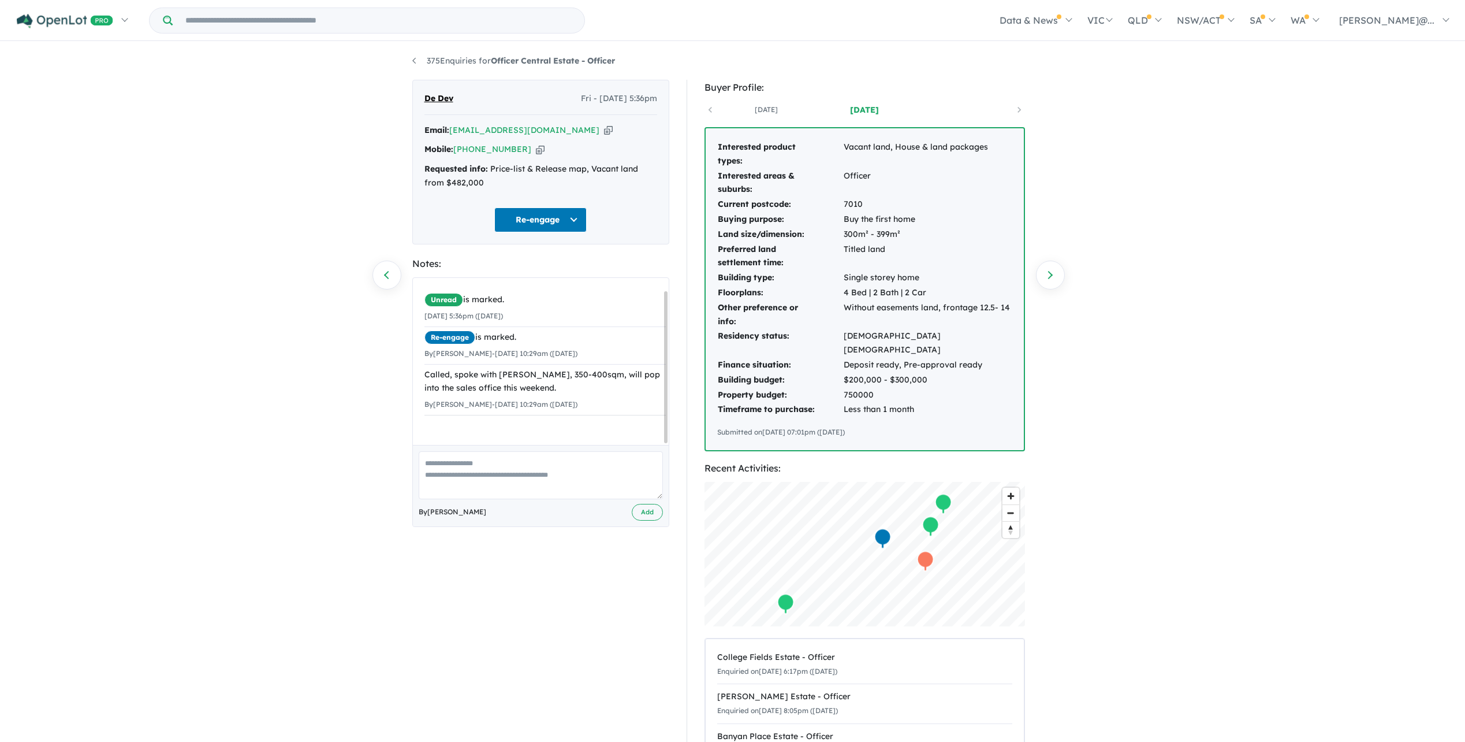
click at [604, 136] on icon "button" at bounding box center [608, 130] width 9 height 12
click at [541, 155] on icon "button" at bounding box center [540, 149] width 9 height 12
click at [416, 64] on link "375 Enquiries for Officer Central Estate - Officer" at bounding box center [513, 60] width 203 height 10
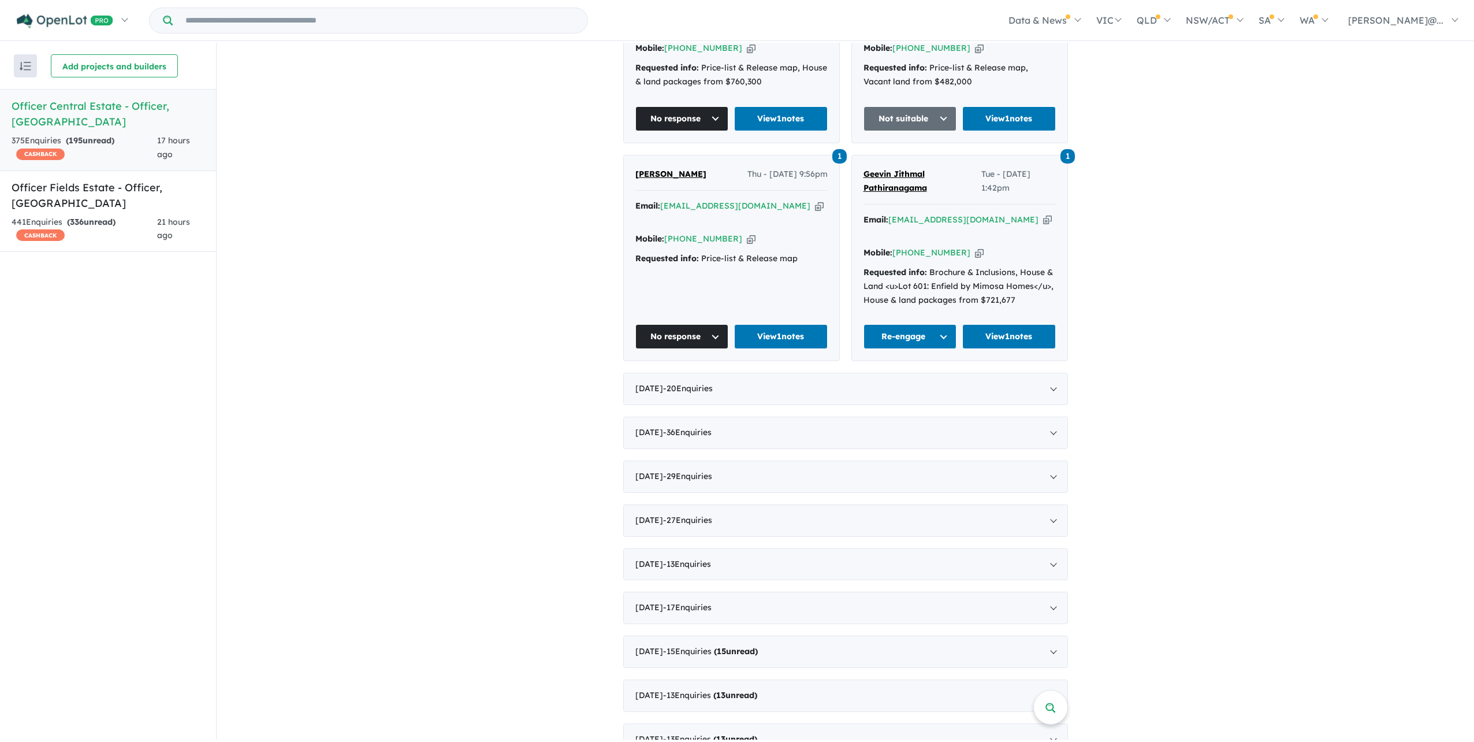
scroll to position [970, 0]
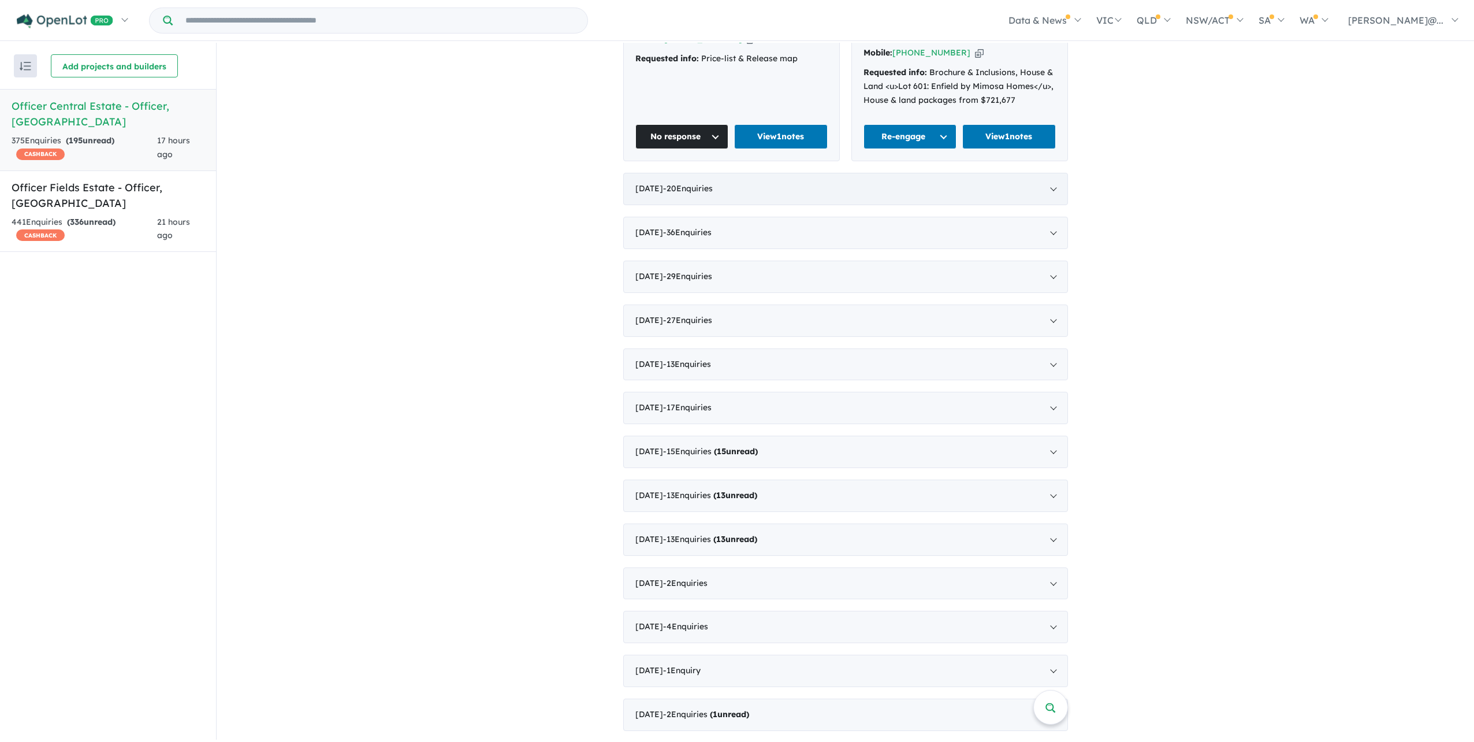
click at [713, 194] on span "- 20 Enquir ies ( 0 unread)" at bounding box center [688, 188] width 50 height 10
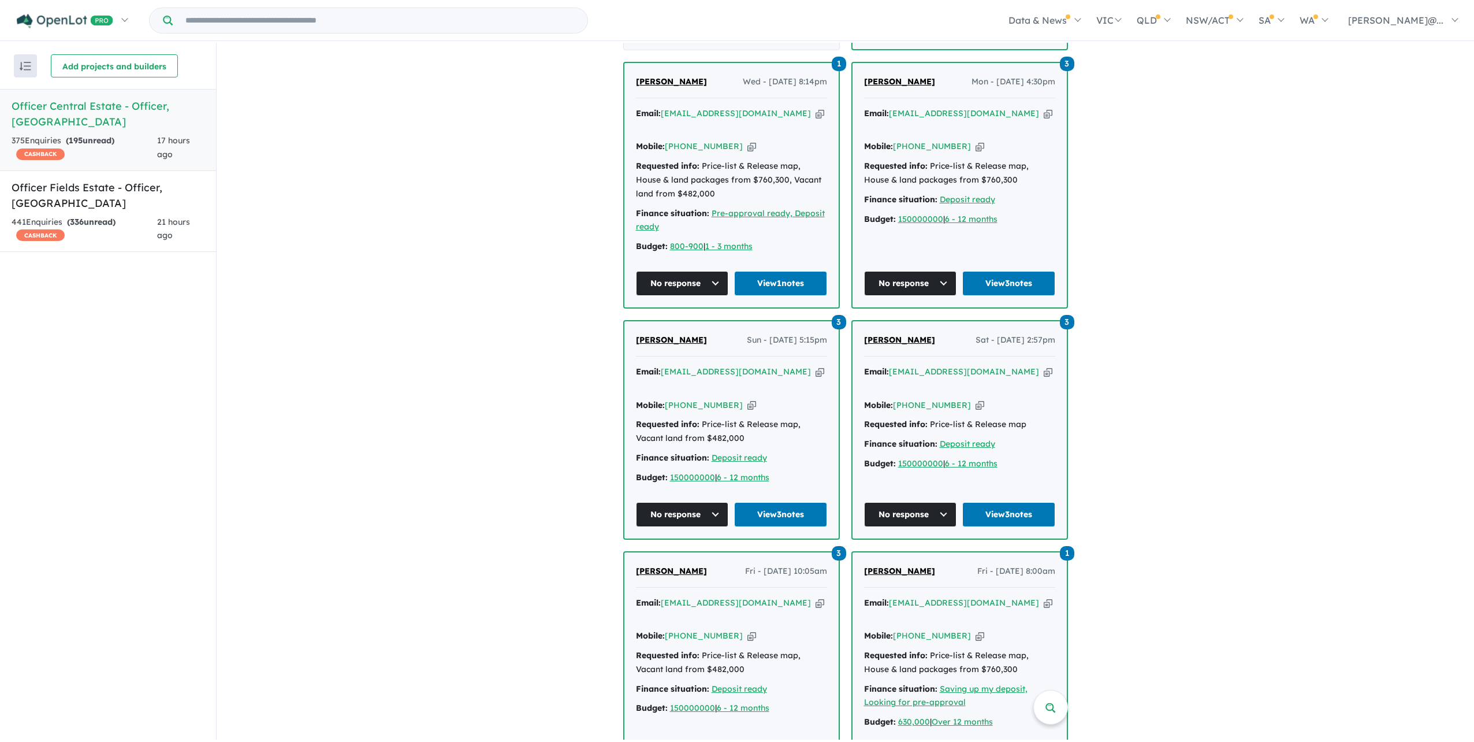
scroll to position [2101, 0]
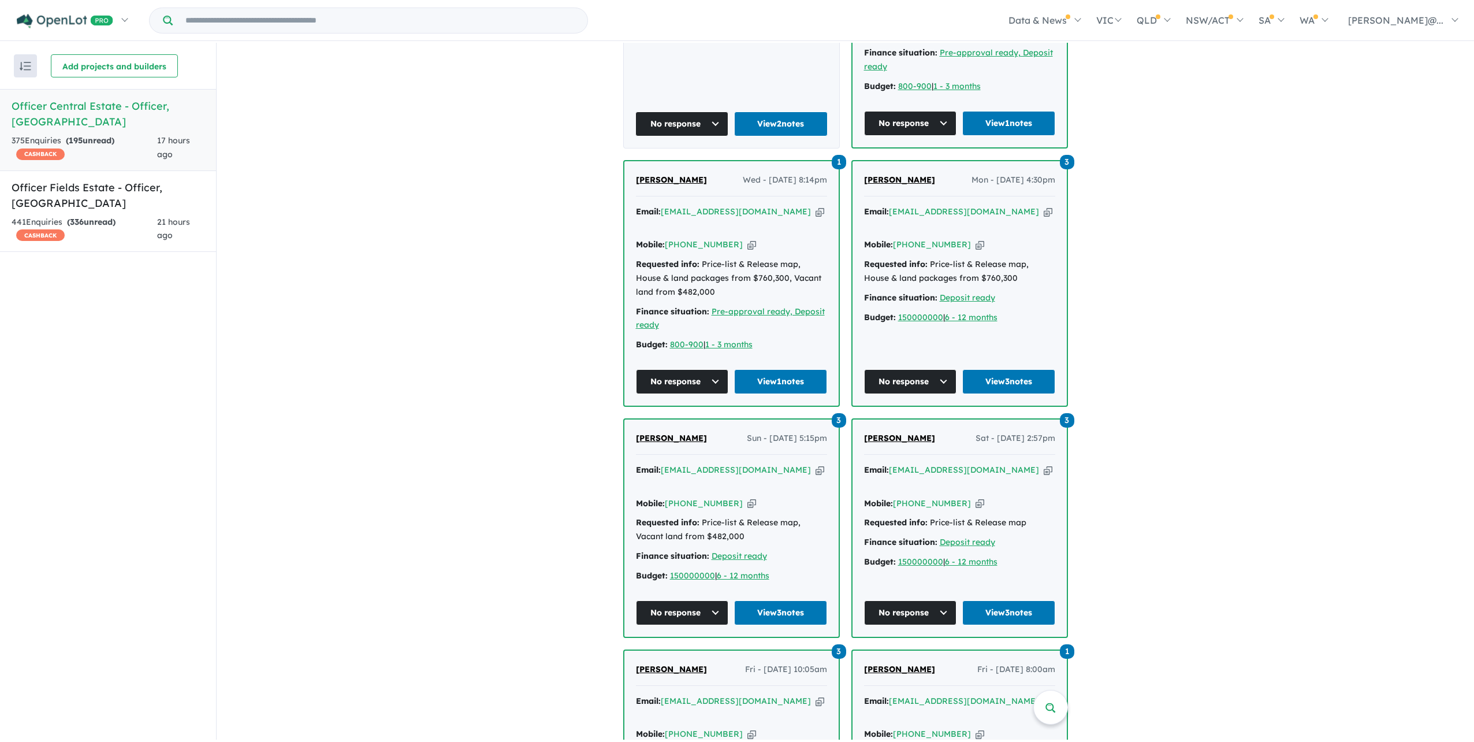
scroll to position [1928, 0]
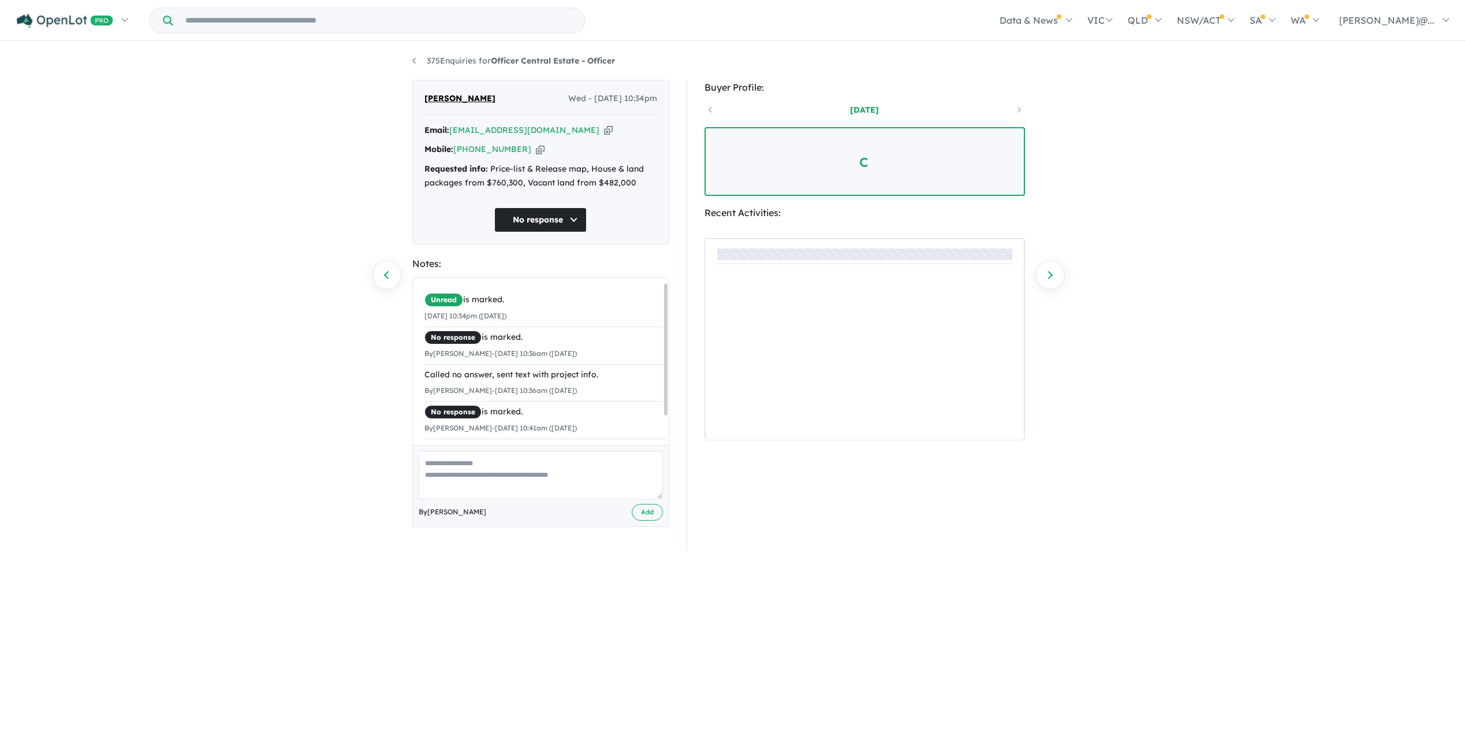
scroll to position [42, 0]
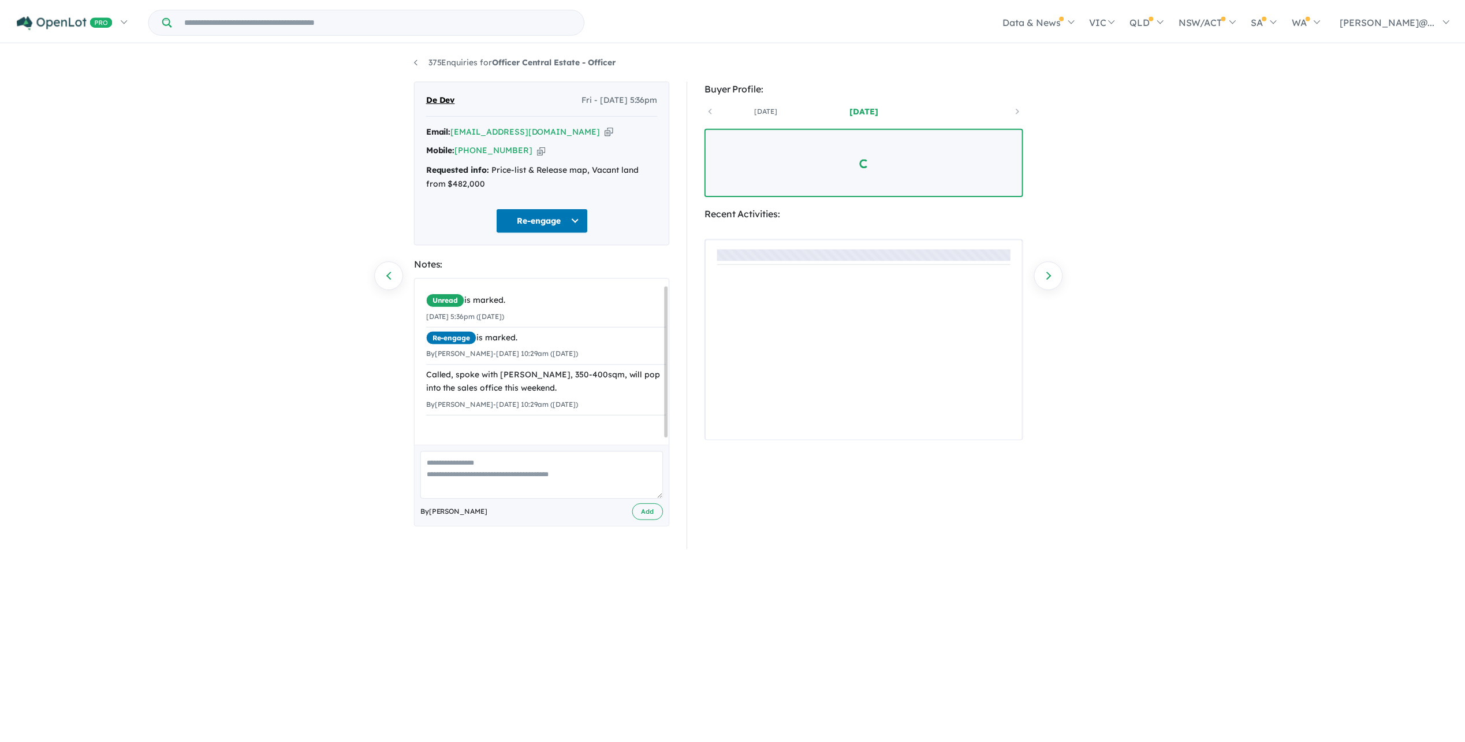
scroll to position [14, 0]
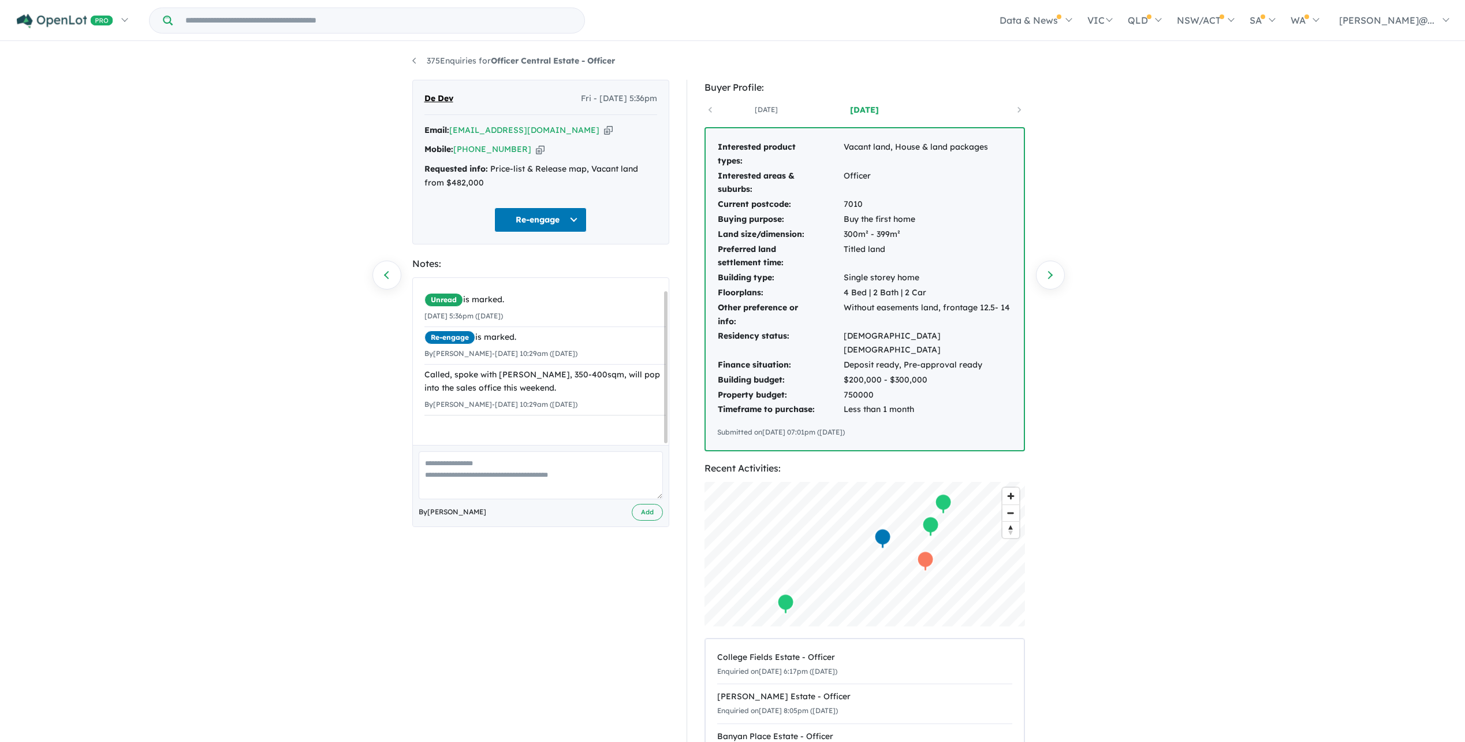
click at [511, 499] on textarea at bounding box center [541, 475] width 244 height 48
click at [587, 232] on button "Re-engage" at bounding box center [540, 219] width 92 height 25
click at [631, 232] on div "Re-engage Unread Assigned Re-engage Appointment Made an offer Holding deposit C…" at bounding box center [541, 219] width 233 height 25
click at [570, 229] on button "Re-engage" at bounding box center [540, 219] width 92 height 25
click at [519, 580] on button "No response" at bounding box center [545, 572] width 101 height 26
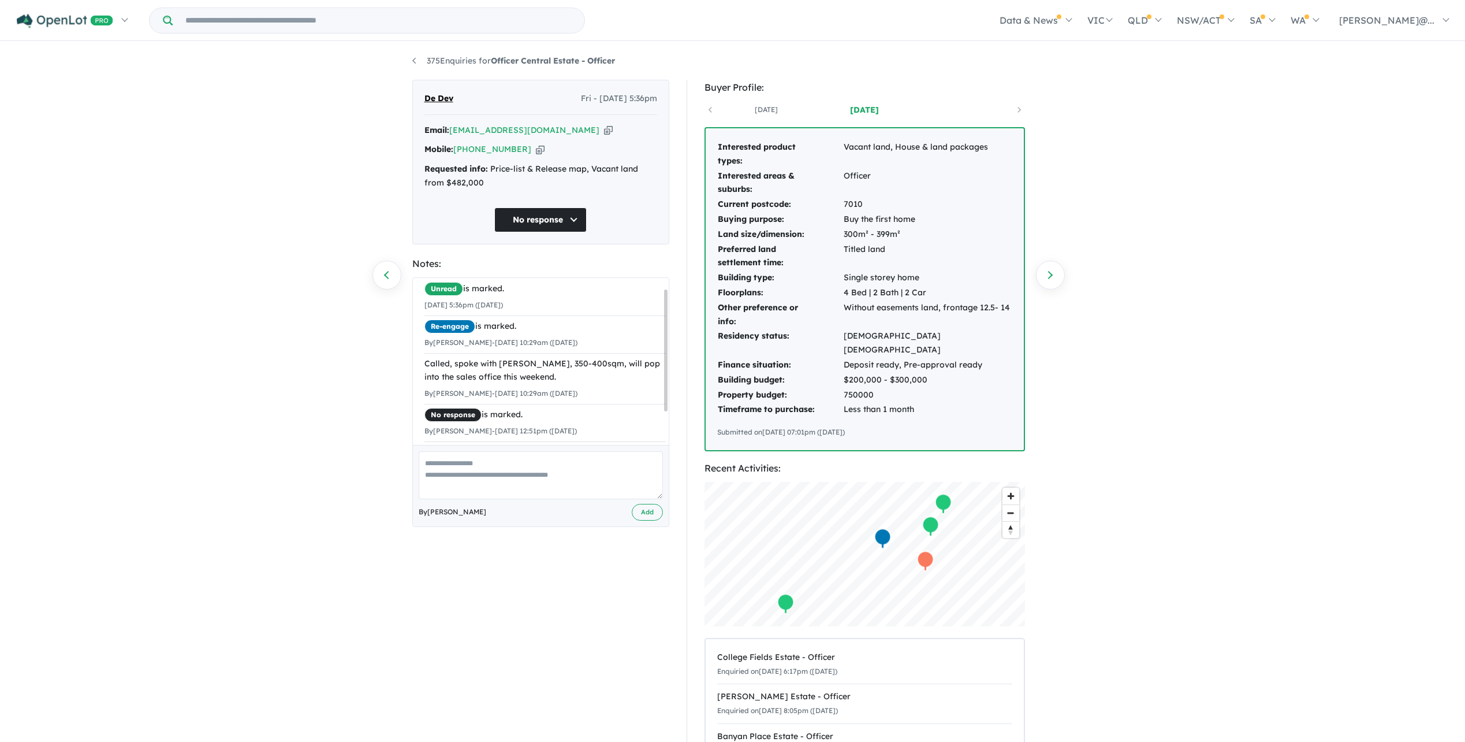
click at [557, 499] on textarea at bounding box center [541, 475] width 244 height 48
click at [550, 232] on button "No response" at bounding box center [540, 219] width 92 height 25
click at [380, 373] on div "375 Enquiries for Officer Central Estate - Officer Previous enquiry Next enquir…" at bounding box center [732, 391] width 1465 height 697
click at [566, 232] on button "No response" at bounding box center [540, 219] width 92 height 25
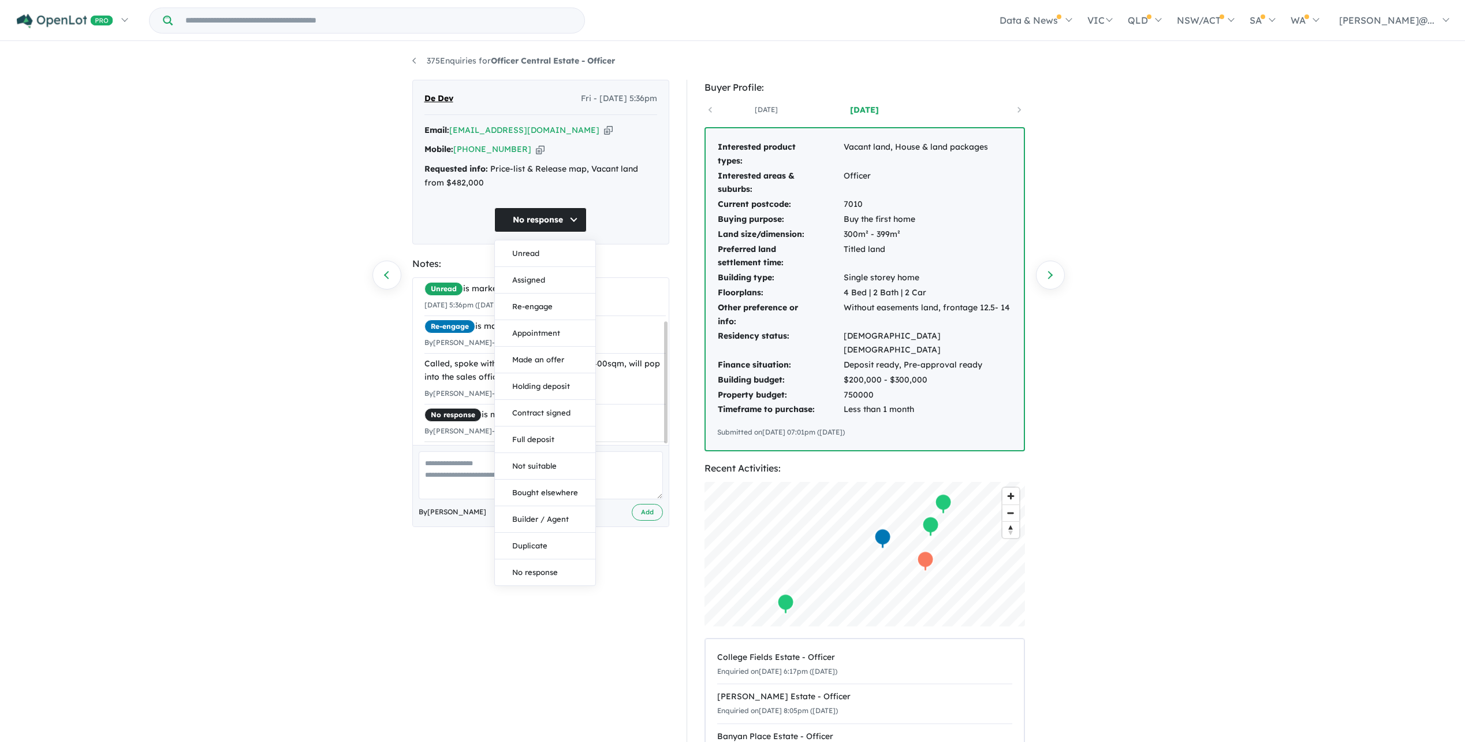
click at [662, 244] on div "De Dev Fri - 08/08/2025, 5:36pm Email: devinda1388@gmail.com Copied! Mobile: +6…" at bounding box center [540, 162] width 257 height 165
click at [560, 232] on button "No response" at bounding box center [540, 219] width 92 height 25
click at [668, 271] on div "Notes:" at bounding box center [540, 264] width 257 height 16
click at [584, 232] on button "No response" at bounding box center [540, 219] width 92 height 25
click at [553, 479] on button "Not suitable" at bounding box center [545, 466] width 101 height 27
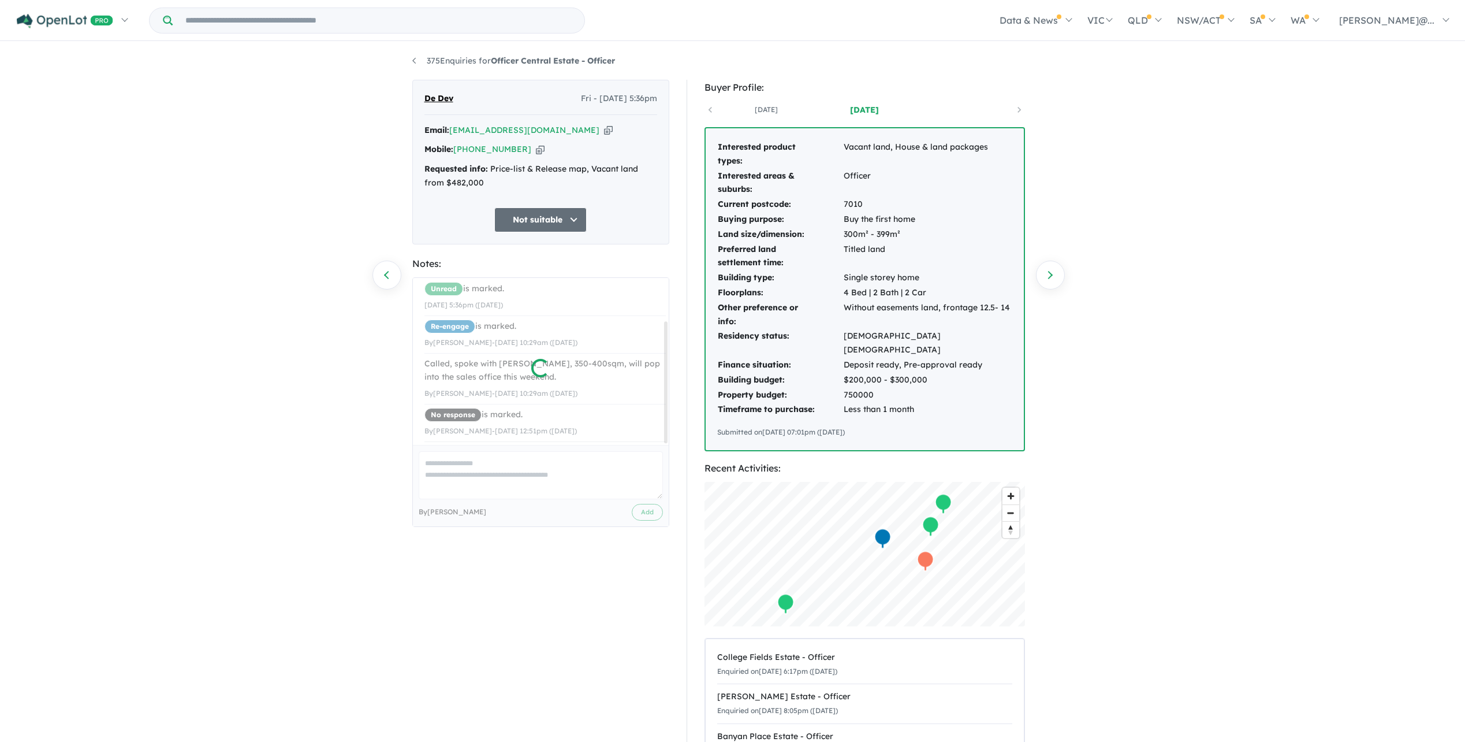
drag, startPoint x: 538, startPoint y: 218, endPoint x: 540, endPoint y: 228, distance: 10.5
click at [539, 220] on div "De Dev Fri - 08/08/2025, 5:36pm Email: devinda1388@gmail.com Copied! Mobile: +6…" at bounding box center [540, 162] width 257 height 165
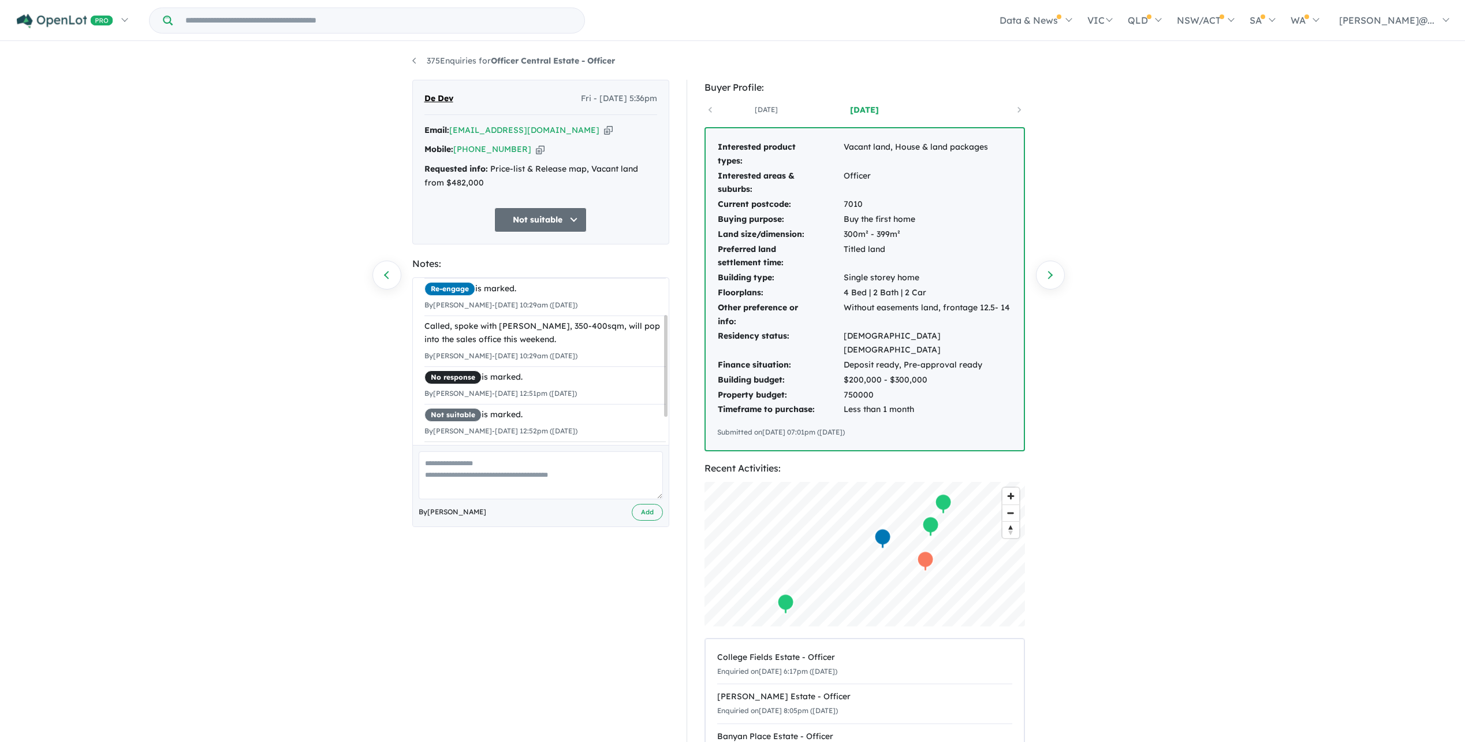
scroll to position [59, 0]
click at [541, 229] on button "Not suitable" at bounding box center [540, 219] width 92 height 25
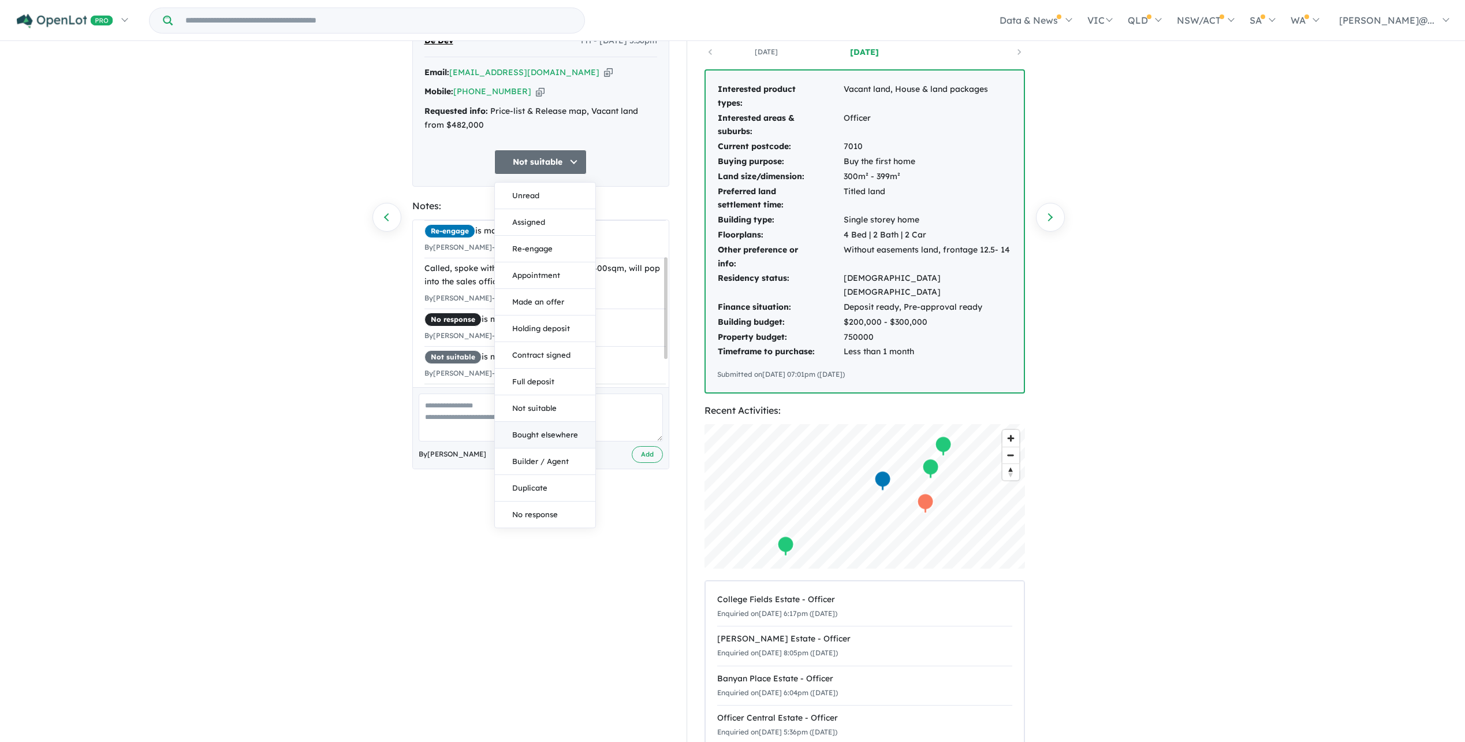
click at [558, 448] on button "Bought elsewhere" at bounding box center [545, 435] width 101 height 27
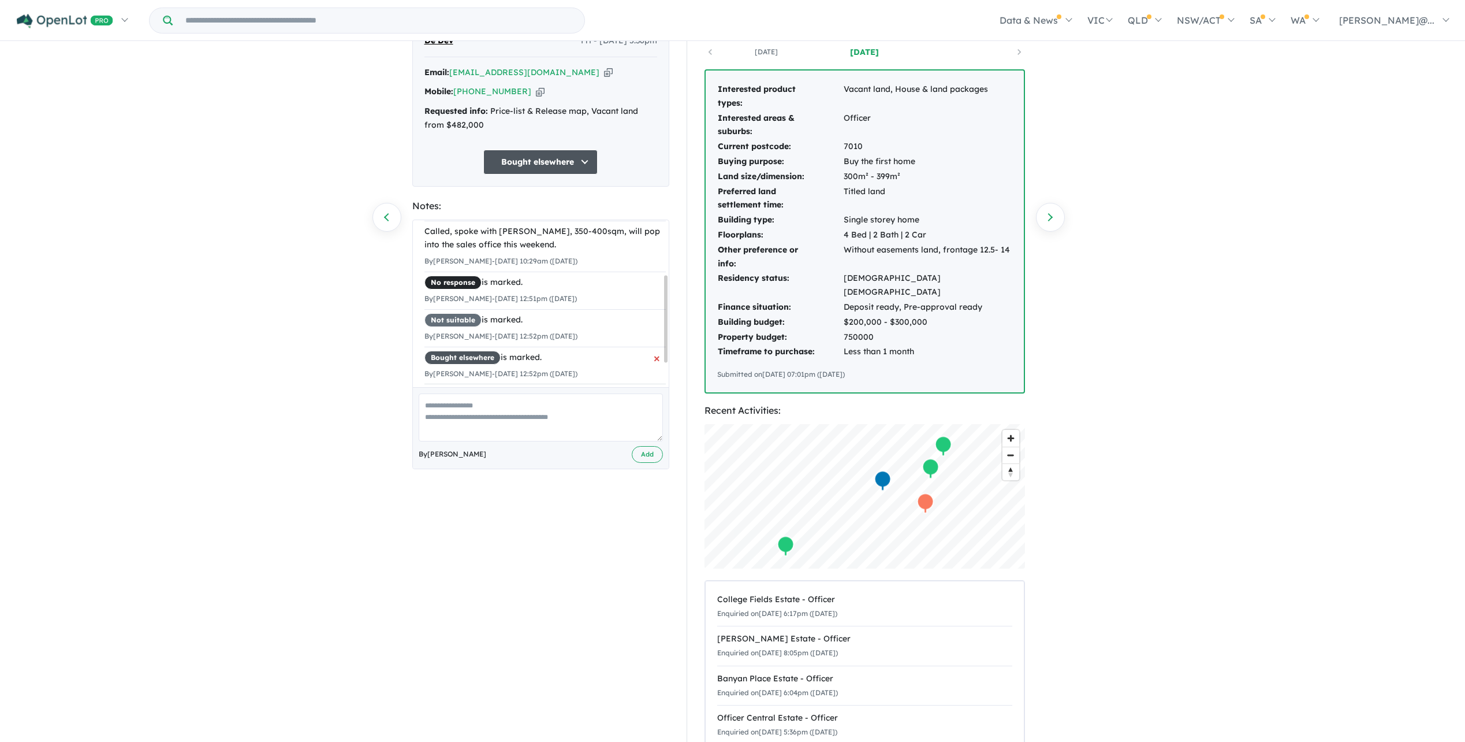
scroll to position [149, 0]
click at [654, 311] on span "×" at bounding box center [657, 320] width 6 height 21
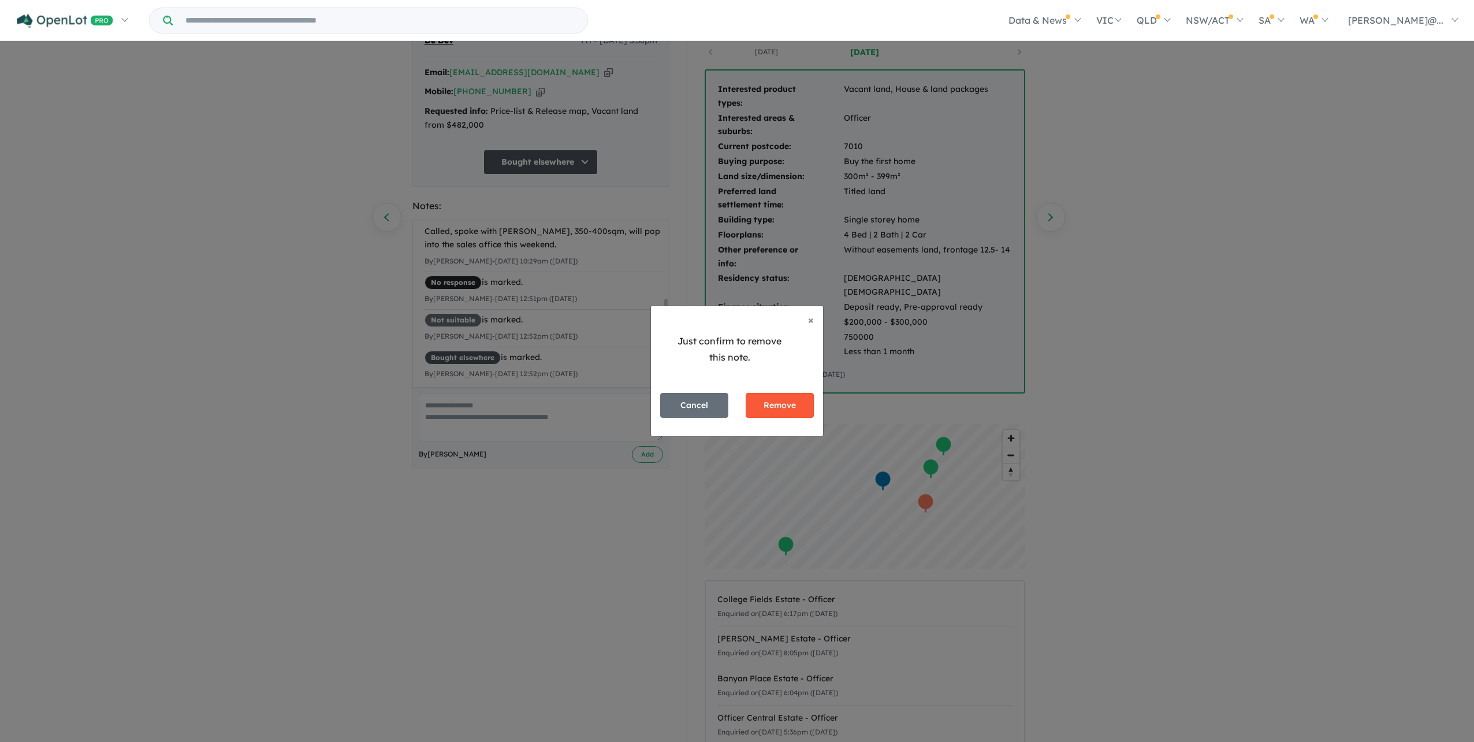
click at [754, 405] on button "Remove" at bounding box center [780, 405] width 68 height 25
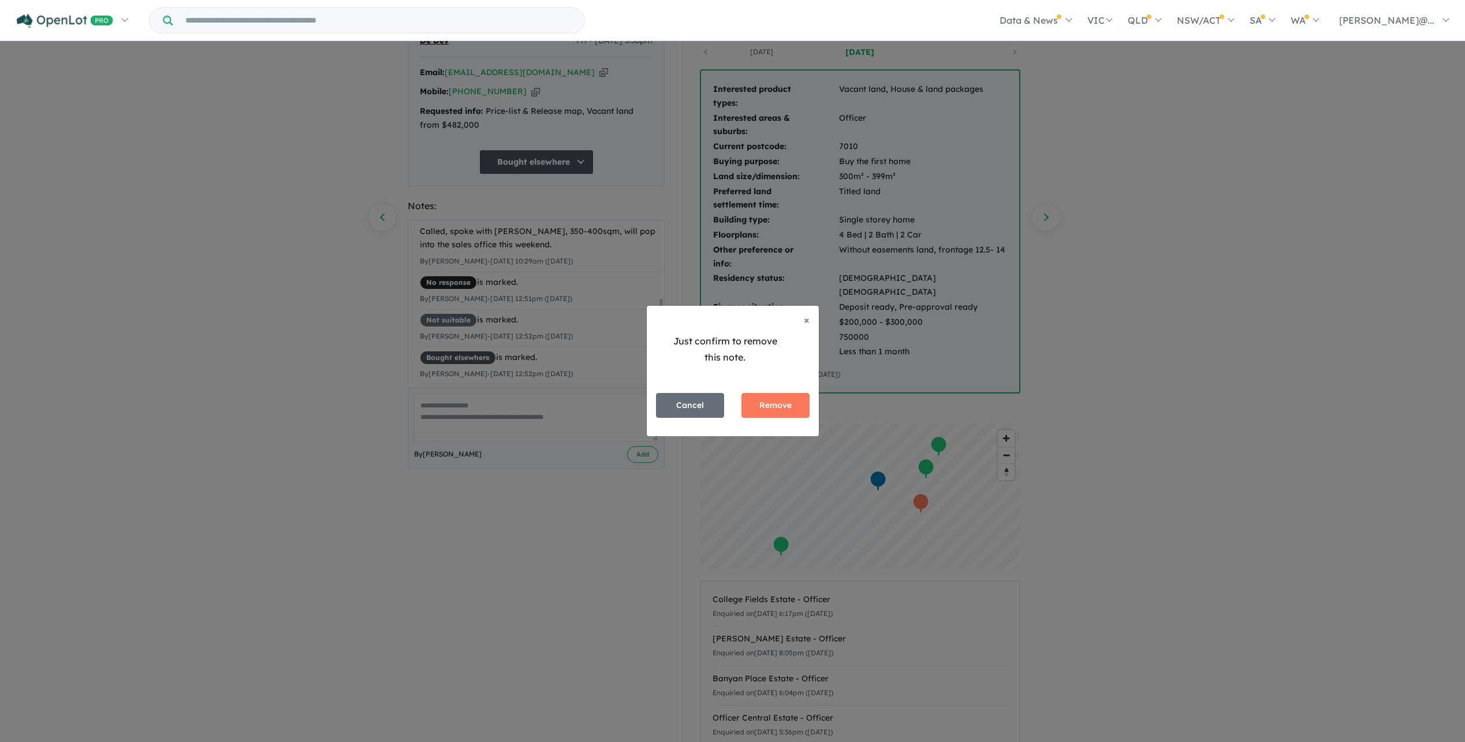
scroll to position [104, 0]
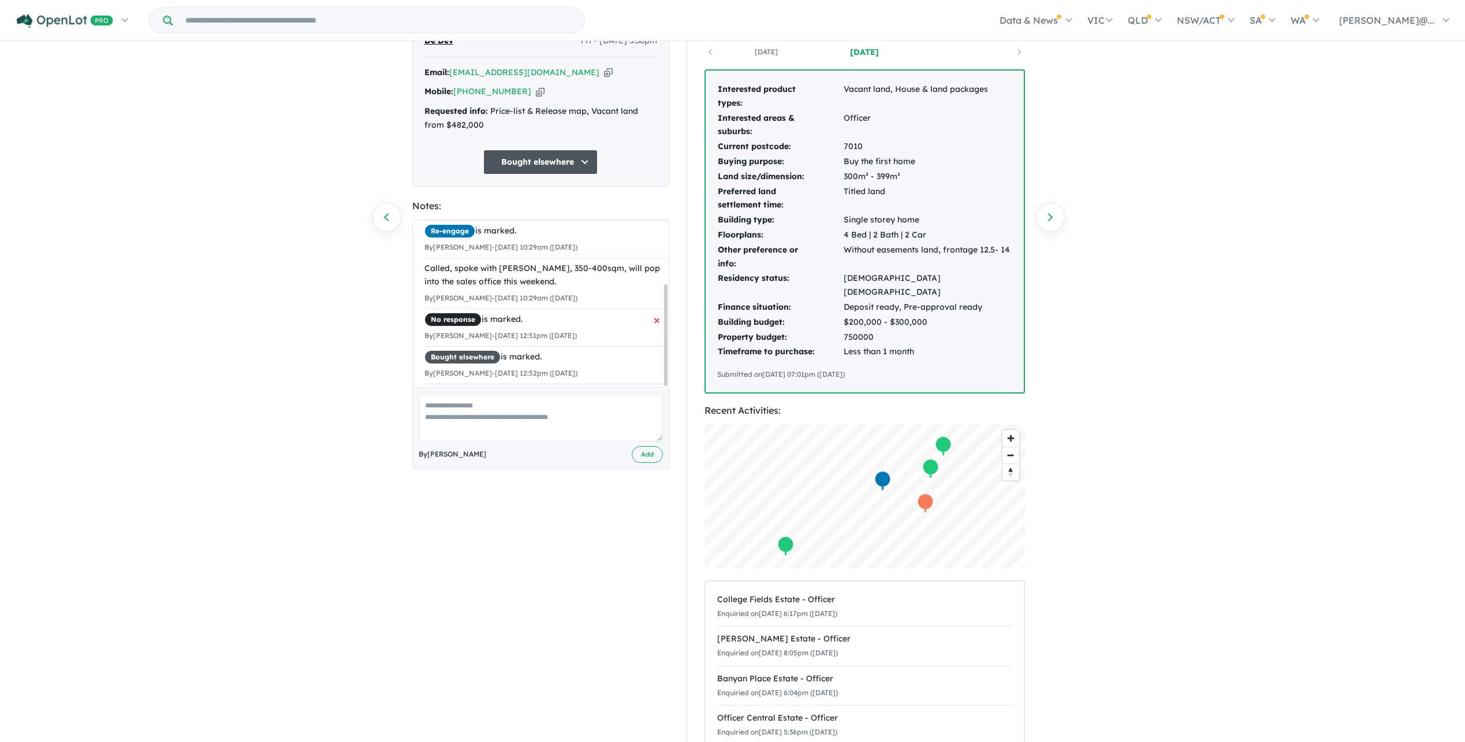
click at [654, 313] on span "×" at bounding box center [657, 319] width 6 height 21
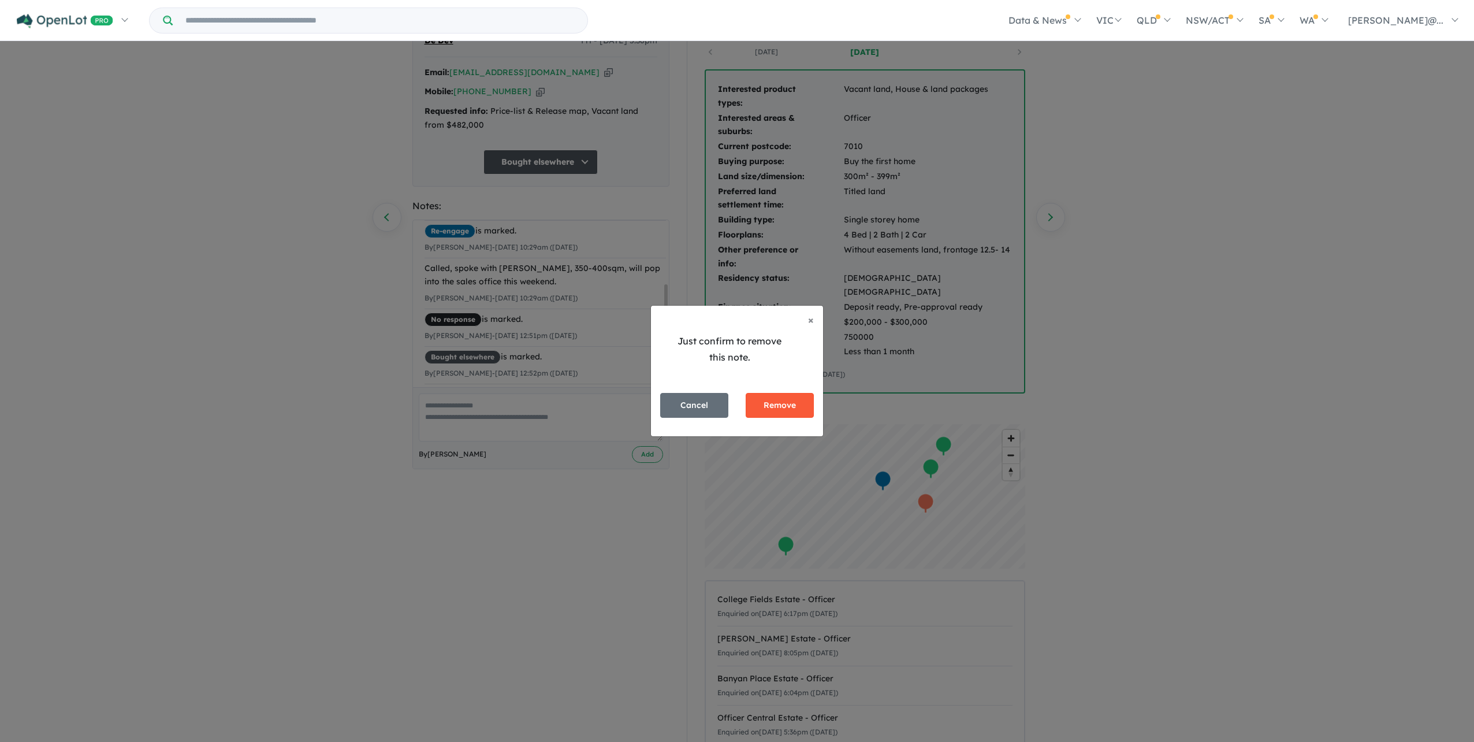
click at [784, 412] on button "Remove" at bounding box center [780, 405] width 68 height 25
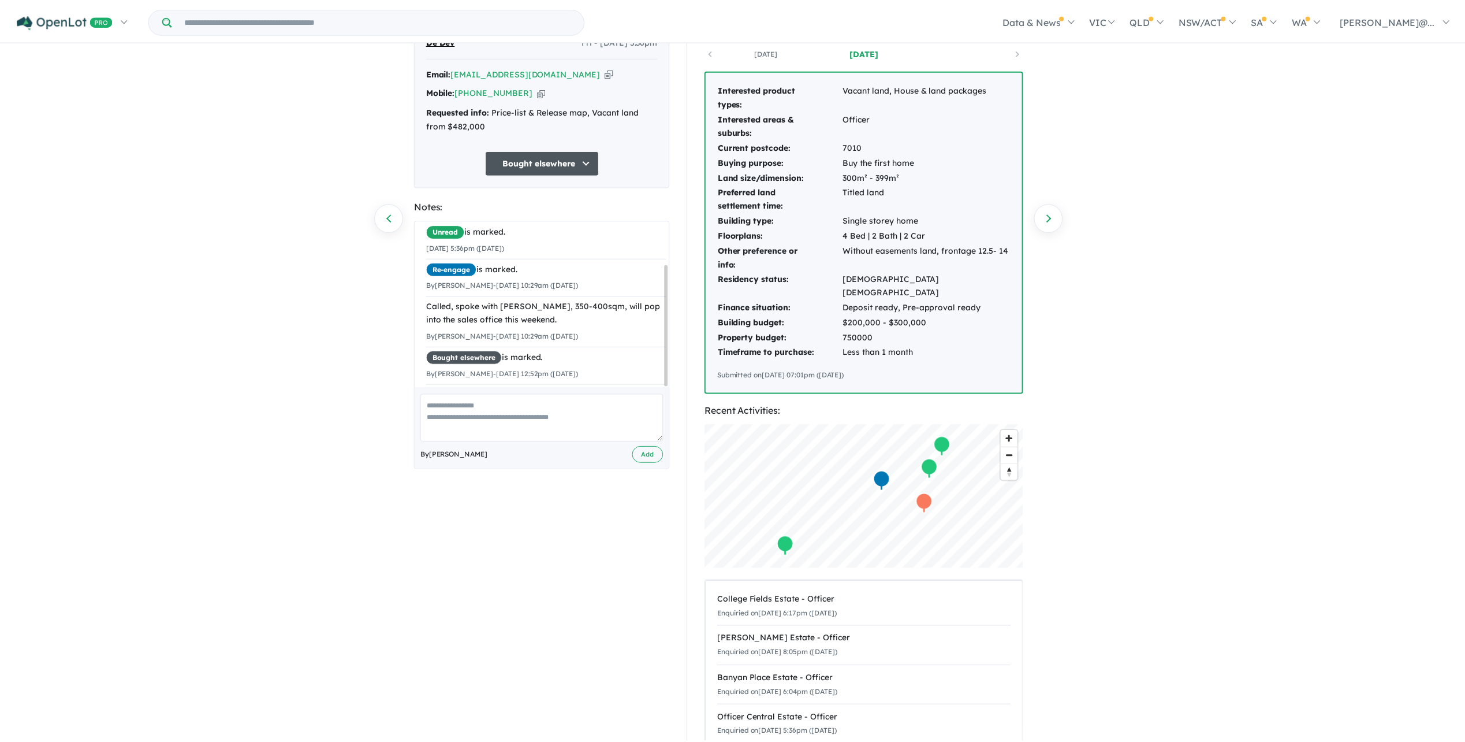
scroll to position [59, 0]
click at [561, 441] on textarea at bounding box center [541, 417] width 244 height 48
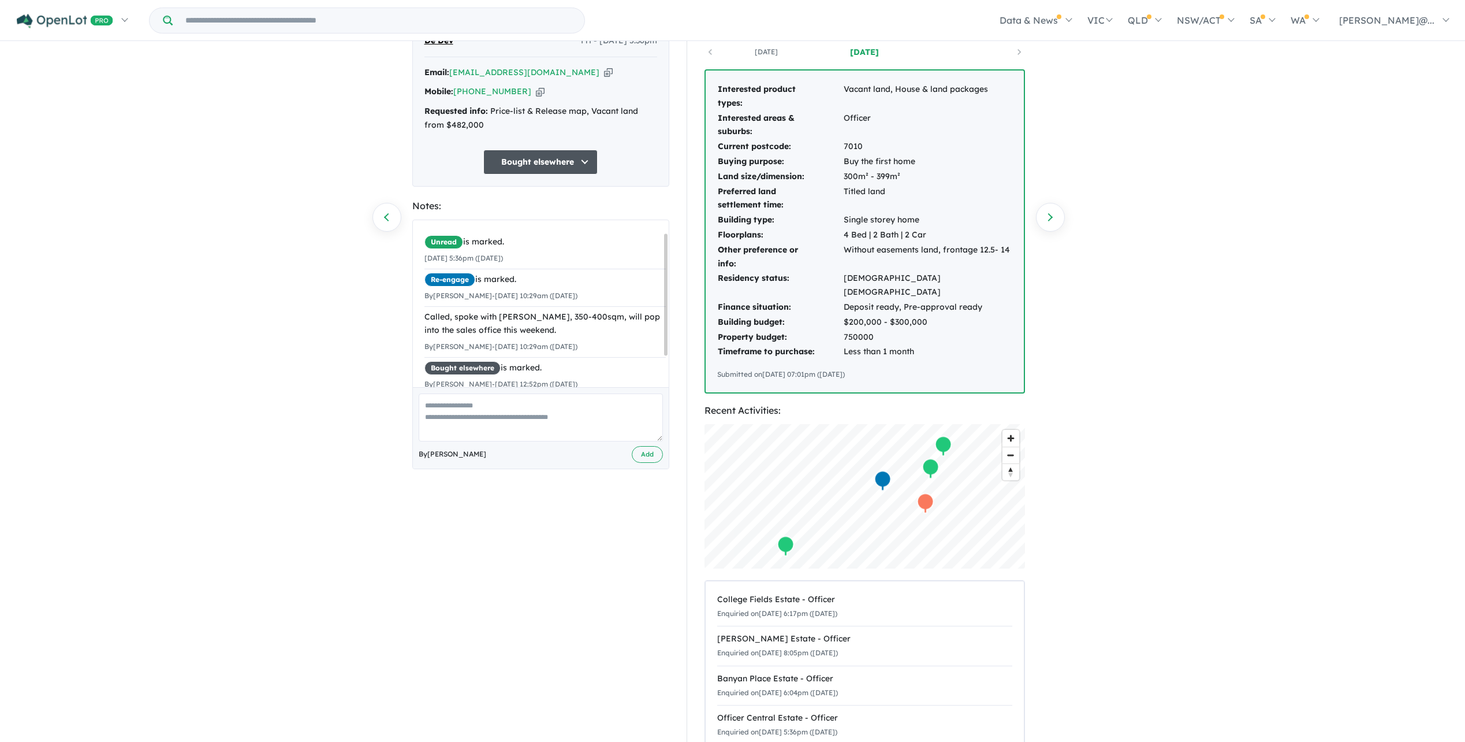
scroll to position [59, 0]
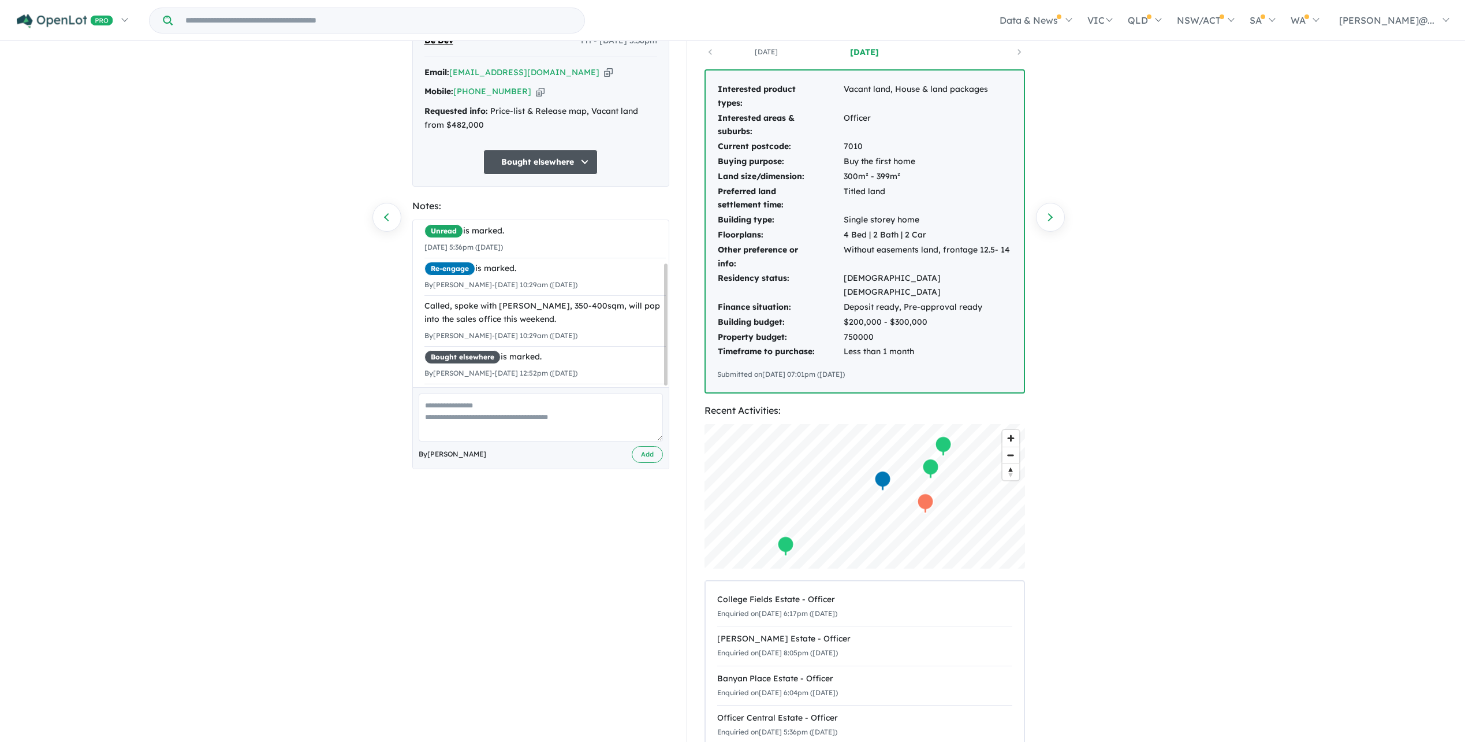
click at [529, 441] on textarea at bounding box center [541, 417] width 244 height 48
type textarea "**********"
click at [637, 463] on button "Add" at bounding box center [647, 454] width 31 height 17
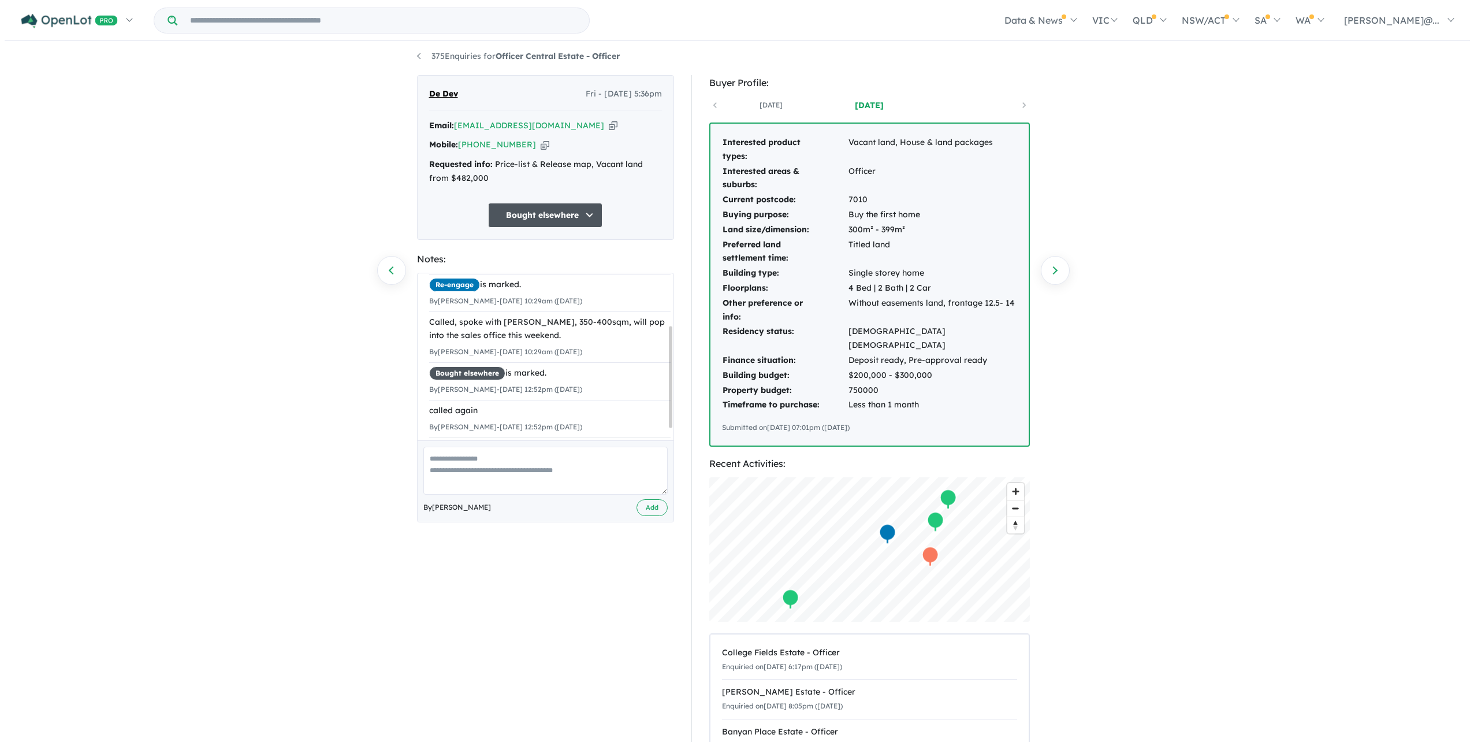
scroll to position [0, 0]
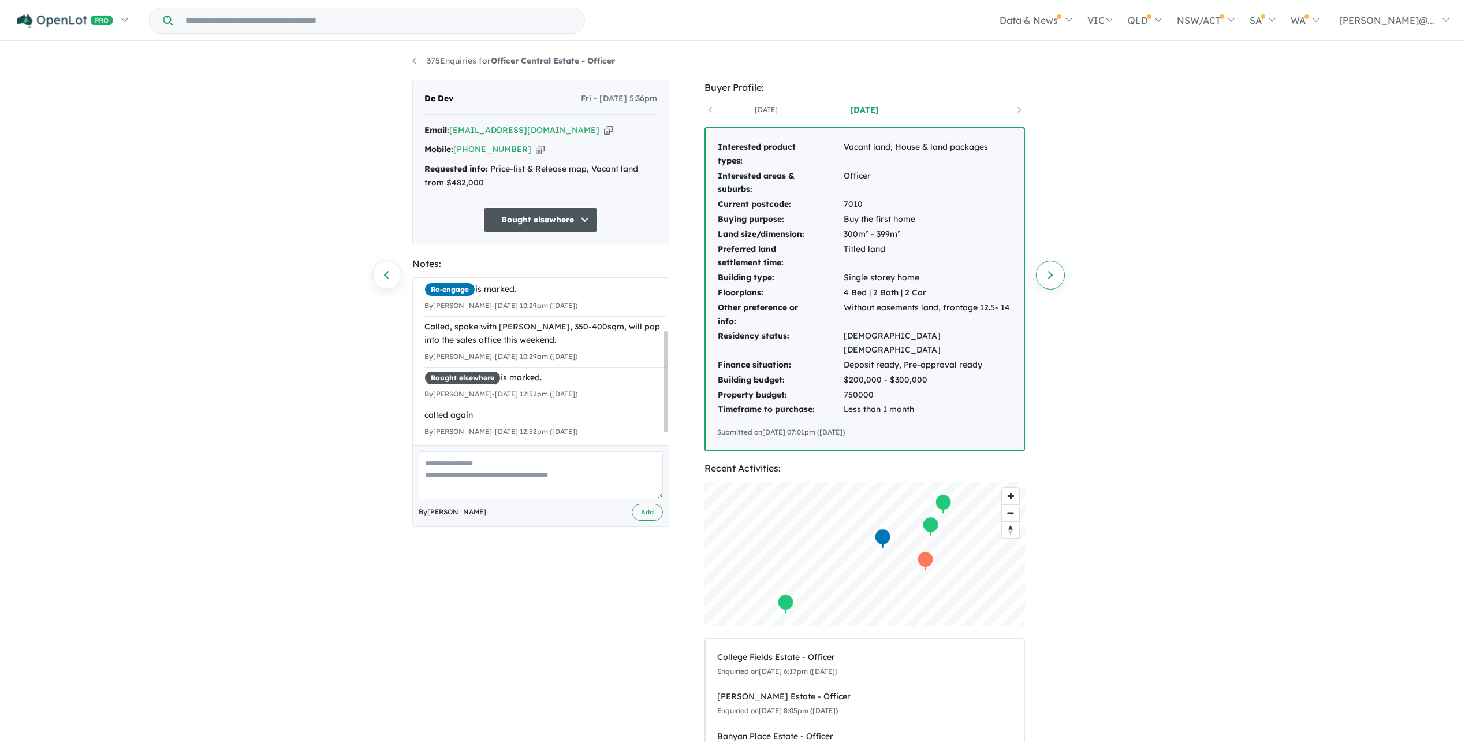
click at [1062, 280] on link "Next enquiry" at bounding box center [1050, 275] width 29 height 29
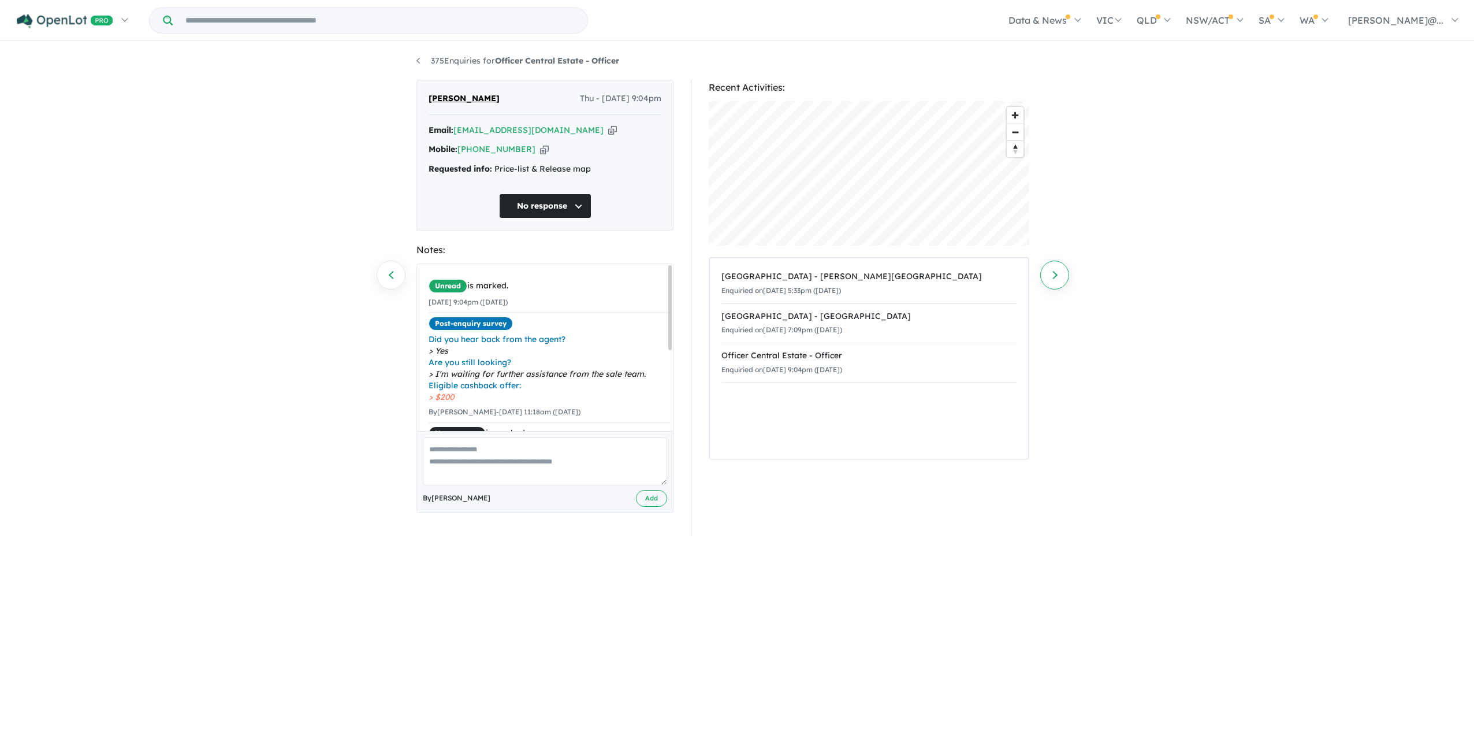
click at [1061, 270] on link "Next enquiry" at bounding box center [1054, 275] width 29 height 29
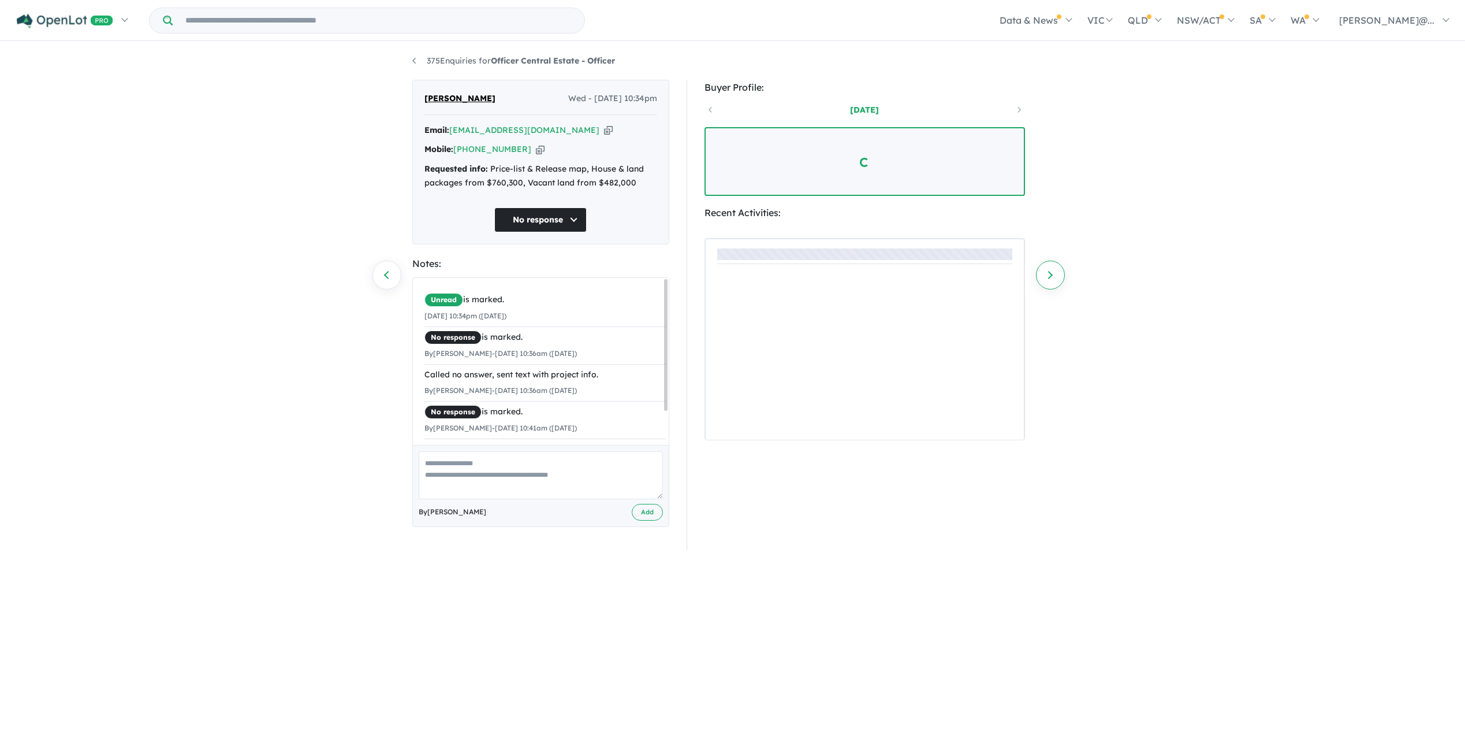
click at [1052, 278] on link "Next enquiry" at bounding box center [1050, 275] width 29 height 29
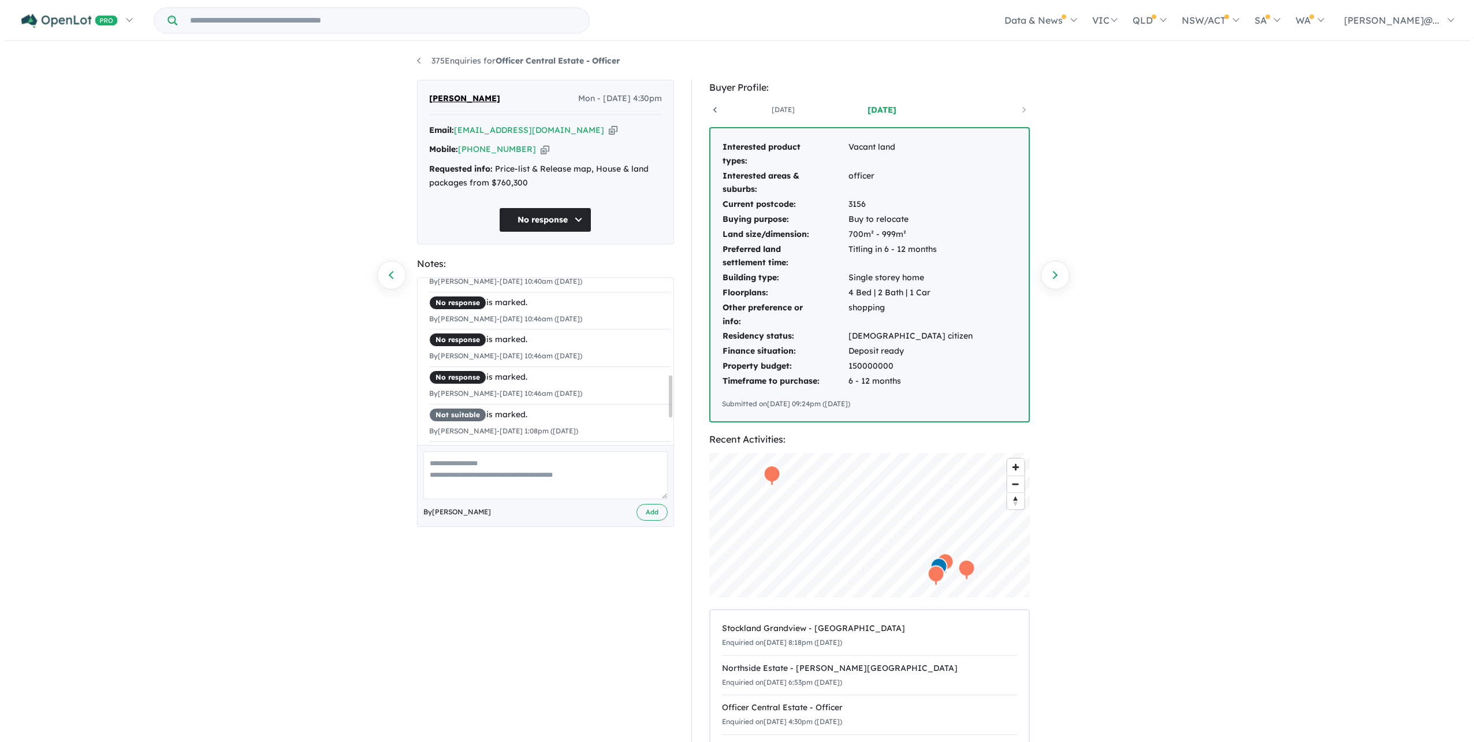
scroll to position [374, 0]
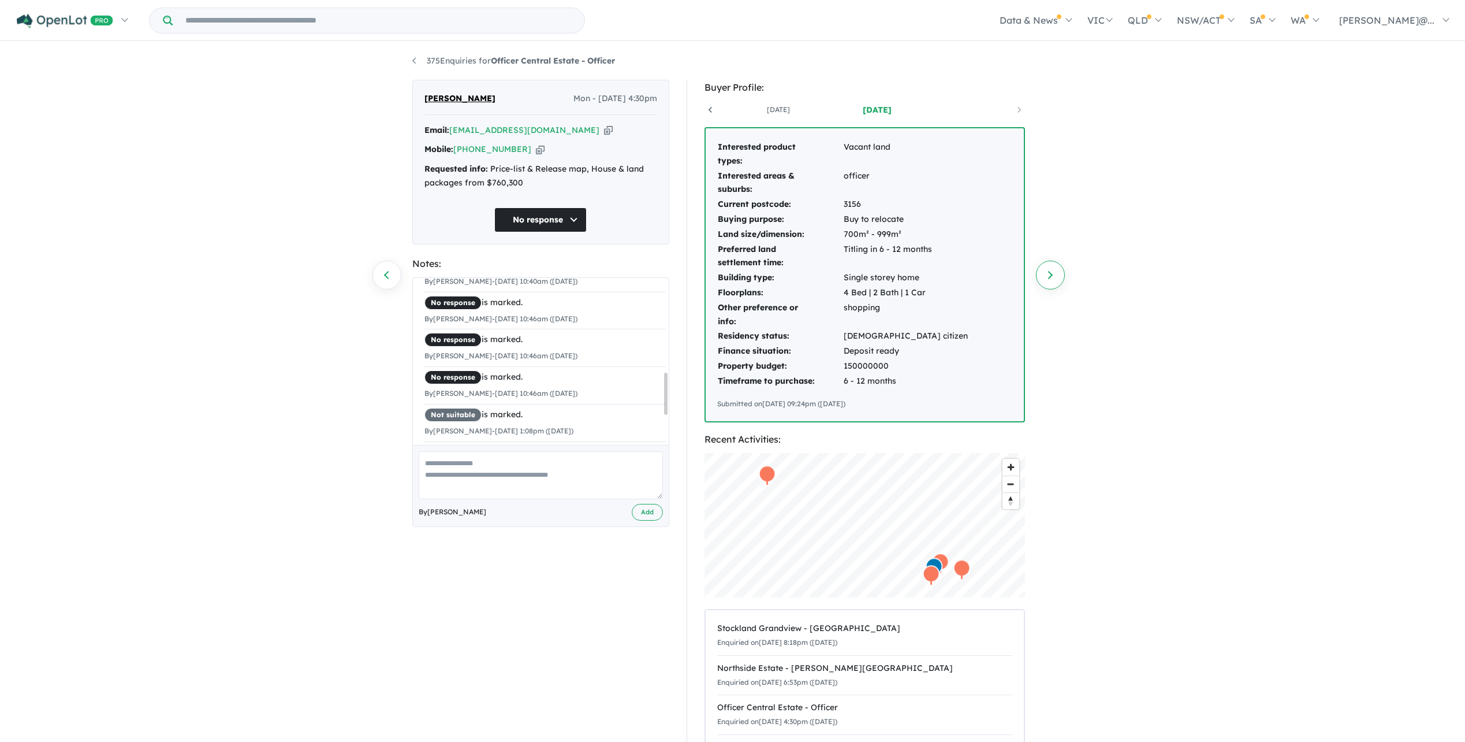
click at [1057, 278] on link "Next enquiry" at bounding box center [1050, 275] width 29 height 29
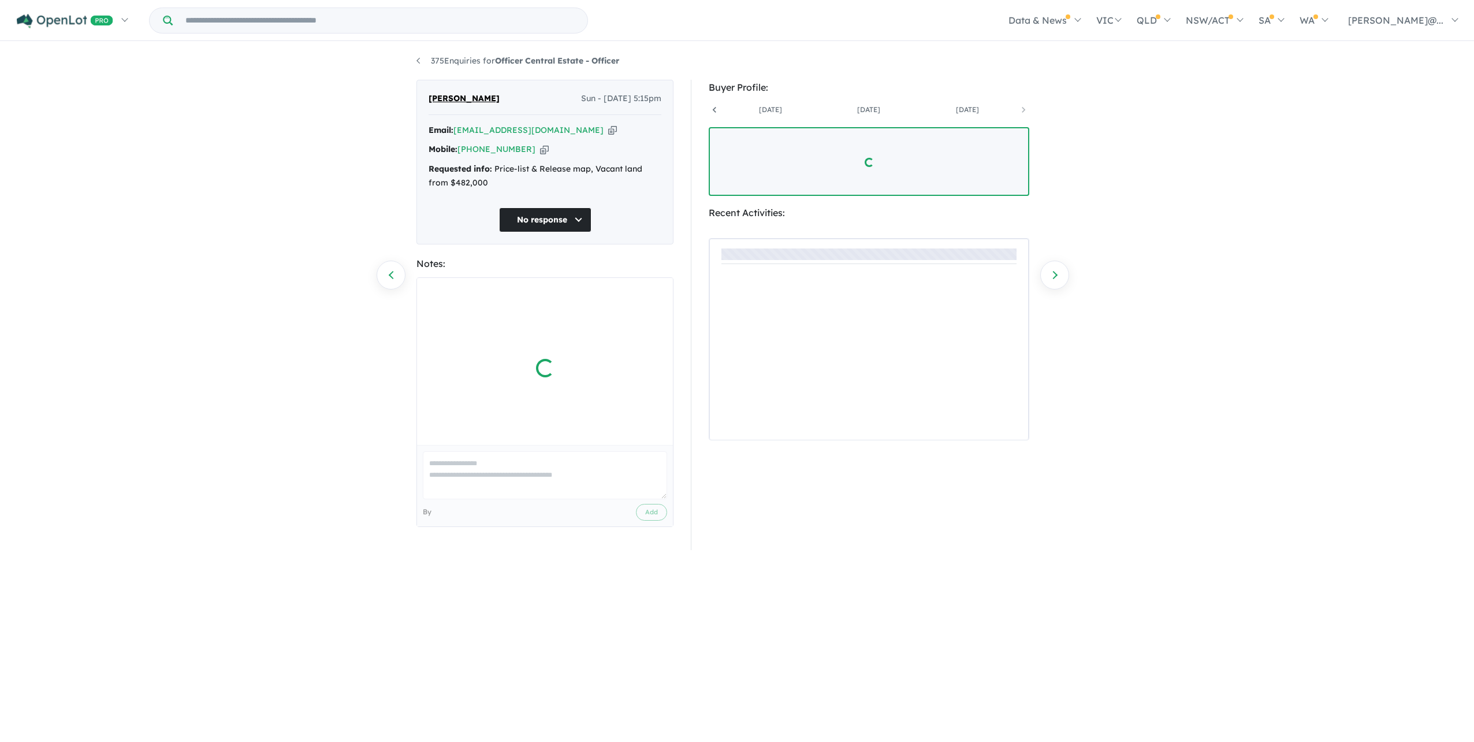
scroll to position [0, 479]
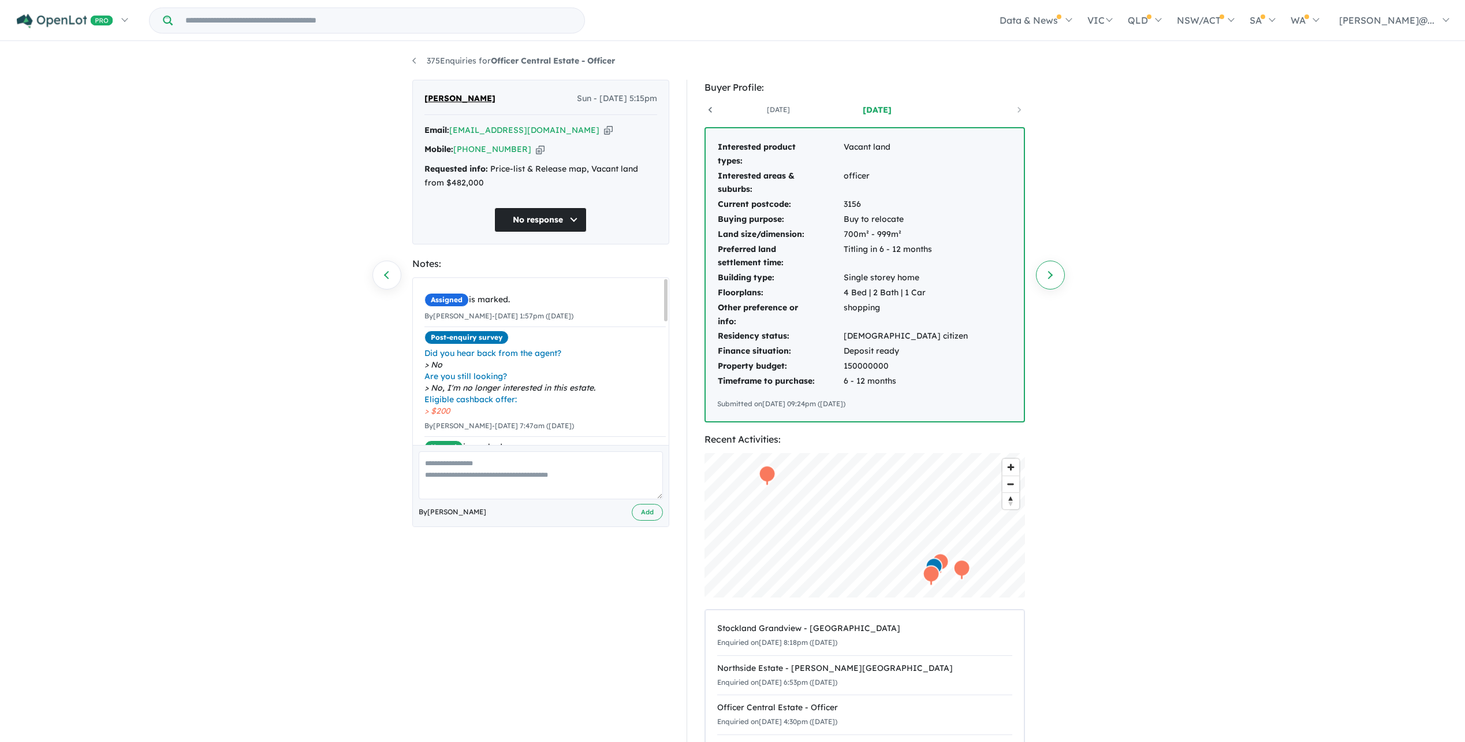
click at [1056, 280] on link "Next enquiry" at bounding box center [1050, 275] width 29 height 29
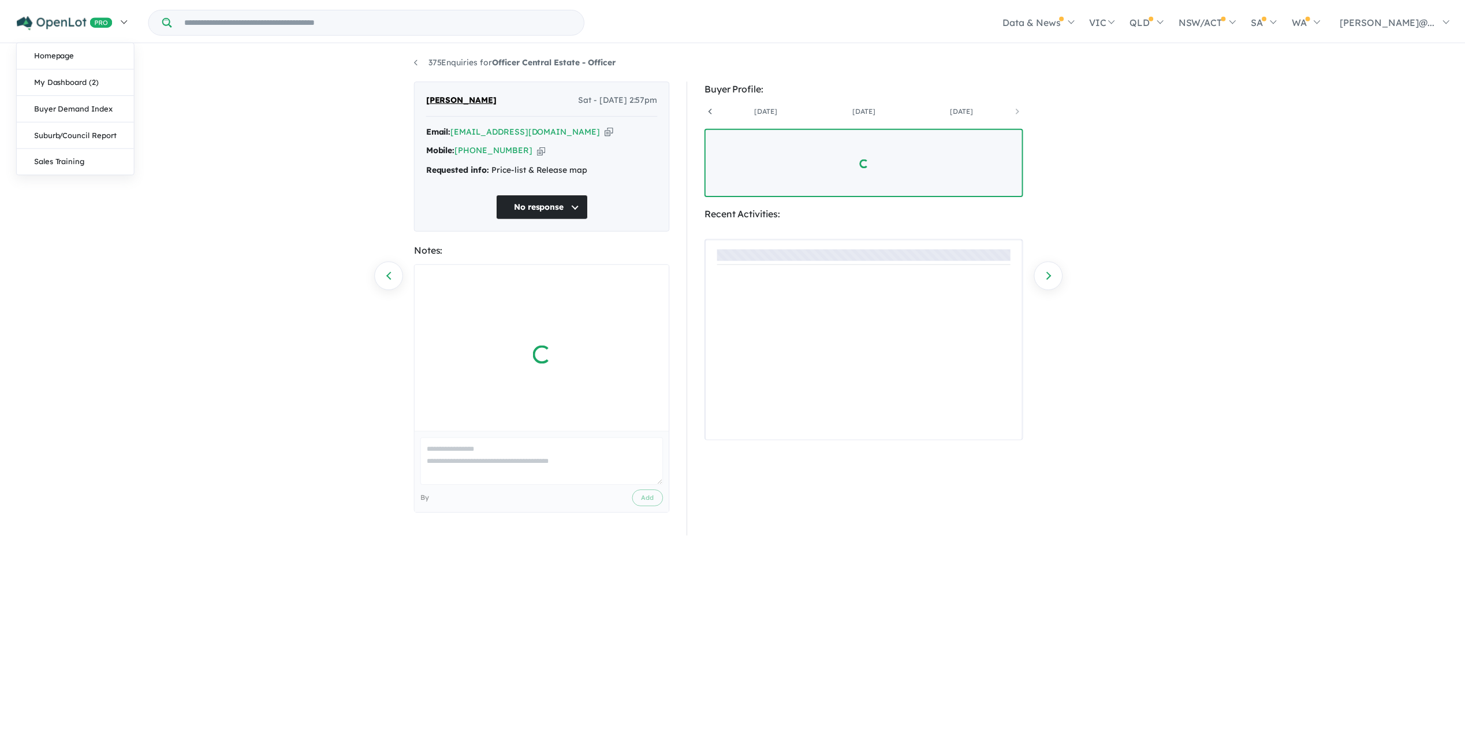
scroll to position [0, 479]
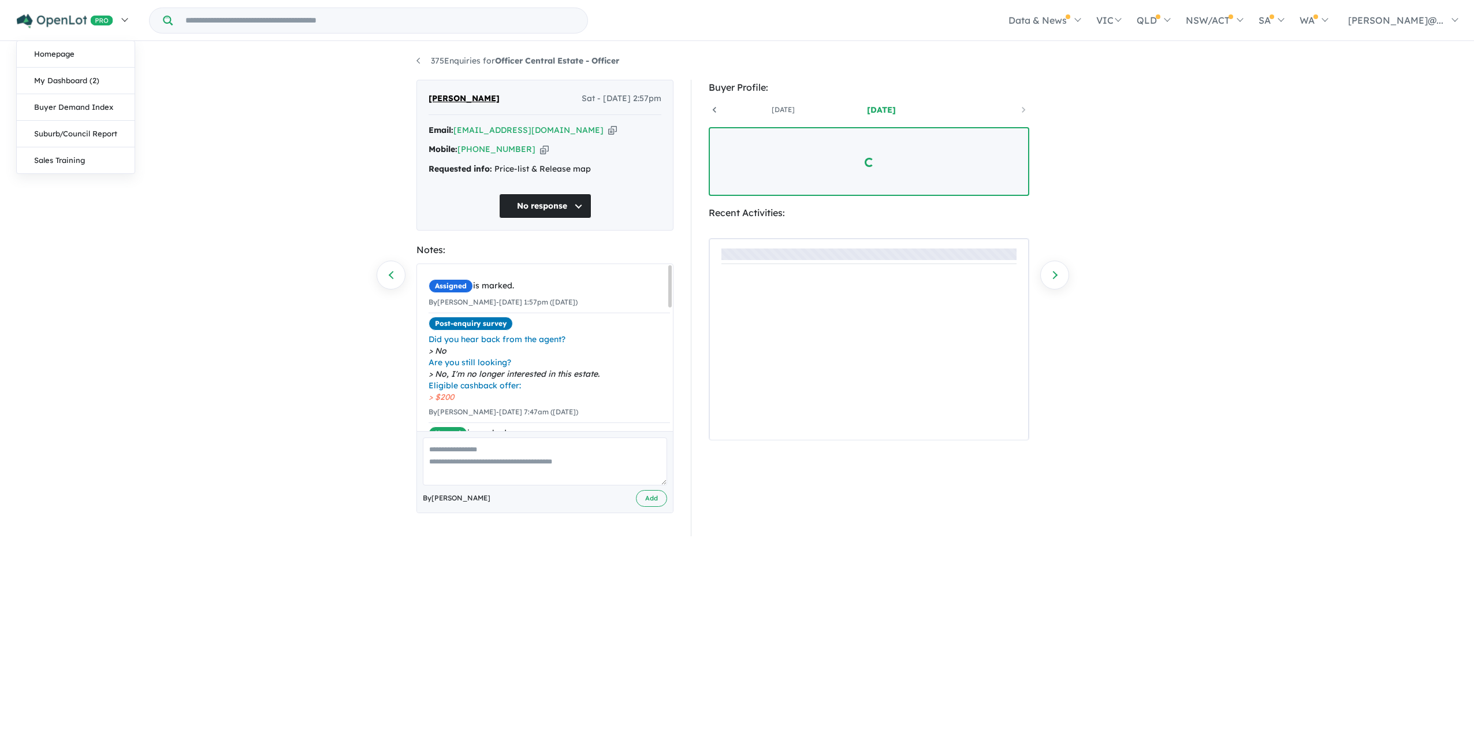
click at [75, 31] on link at bounding box center [72, 20] width 127 height 40
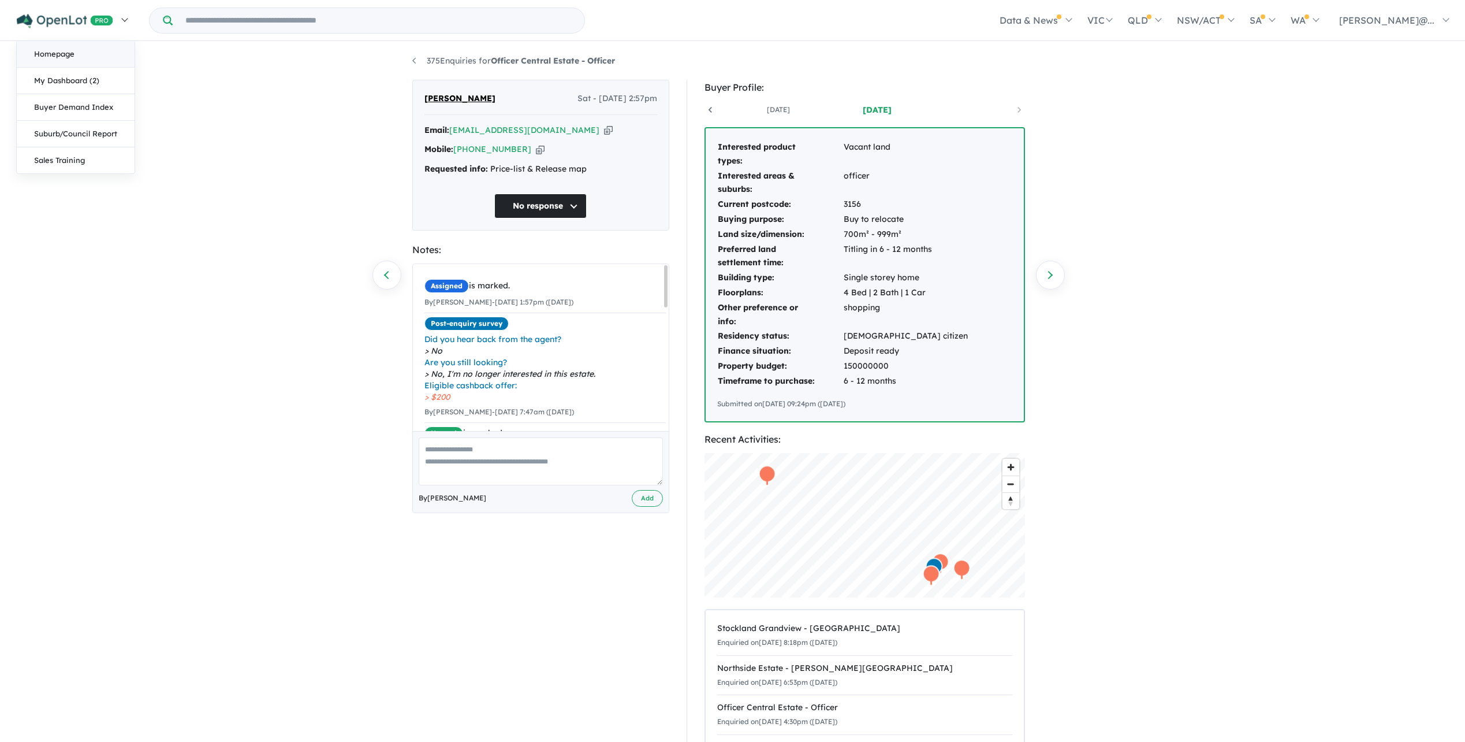
click at [75, 57] on link "Homepage" at bounding box center [76, 54] width 118 height 27
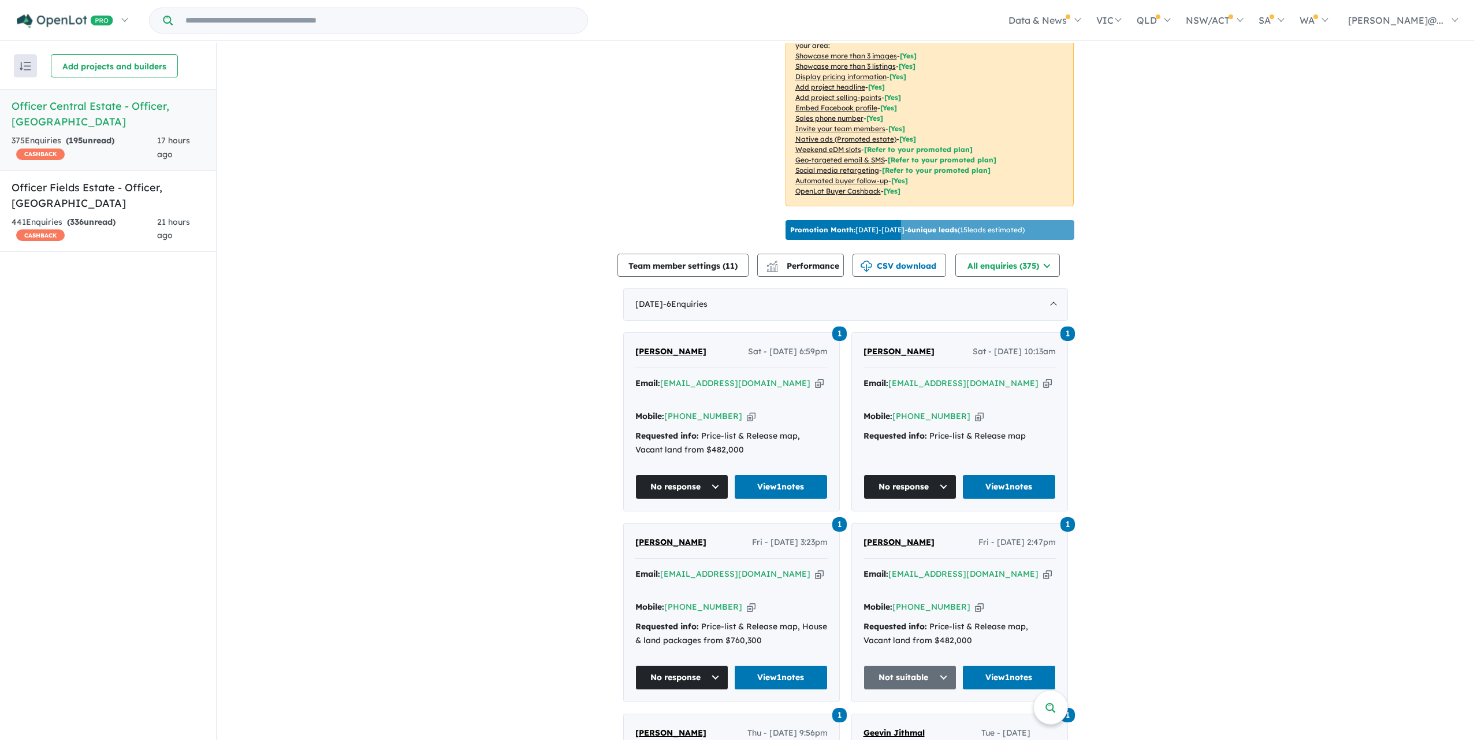
scroll to position [231, 0]
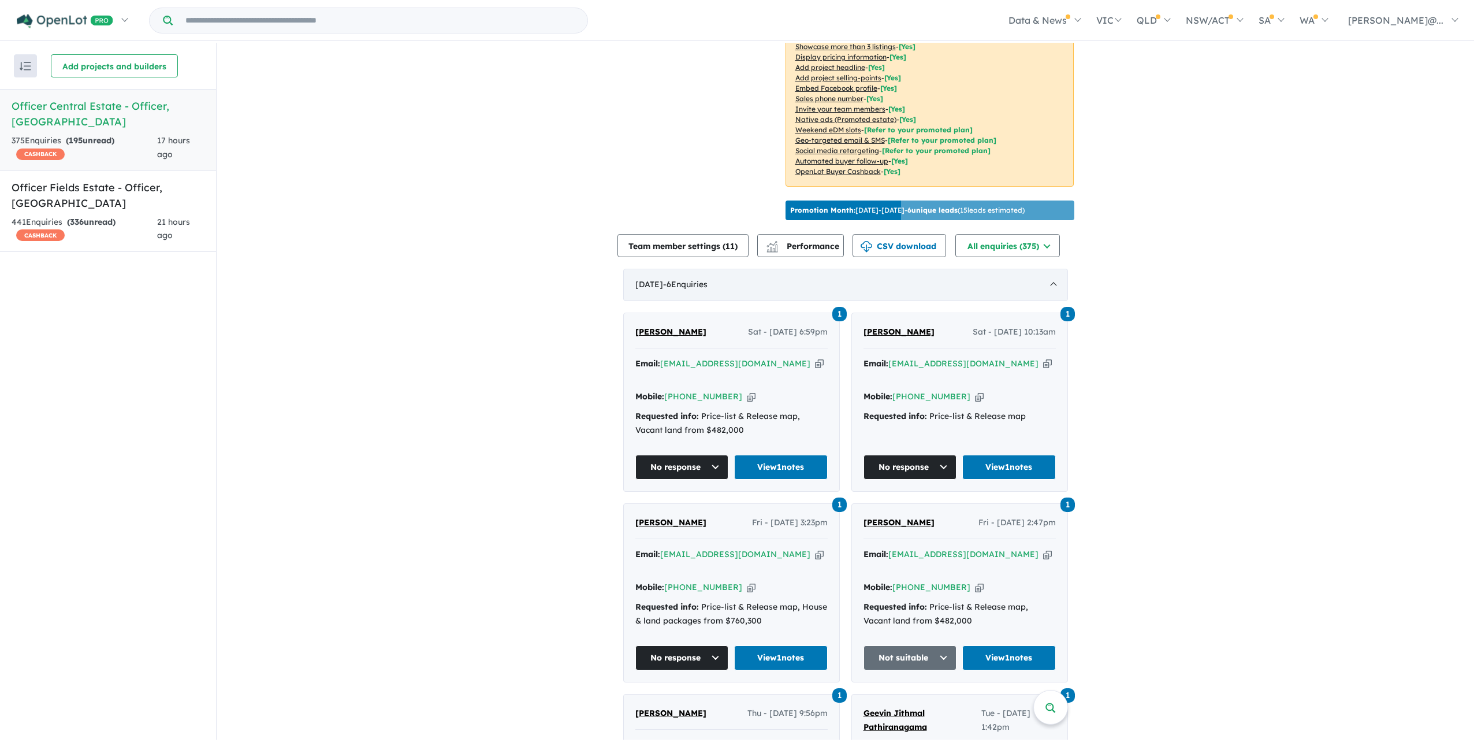
click at [750, 301] on div "[DATE] - 6 Enquir ies ( 0 unread)" at bounding box center [845, 285] width 445 height 32
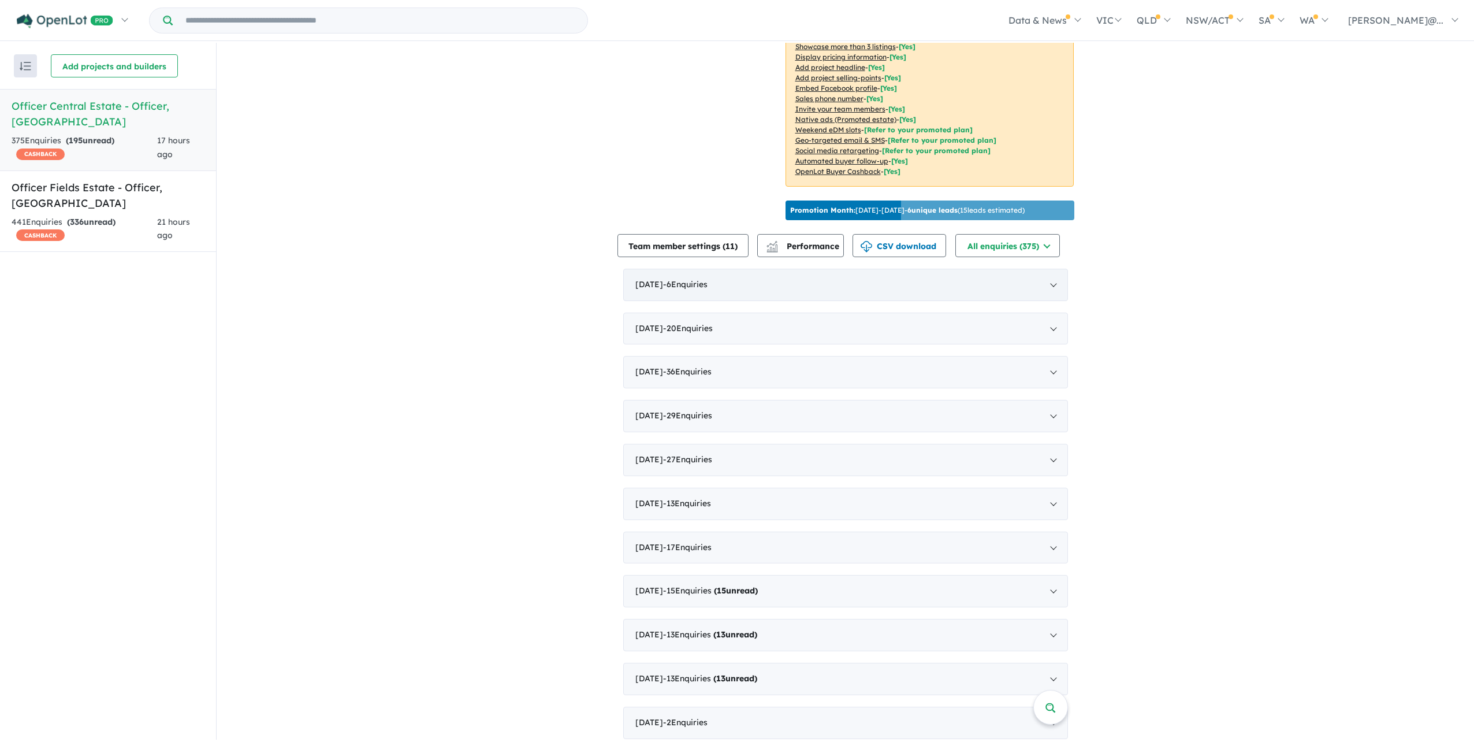
click at [750, 301] on div "[DATE] - 6 Enquir ies ( 0 unread)" at bounding box center [845, 285] width 445 height 32
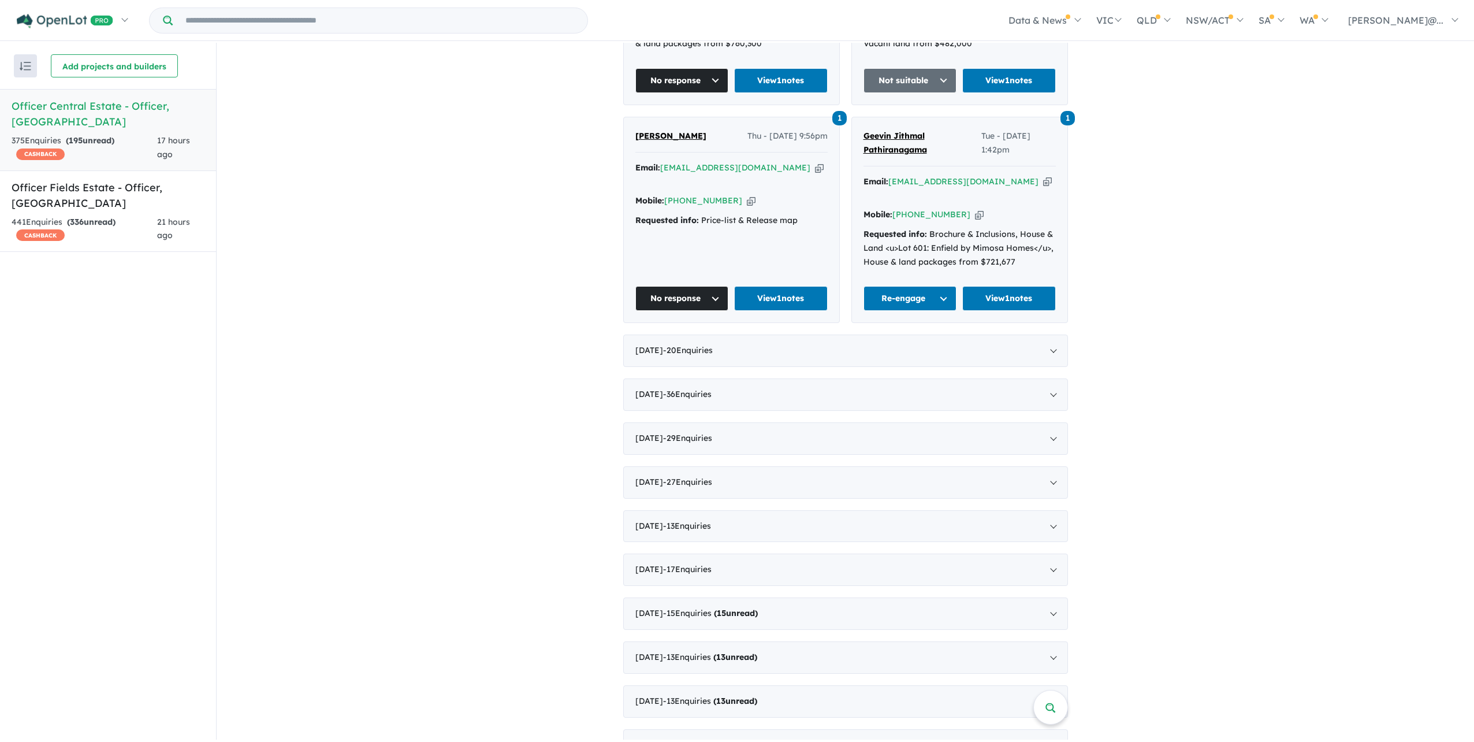
scroll to position [809, 0]
click at [127, 220] on div "441 Enquir ies ( 336 unread) CASHBACK" at bounding box center [85, 229] width 146 height 28
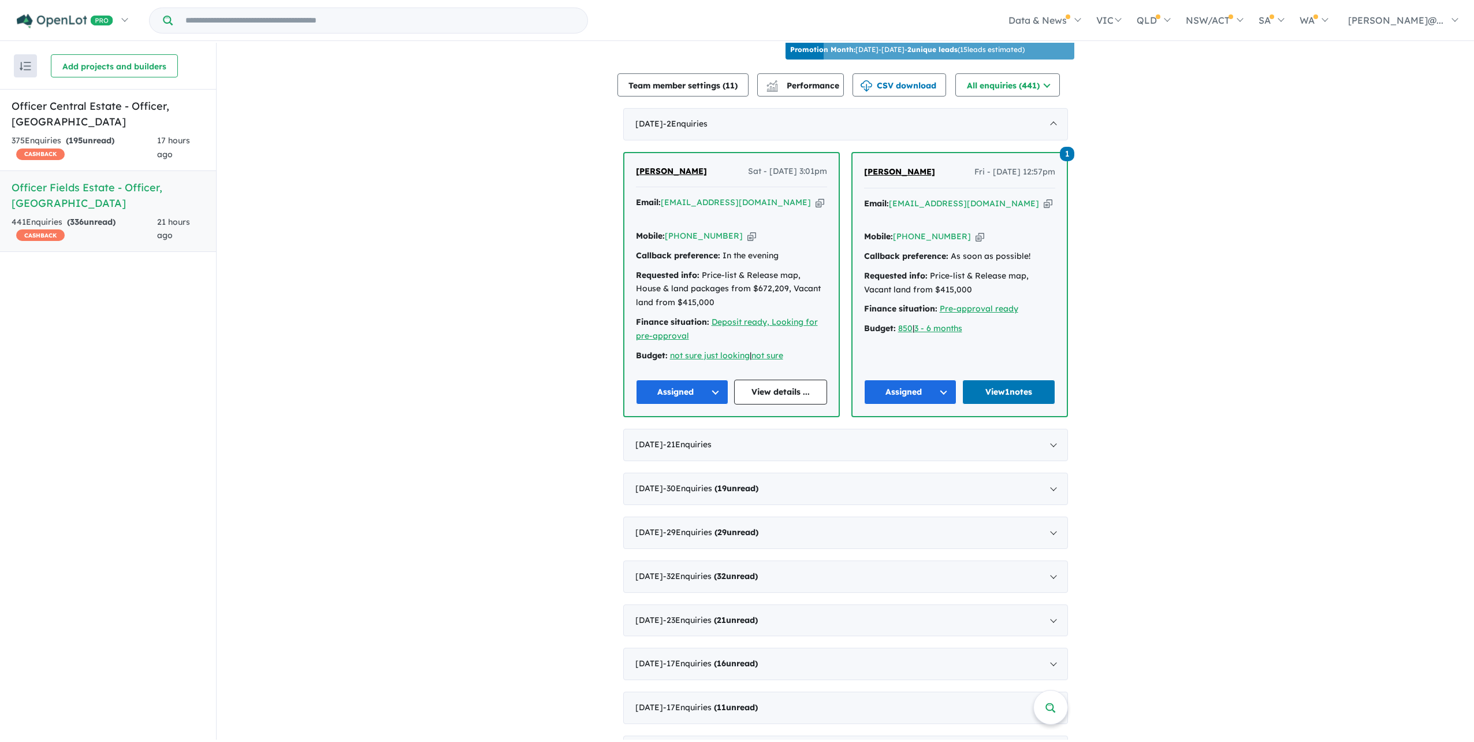
scroll to position [392, 0]
click at [668, 176] on span "[PERSON_NAME]" at bounding box center [671, 170] width 71 height 10
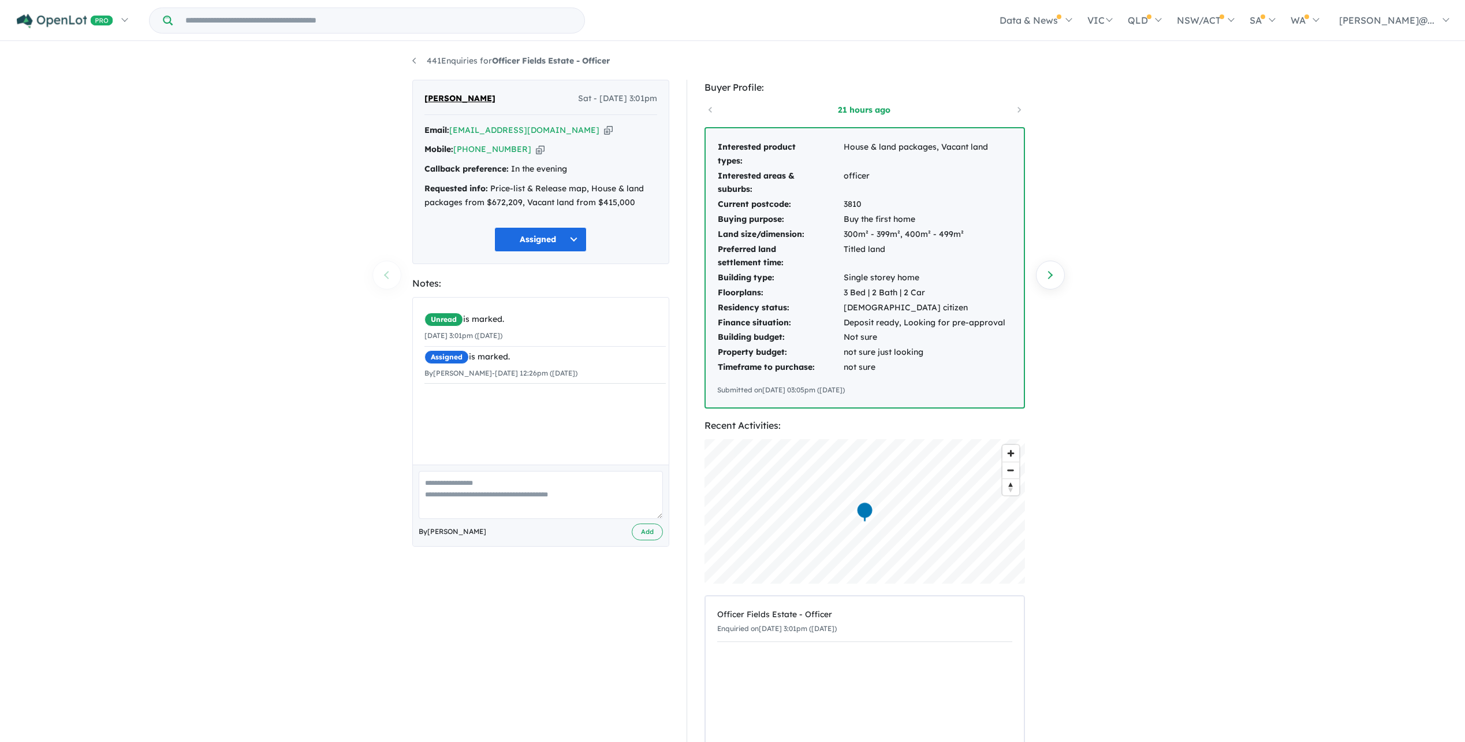
click at [551, 137] on div "Email: deb@benkel.com.au Copied!" at bounding box center [541, 131] width 233 height 14
click at [604, 133] on icon "button" at bounding box center [608, 130] width 9 height 12
click at [528, 252] on button "Assigned" at bounding box center [540, 239] width 92 height 25
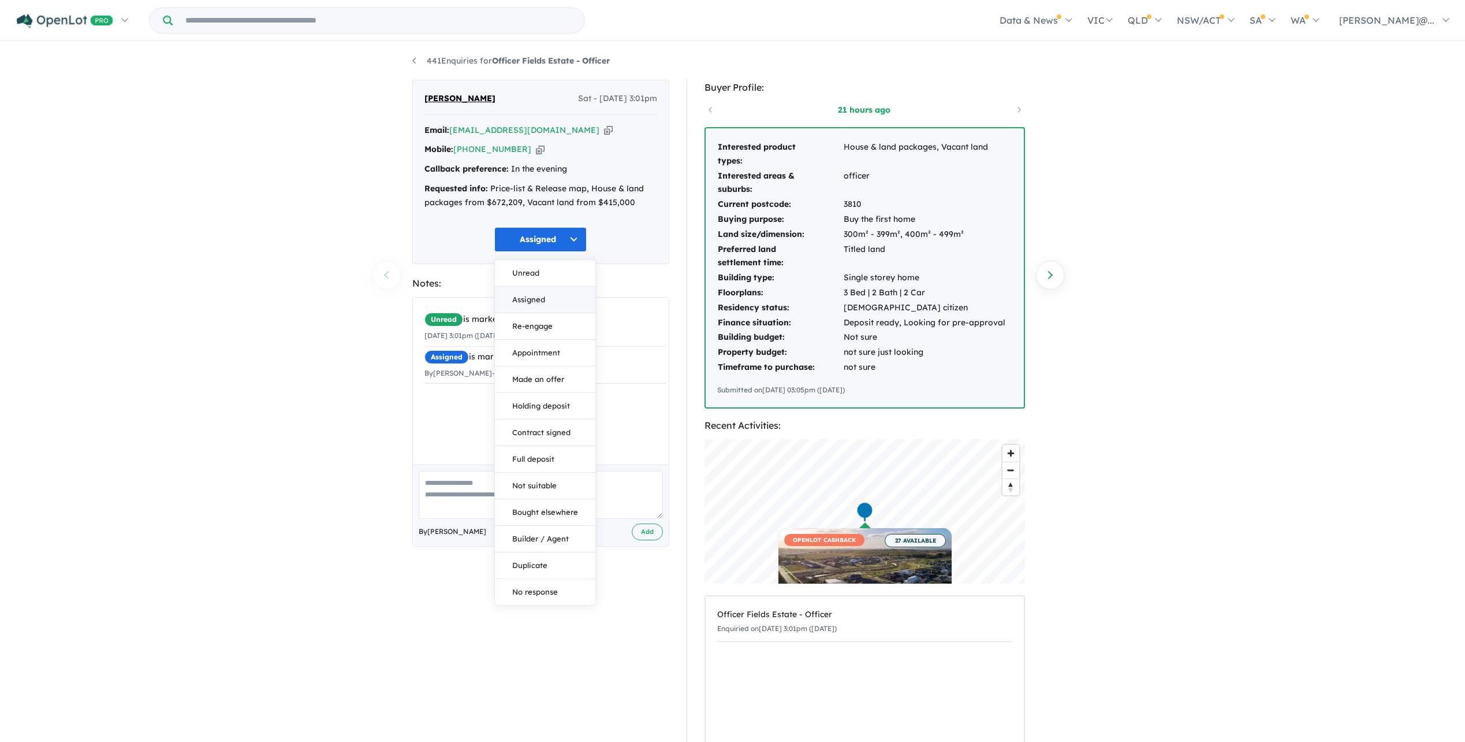
click at [516, 313] on button "Assigned" at bounding box center [545, 300] width 101 height 27
click at [571, 252] on button "Assigned" at bounding box center [540, 239] width 92 height 25
click at [549, 340] on button "Re-engage" at bounding box center [545, 326] width 101 height 27
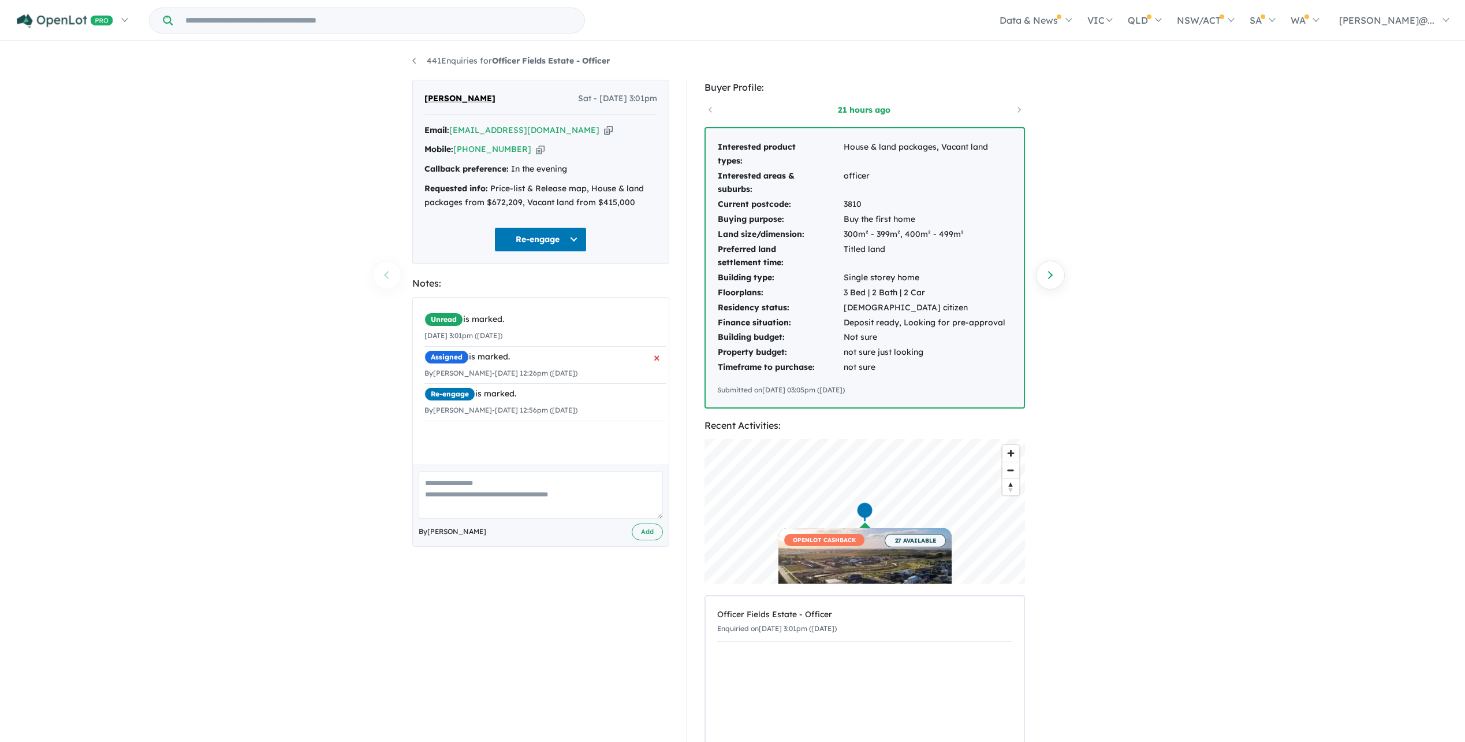
click at [654, 368] on span "×" at bounding box center [657, 357] width 6 height 21
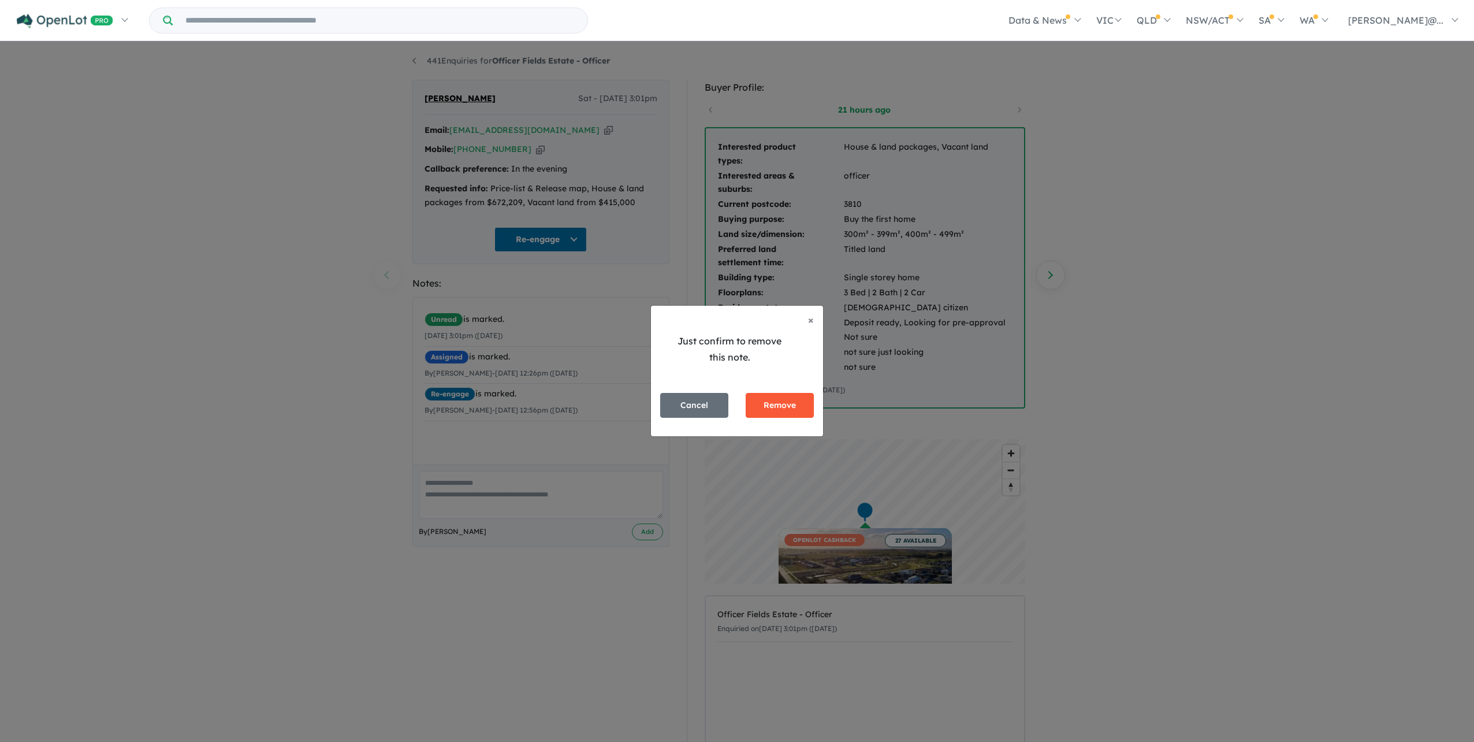
click at [798, 404] on button "Remove" at bounding box center [780, 405] width 68 height 25
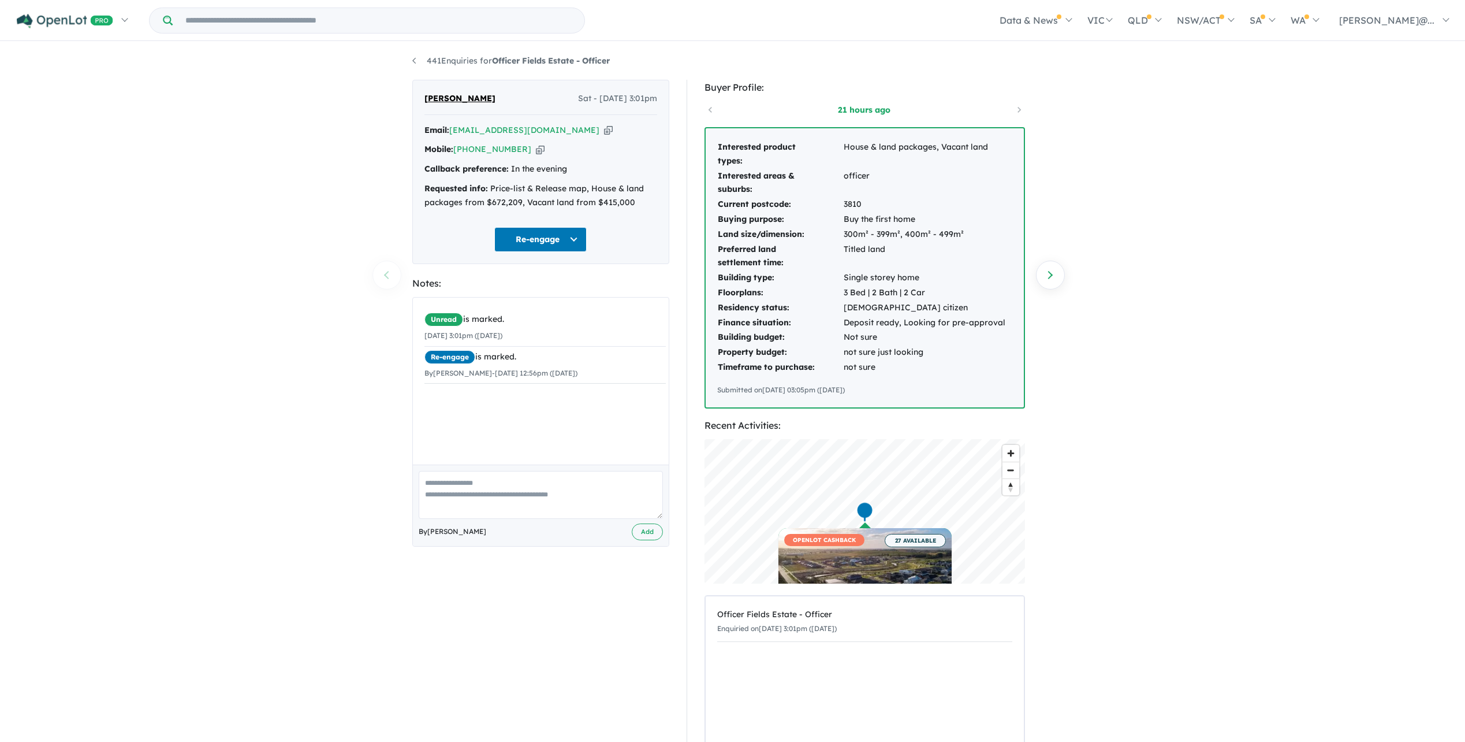
click at [494, 519] on textarea at bounding box center [541, 495] width 244 height 48
type textarea "**********"
click at [633, 540] on button "Add" at bounding box center [647, 531] width 31 height 17
click at [541, 401] on div "called, sent project links. May call back otherwise follow up" at bounding box center [545, 394] width 241 height 14
click at [654, 405] on span "×" at bounding box center [657, 394] width 6 height 21
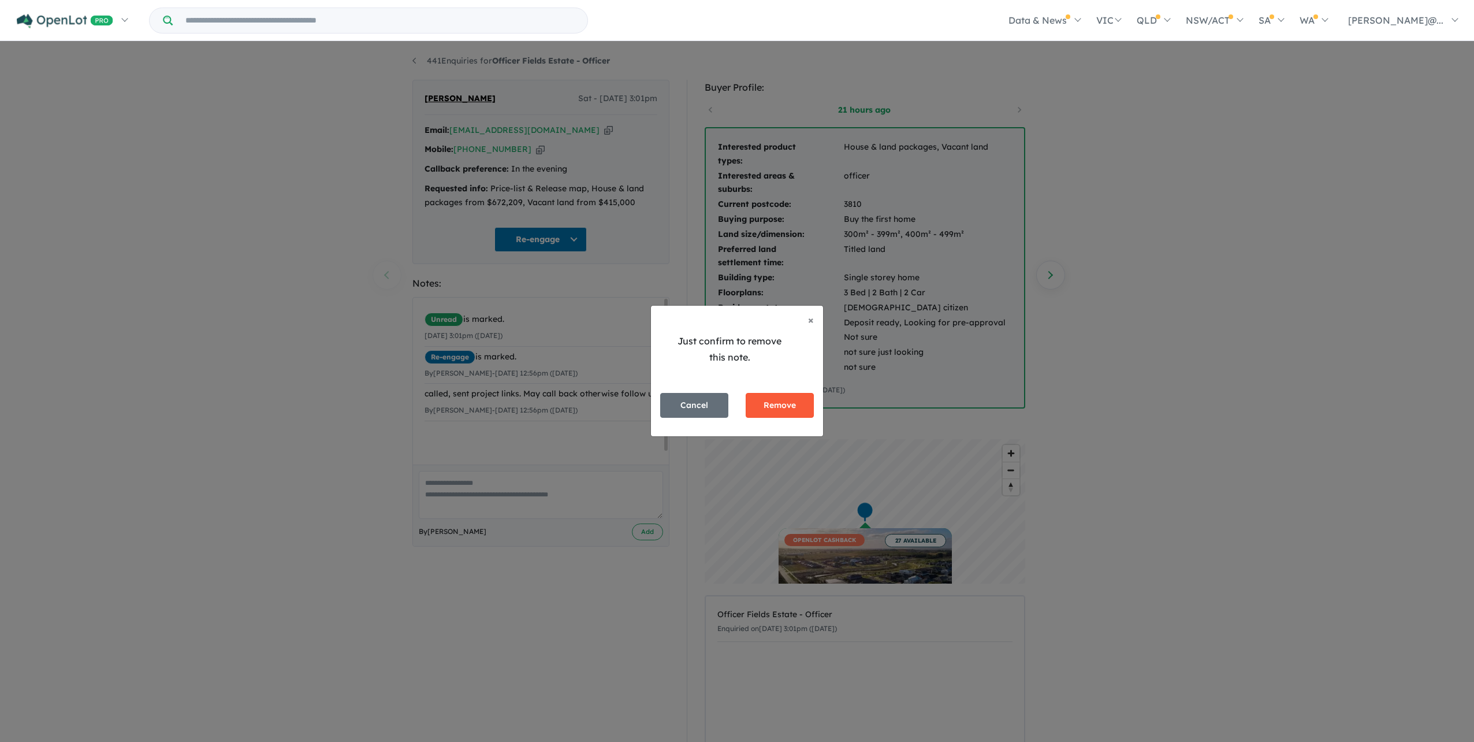
click at [780, 416] on button "Remove" at bounding box center [780, 405] width 68 height 25
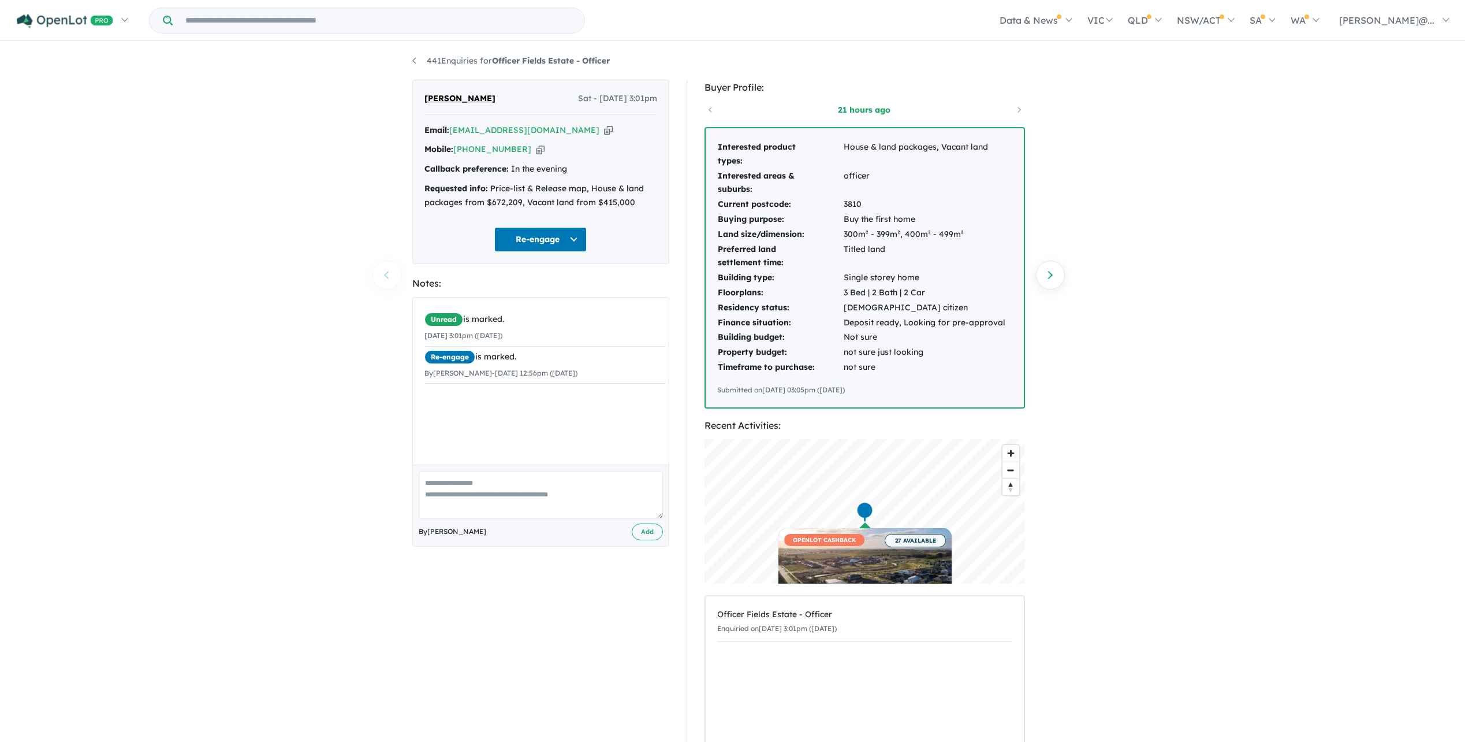
click at [555, 519] on textarea at bounding box center [541, 495] width 244 height 48
type textarea "**********"
click at [659, 540] on button "Add" at bounding box center [647, 531] width 31 height 17
click at [1056, 276] on link "Next enquiry" at bounding box center [1050, 275] width 29 height 29
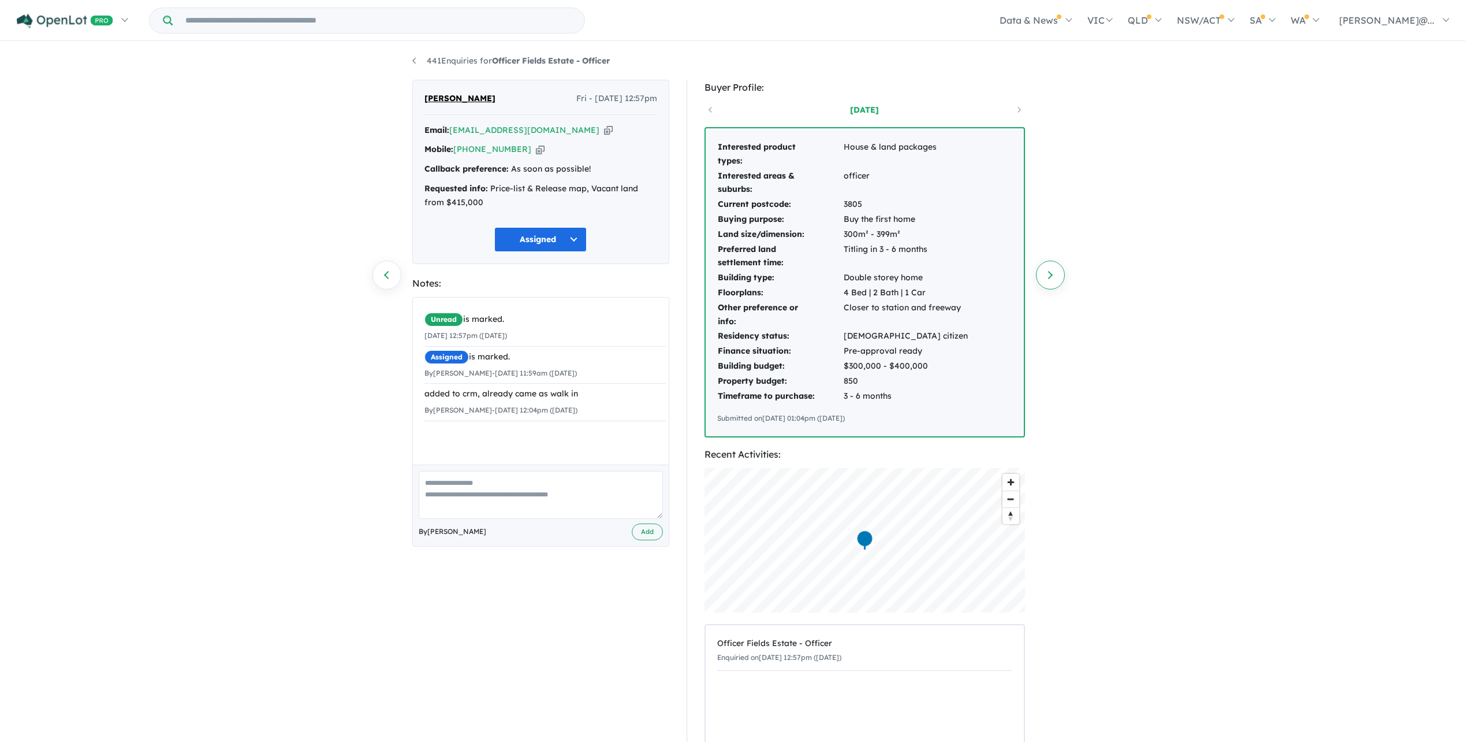
click at [1062, 275] on link "Next enquiry" at bounding box center [1050, 275] width 29 height 29
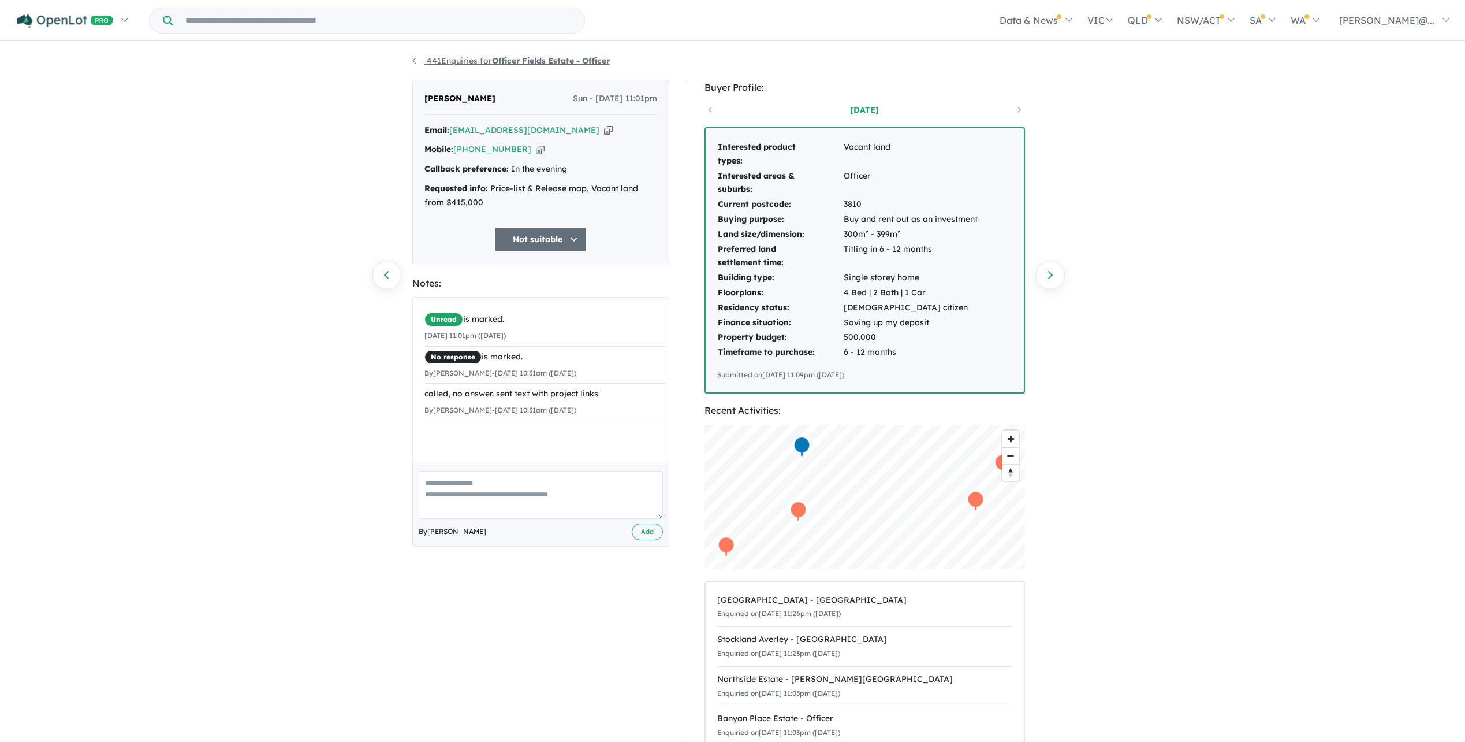
click at [420, 59] on link "441 Enquiries for Officer Fields Estate - Officer" at bounding box center [511, 60] width 198 height 10
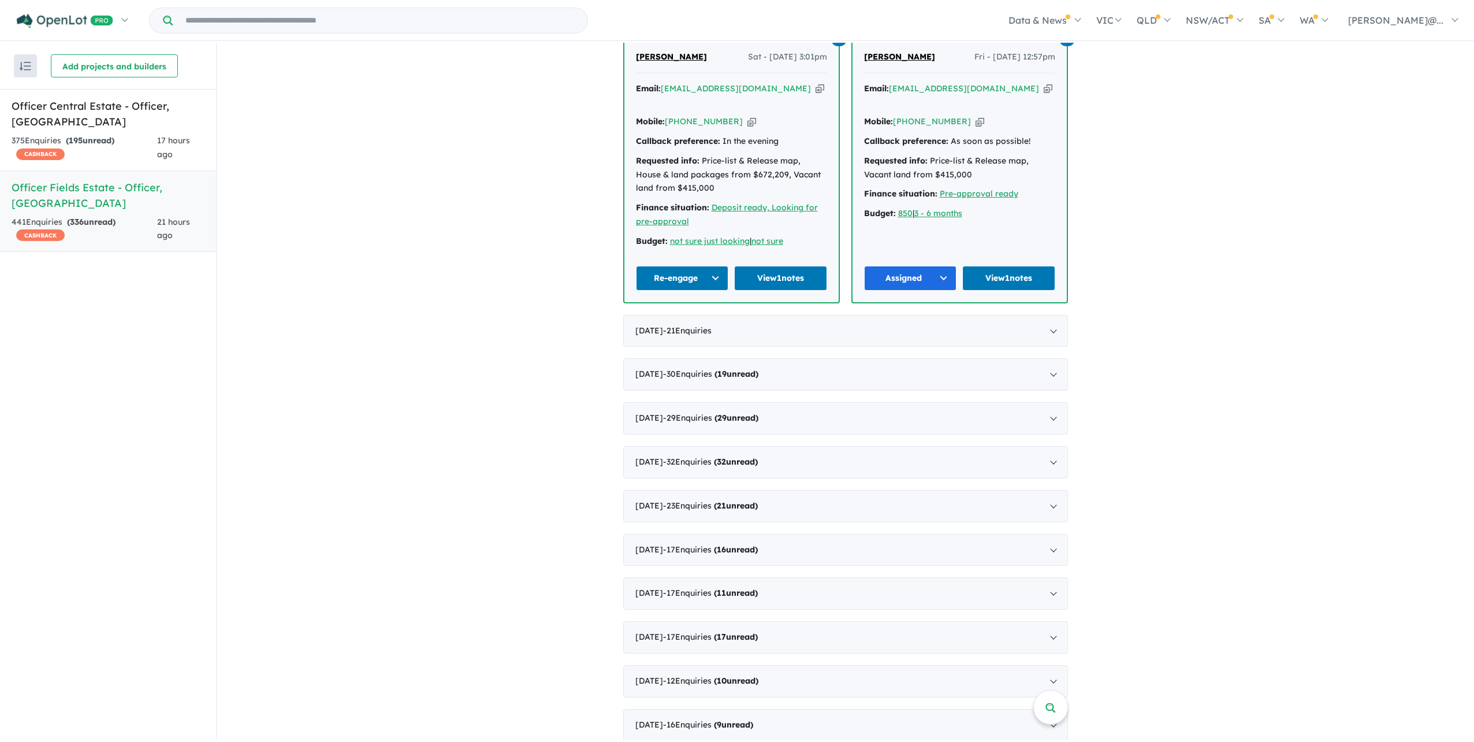
scroll to position [508, 0]
click at [842, 346] on div "August 2025 - 21 Enquir ies ( 0 unread)" at bounding box center [845, 330] width 445 height 32
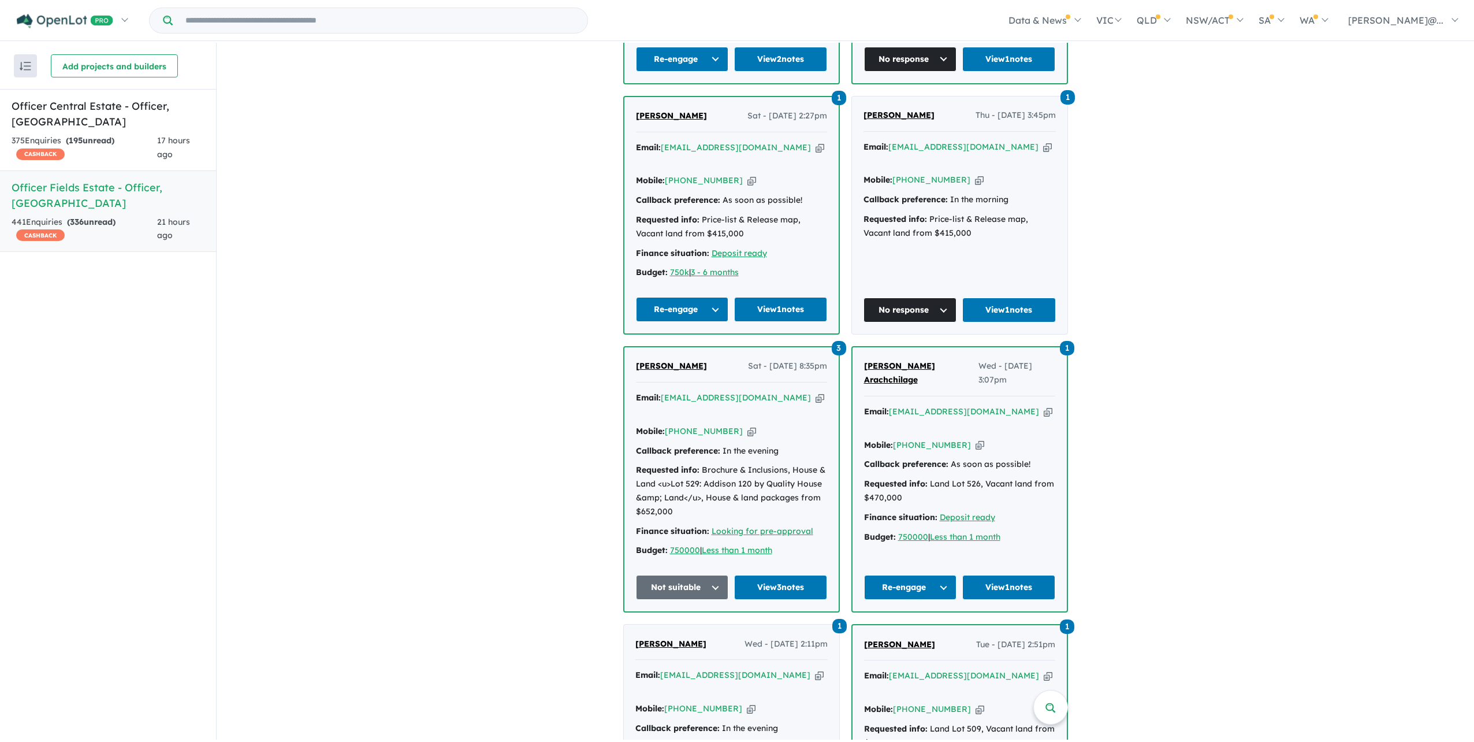
scroll to position [1721, 0]
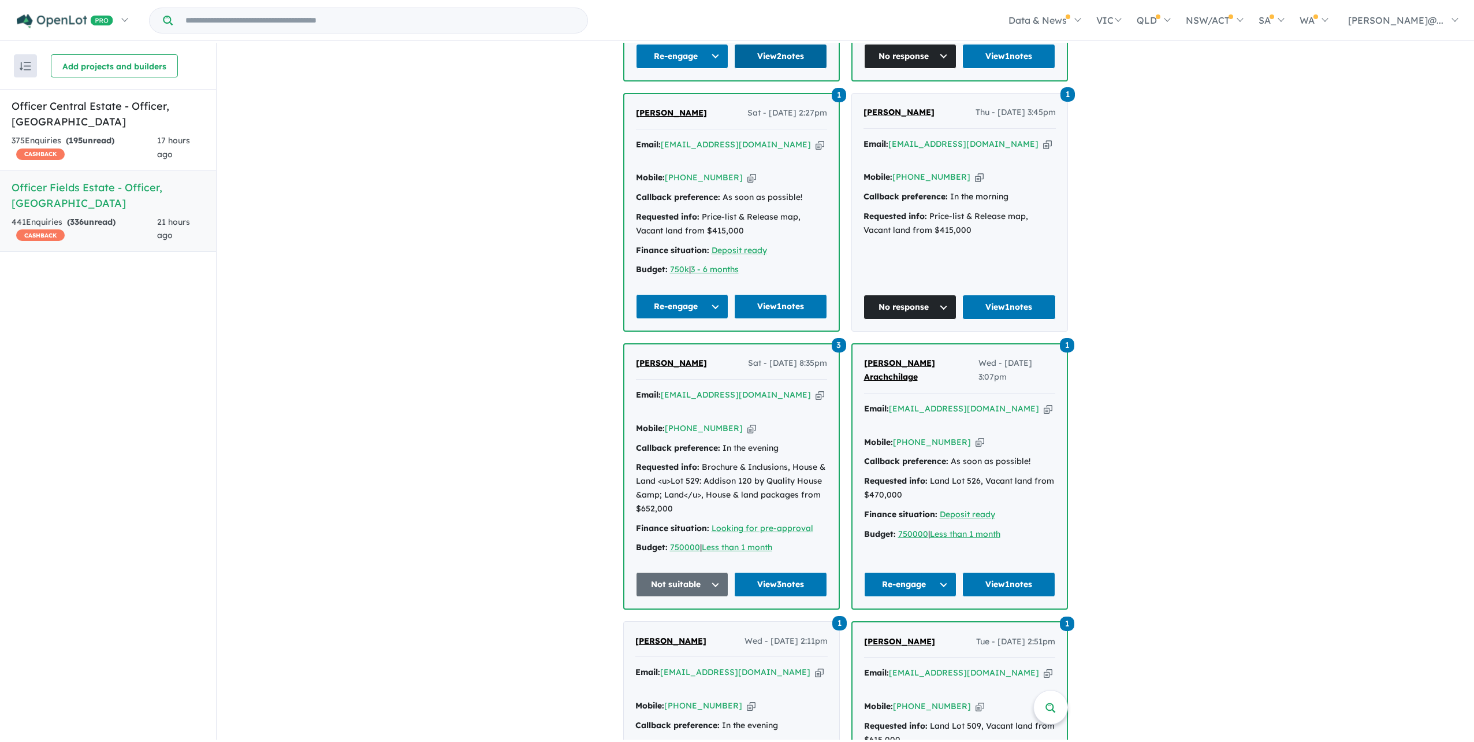
click at [780, 69] on link "View 2 notes" at bounding box center [780, 56] width 93 height 25
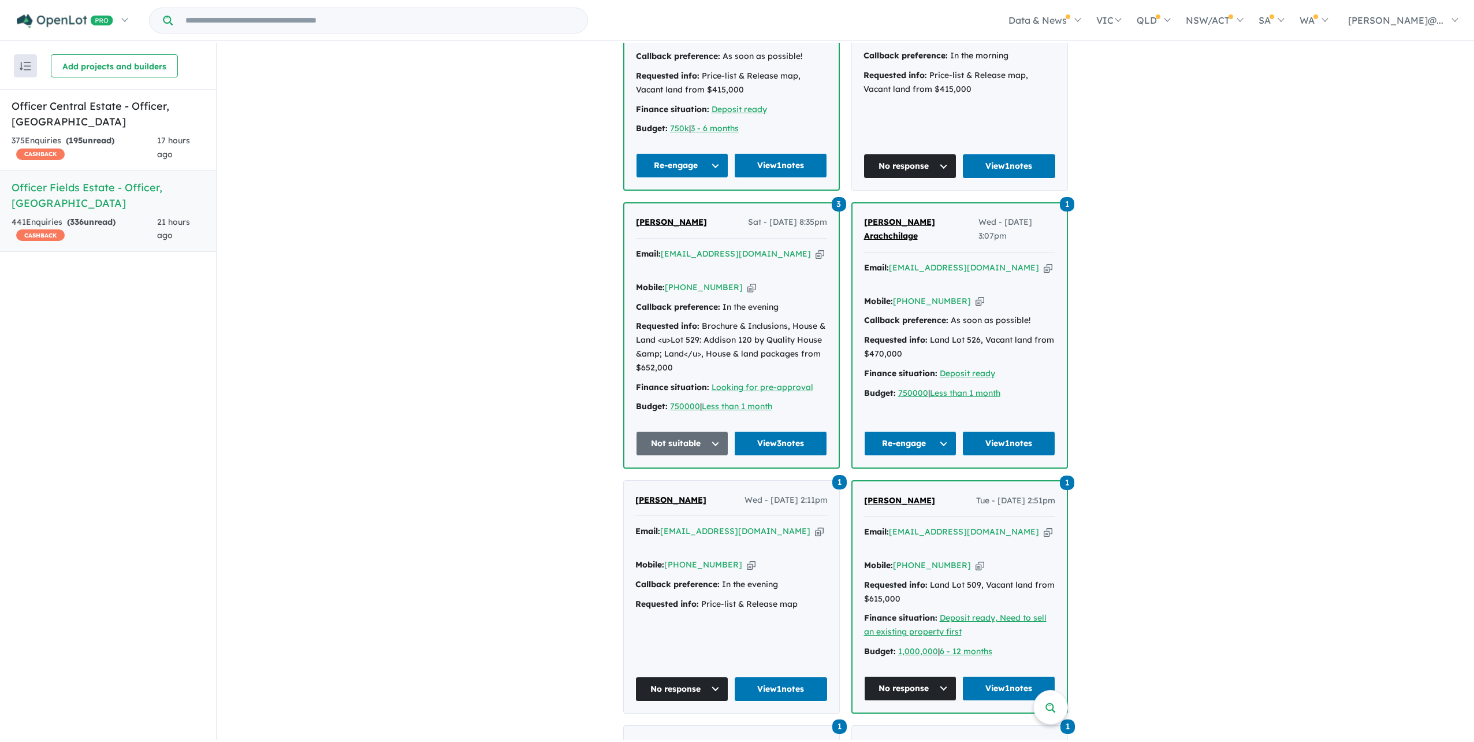
scroll to position [1894, 0]
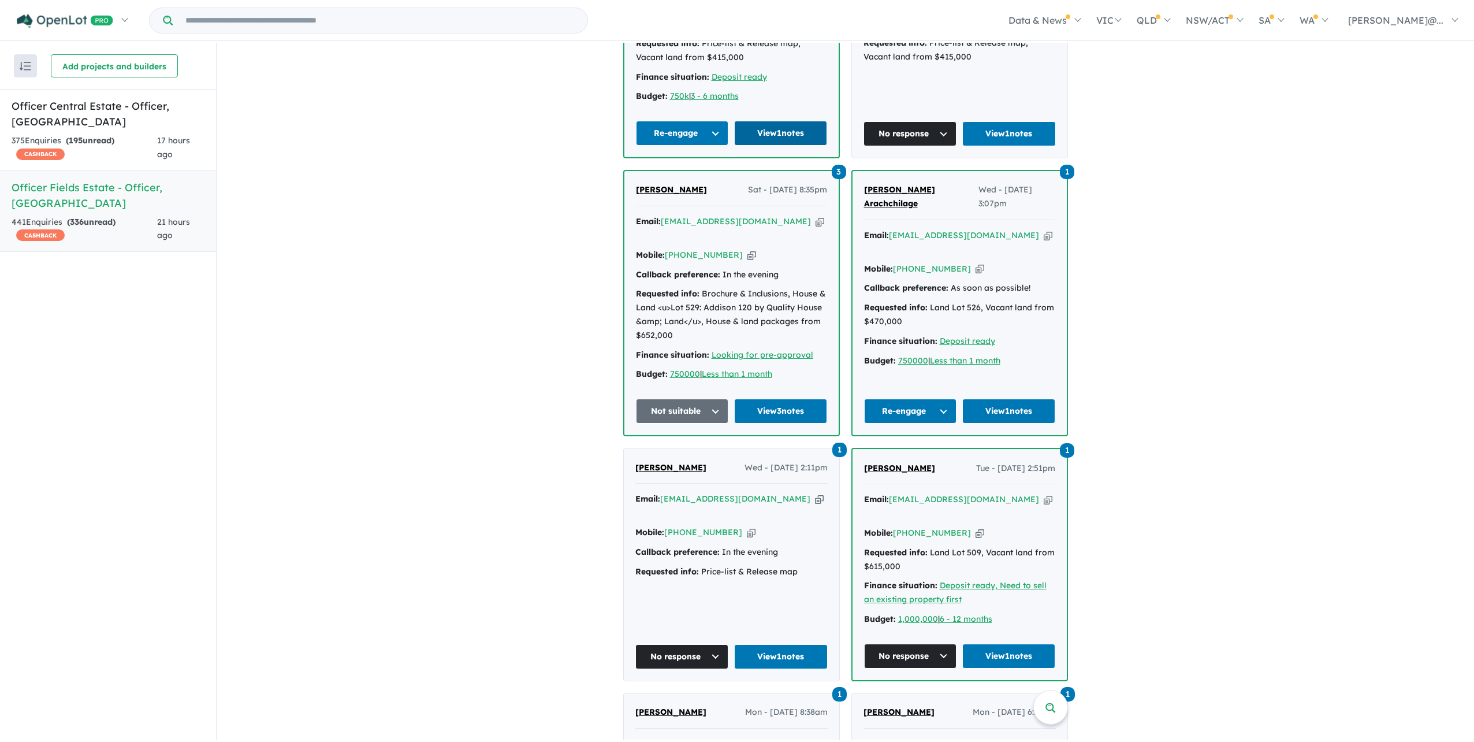
click at [792, 146] on link "View 1 notes" at bounding box center [780, 133] width 93 height 25
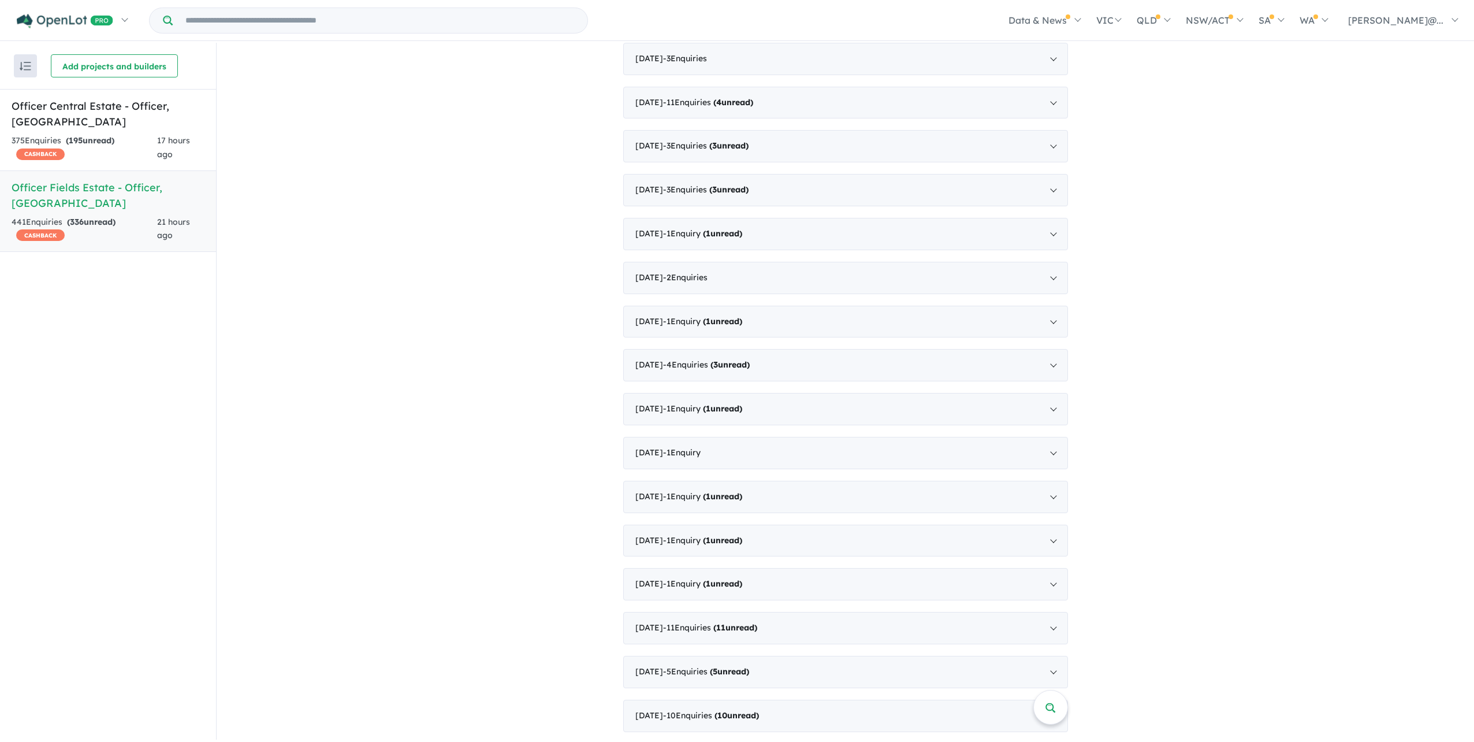
scroll to position [3858, 0]
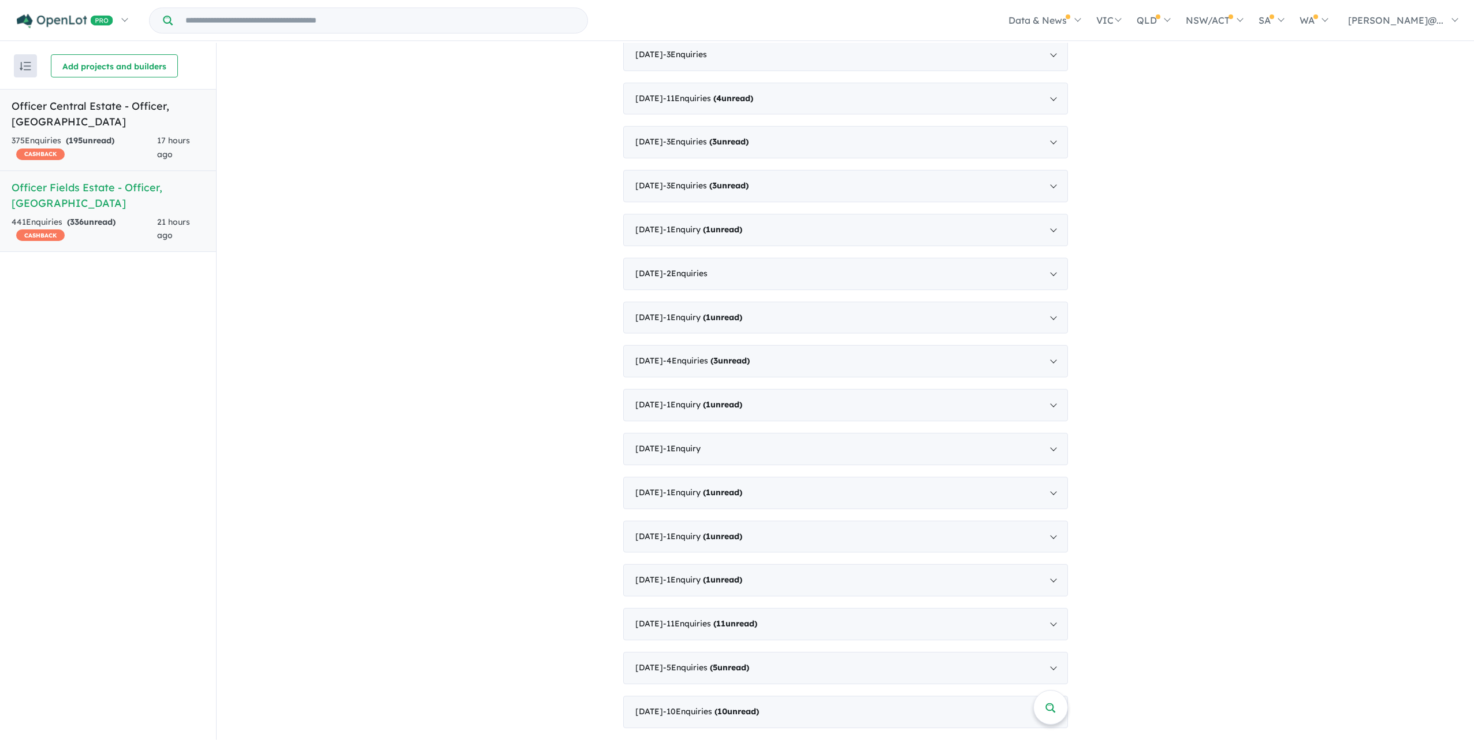
click at [184, 138] on div "17 hours ago" at bounding box center [180, 148] width 47 height 28
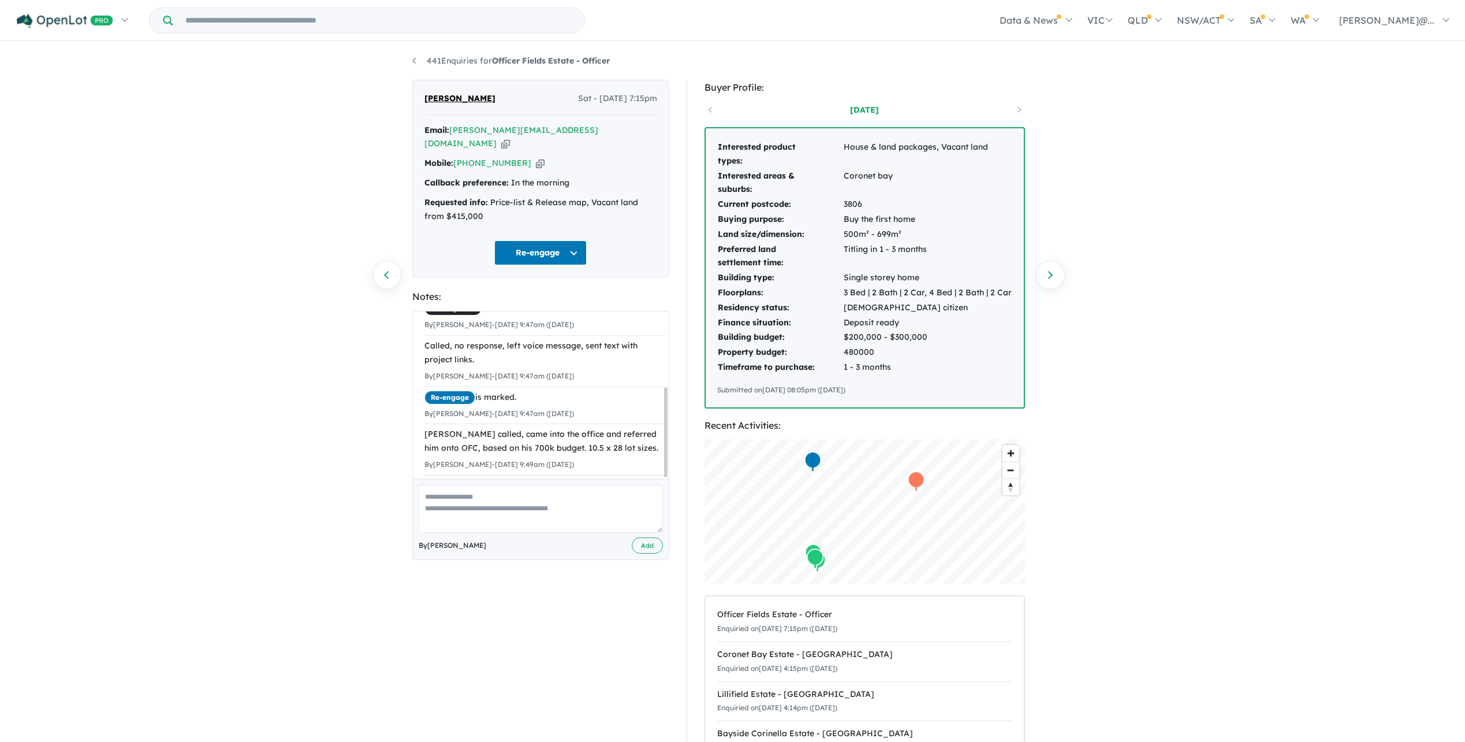
click at [516, 265] on button "Re-engage" at bounding box center [540, 252] width 92 height 25
click at [535, 314] on button "Assigned" at bounding box center [545, 313] width 101 height 27
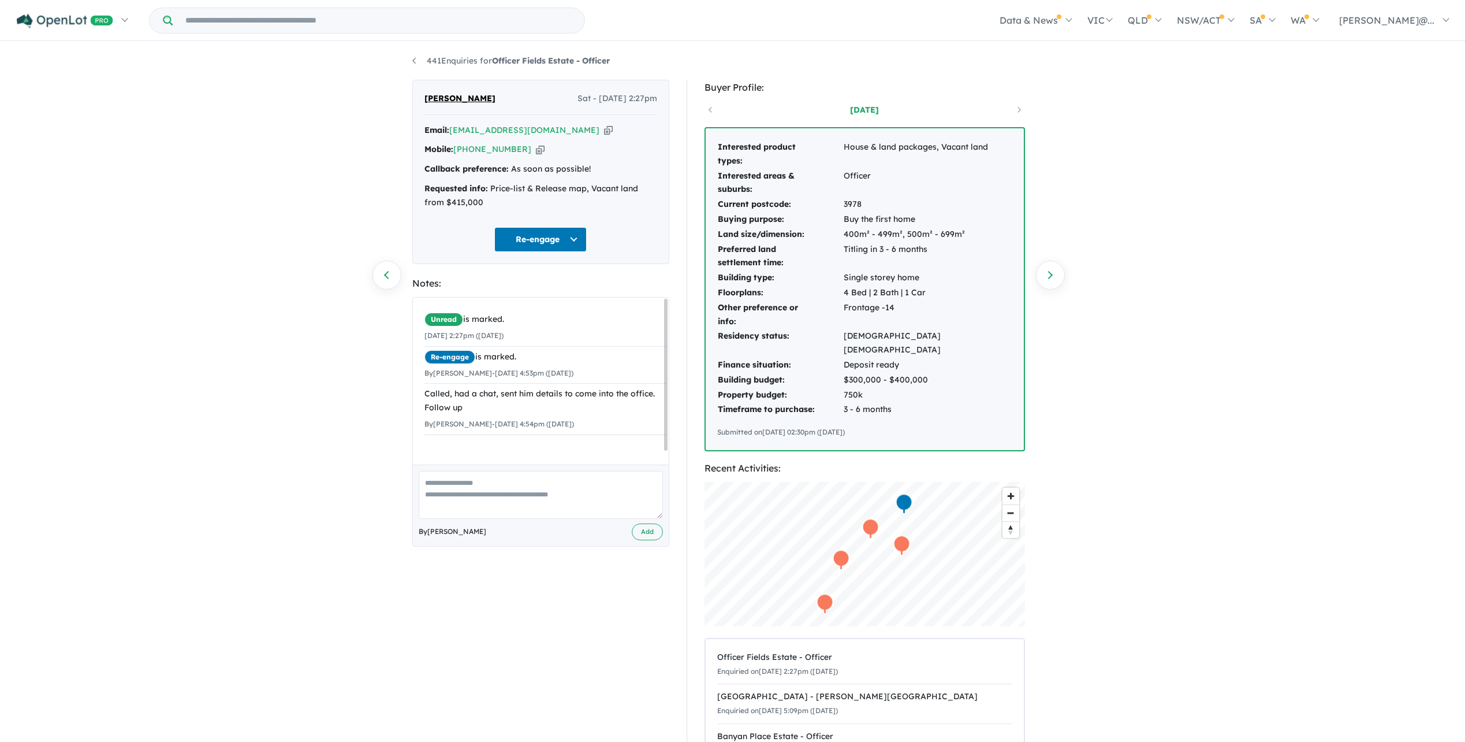
click at [509, 519] on textarea at bounding box center [541, 495] width 244 height 48
click at [531, 252] on button "Re-engage" at bounding box center [540, 239] width 92 height 25
click at [537, 605] on button "No response" at bounding box center [545, 592] width 101 height 26
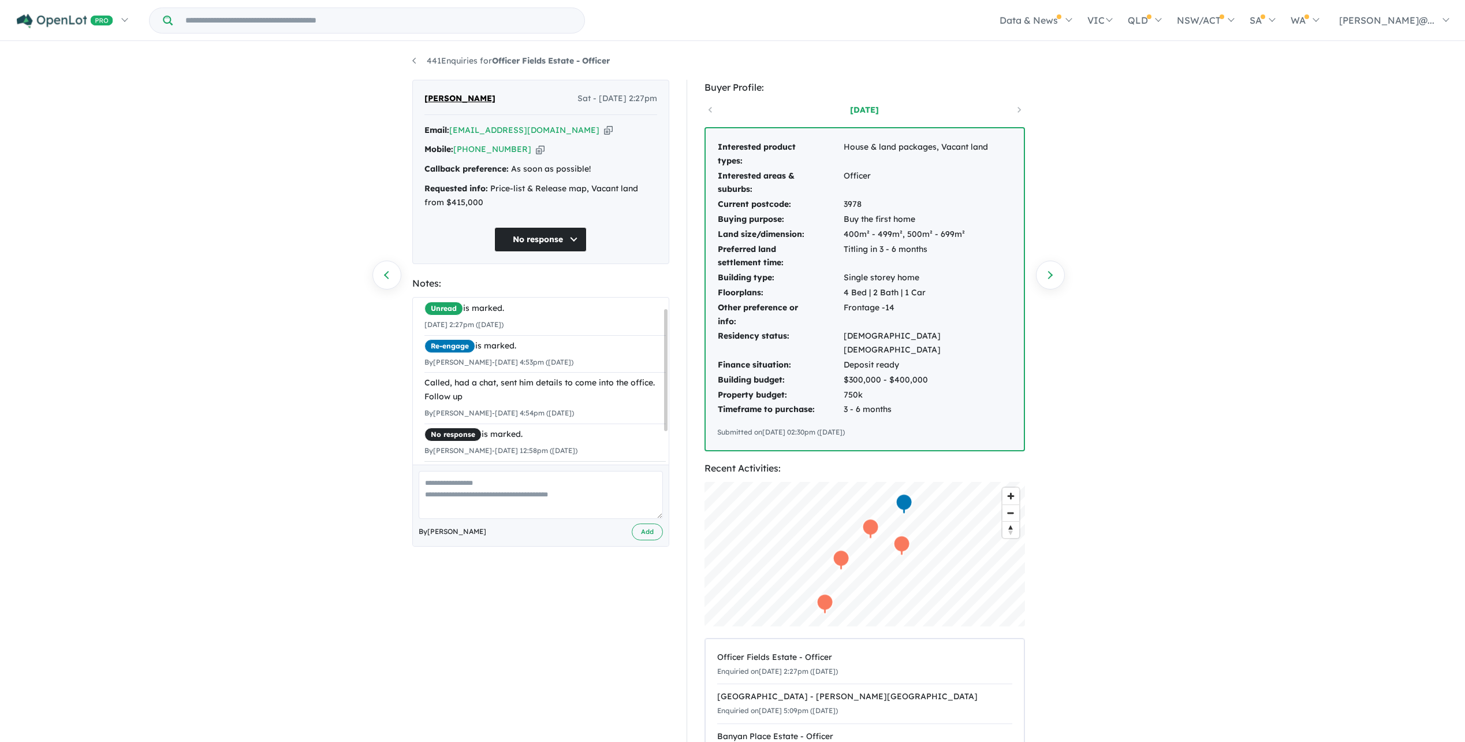
click at [555, 511] on textarea at bounding box center [541, 495] width 244 height 48
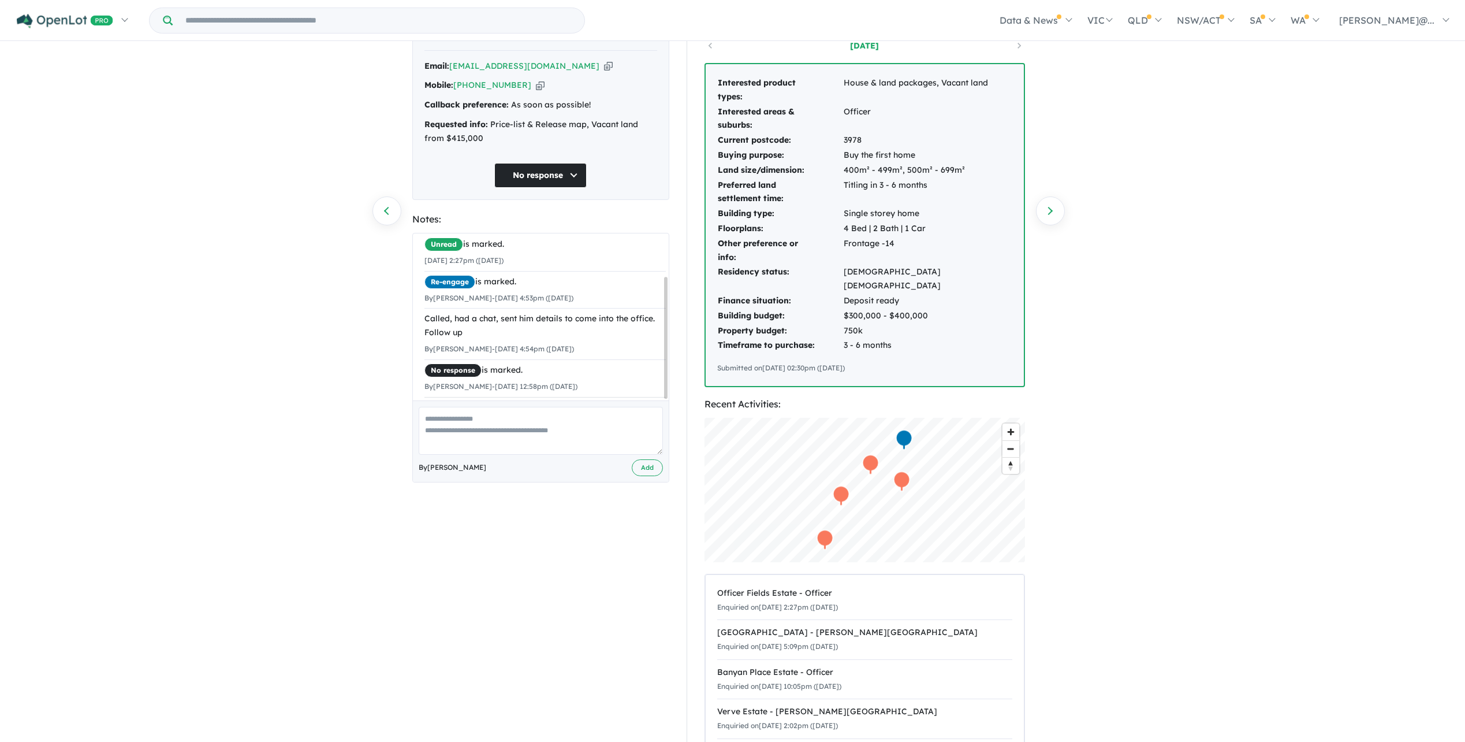
scroll to position [58, 0]
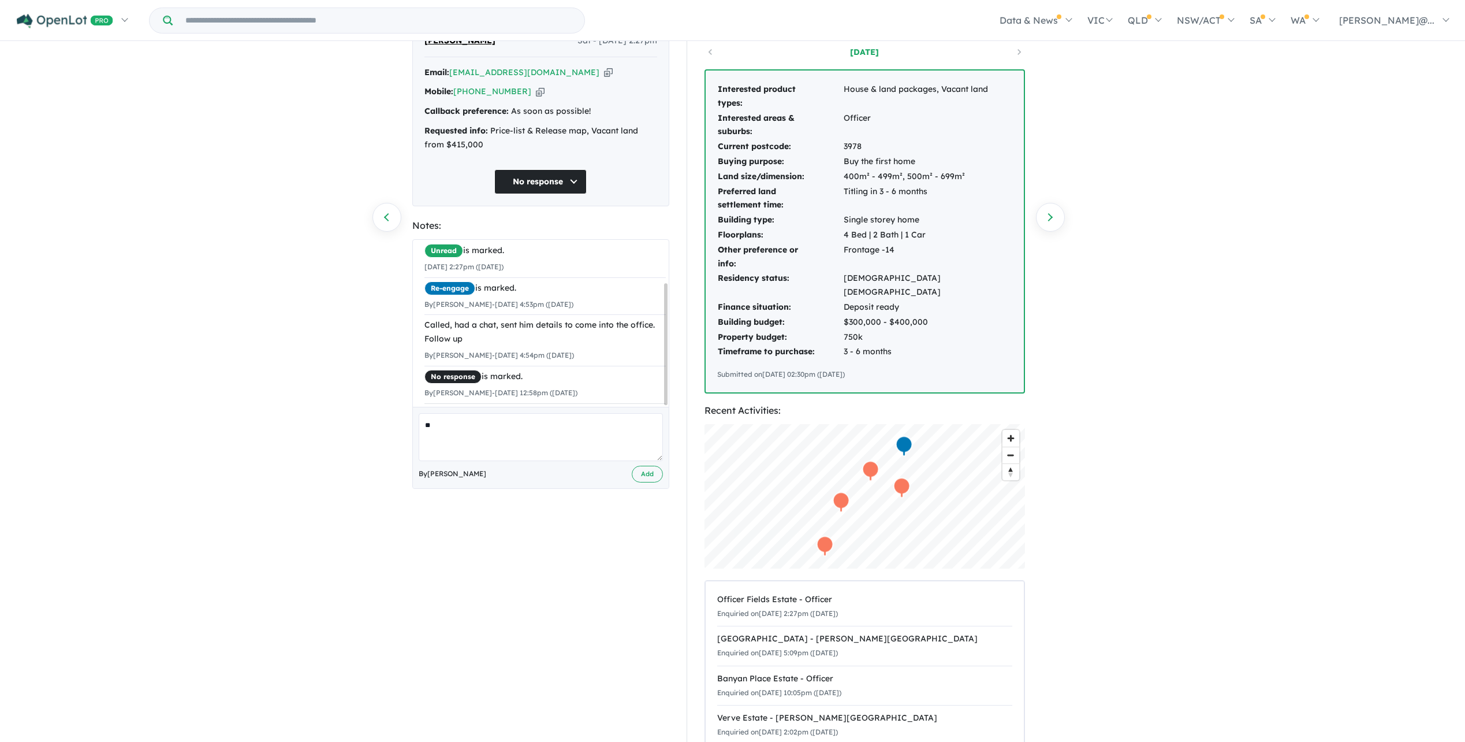
type textarea "*"
type textarea "**********"
click at [635, 482] on button "Add" at bounding box center [647, 474] width 31 height 17
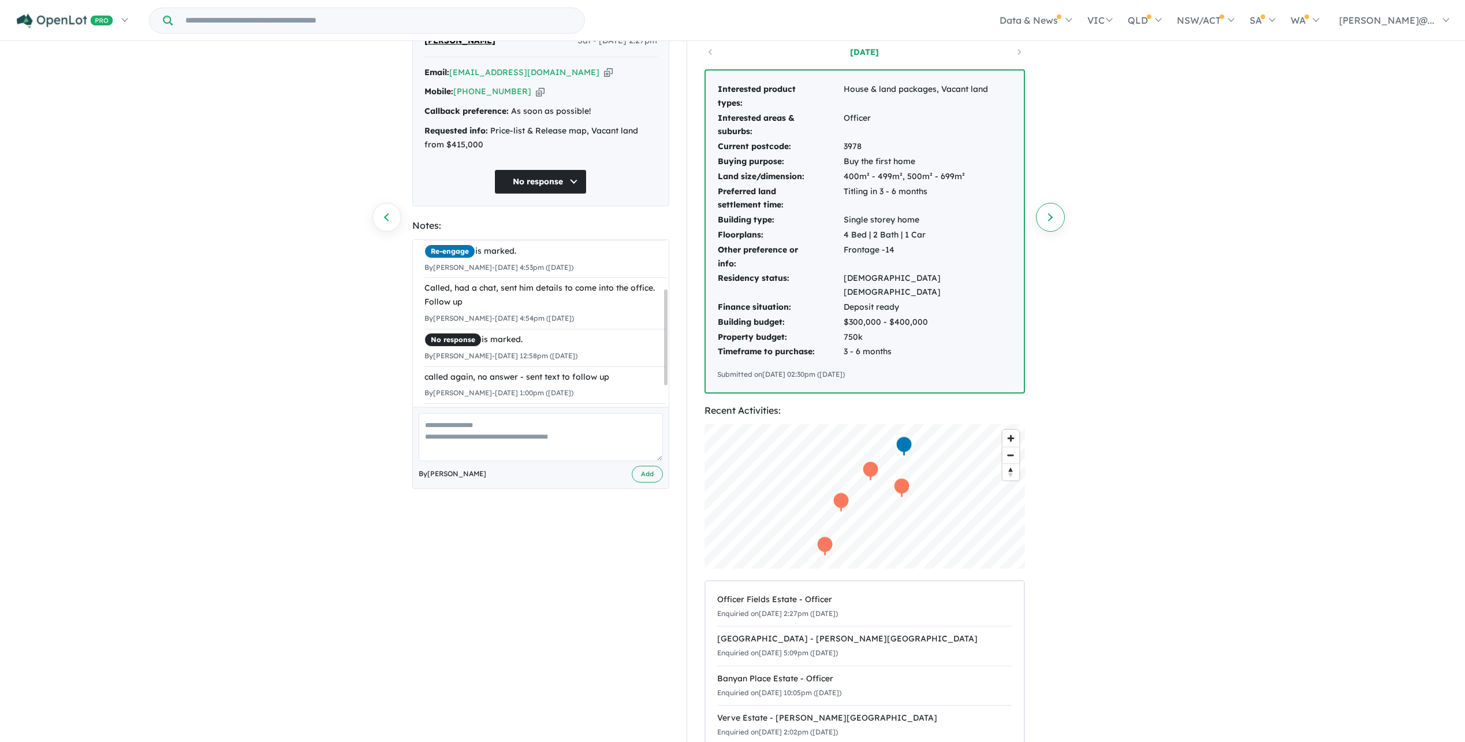
click at [1051, 214] on link "Next enquiry" at bounding box center [1050, 217] width 29 height 29
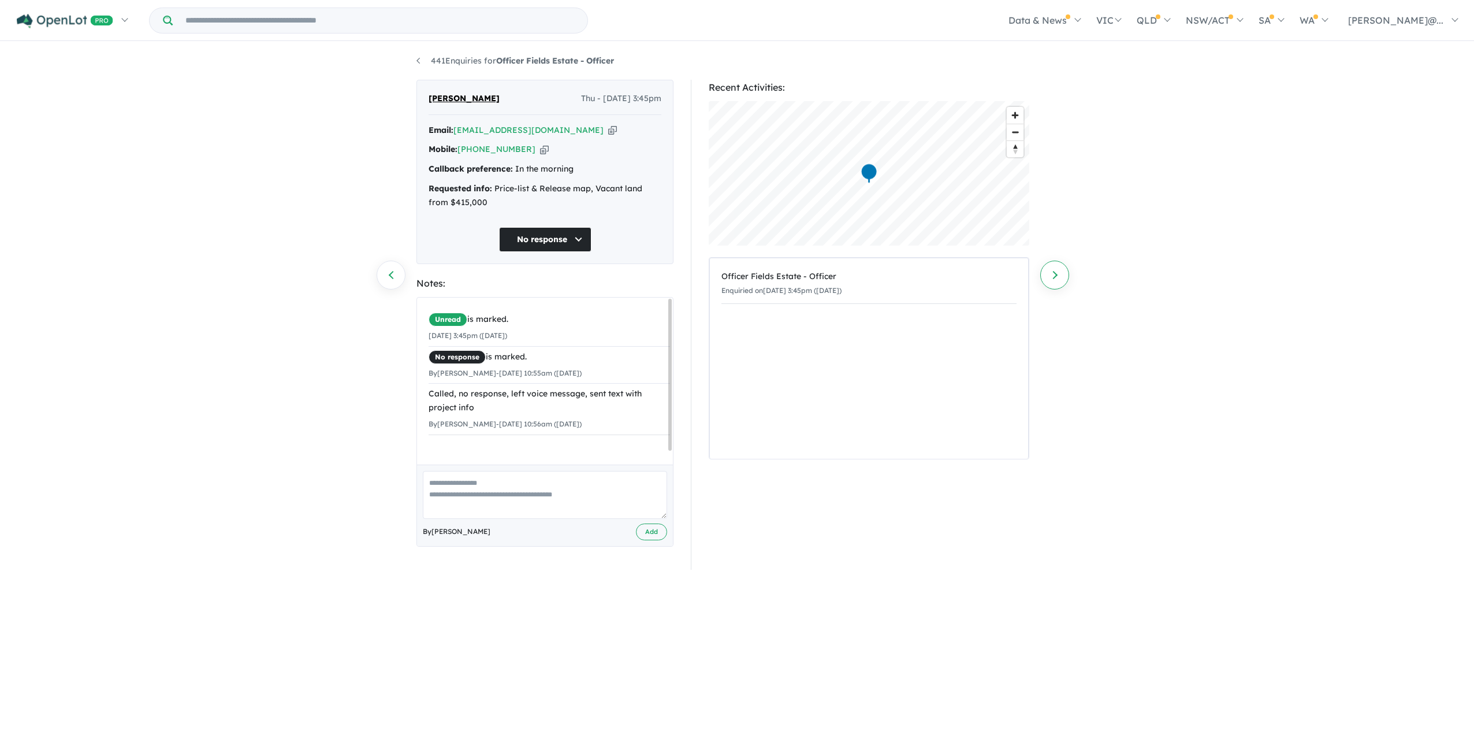
click at [1060, 265] on link "Next enquiry" at bounding box center [1054, 275] width 29 height 29
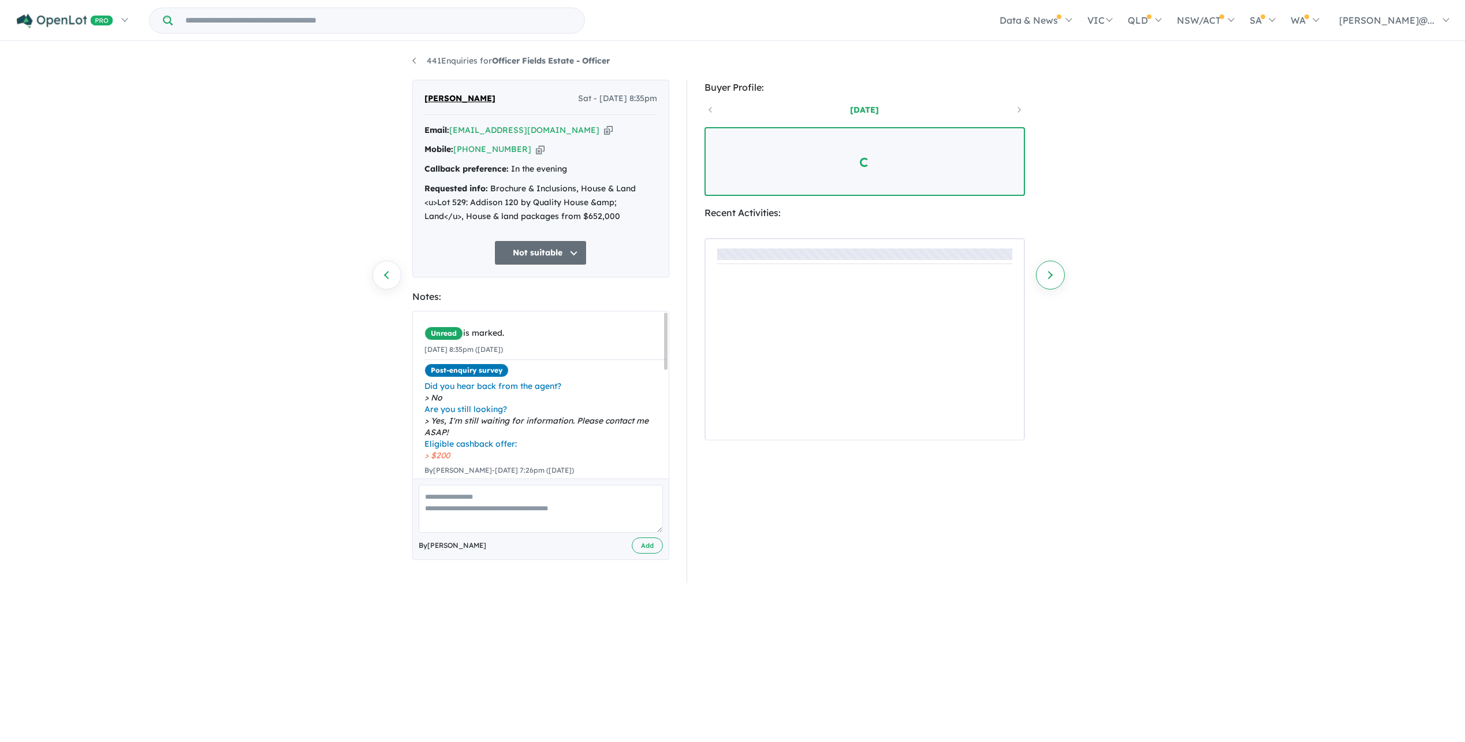
click at [1058, 278] on link "Next enquiry" at bounding box center [1050, 275] width 29 height 29
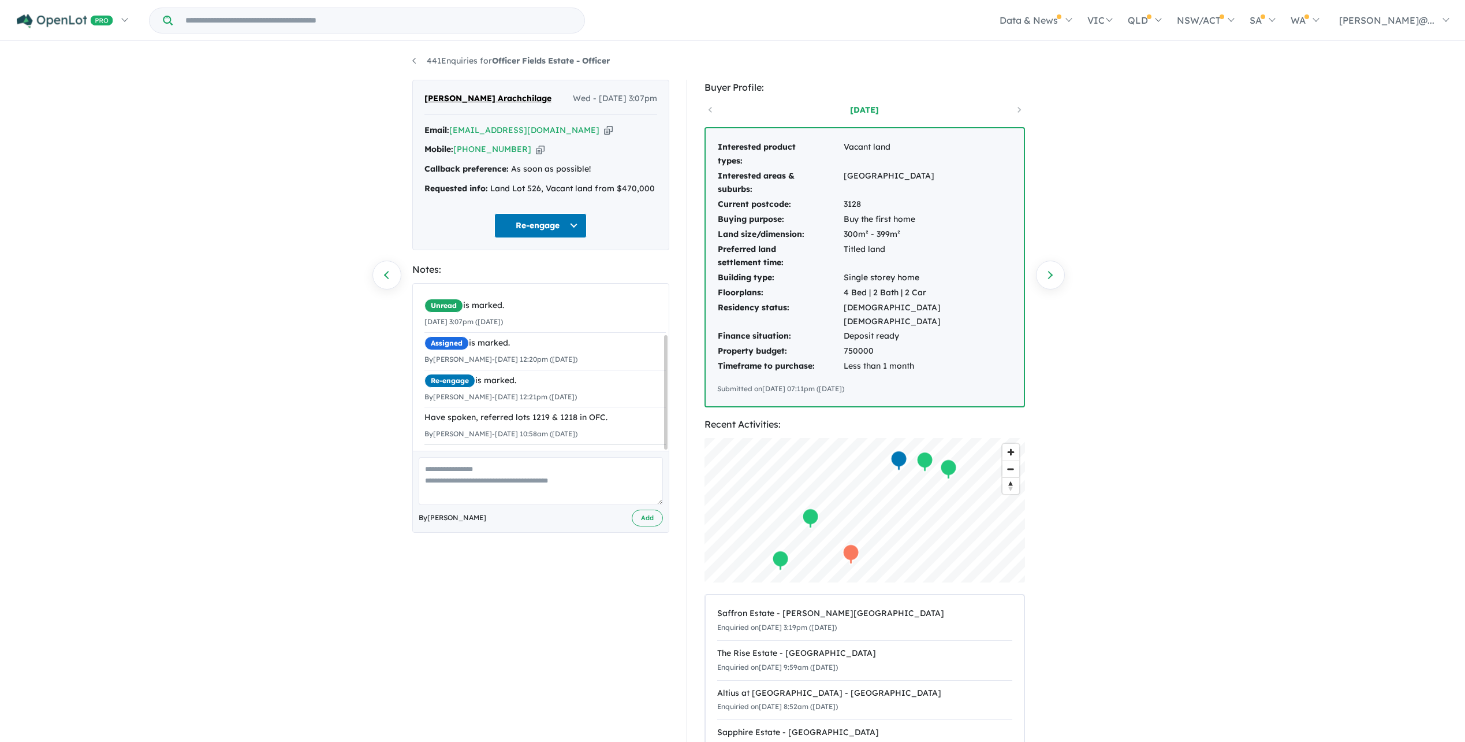
scroll to position [73, 0]
click at [566, 238] on button "Re-engage" at bounding box center [540, 225] width 92 height 25
click at [484, 106] on span "[PERSON_NAME] Arachchilage" at bounding box center [488, 99] width 127 height 14
drag, startPoint x: 501, startPoint y: 121, endPoint x: 408, endPoint y: 94, distance: 96.7
click at [408, 94] on div "[PERSON_NAME] Arachchilage Wed - [DATE] 3:07pm Email: [EMAIL_ADDRESS][DOMAIN_NA…" at bounding box center [541, 447] width 274 height 734
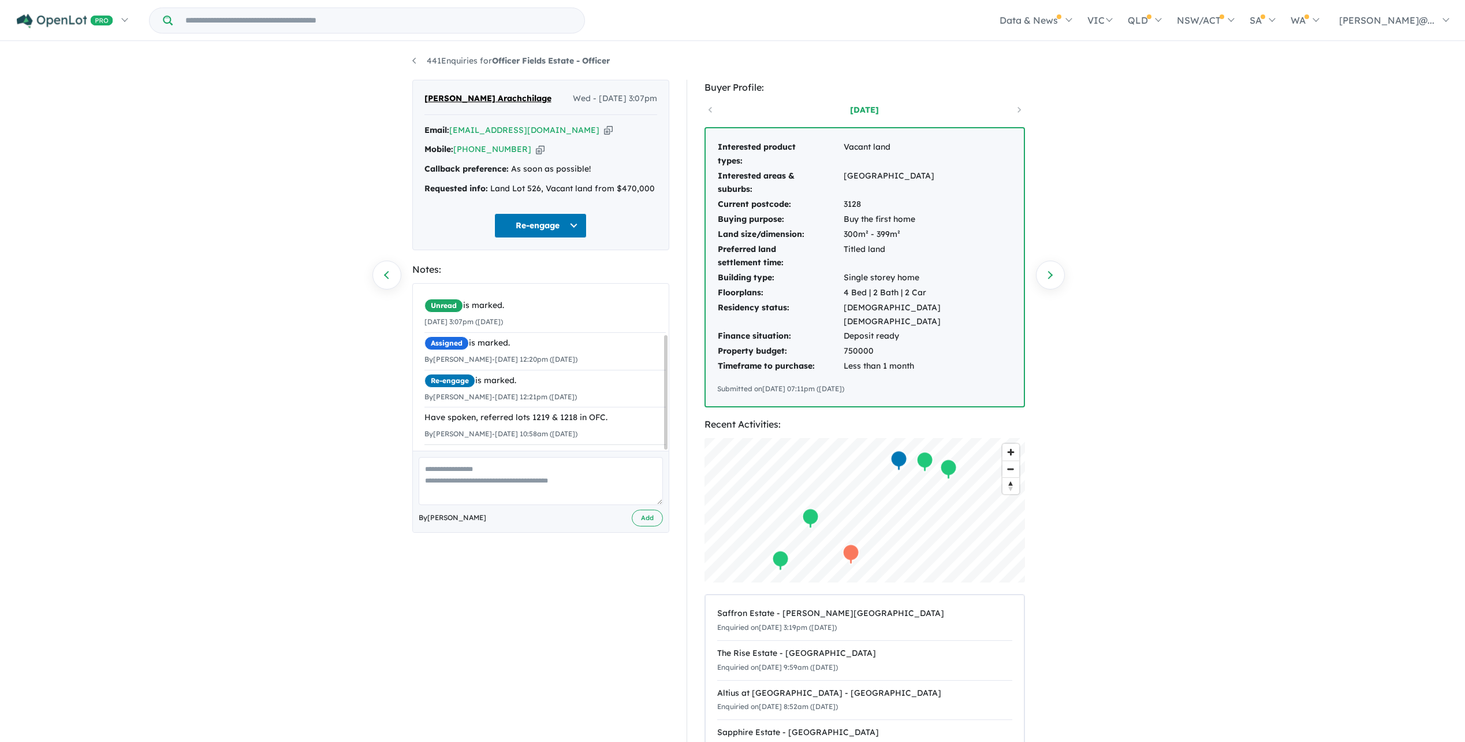
copy span "[PERSON_NAME] Arachchilage"
click at [285, 123] on div "441 Enquiries for Officer Fields Estate - Officer Previous enquiry Next enquiry…" at bounding box center [732, 391] width 1465 height 697
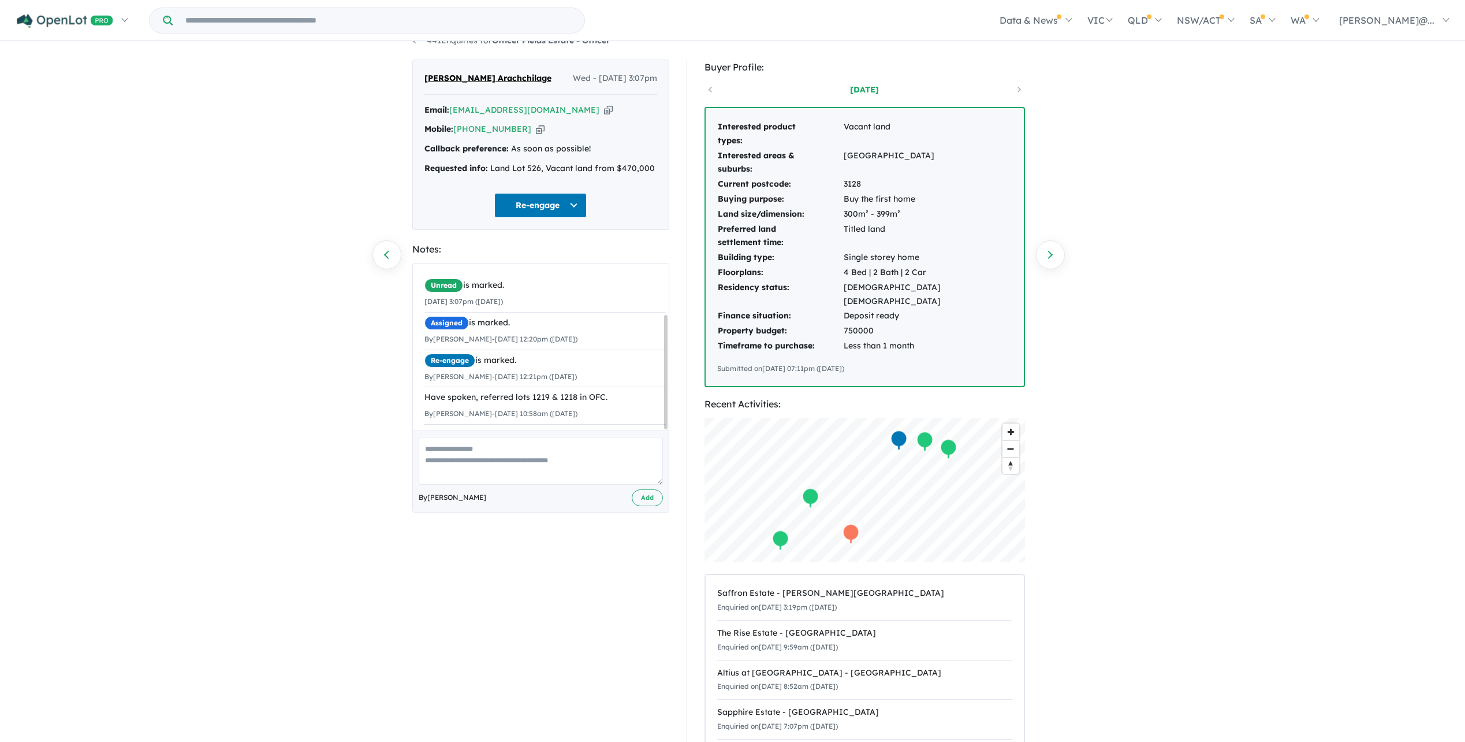
scroll to position [0, 0]
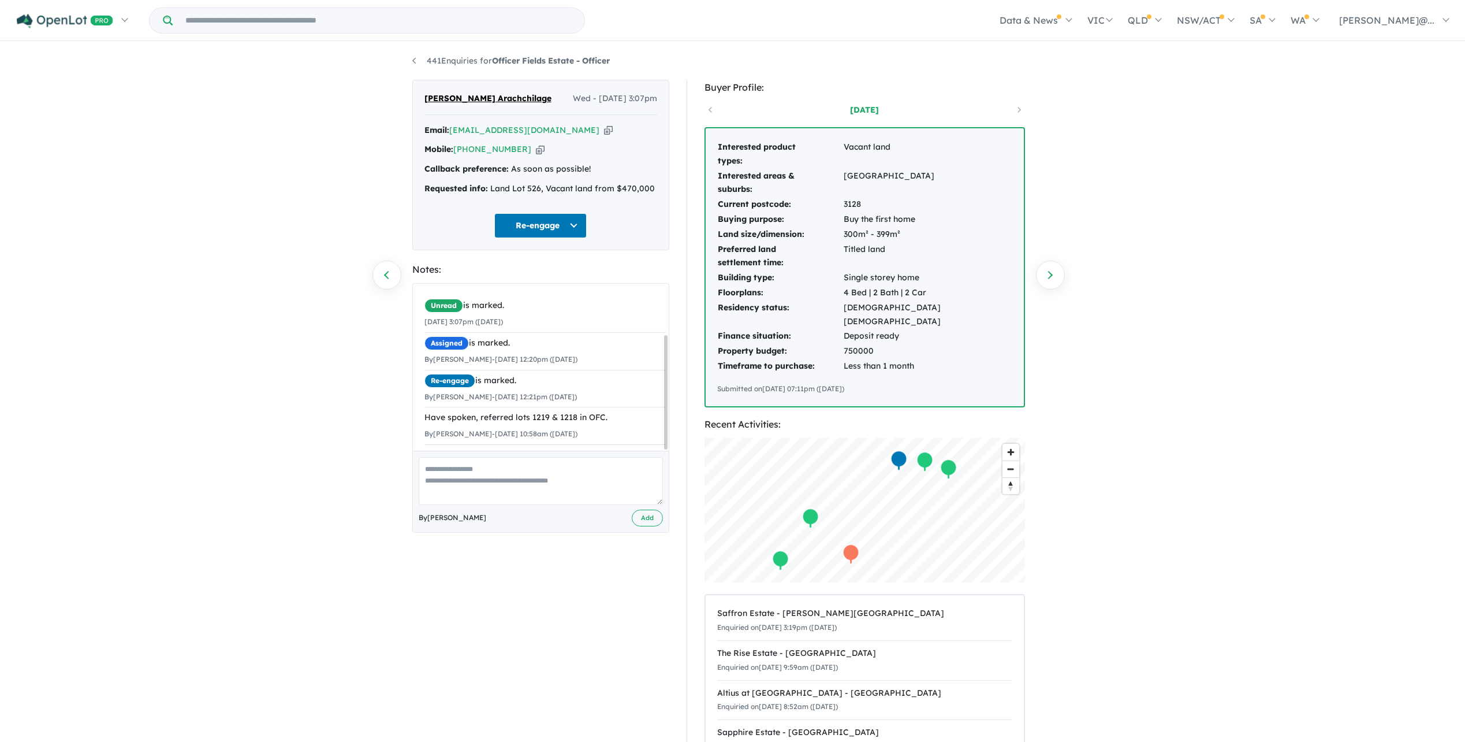
click at [541, 238] on button "Re-engage" at bounding box center [540, 225] width 92 height 25
click at [526, 591] on button "No response" at bounding box center [545, 578] width 101 height 26
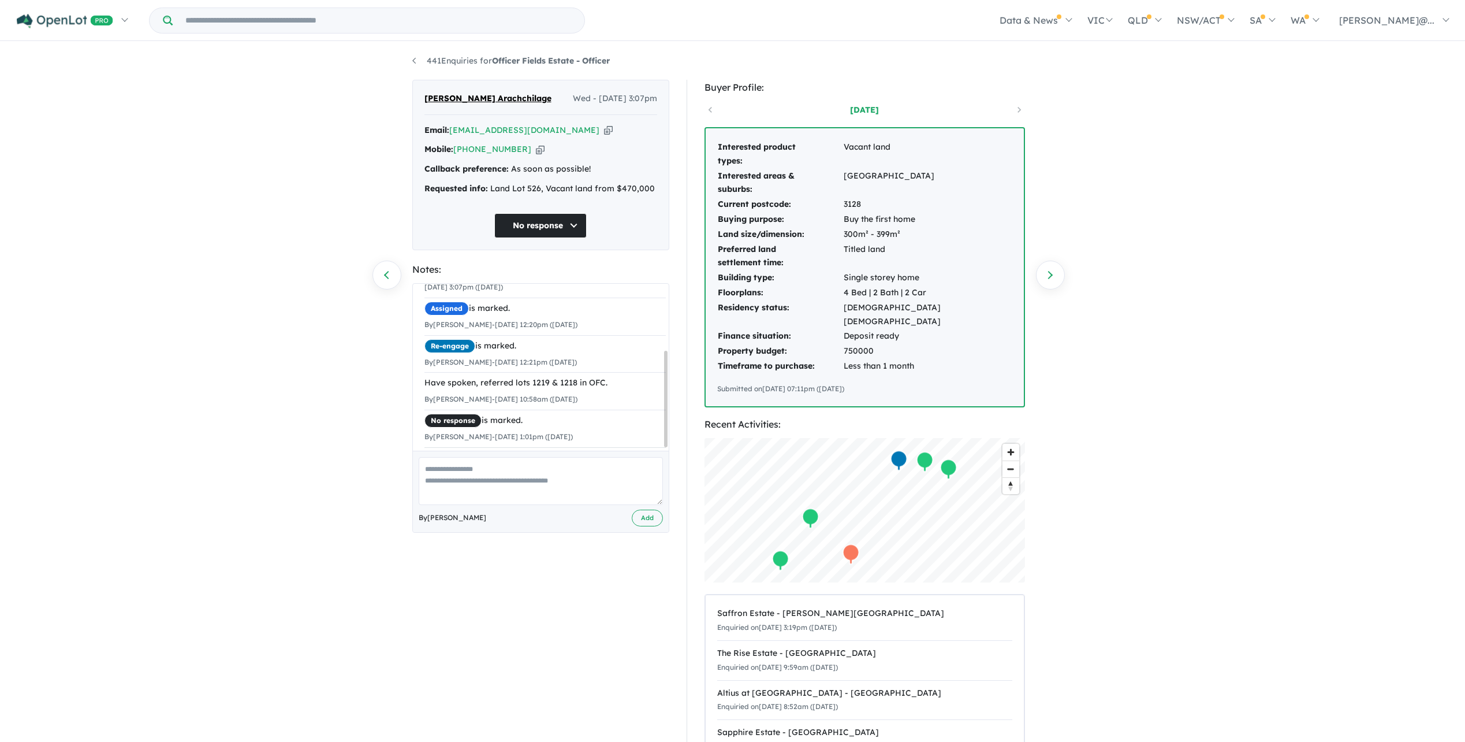
scroll to position [118, 0]
click at [566, 505] on textarea at bounding box center [541, 481] width 244 height 48
type textarea "**********"
click at [645, 526] on button "Add" at bounding box center [647, 517] width 31 height 17
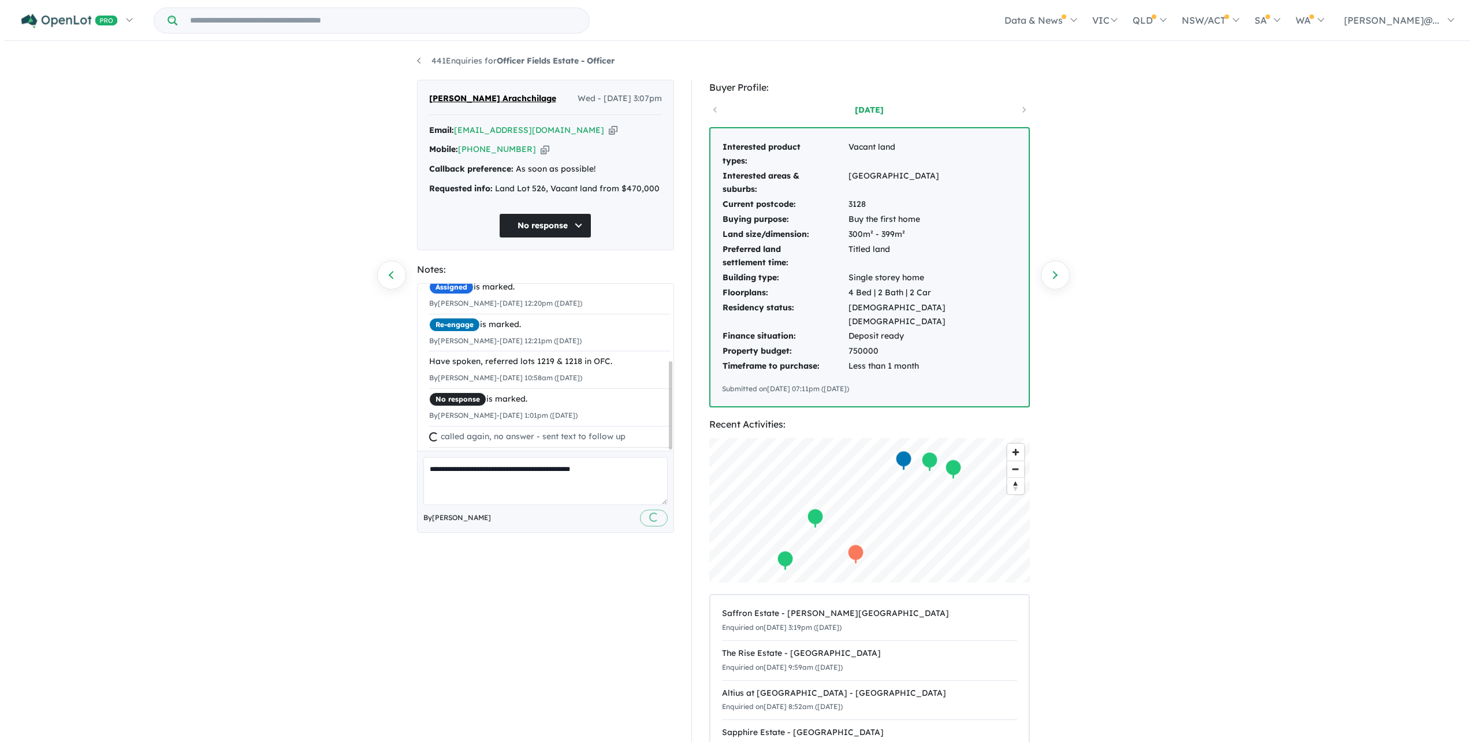
scroll to position [145, 0]
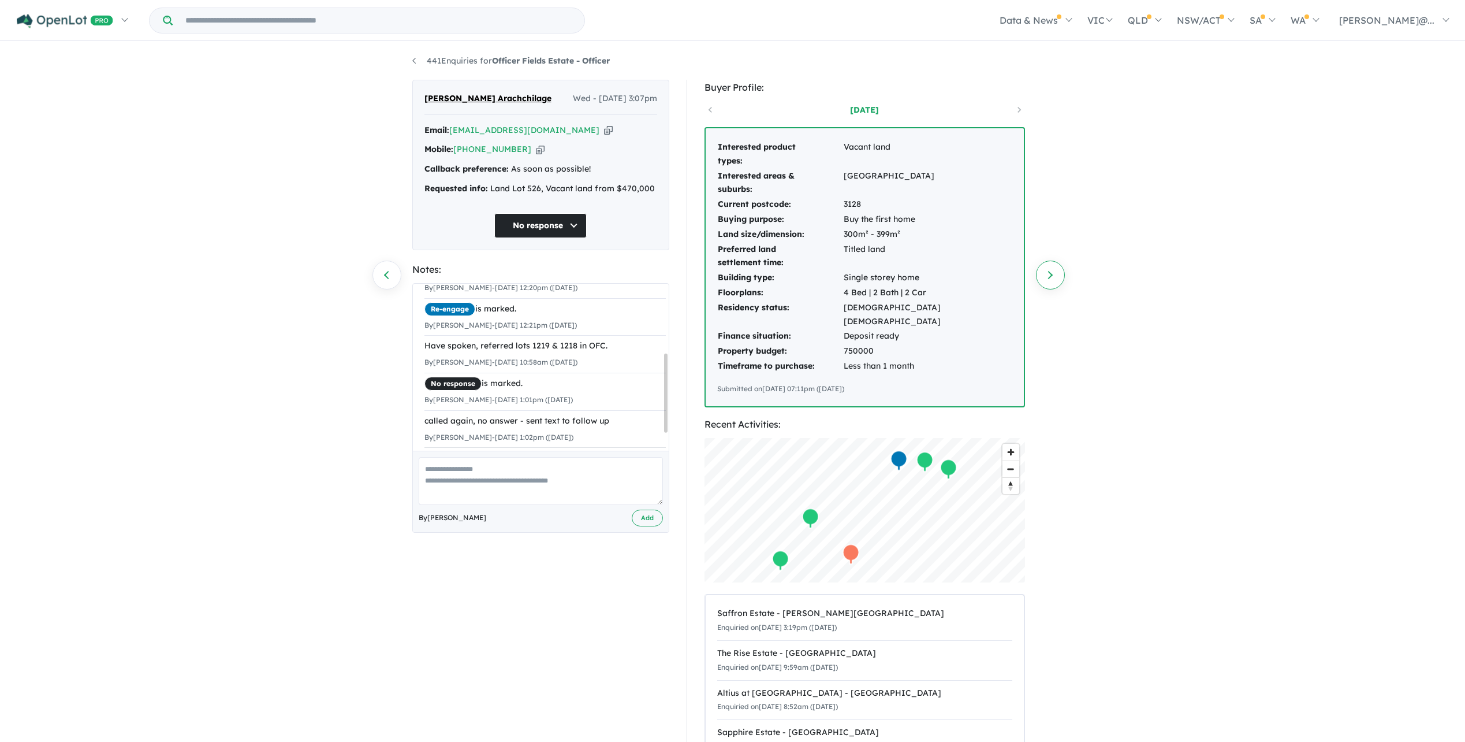
click at [1061, 266] on link "Next enquiry" at bounding box center [1050, 275] width 29 height 29
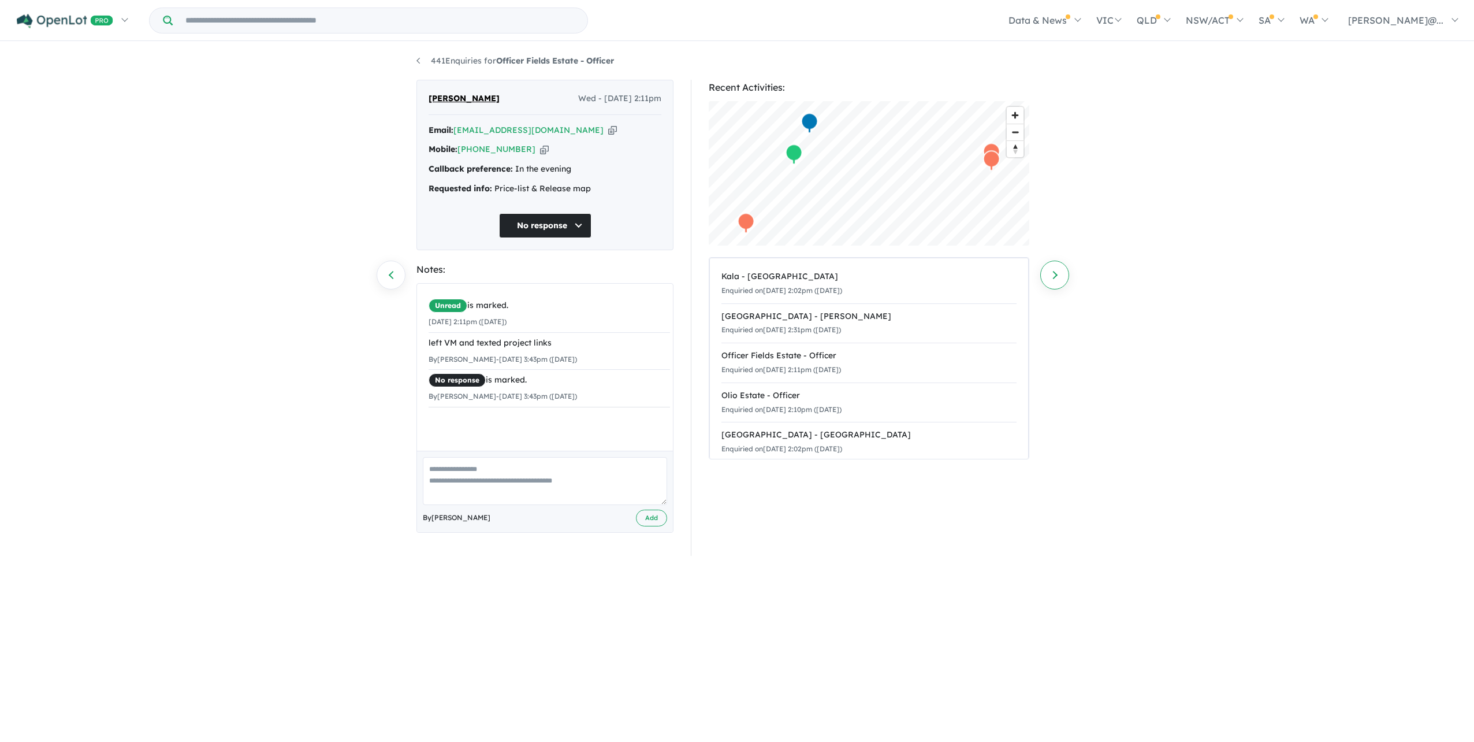
click at [1059, 267] on link "Next enquiry" at bounding box center [1054, 275] width 29 height 29
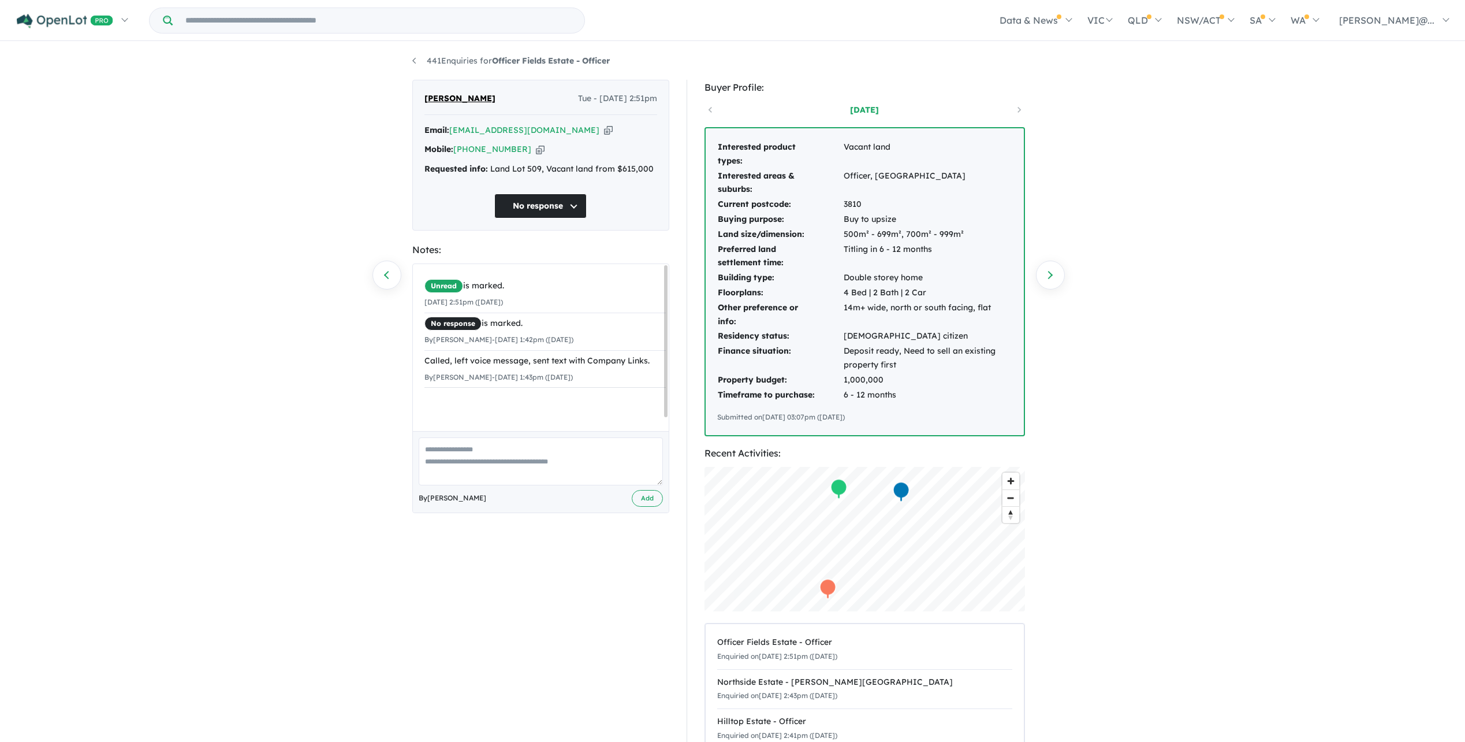
click at [1059, 267] on link "Next enquiry" at bounding box center [1050, 275] width 29 height 29
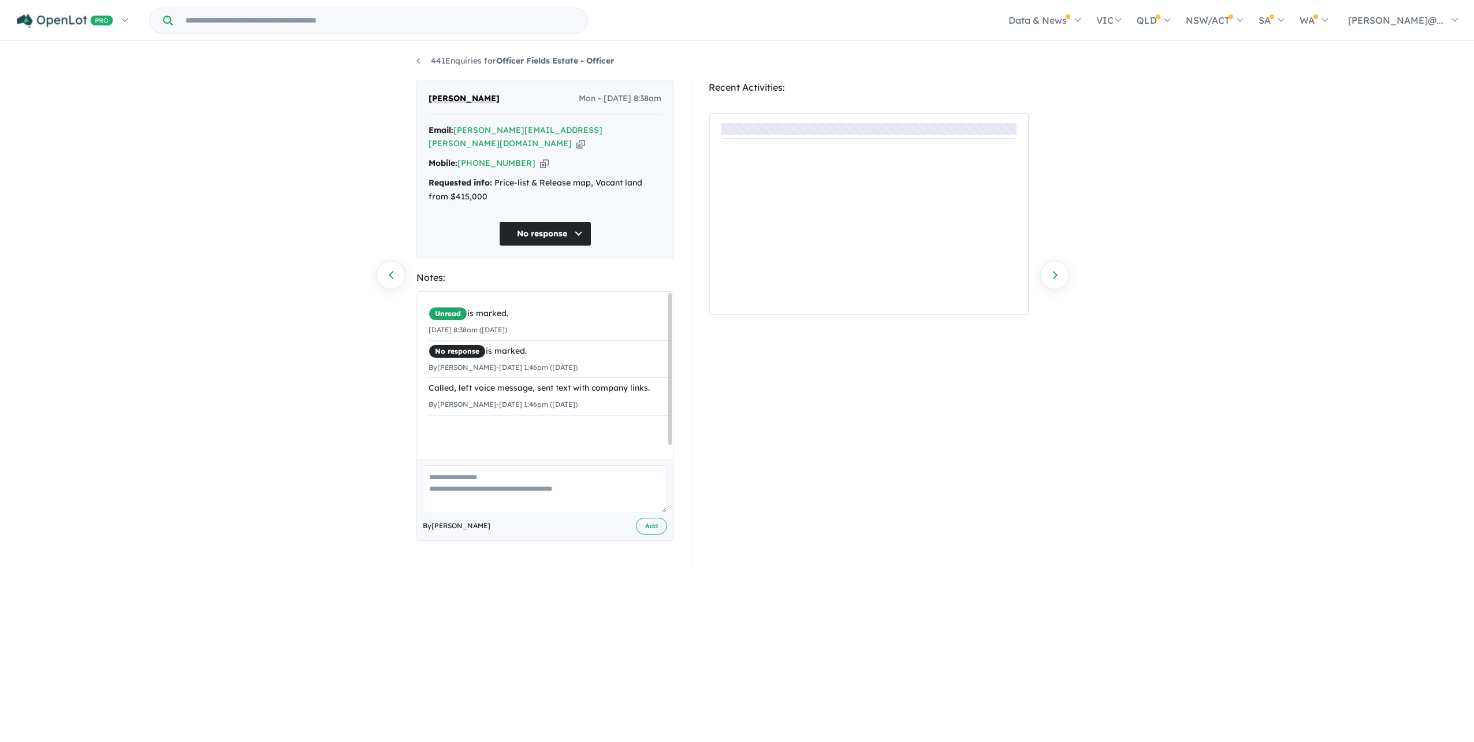
click at [1059, 267] on link "Next enquiry" at bounding box center [1054, 275] width 29 height 29
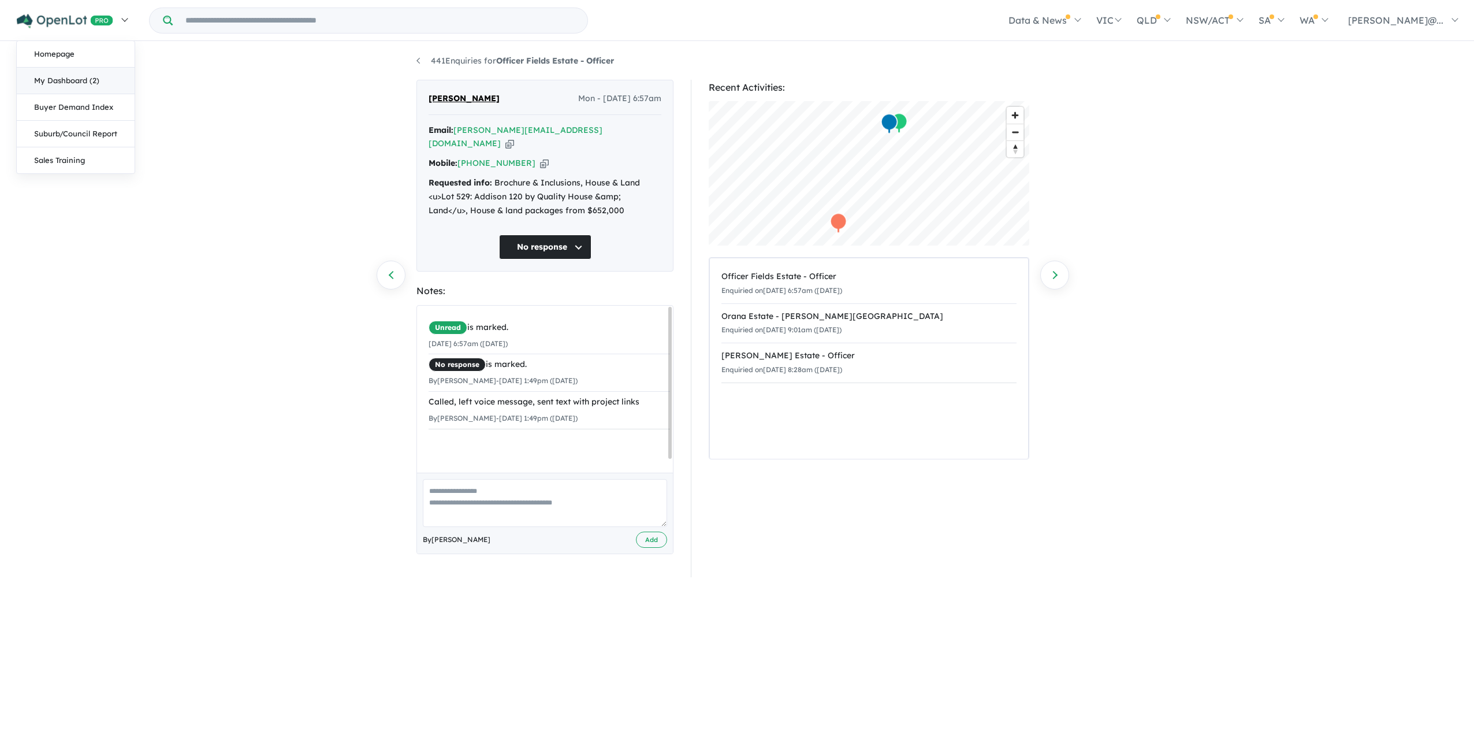
click at [80, 78] on link "My Dashboard (2)" at bounding box center [76, 81] width 118 height 27
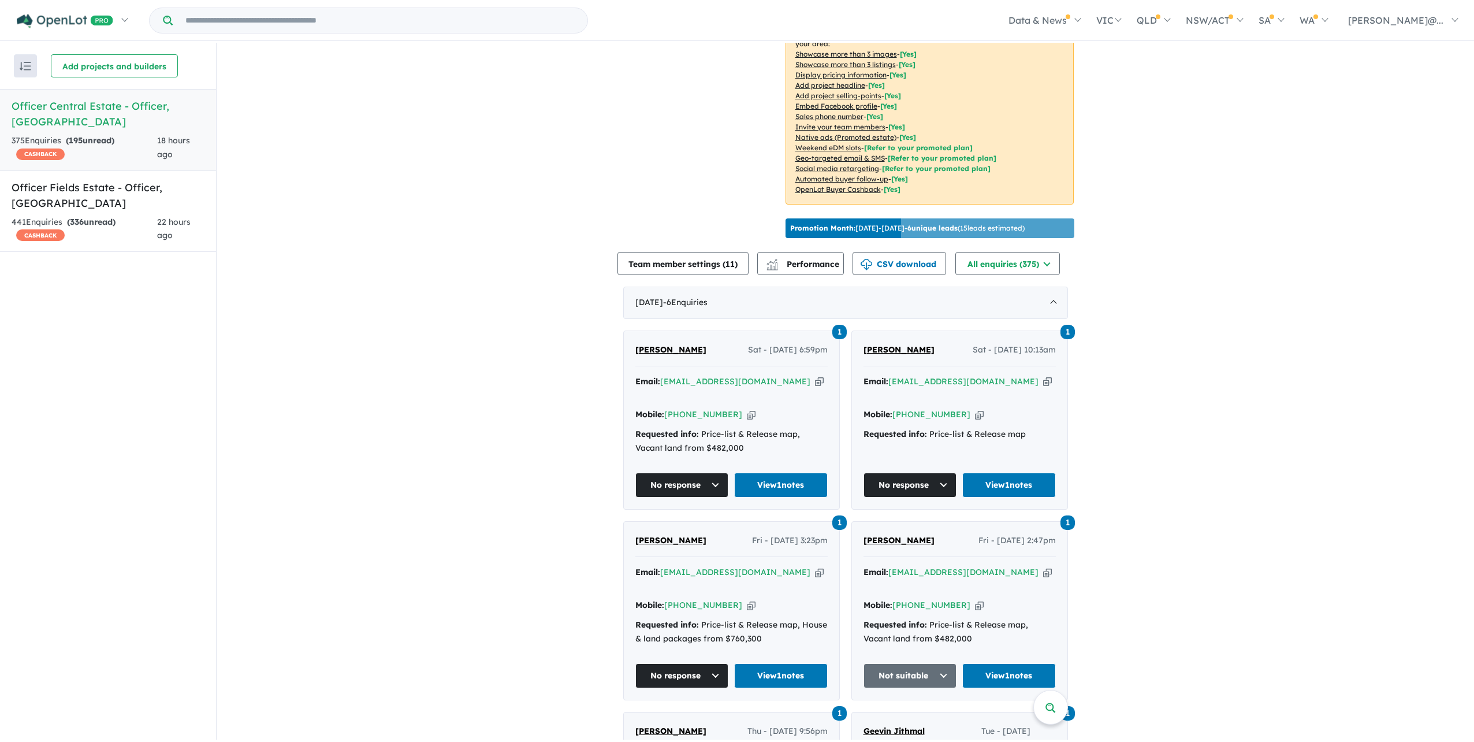
scroll to position [219, 0]
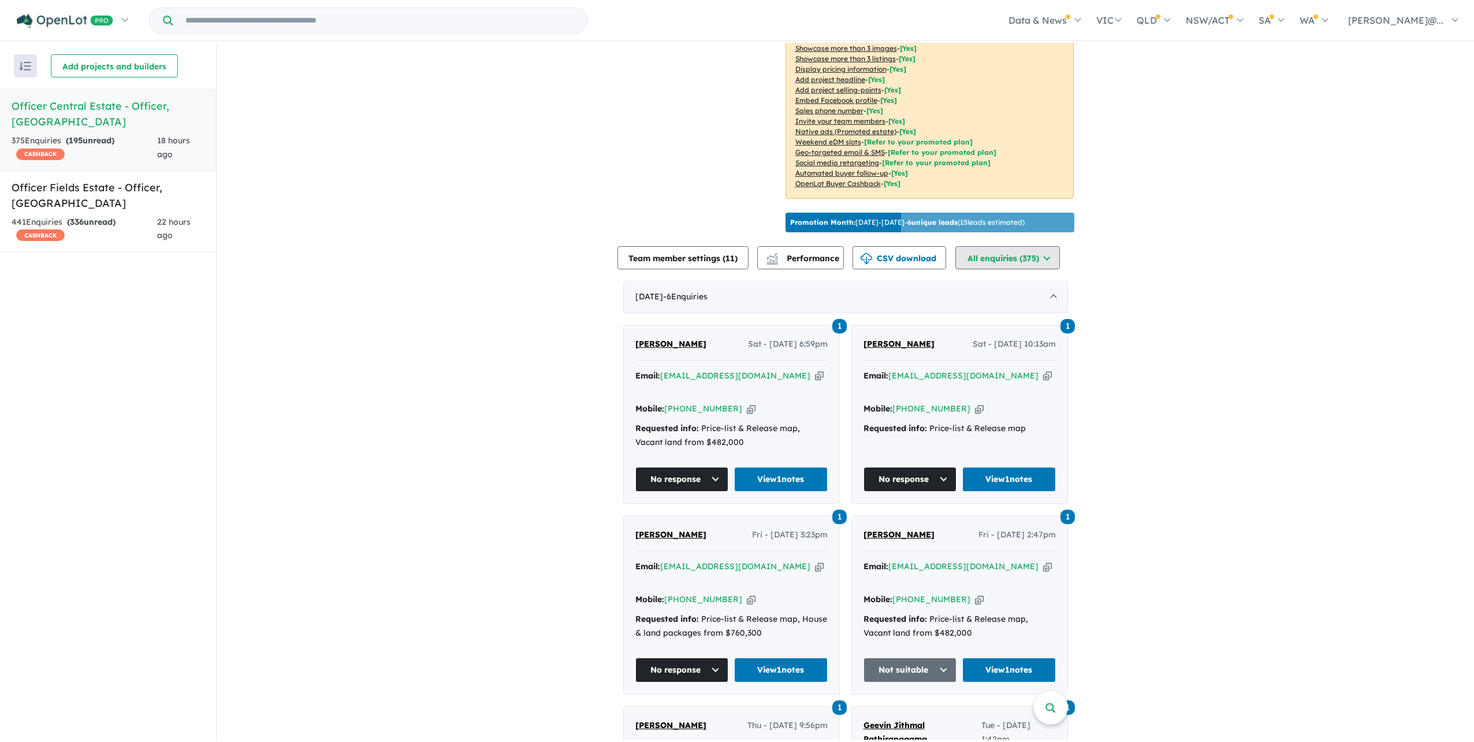
click at [1048, 269] on button "All enquiries ( 375 )" at bounding box center [1007, 257] width 105 height 23
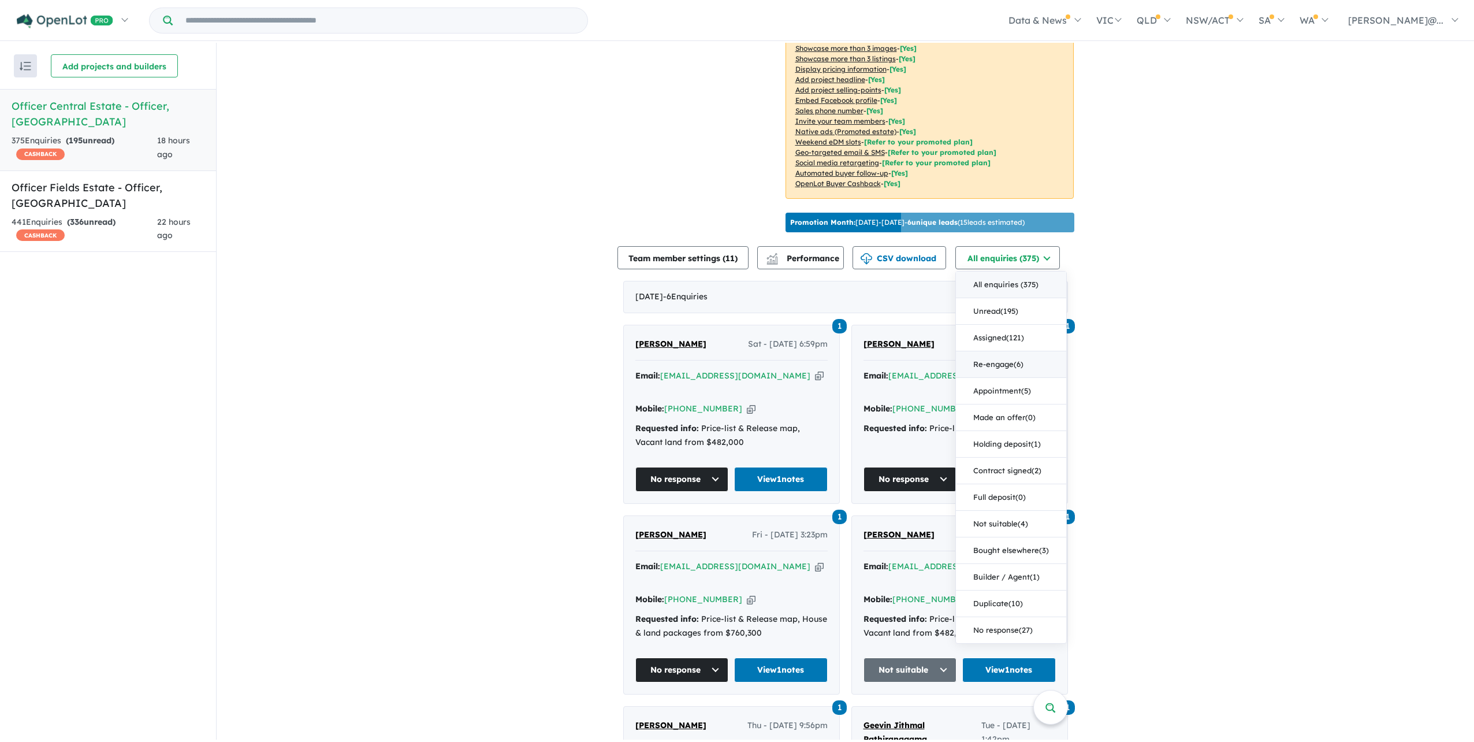
click at [1052, 378] on button "Re-engage ( 6 )" at bounding box center [1011, 364] width 110 height 27
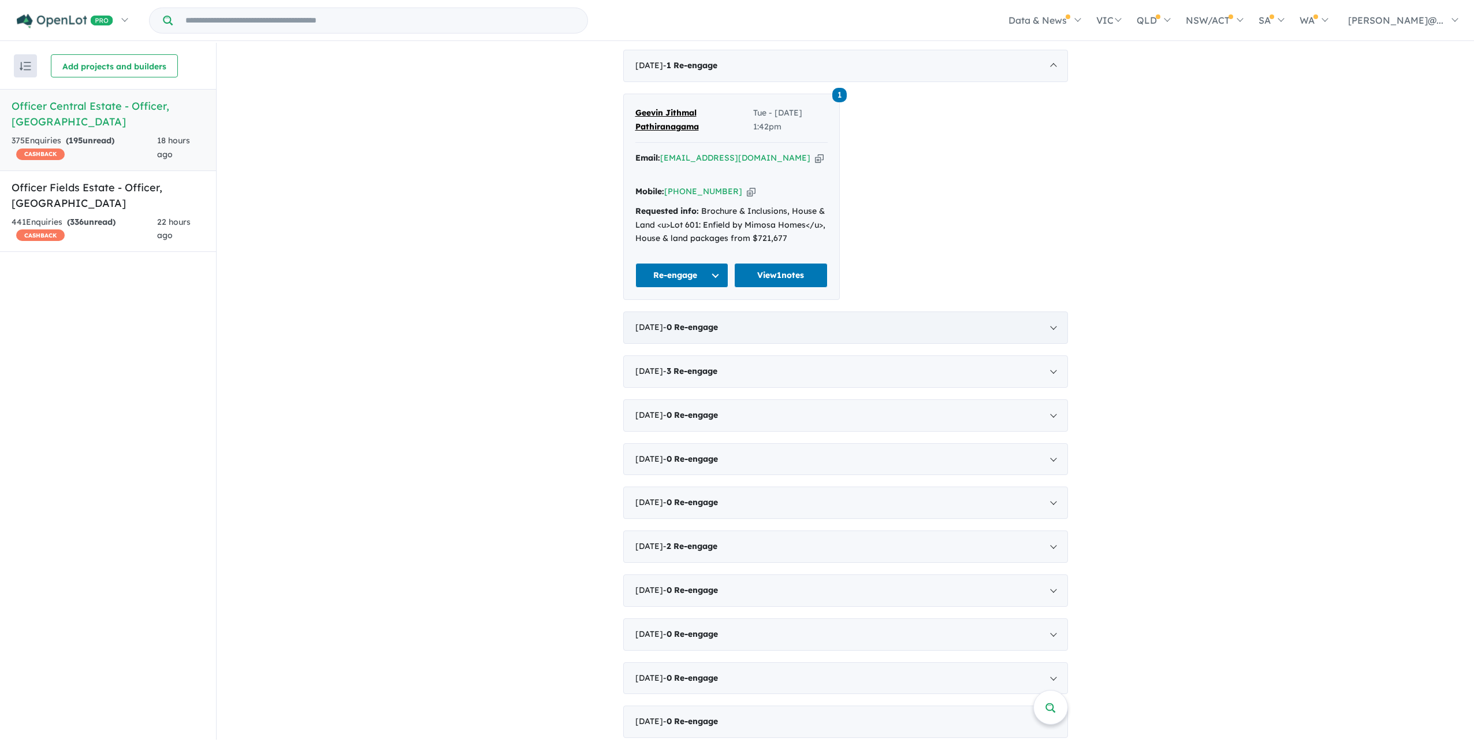
scroll to position [508, 0]
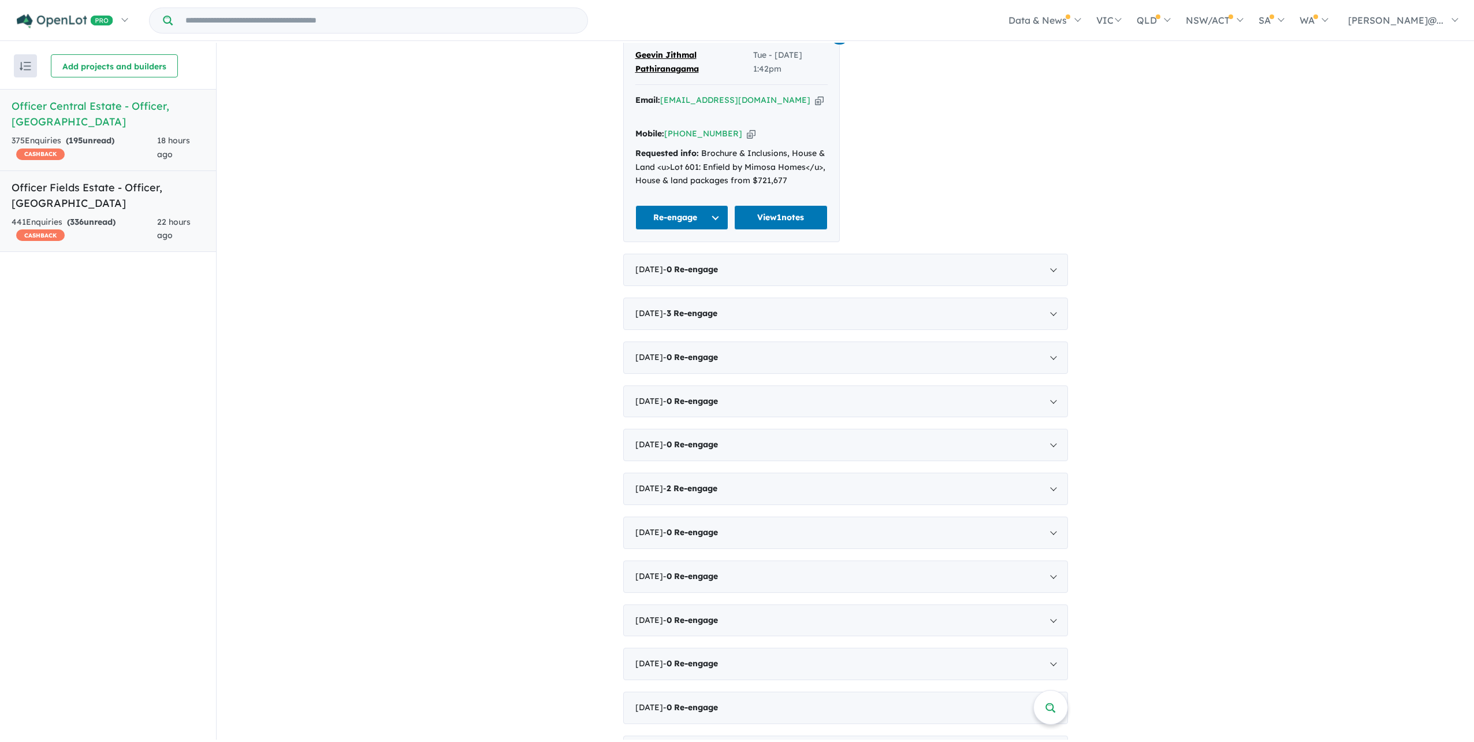
click at [155, 225] on div "441 Enquir ies ( 336 unread) CASHBACK" at bounding box center [85, 229] width 146 height 28
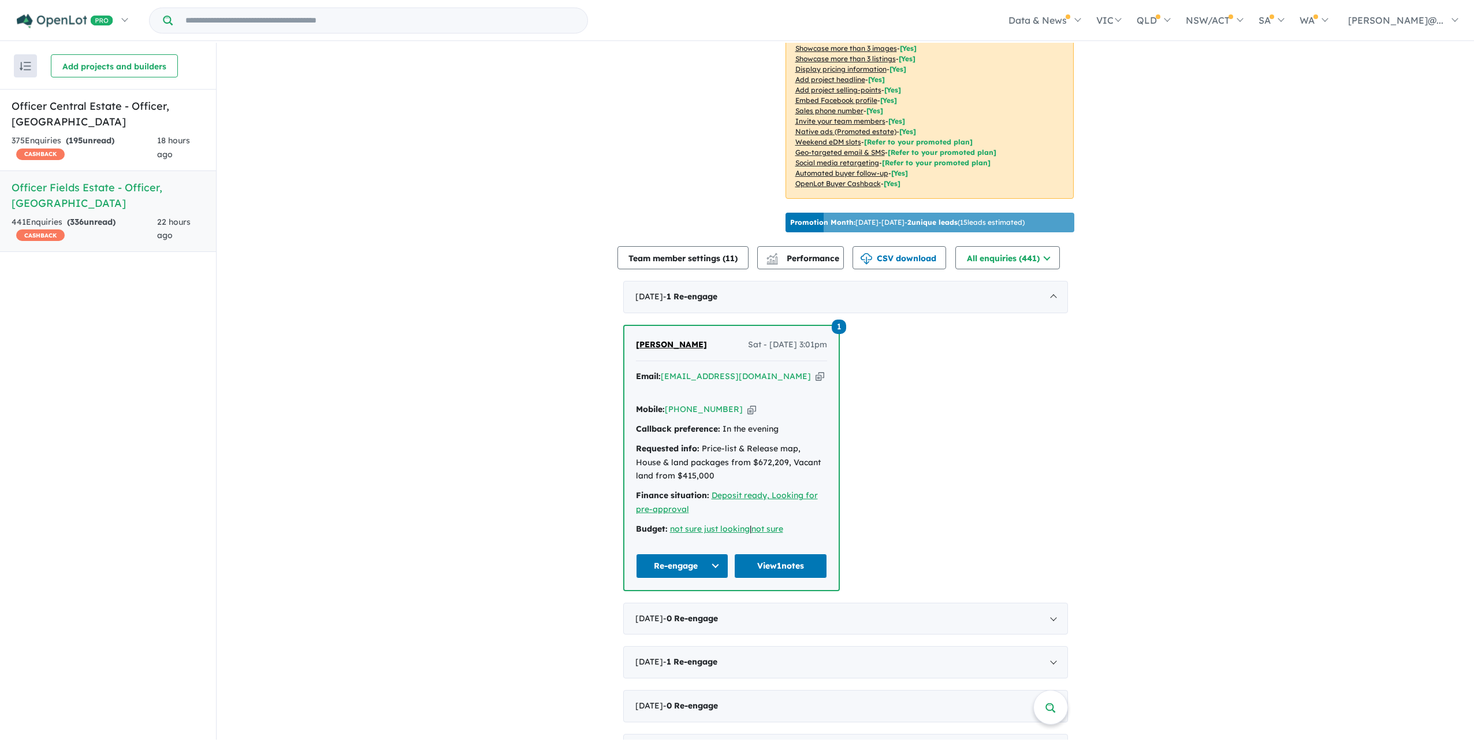
scroll to position [566, 0]
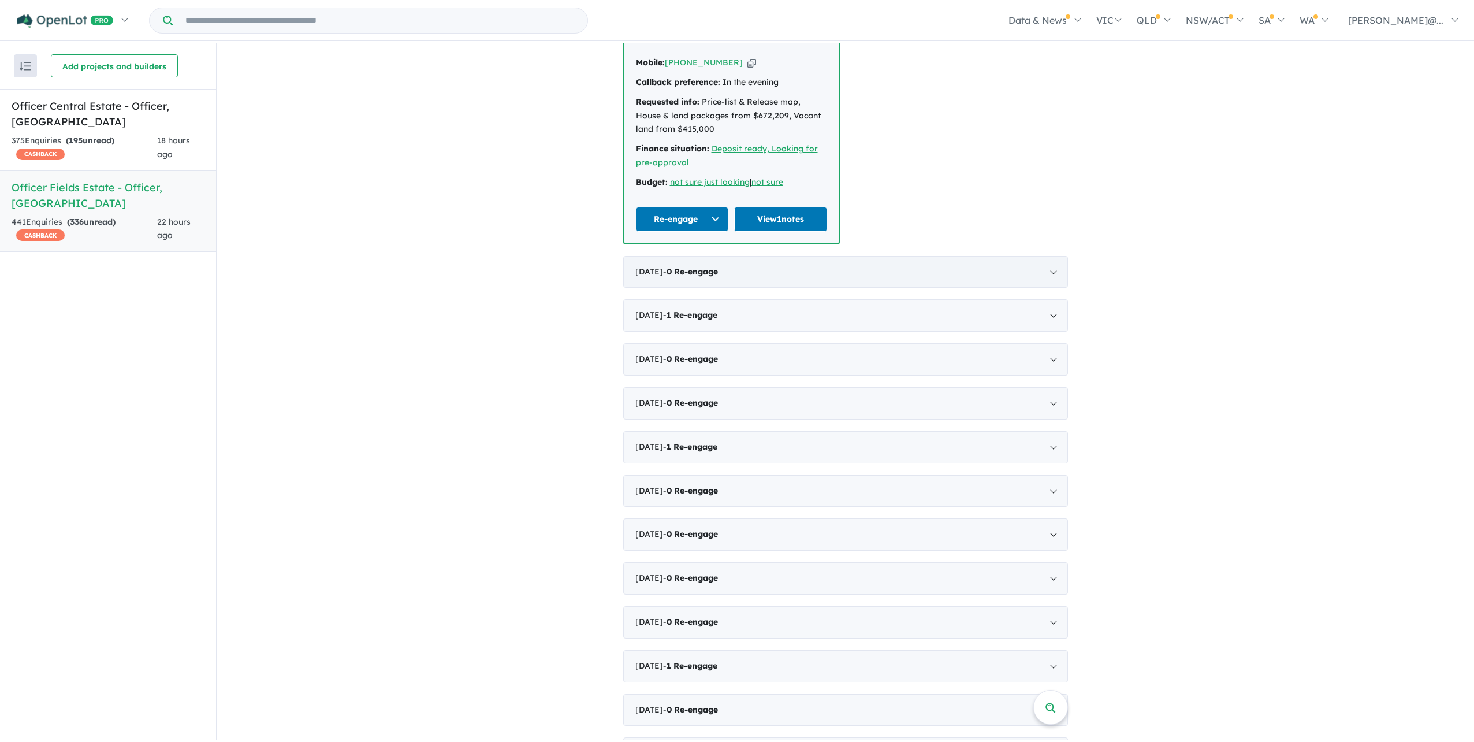
click at [871, 288] on div "August 2025 - 0 Re-engage" at bounding box center [845, 272] width 445 height 32
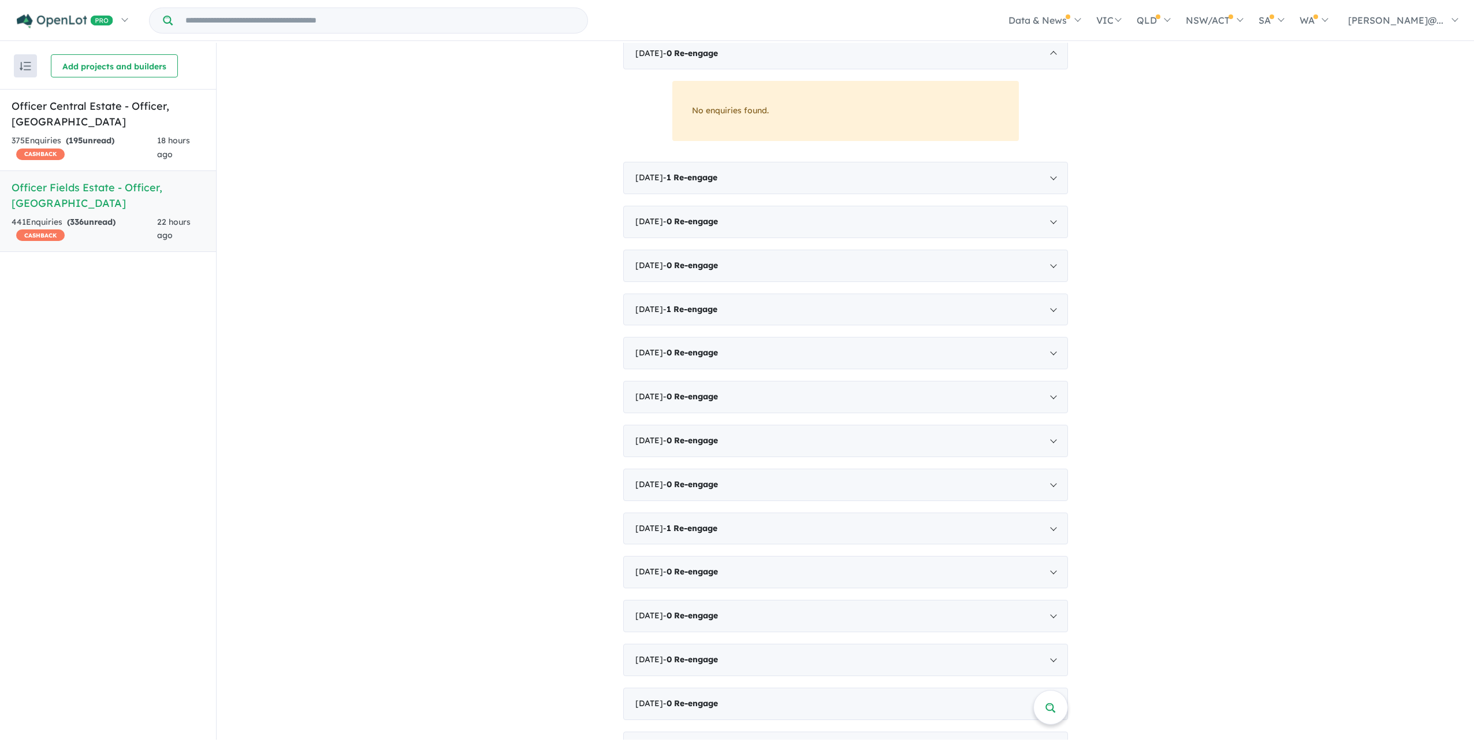
scroll to position [450, 0]
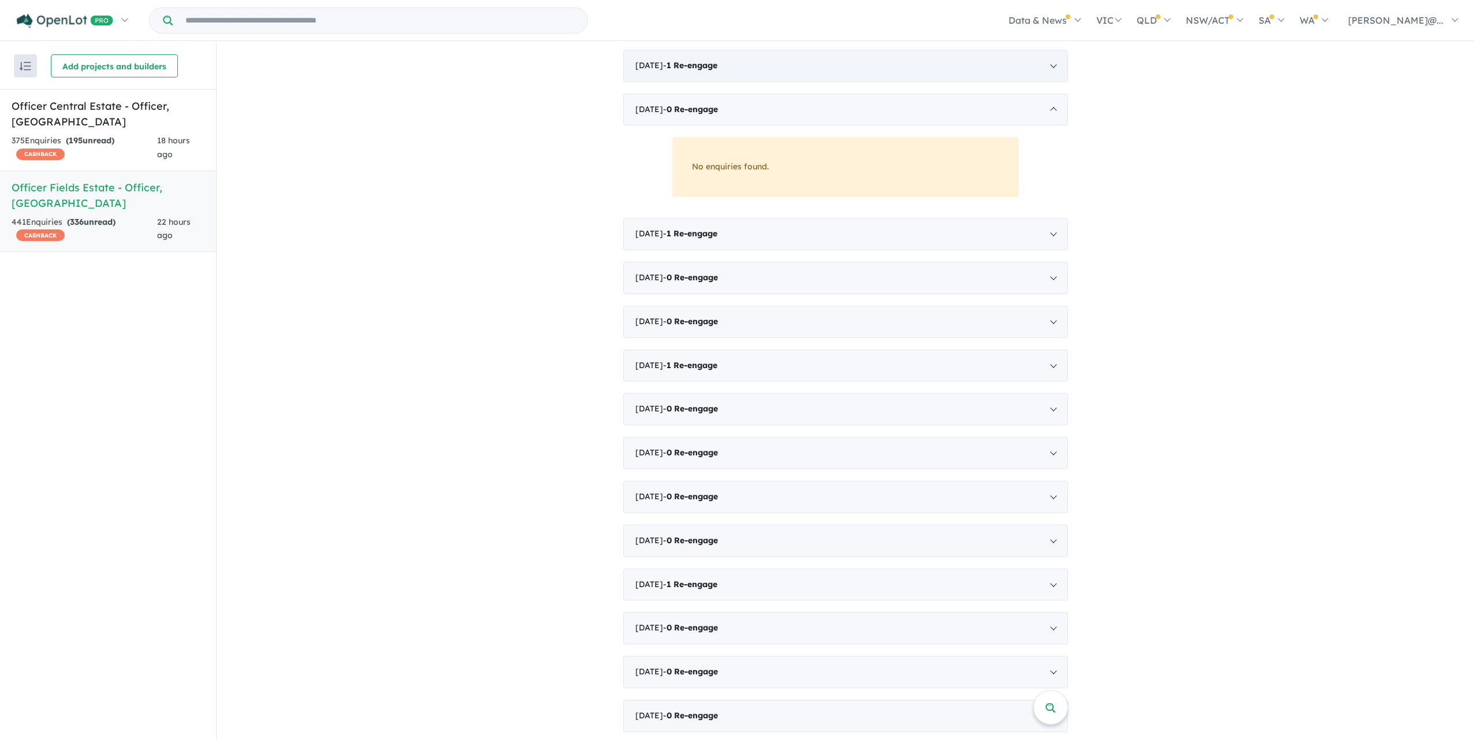
click at [835, 82] on div "[DATE] - 1 Re-engage" at bounding box center [845, 66] width 445 height 32
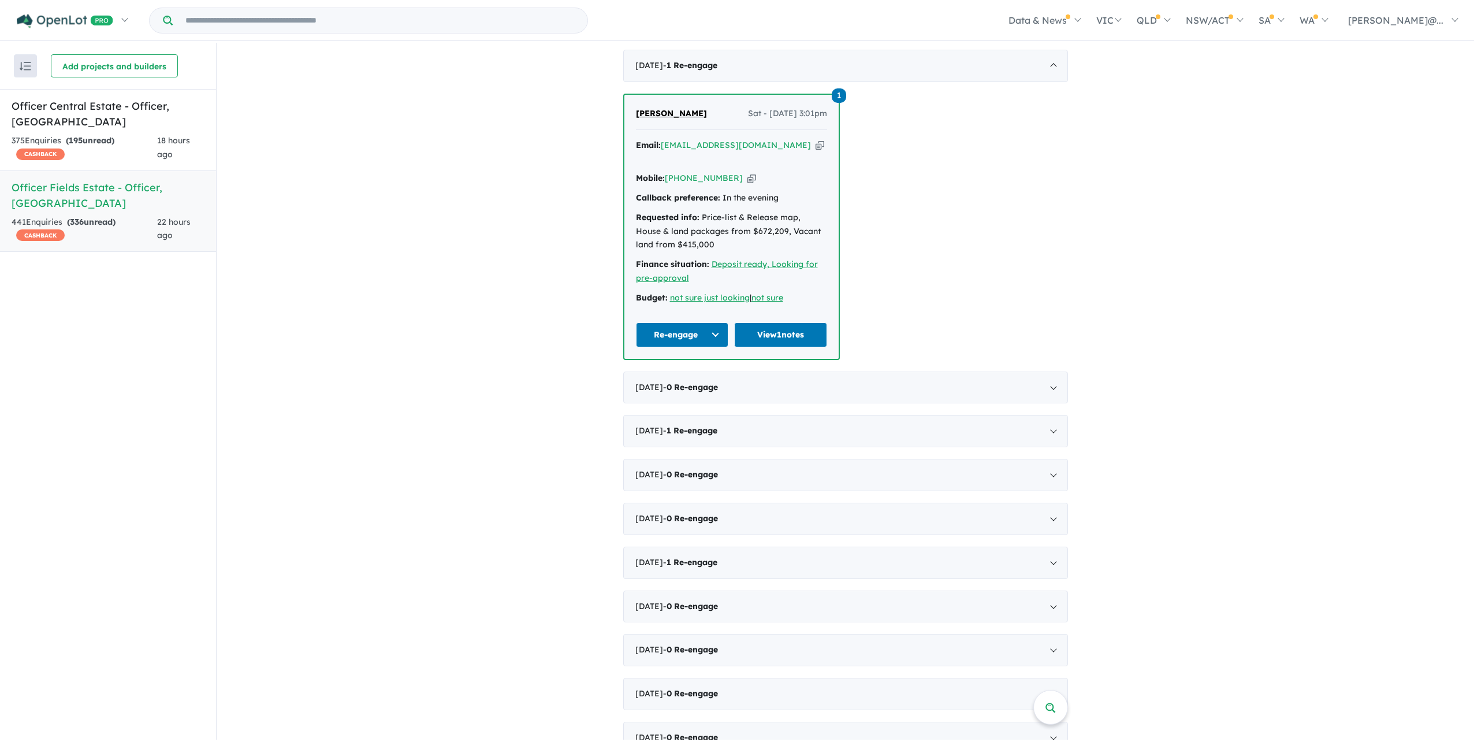
click at [686, 118] on span "Debbie Ponton" at bounding box center [671, 113] width 71 height 10
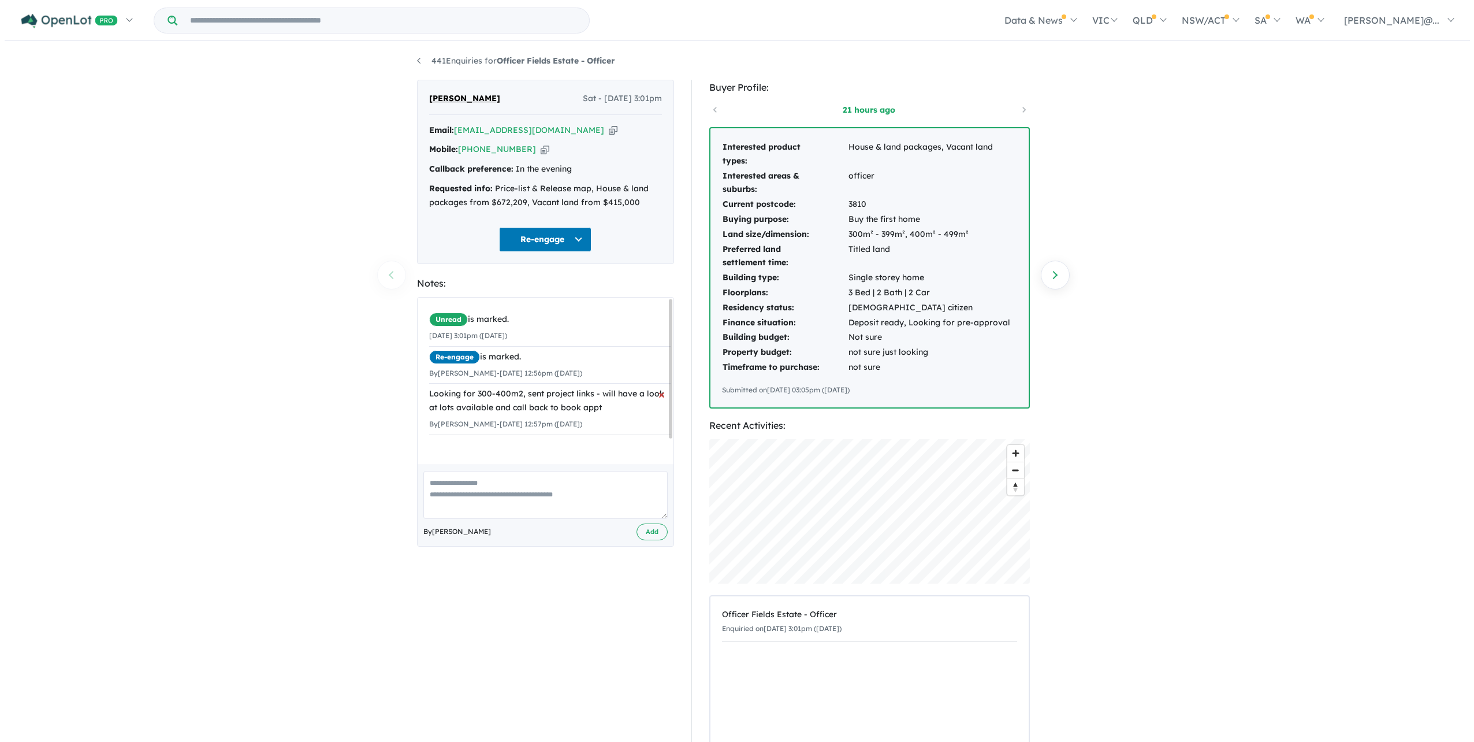
scroll to position [31, 0]
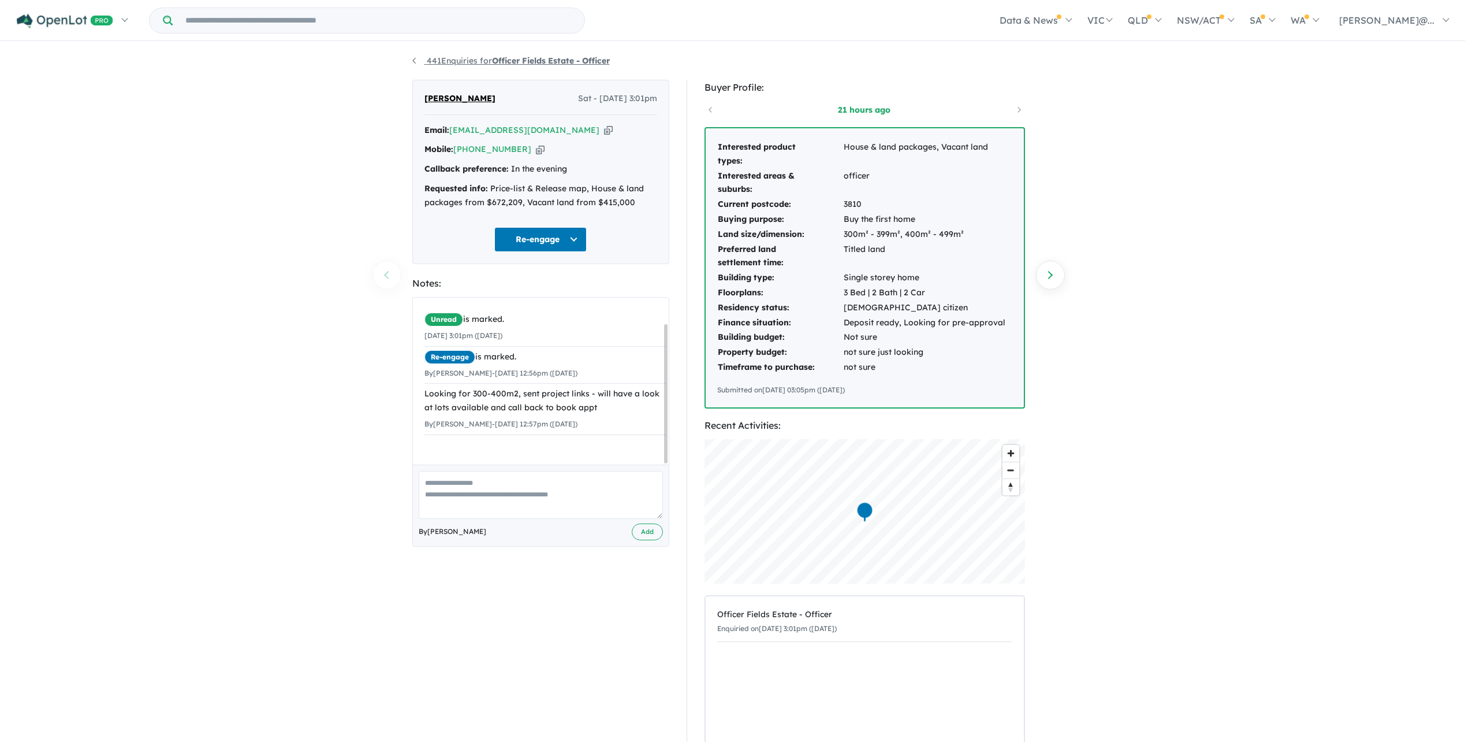
click at [422, 61] on link "441 Enquiries for Officer Fields Estate - Officer" at bounding box center [511, 60] width 198 height 10
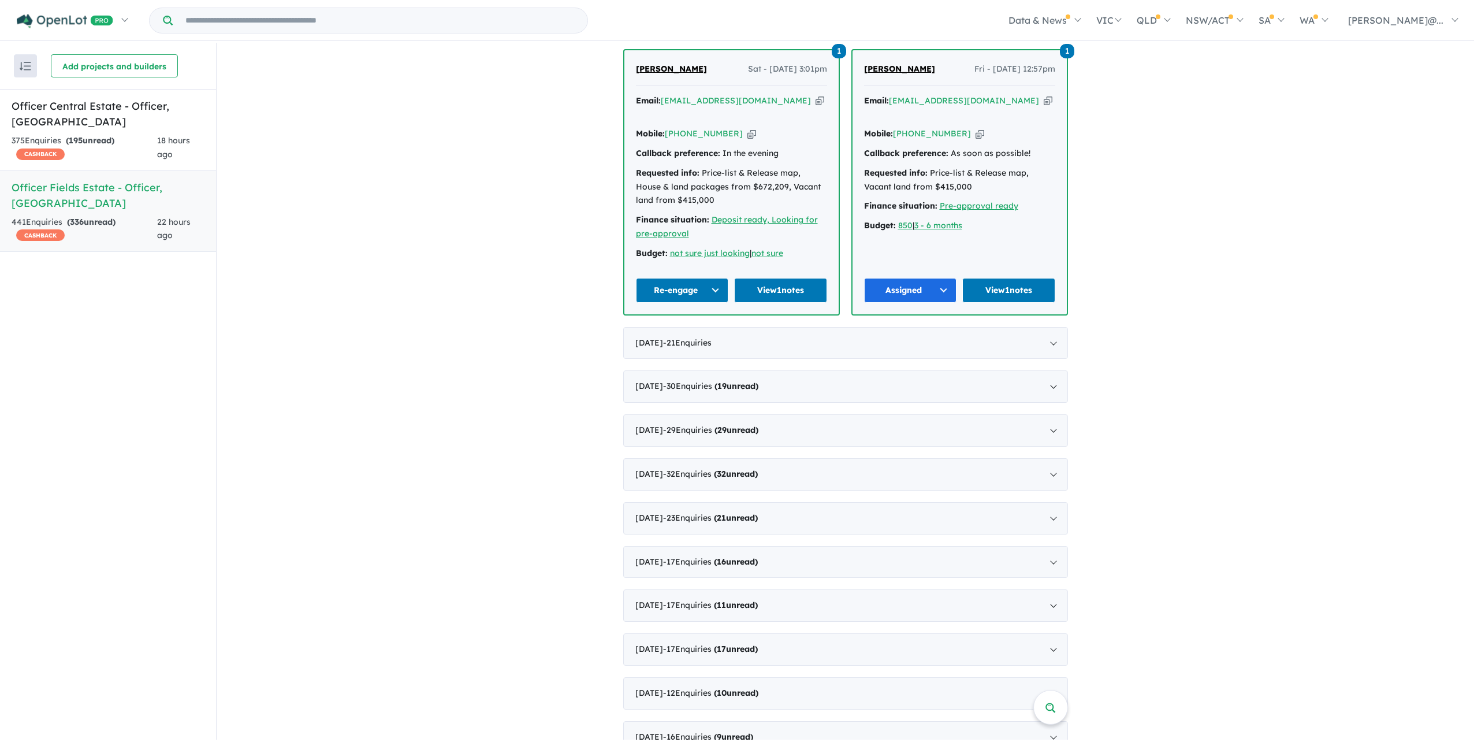
scroll to position [520, 0]
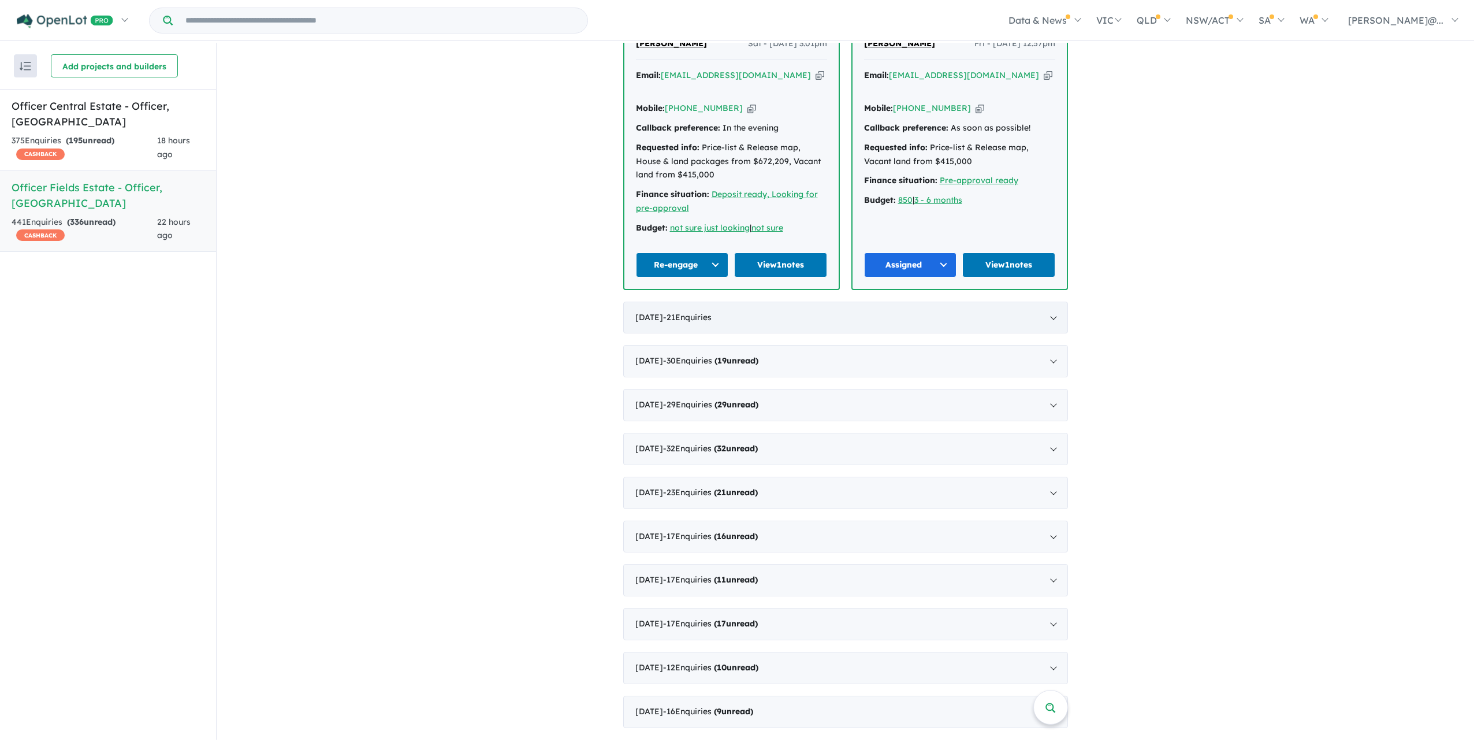
click at [775, 334] on div "August 2025 - 21 Enquir ies ( 0 unread)" at bounding box center [845, 318] width 445 height 32
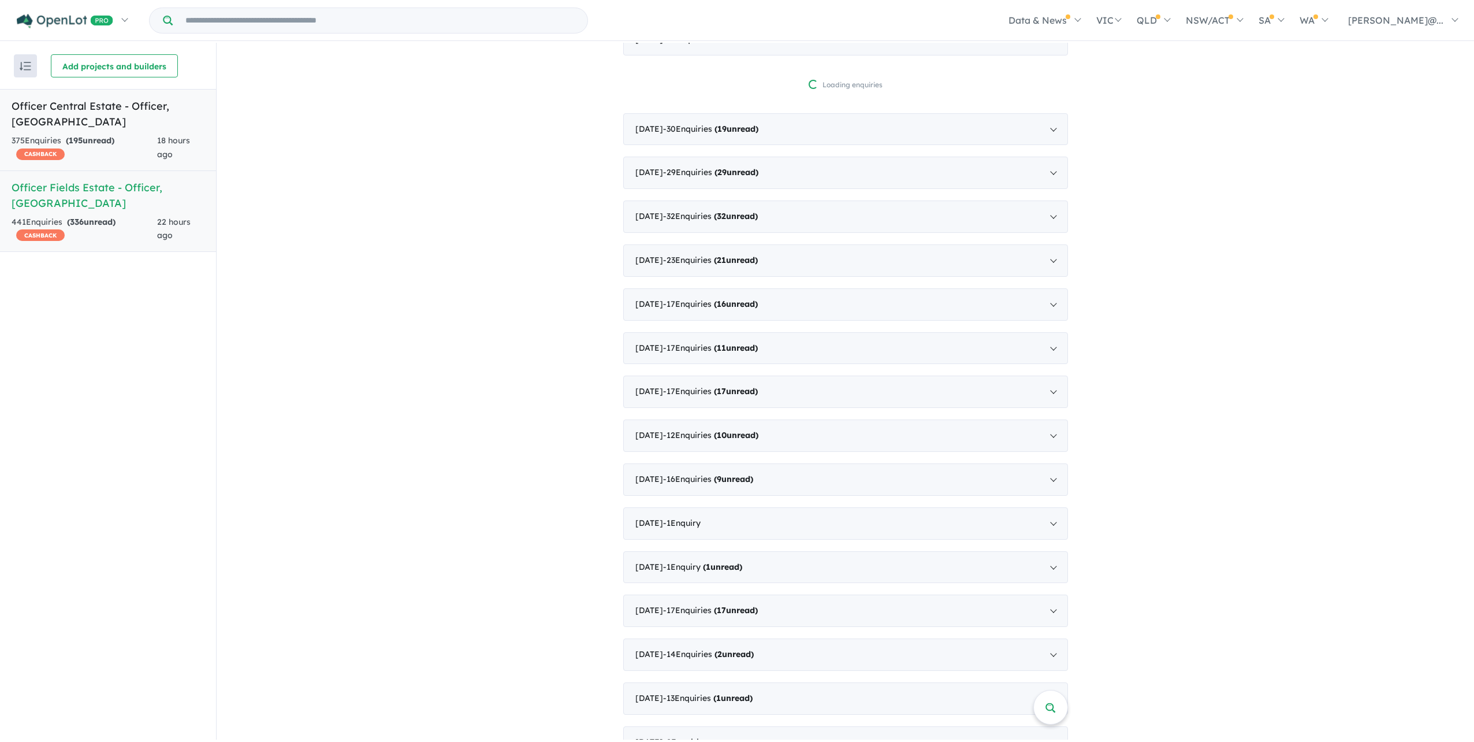
click at [152, 149] on div "375 Enquir ies ( 195 unread) CASHBACK" at bounding box center [85, 148] width 146 height 28
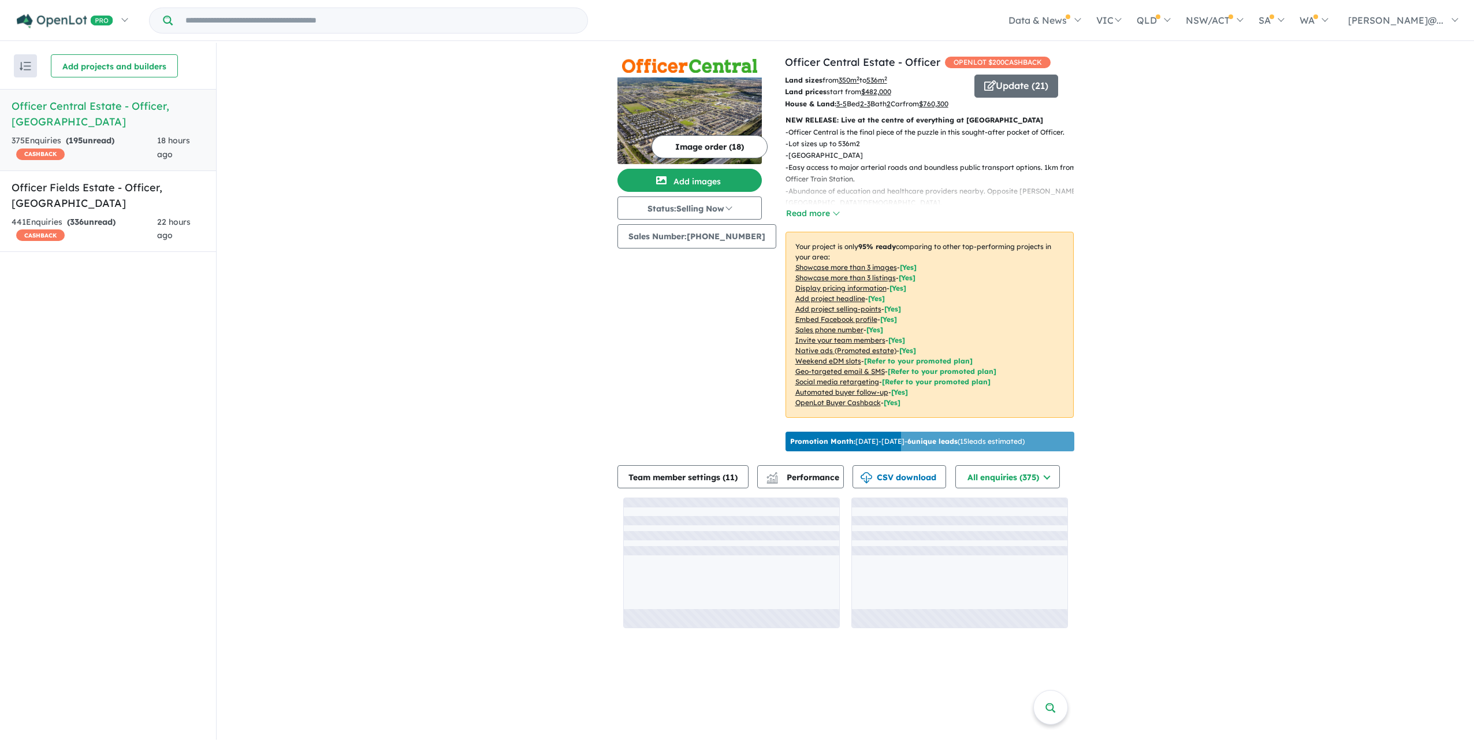
scroll to position [46, 0]
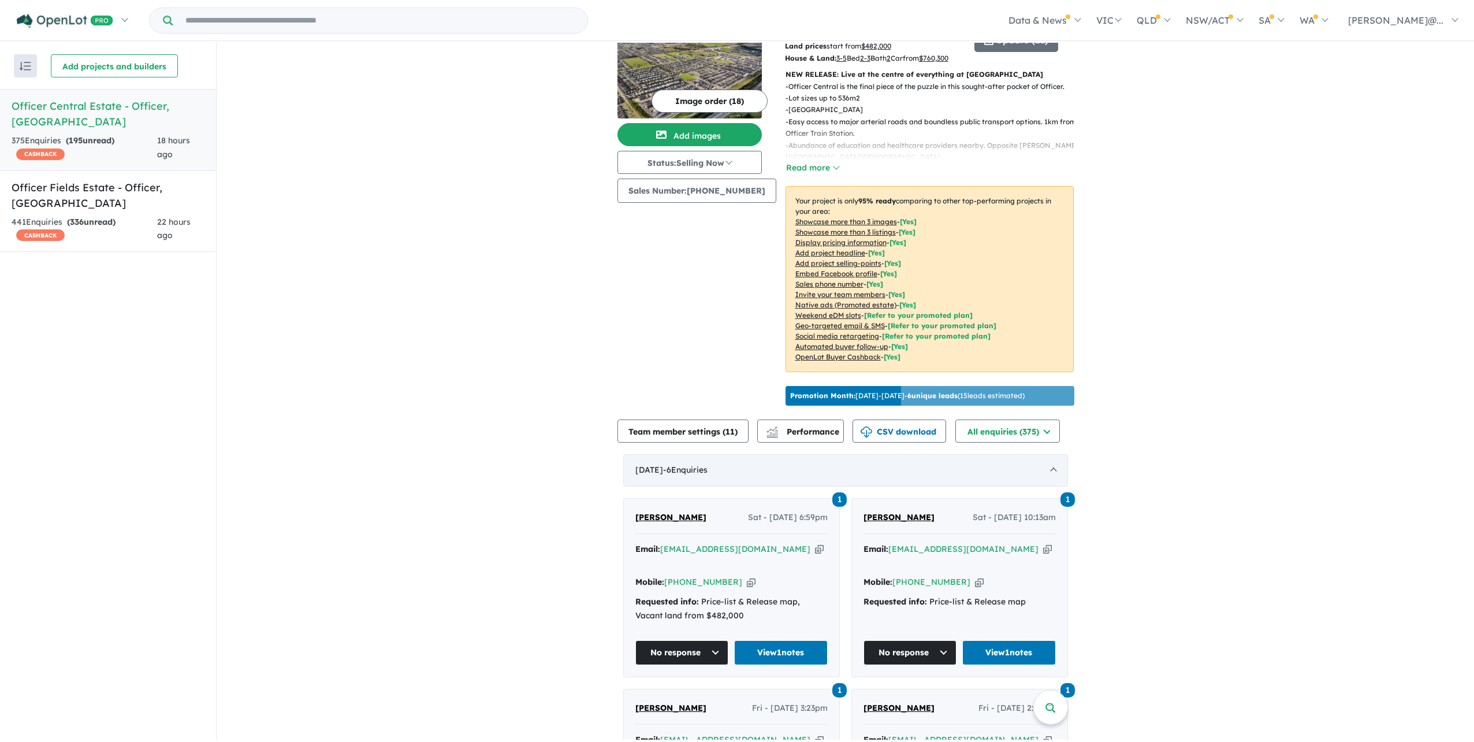
click at [987, 486] on div "[DATE] - 6 Enquir ies ( 0 unread)" at bounding box center [845, 470] width 445 height 32
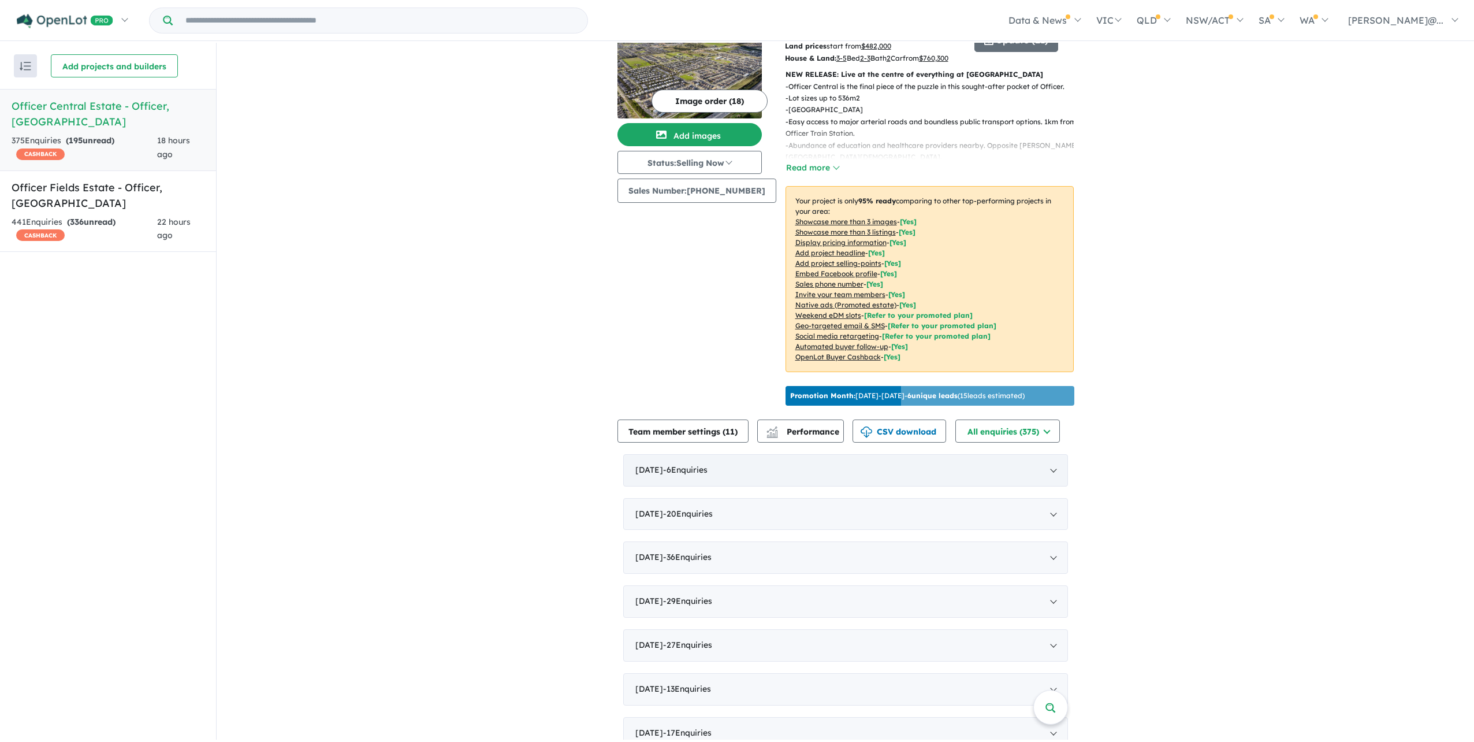
click at [951, 486] on div "[DATE] - 6 Enquir ies ( 0 unread)" at bounding box center [845, 470] width 445 height 32
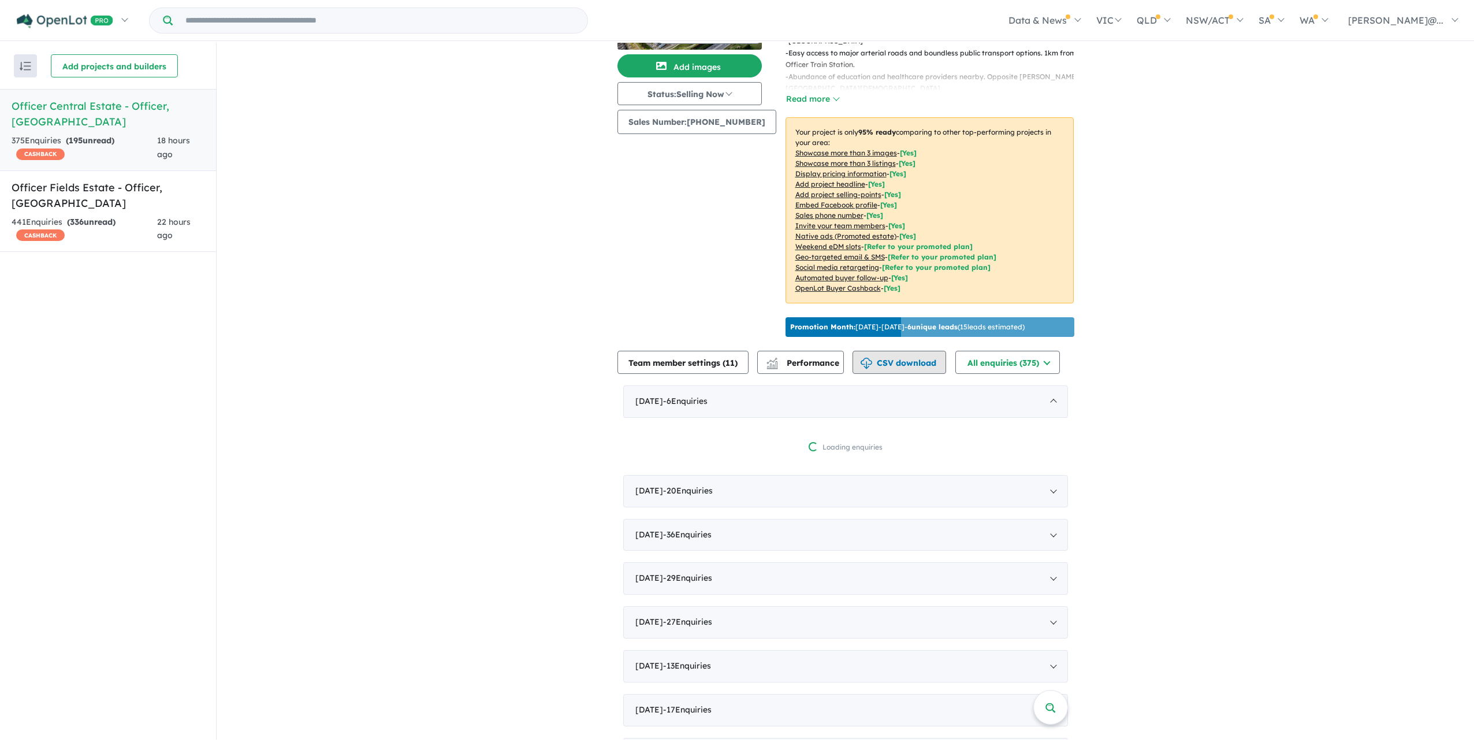
scroll to position [277, 0]
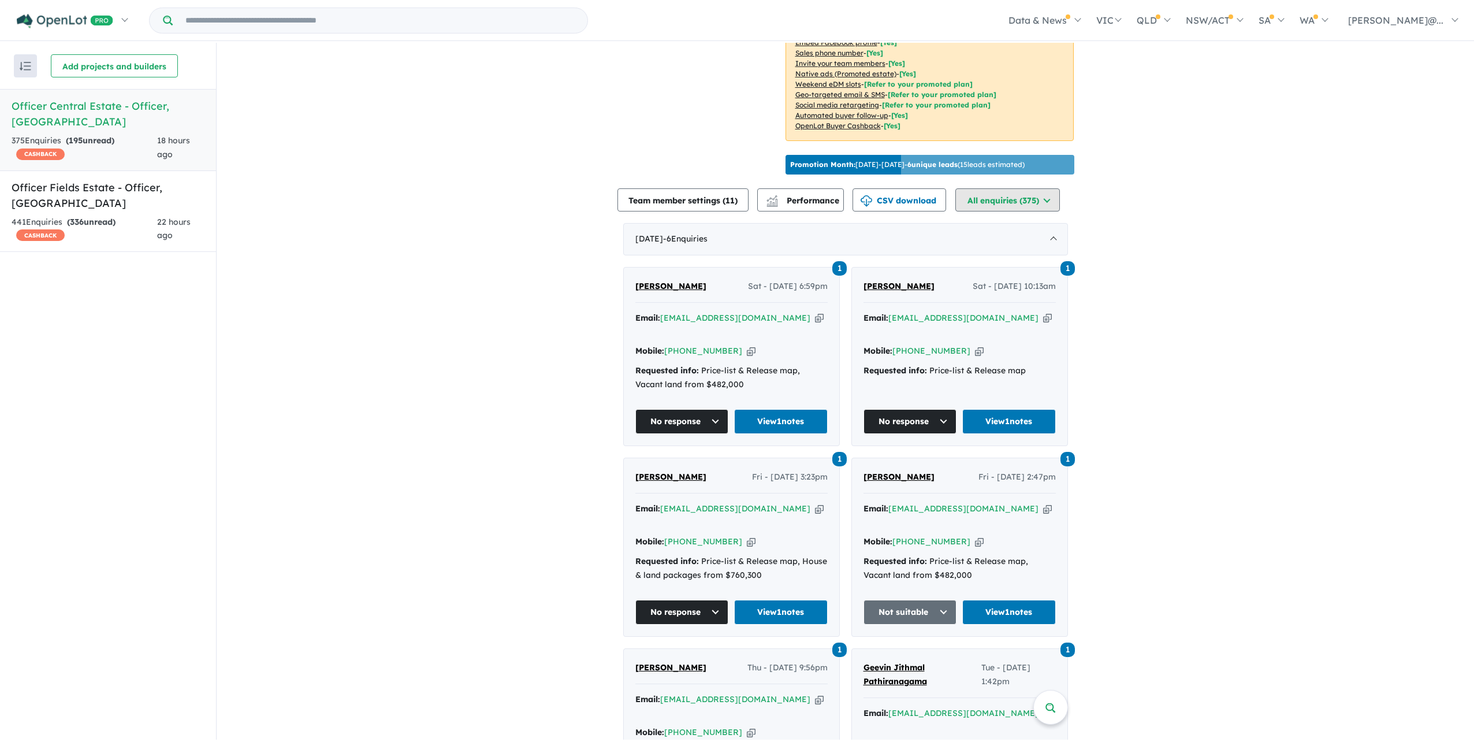
click at [1010, 211] on button "All enquiries ( 375 )" at bounding box center [1007, 199] width 105 height 23
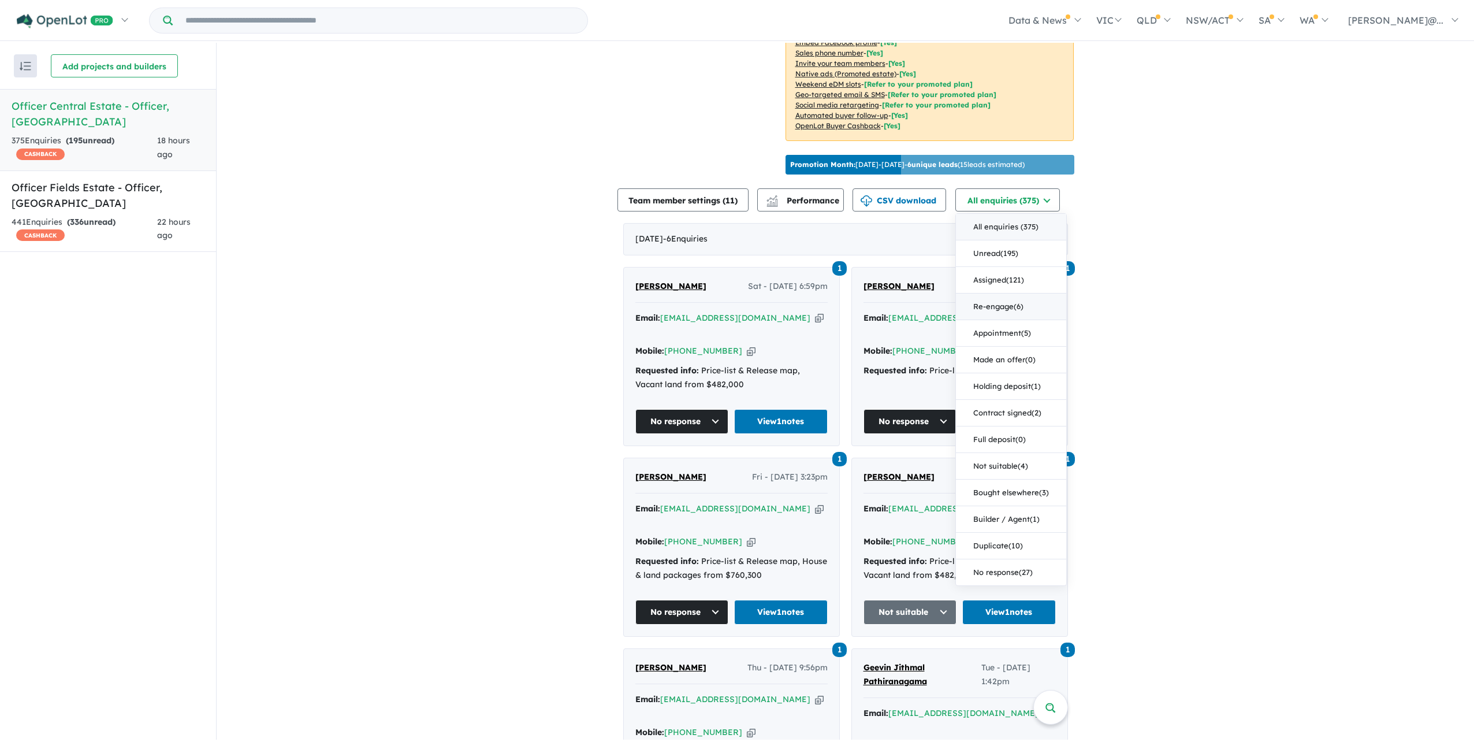
click at [1048, 320] on button "Re-engage ( 6 )" at bounding box center [1011, 306] width 110 height 27
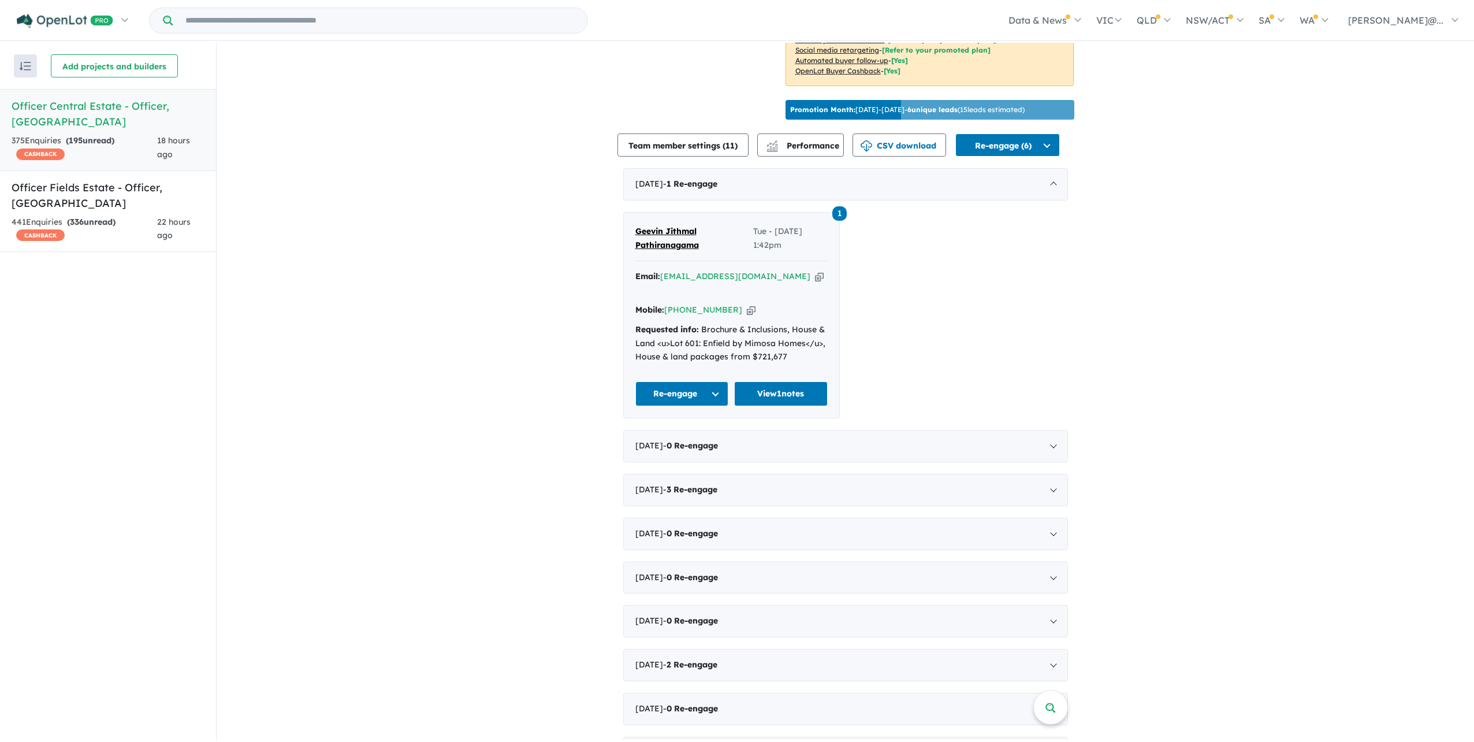
scroll to position [508, 0]
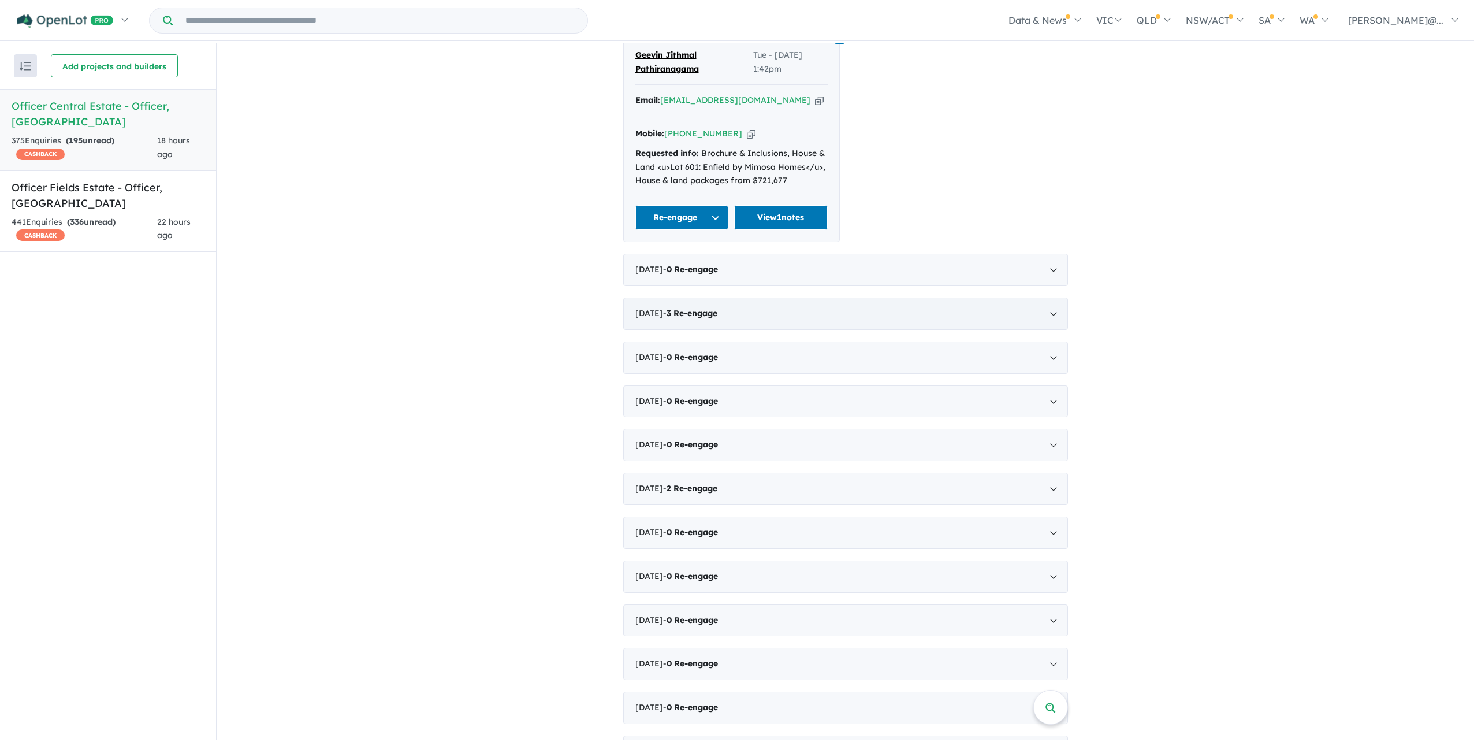
click at [795, 330] on div "July 2025 - 3 Re-engage" at bounding box center [845, 313] width 445 height 32
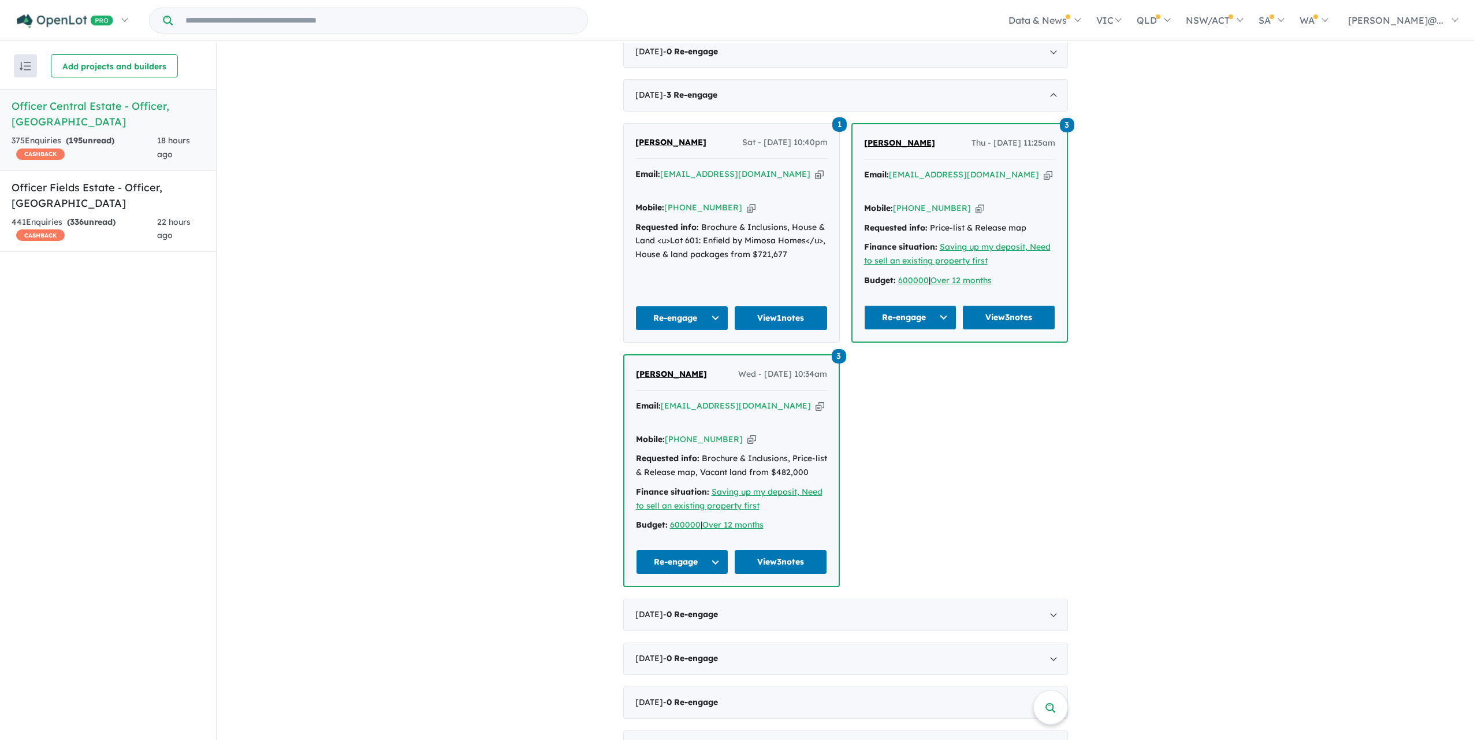
click at [717, 13] on span "Re-engage" at bounding box center [696, 7] width 44 height 10
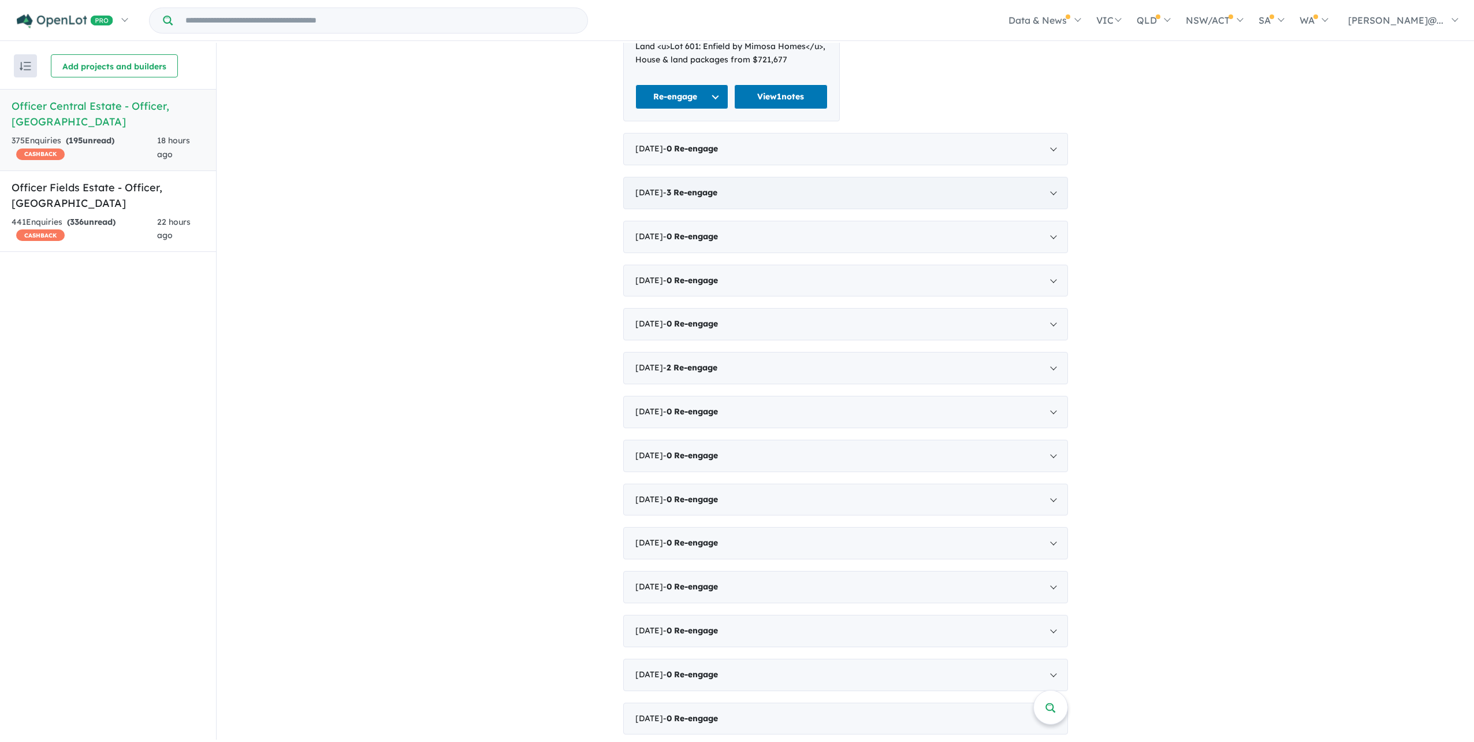
scroll to position [566, 0]
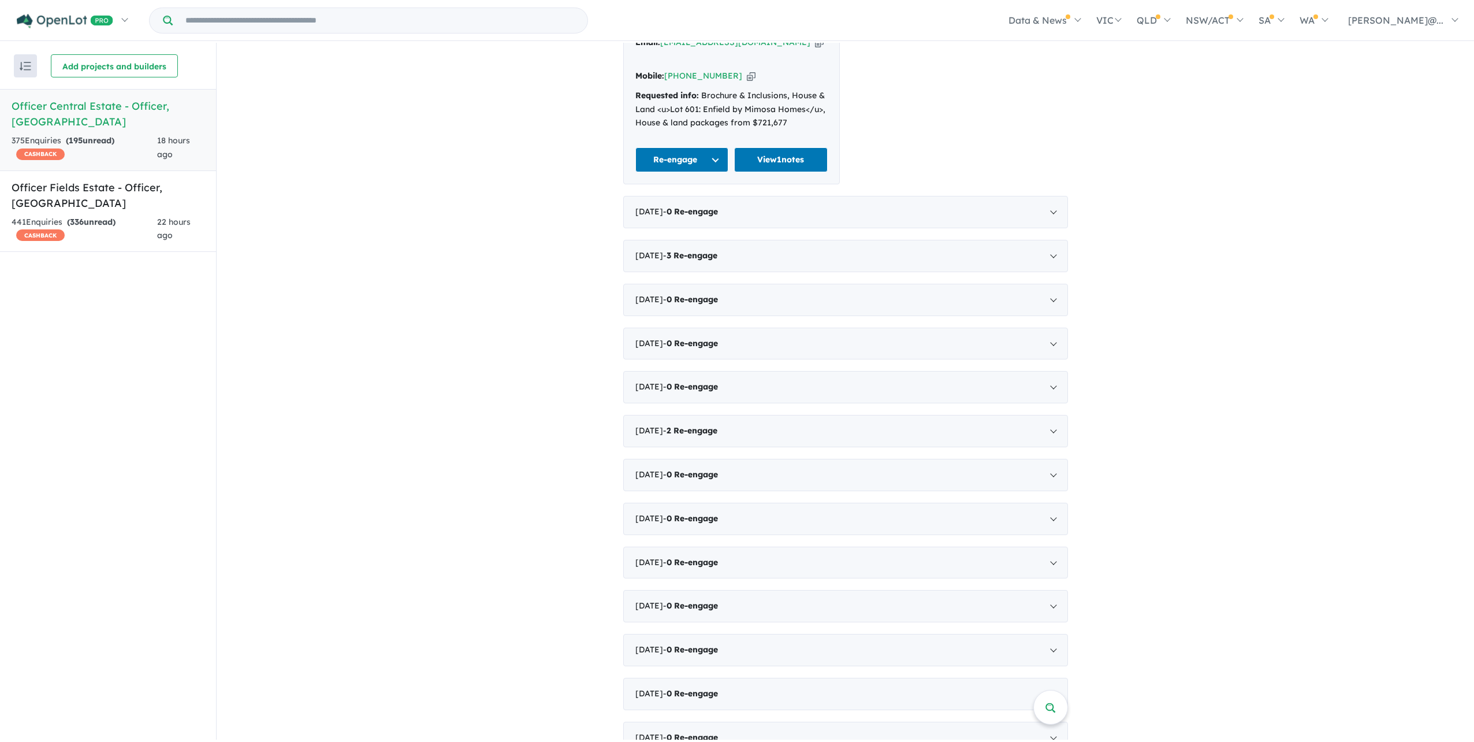
click at [820, 272] on div "July 2025 - 3 Re-engage" at bounding box center [845, 256] width 445 height 32
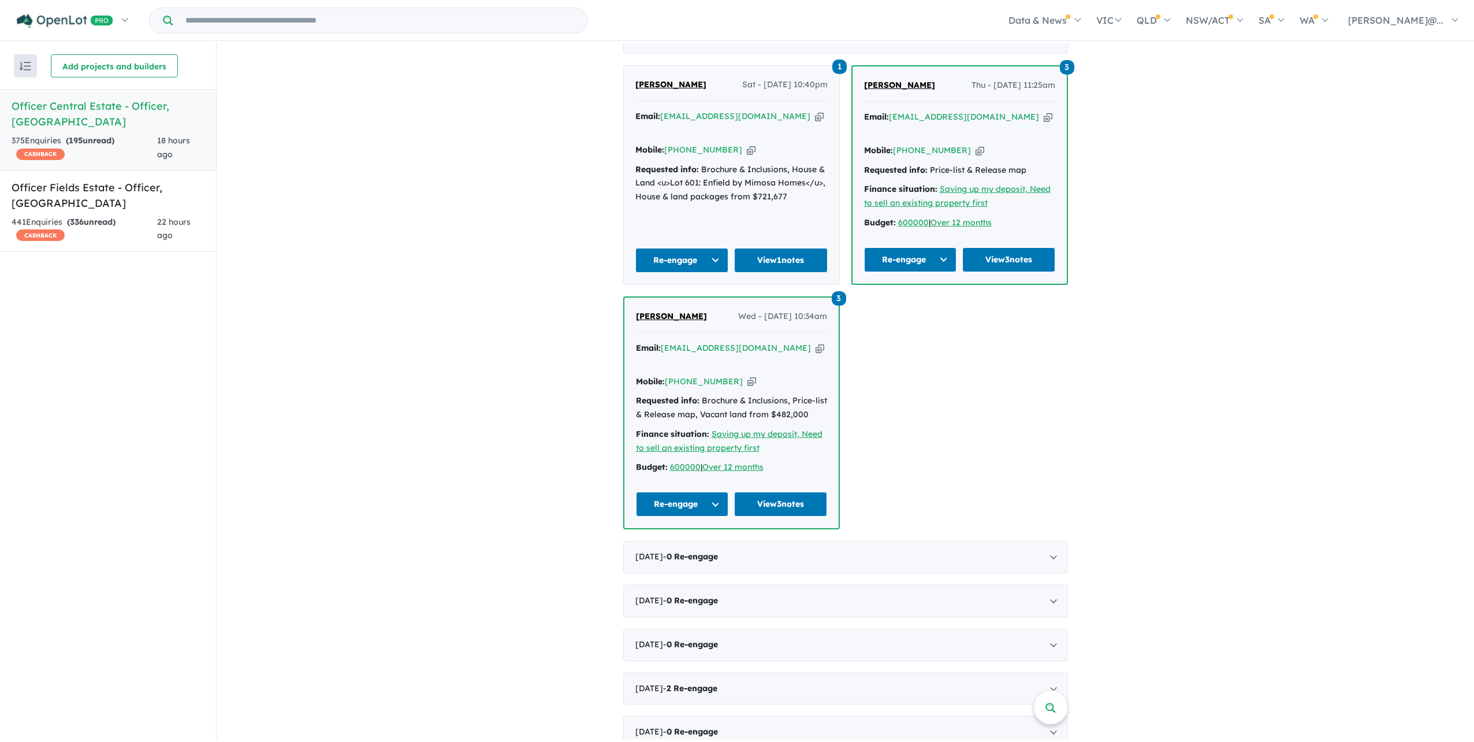
click at [809, 137] on div "Email: uq_tsakata@hotmail.com Copied!" at bounding box center [731, 124] width 192 height 28
click at [680, 90] on span "[PERSON_NAME]" at bounding box center [670, 84] width 71 height 10
click at [494, 18] on input "Try estate name, suburb, builder or developer" at bounding box center [380, 20] width 410 height 25
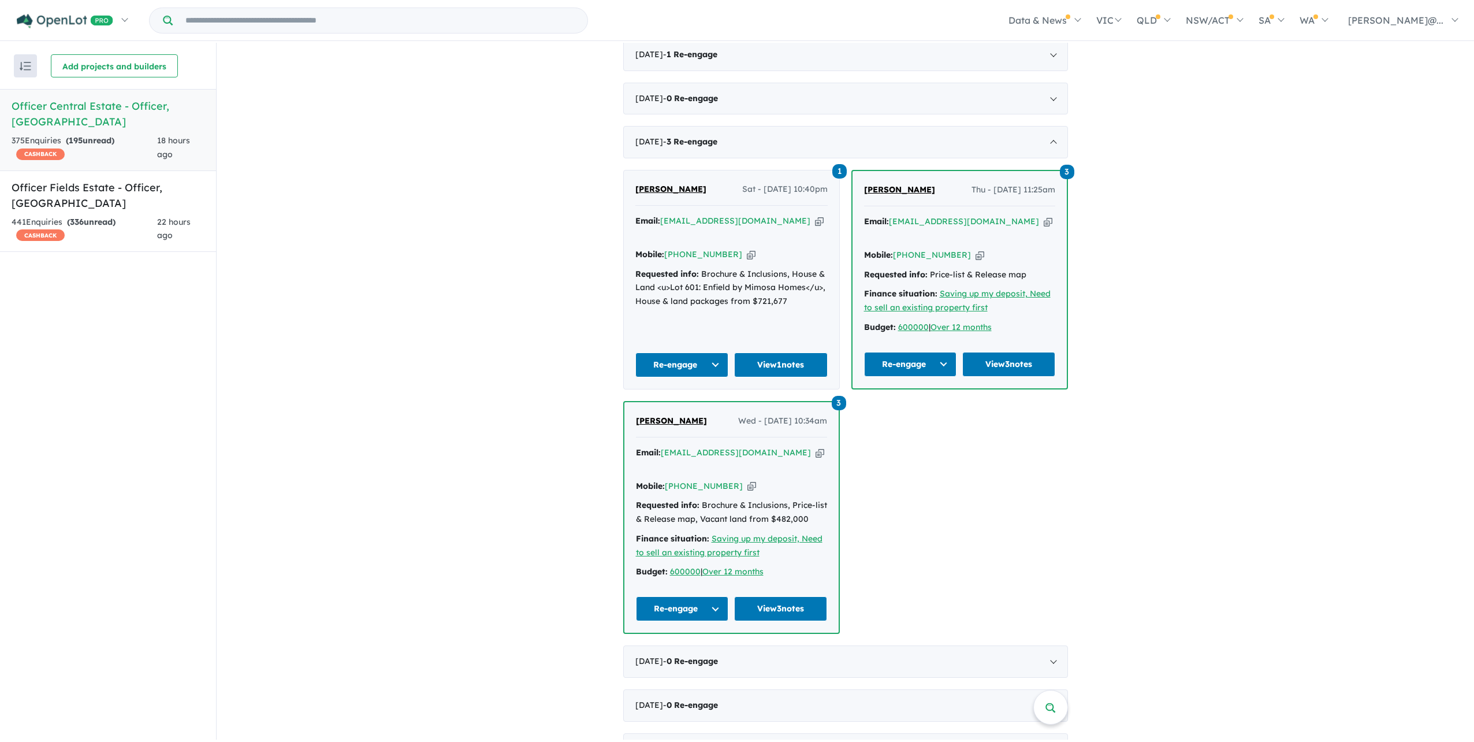
scroll to position [392, 0]
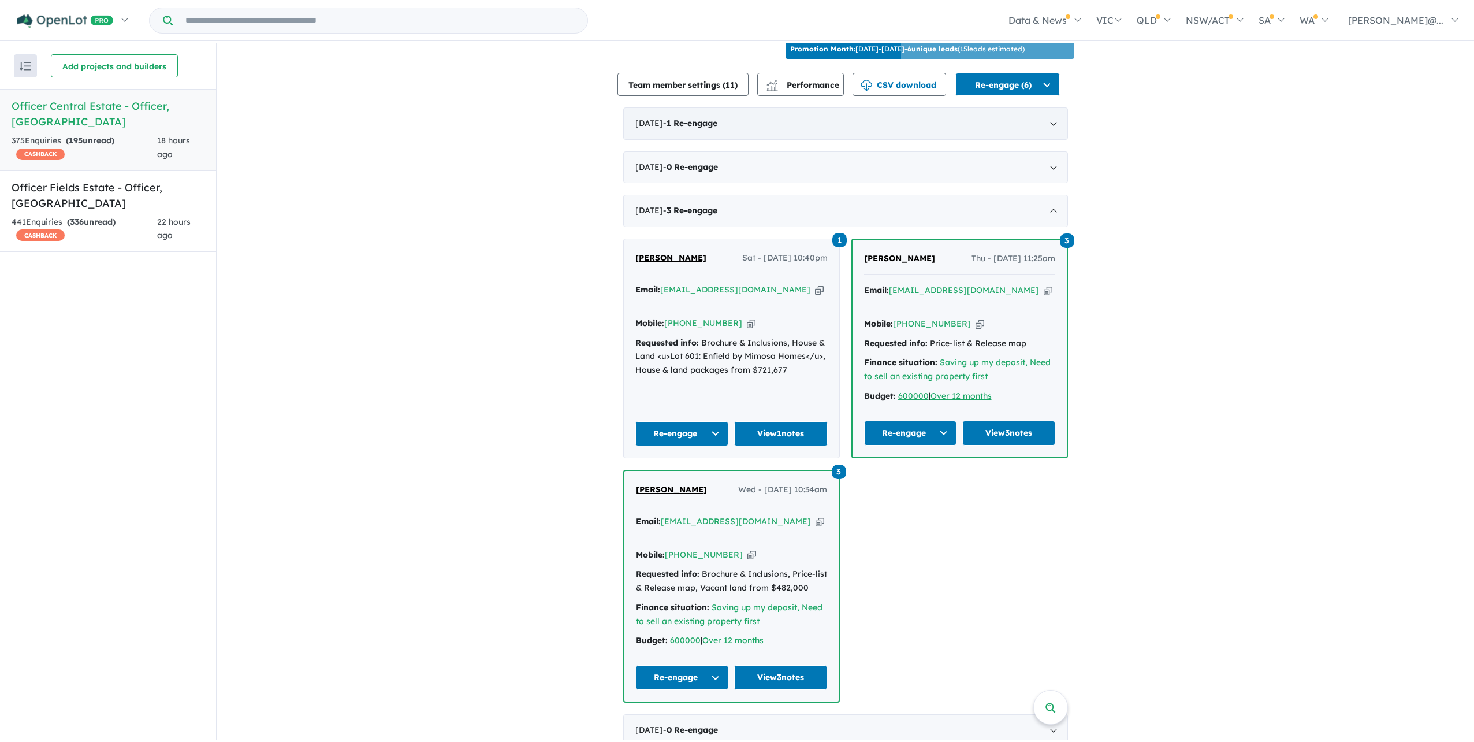
click at [804, 140] on div "September 2025 - 1 Re-engage" at bounding box center [845, 123] width 445 height 32
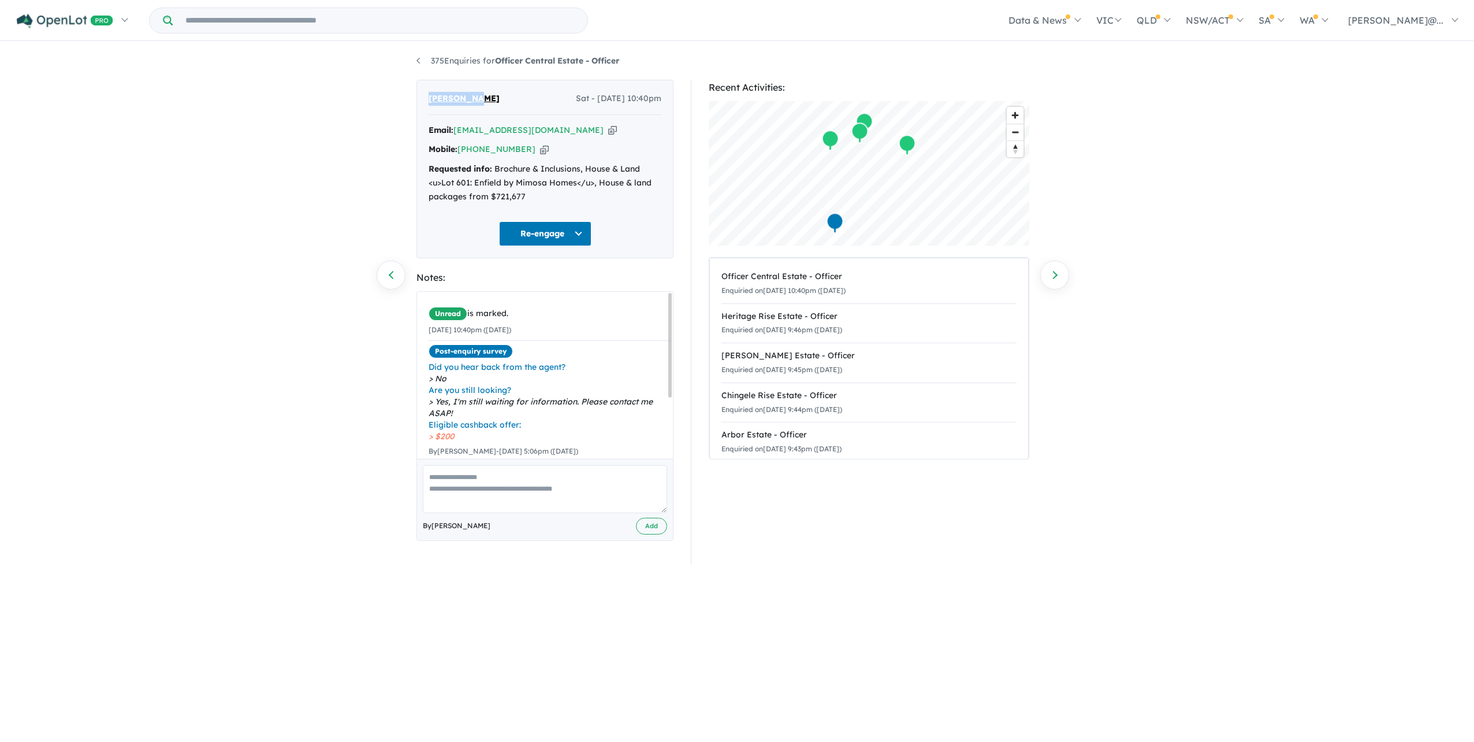
drag, startPoint x: 479, startPoint y: 102, endPoint x: 426, endPoint y: 99, distance: 53.2
click at [426, 99] on div "[PERSON_NAME] Sat - [DATE] 10:40pm Email: [EMAIL_ADDRESS][DOMAIN_NAME] Copied! …" at bounding box center [544, 169] width 257 height 178
drag, startPoint x: 426, startPoint y: 99, endPoint x: 446, endPoint y: 100, distance: 19.6
copy span "[PERSON_NAME]"
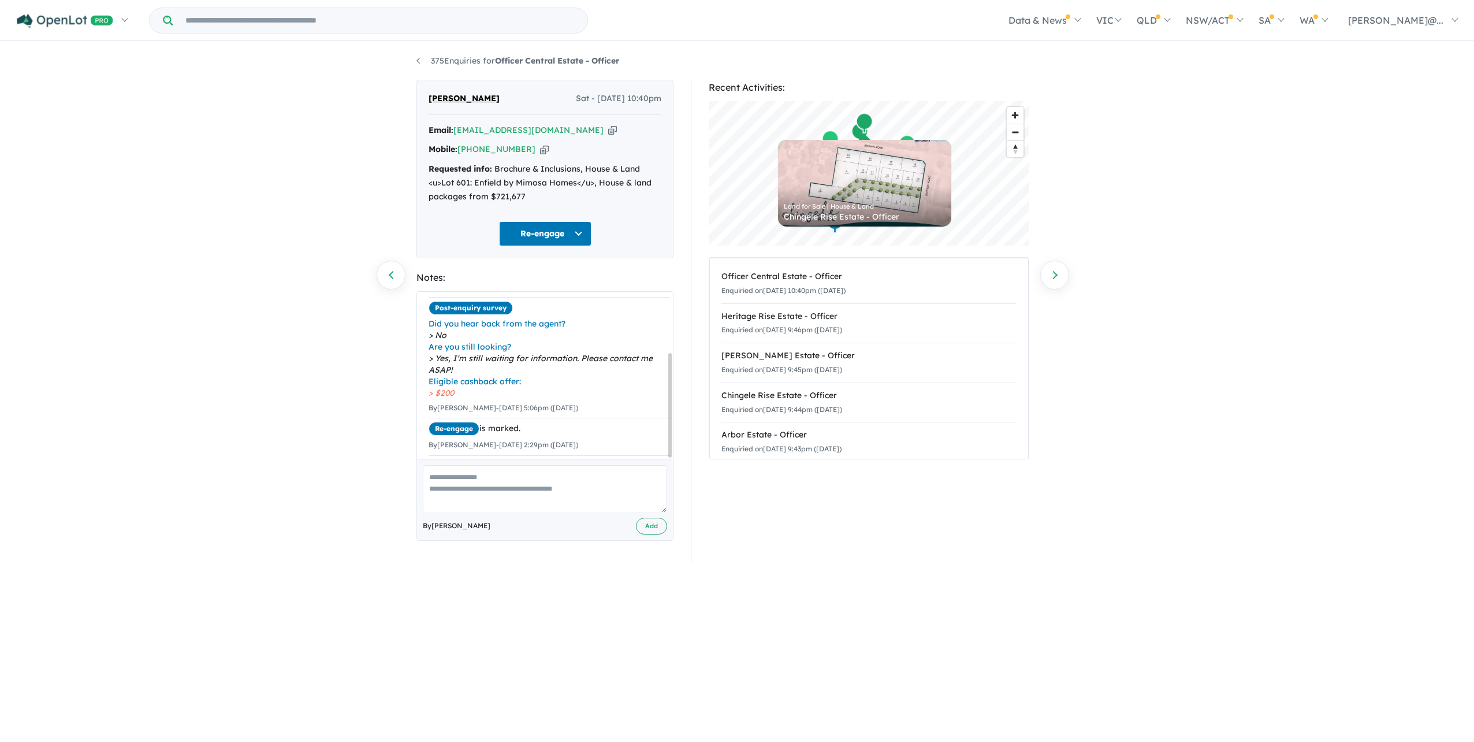
click at [529, 508] on textarea at bounding box center [545, 489] width 244 height 48
